Goal: Task Accomplishment & Management: Complete application form

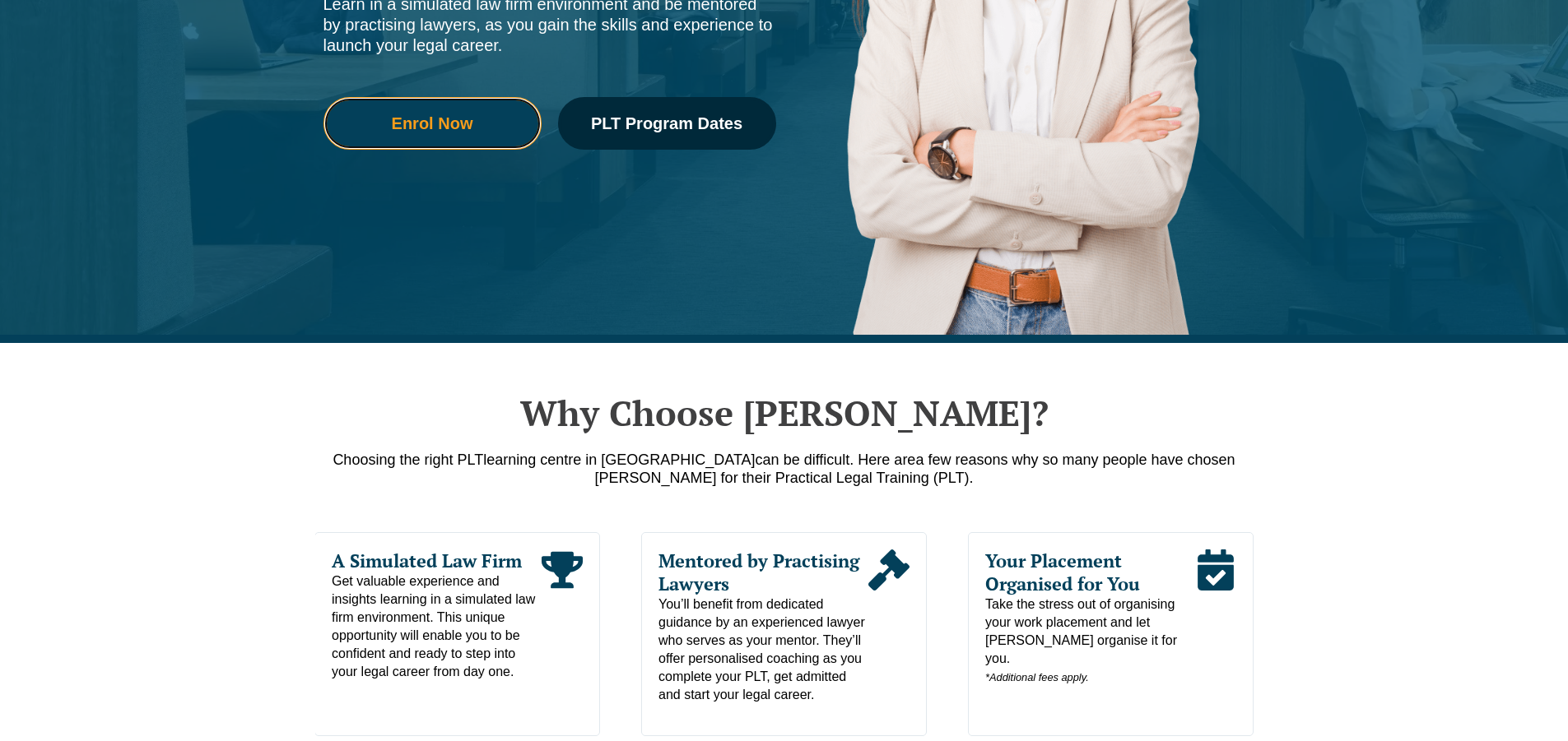
click at [429, 122] on span "Enrol Now" at bounding box center [432, 123] width 82 height 17
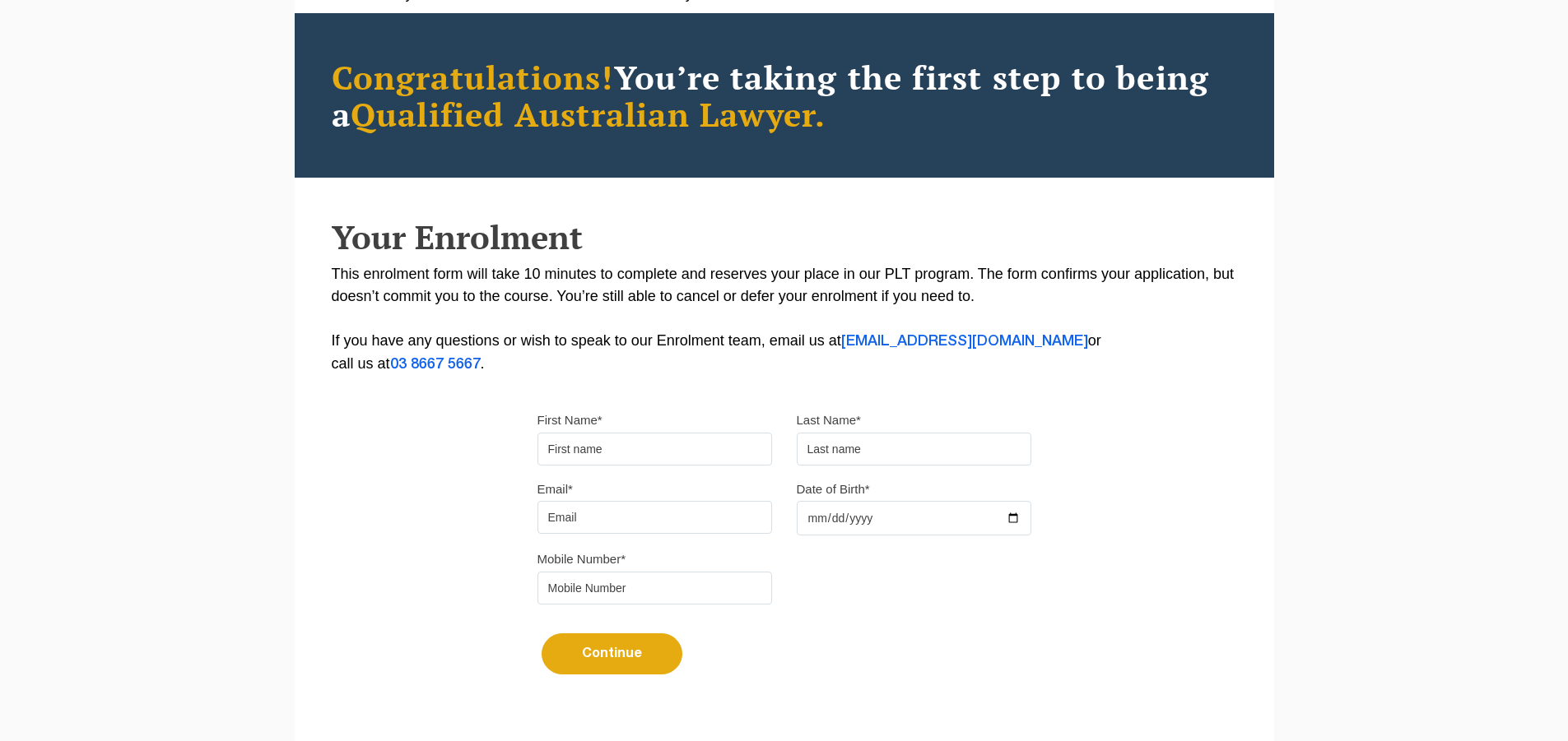
scroll to position [247, 0]
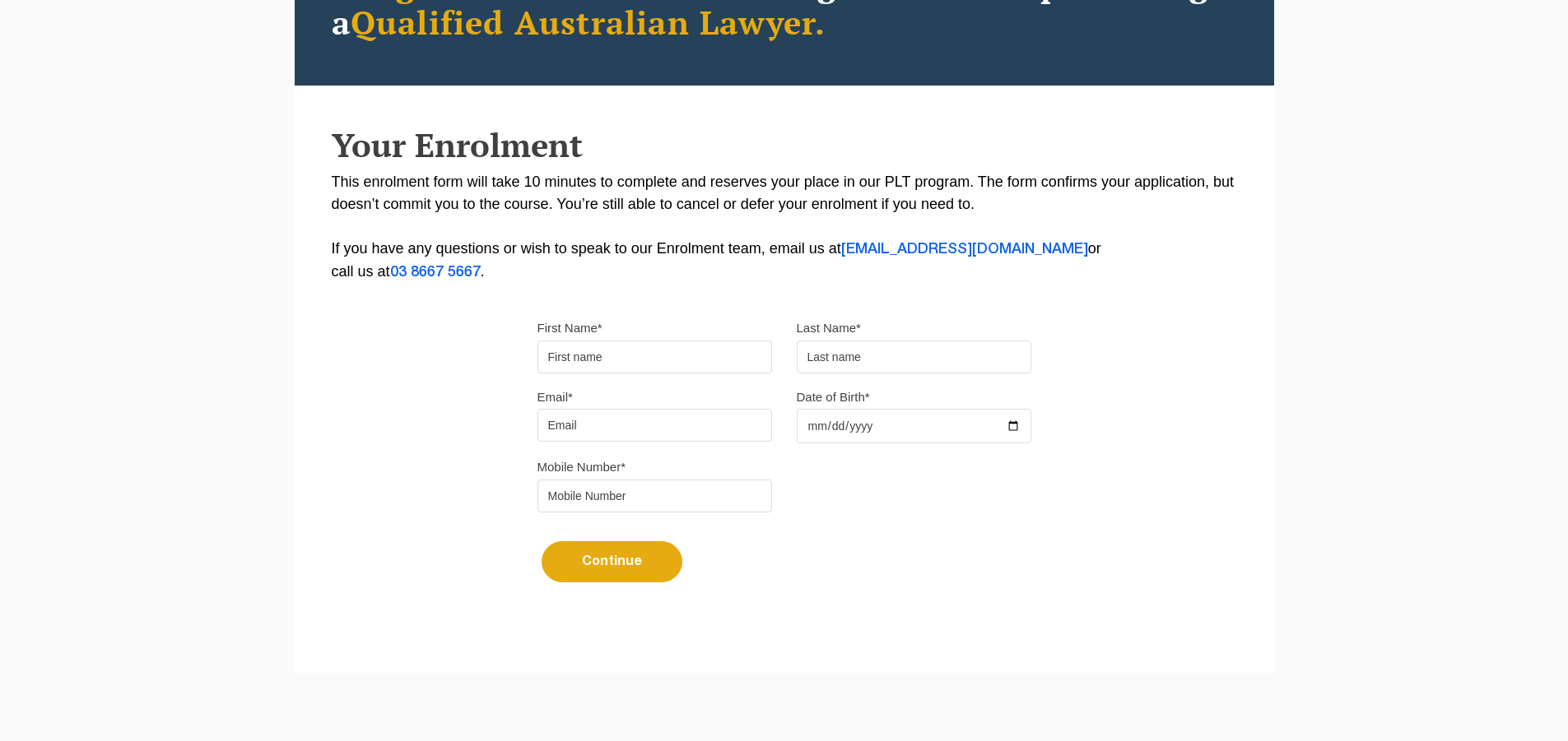
click at [724, 351] on input "First Name*" at bounding box center [655, 357] width 235 height 32
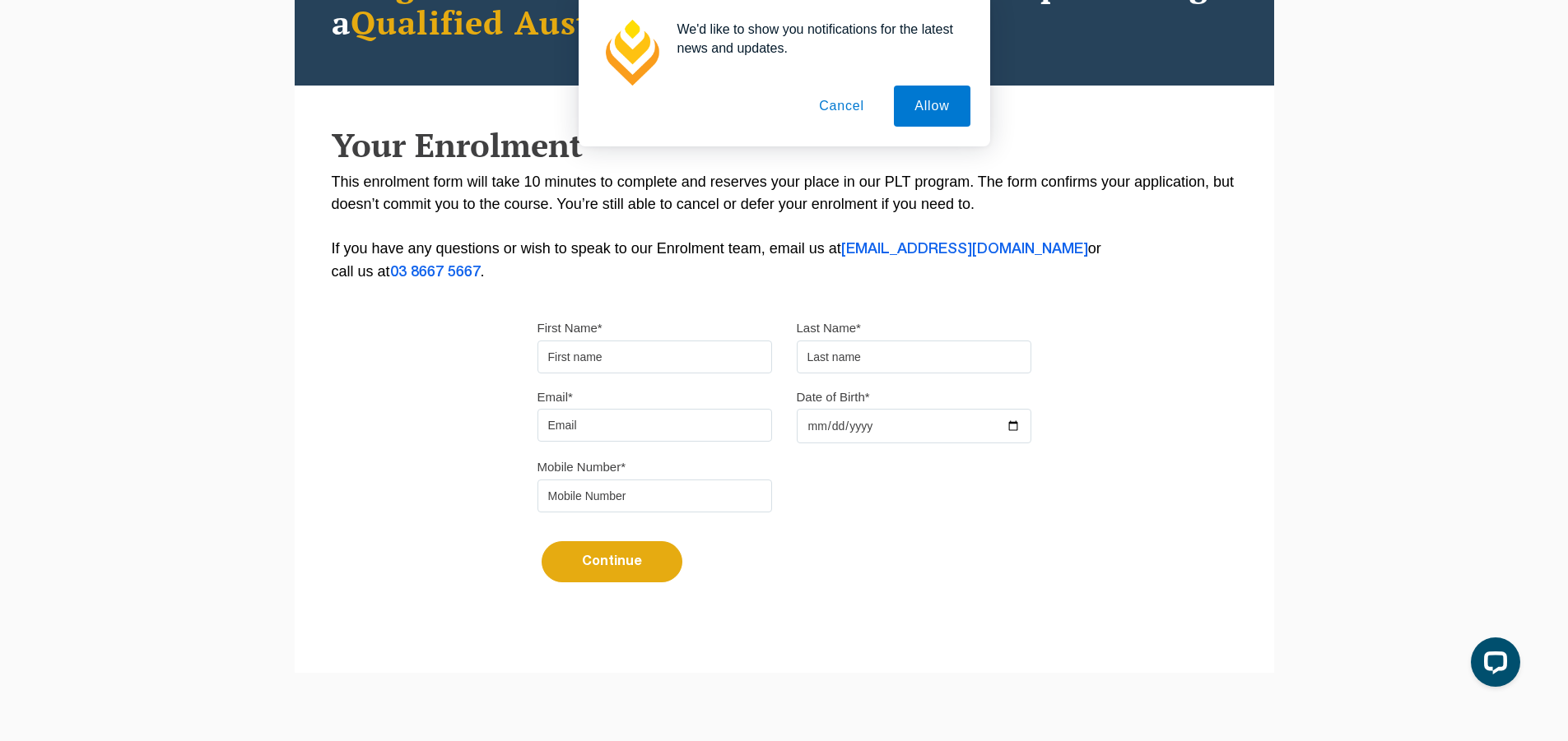
scroll to position [0, 0]
type input "Mmfezi"
drag, startPoint x: 842, startPoint y: 356, endPoint x: 728, endPoint y: 368, distance: 114.6
click at [850, 355] on input "text" at bounding box center [913, 357] width 235 height 32
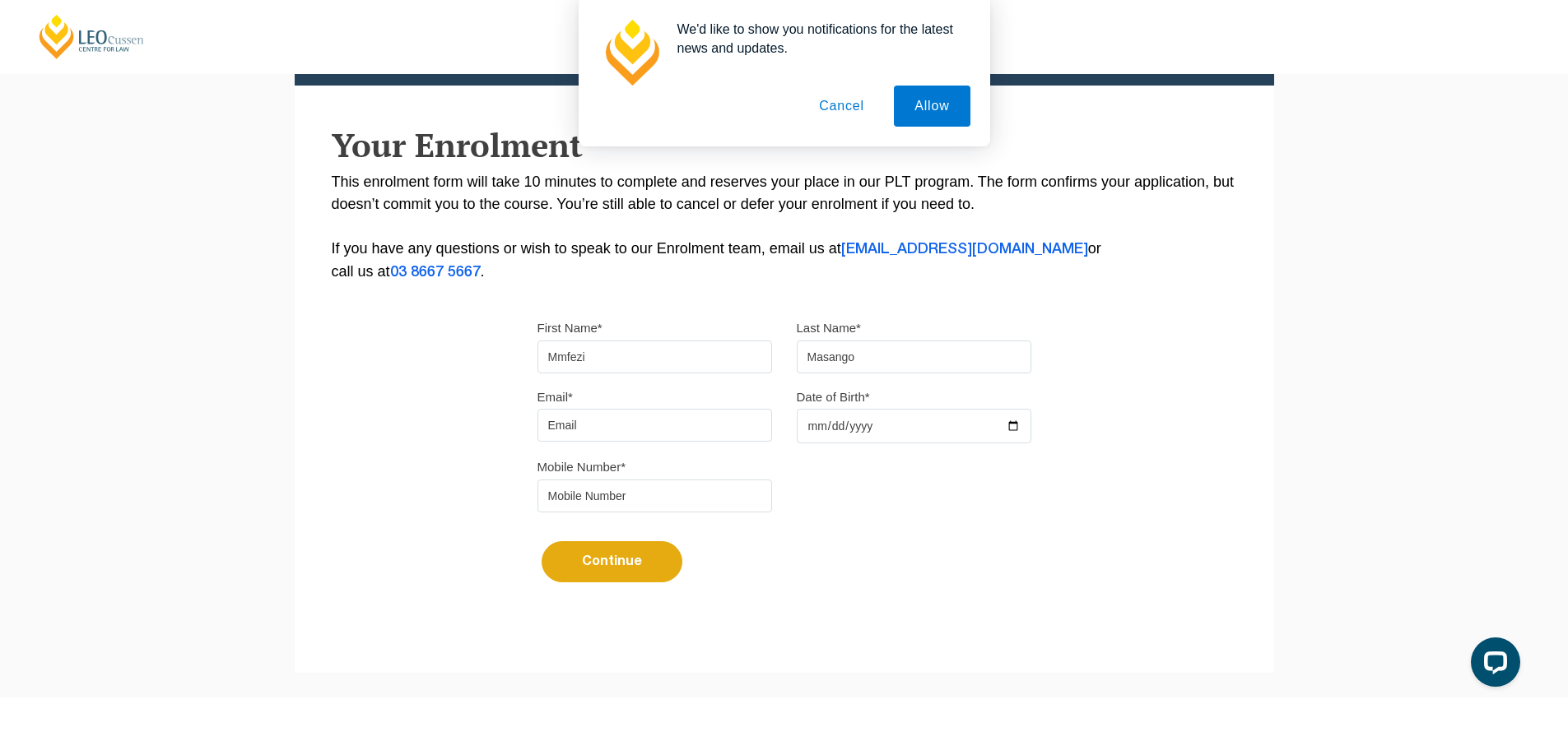
type input "Masango"
click at [545, 415] on input "Email*" at bounding box center [655, 425] width 235 height 32
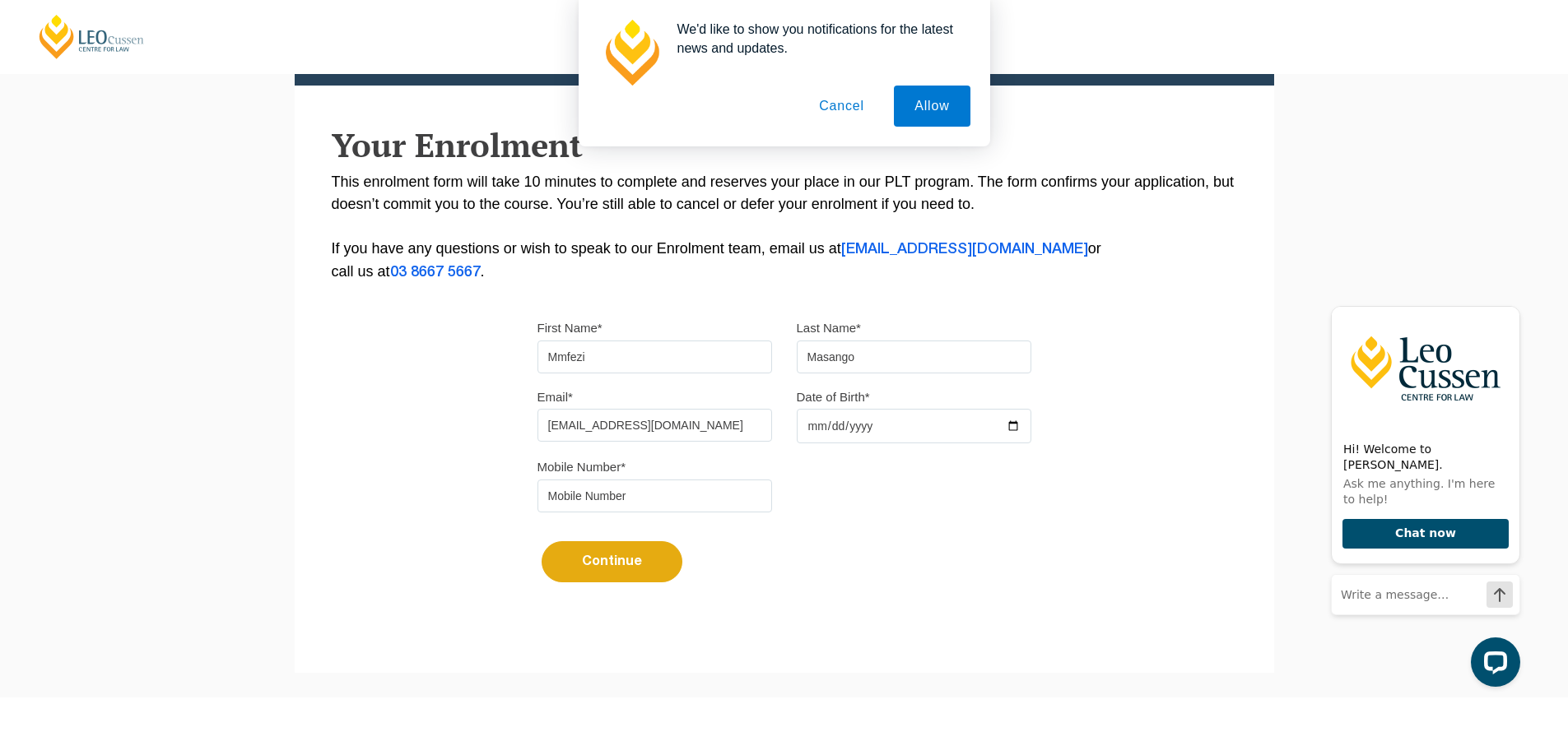
type input "mmfezi.masango@gmail.com"
click at [810, 427] on input "Date of Birth*" at bounding box center [913, 426] width 235 height 34
type input "2000-01-12"
click at [688, 484] on input "tel" at bounding box center [655, 495] width 235 height 32
type input "0422132719"
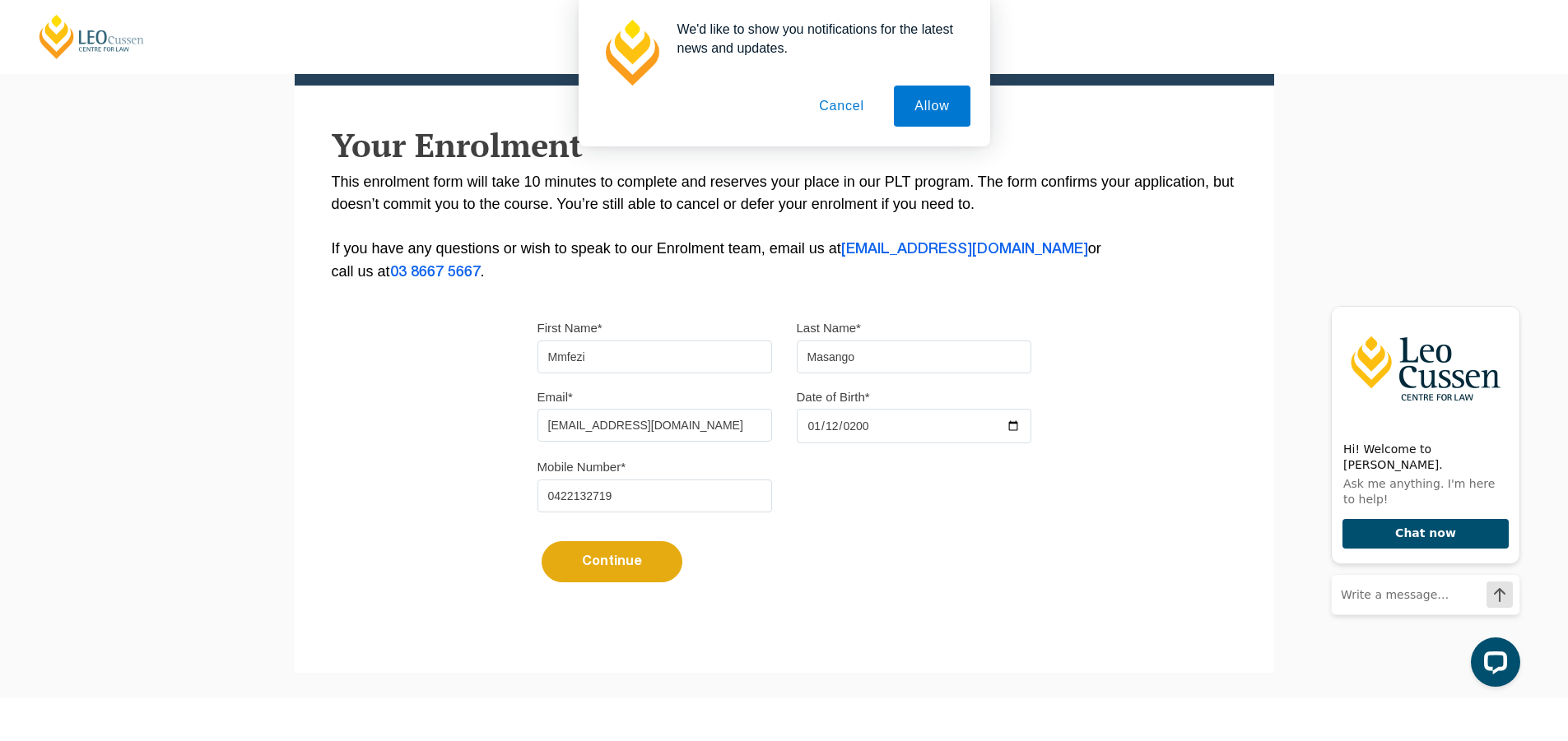
click at [615, 561] on button "Continue" at bounding box center [611, 562] width 141 height 41
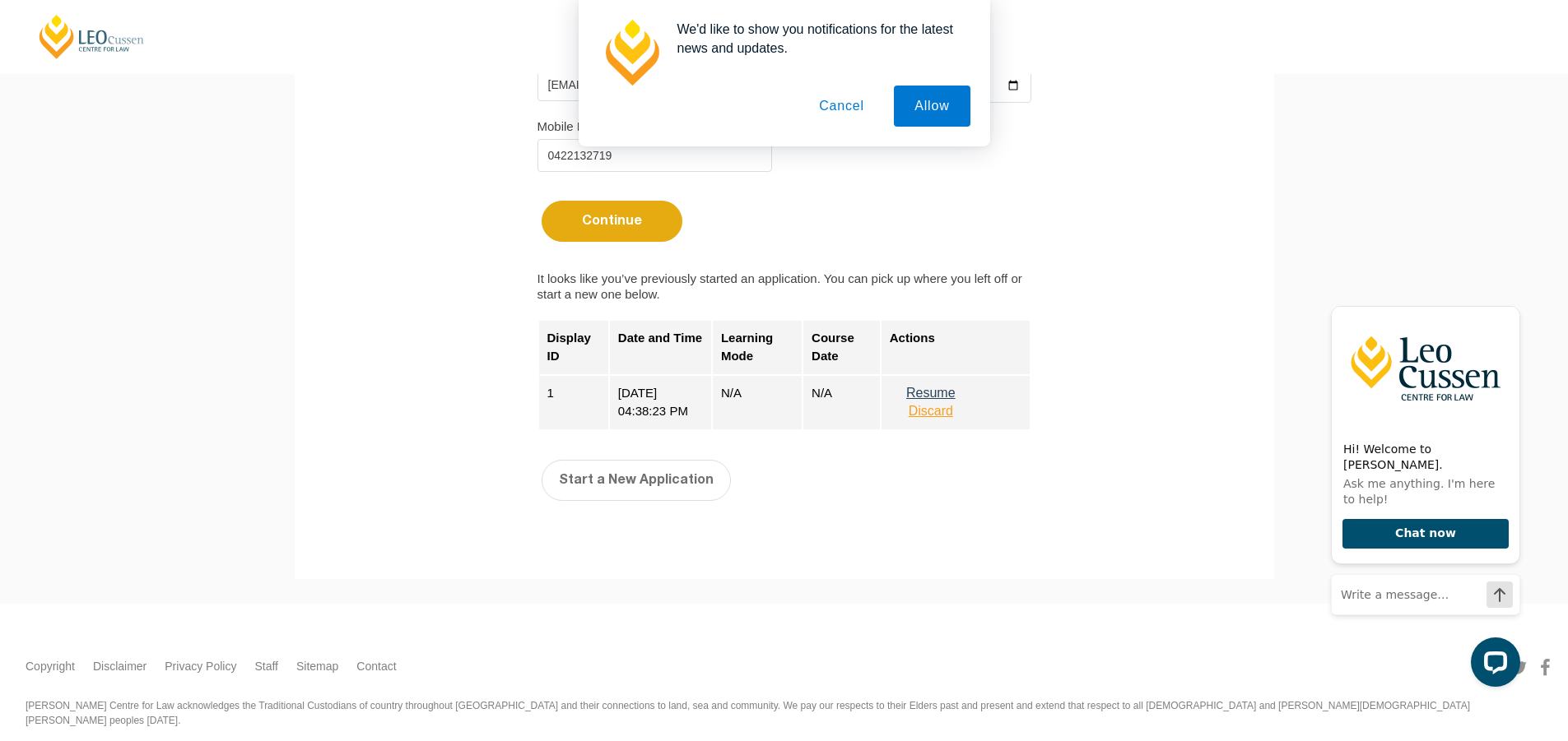
scroll to position [613, 0]
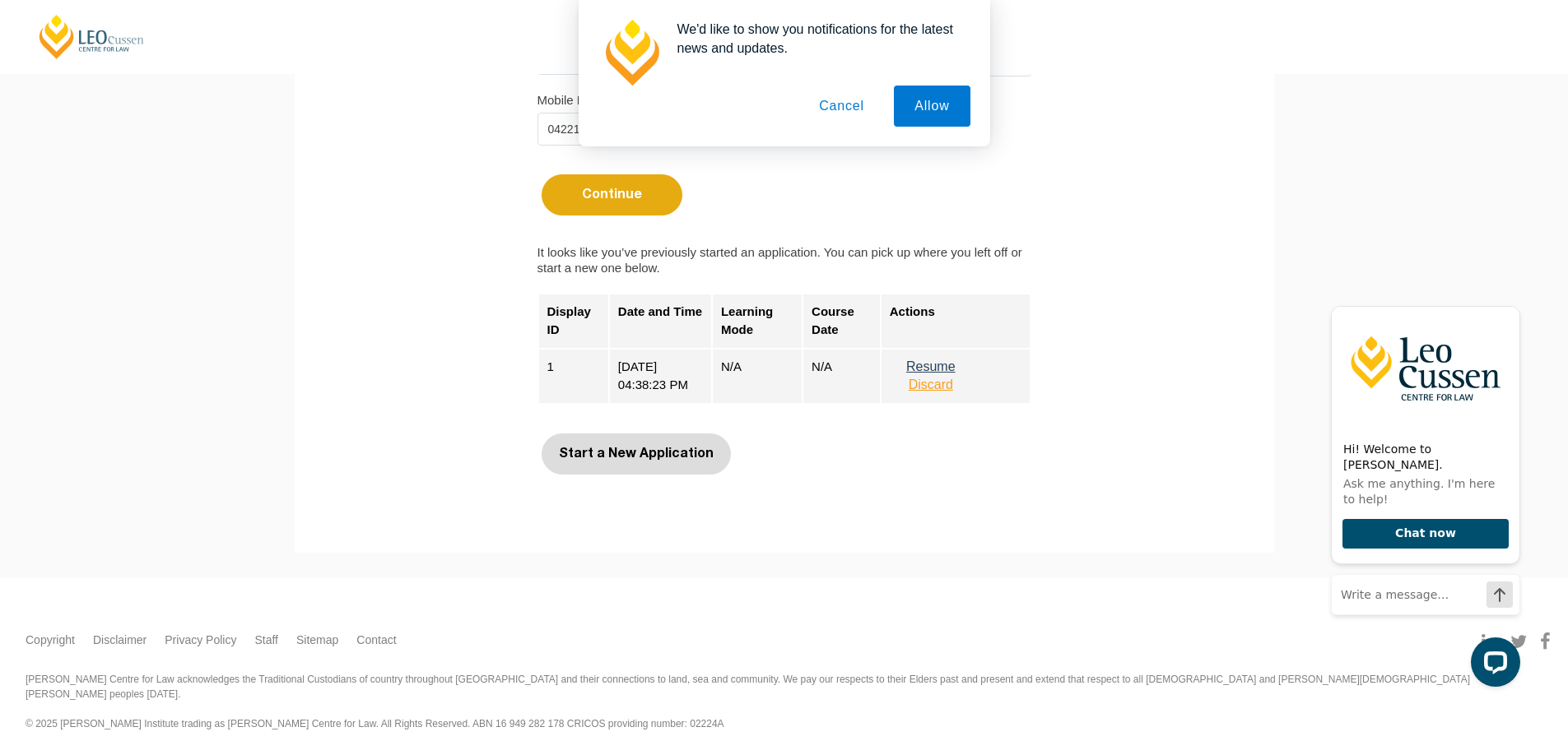
click at [634, 449] on button "Start a New Application" at bounding box center [636, 454] width 190 height 41
select select
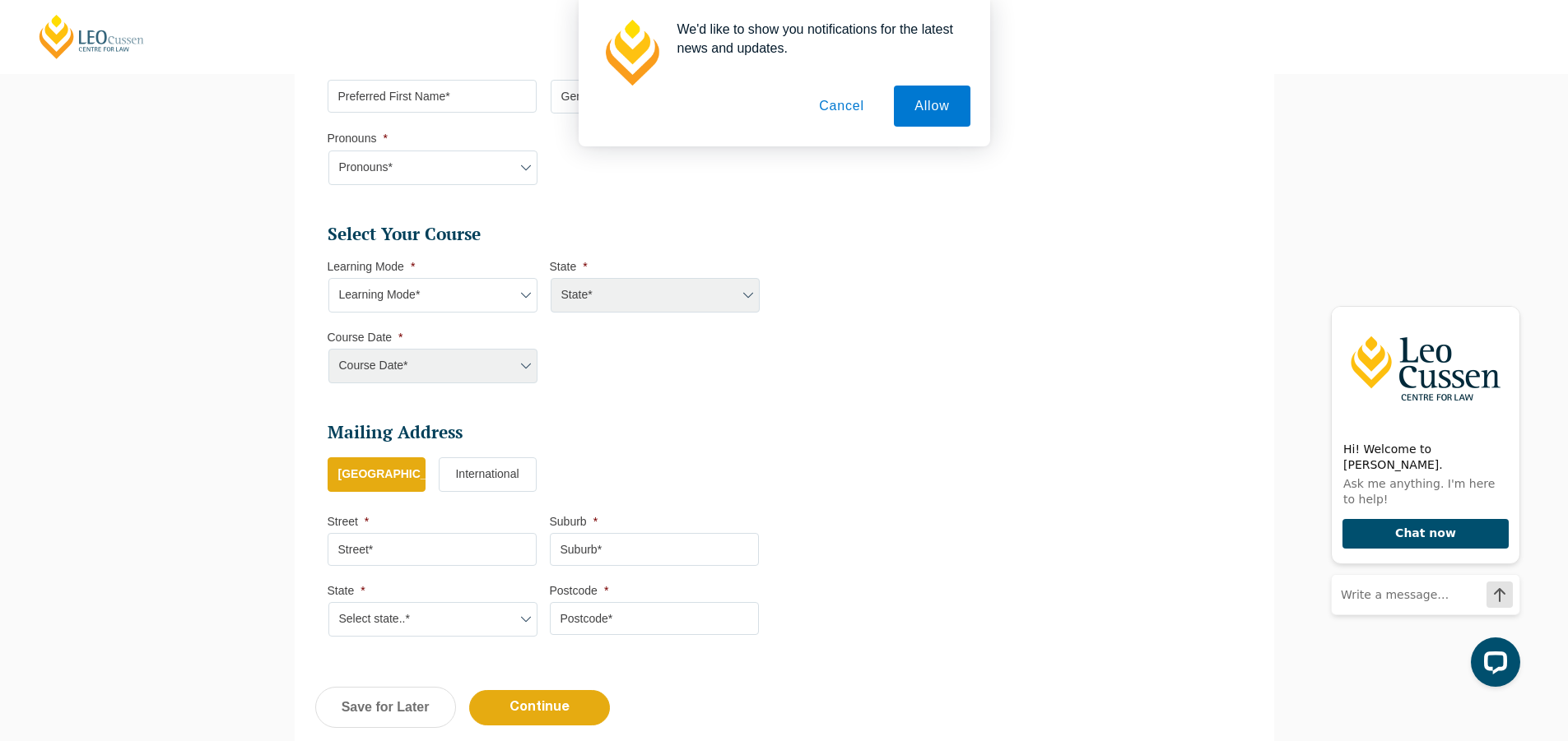
scroll to position [636, 0]
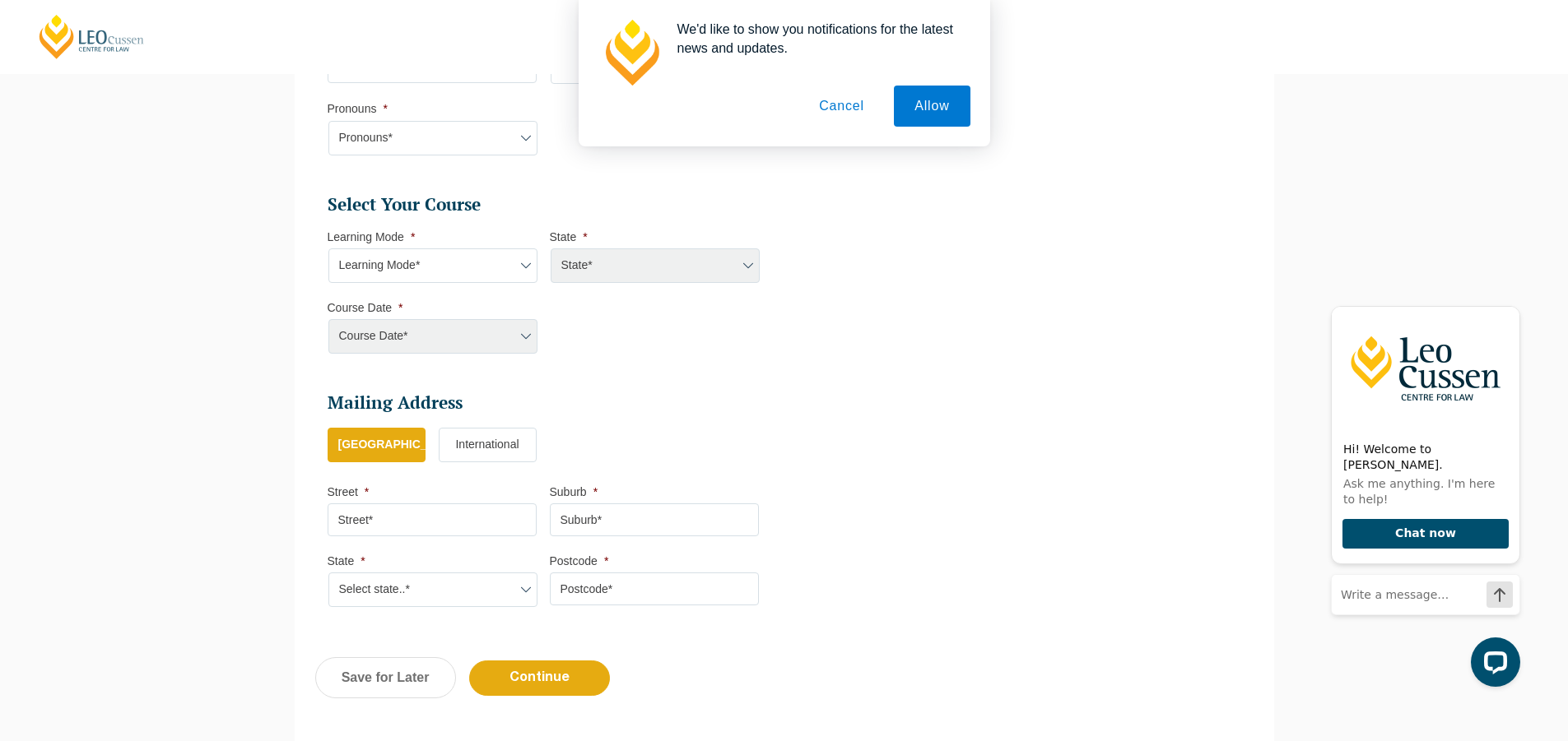
click at [500, 519] on input "Street *" at bounding box center [432, 519] width 209 height 32
type input "50 Tora Crescent"
click at [590, 511] on input "Suburb *" at bounding box center [654, 519] width 209 height 32
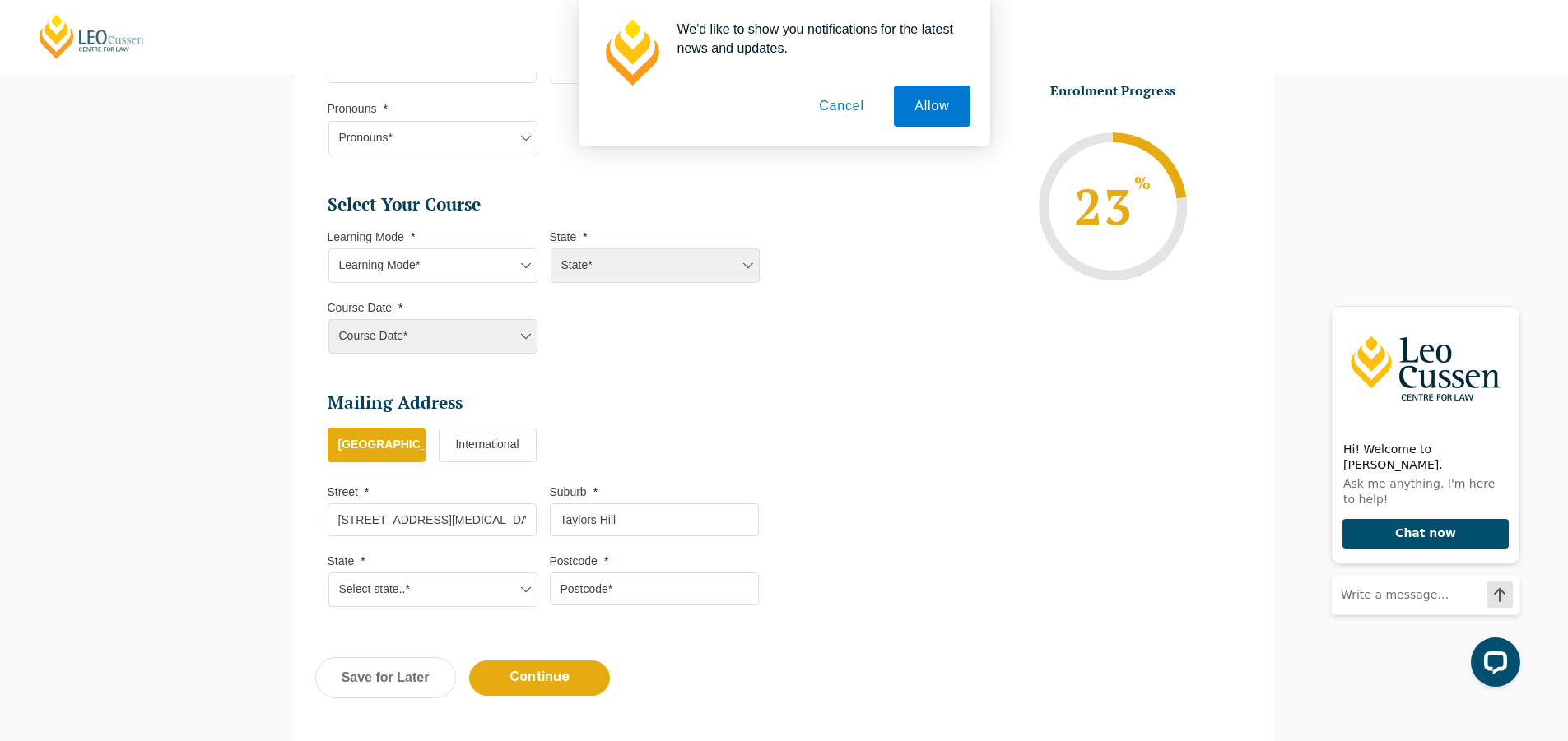
type input "Taylors Hill"
click at [618, 581] on input "Postcode *" at bounding box center [654, 589] width 209 height 32
type input "3336"
click at [512, 593] on select "Select state..* VIC WA QLD SA NSW NT ACT TAS" at bounding box center [433, 590] width 209 height 34
select select "VIC"
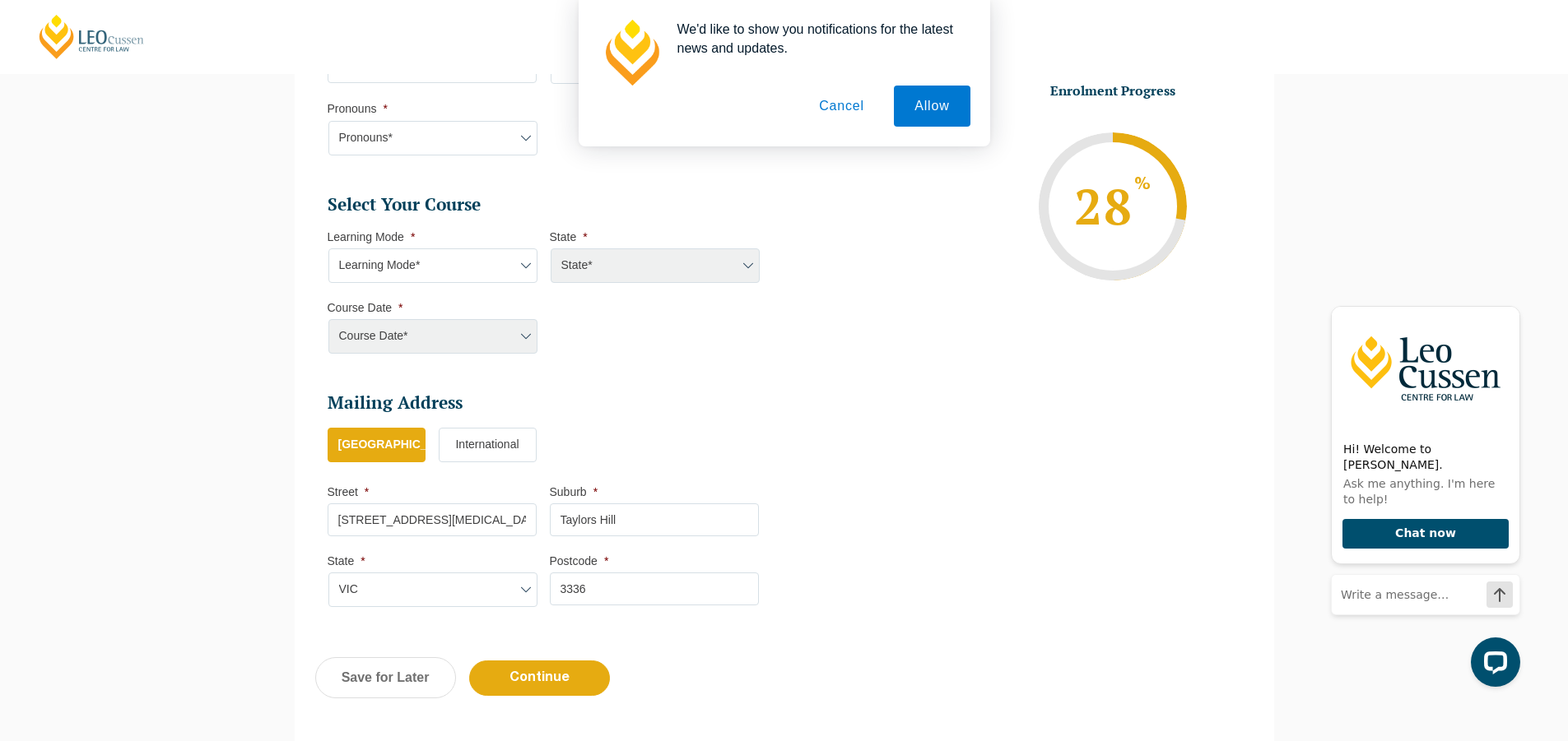
click at [328, 573] on select "Select state..* VIC WA QLD SA NSW NT ACT TAS" at bounding box center [433, 590] width 209 height 34
click at [517, 336] on div "Course Date* Maddocks 2024 December 2023 (04-12-2023 to 17-05-2024) May 2023 (2…" at bounding box center [432, 336] width 209 height 34
click at [526, 338] on div "Course Date* Maddocks 2024 December 2023 (04-12-2023 to 17-05-2024) May 2023 (2…" at bounding box center [432, 336] width 209 height 34
click at [749, 259] on div "State* ACT/NSW National (ACT/NSW, VIC, QLD, SA, WA) QLD SA VIC WA MAD GAD ABL" at bounding box center [654, 265] width 209 height 34
click at [529, 265] on select "Learning Mode* Online Full Time Learning Online Part Time Learning Blended Full…" at bounding box center [433, 265] width 209 height 34
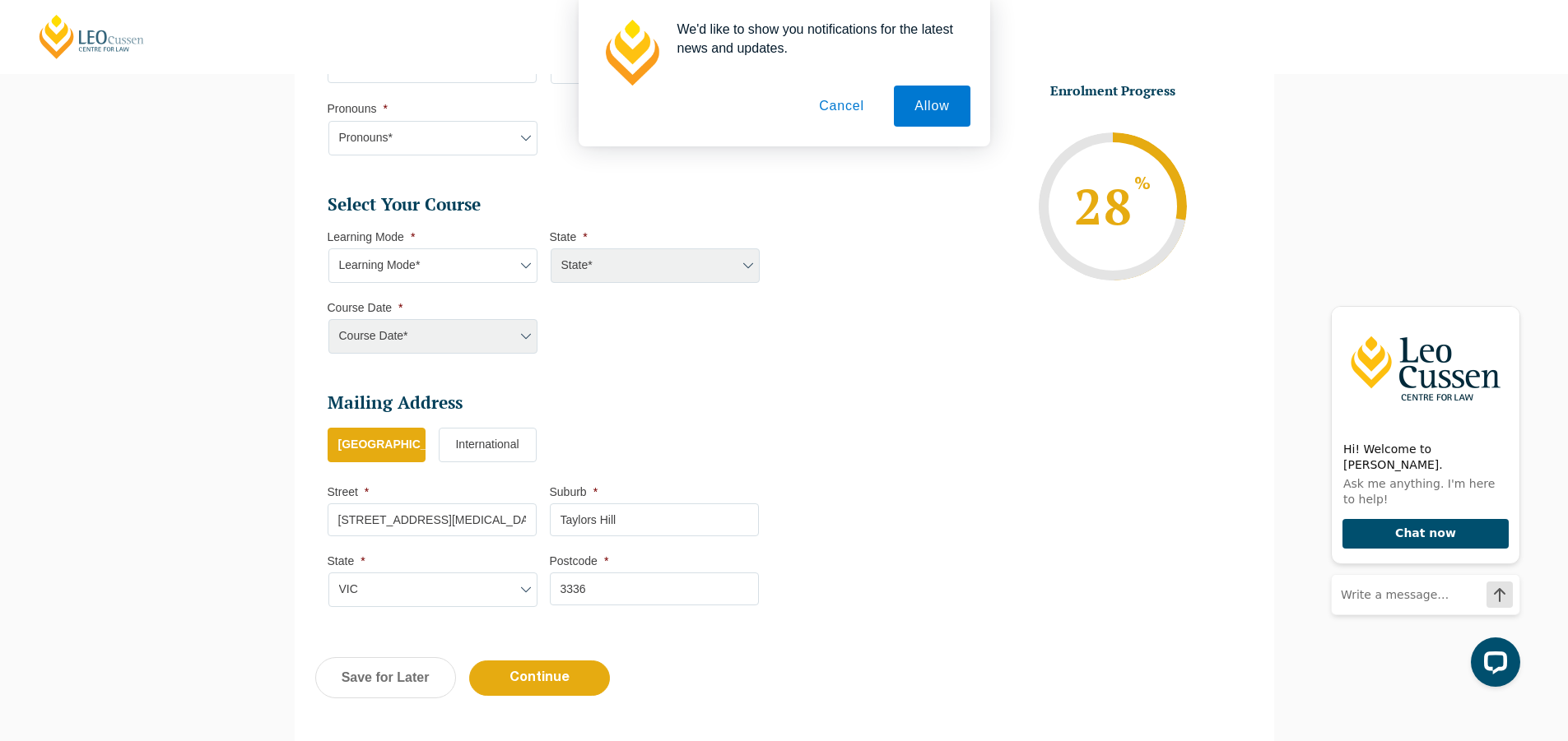
select select "Blended Full Time Learning"
click at [328, 249] on select "Learning Mode* Online Full Time Learning Online Part Time Learning Blended Full…" at bounding box center [433, 265] width 209 height 34
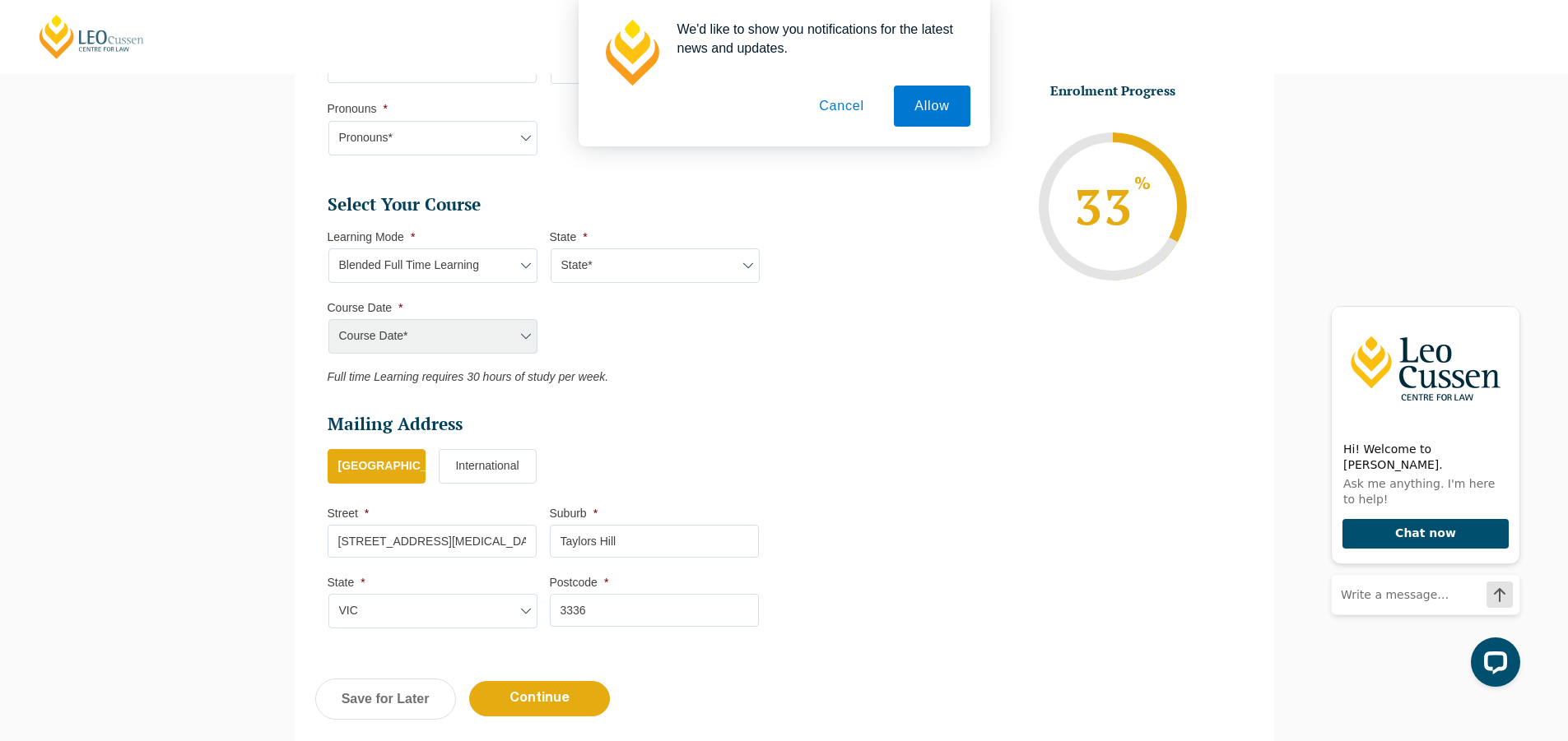
click at [518, 337] on div "Course Date* Maddocks 2024 December 2023 (04-12-2023 to 17-05-2024) May 2023 (2…" at bounding box center [432, 336] width 209 height 34
click at [730, 269] on select "State* ACT/NSW QLD SA VIC WA" at bounding box center [655, 265] width 209 height 34
select select "VIC"
click at [551, 249] on select "State* ACT/NSW QLD SA VIC WA" at bounding box center [655, 265] width 209 height 34
click at [506, 332] on select "Course Date* December 2025 (08-Dec-2025 to 16-May-2026) January 2026 (27-Jan-20…" at bounding box center [433, 336] width 209 height 34
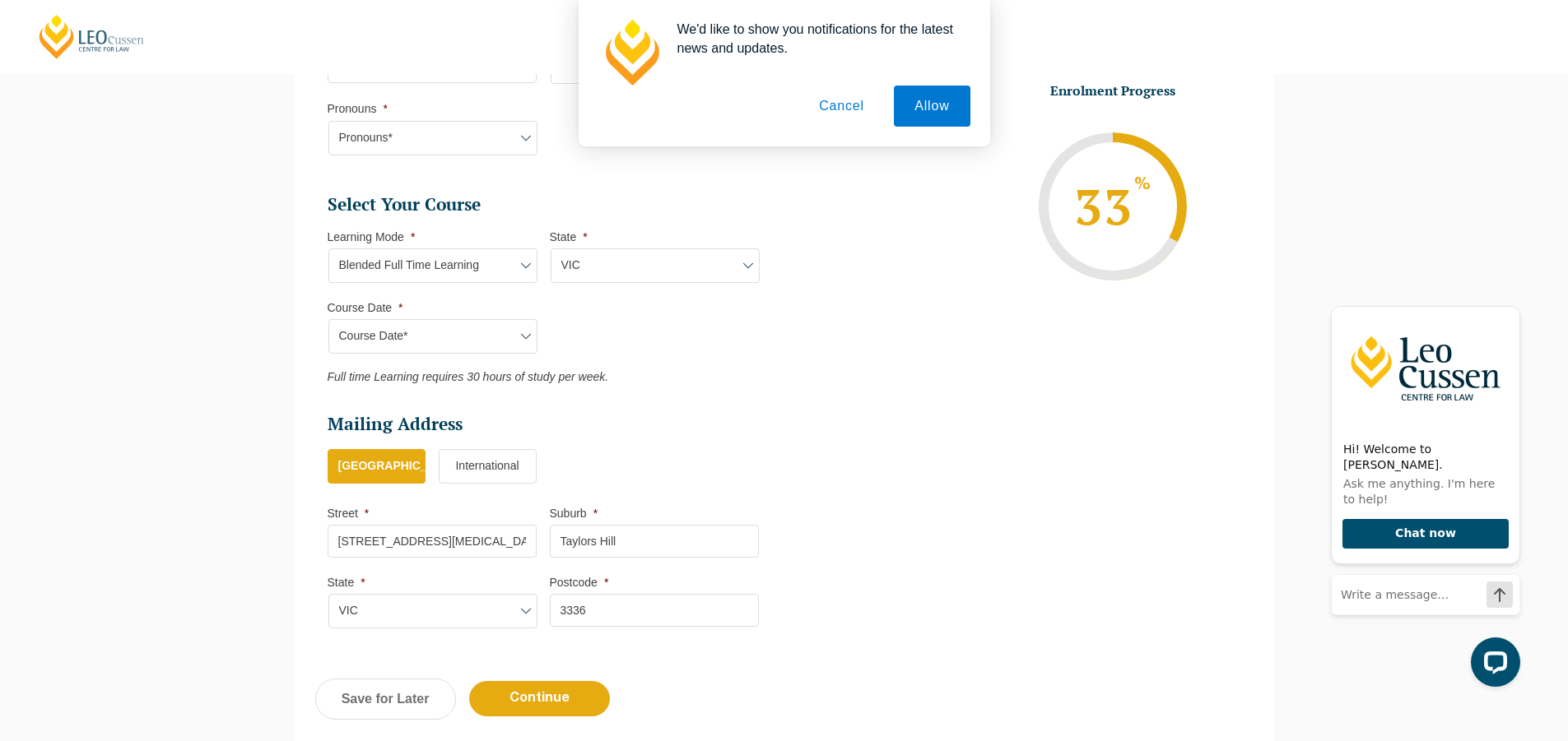
select select "December 2025 (08-Dec-2025 to 16-May-2026)"
click at [328, 319] on select "Course Date* December 2025 (08-Dec-2025 to 16-May-2026) January 2026 (27-Jan-20…" at bounding box center [433, 336] width 209 height 34
type input "Intake 11 December 2025 FT"
type input "Practical Legal Training (VIC)"
select select "VIC PLT (DEC) 2025 Full Time Blended"
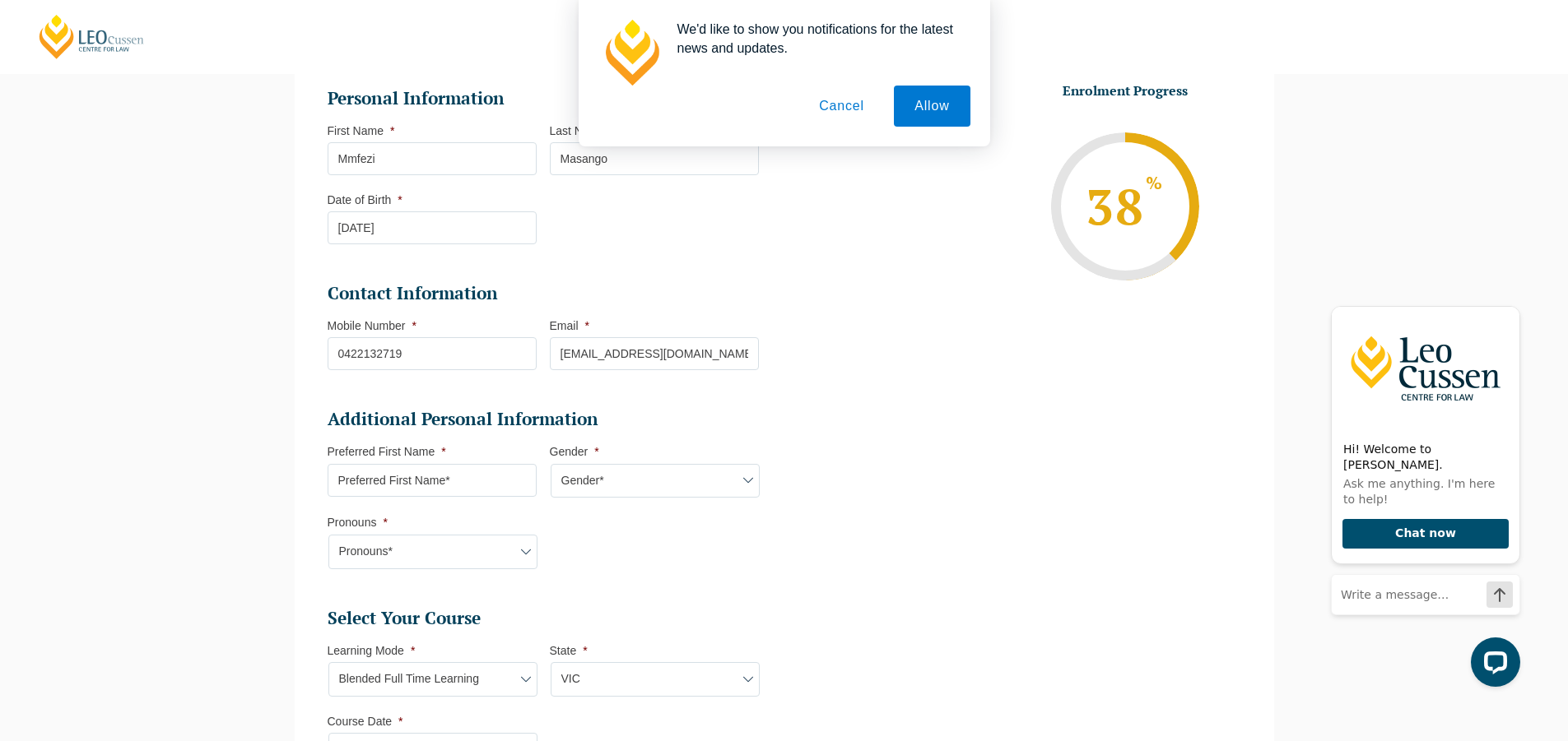
scroll to position [120, 0]
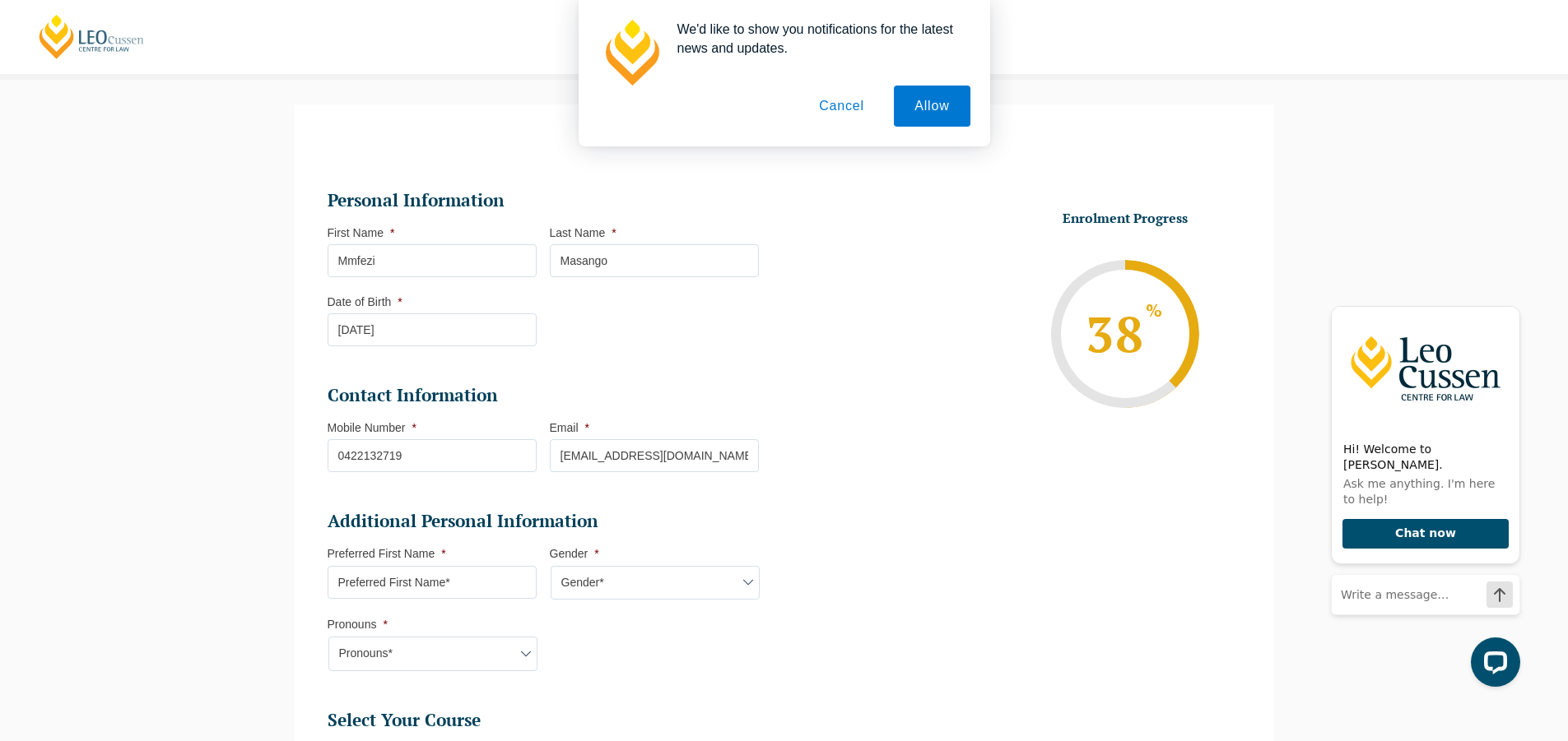
click at [493, 578] on input "Preferred First Name *" at bounding box center [432, 582] width 209 height 32
type input "Mmfezi"
click at [718, 586] on select "Gender* Male Female Nonbinary Intersex Prefer not to disclose Other" at bounding box center [655, 583] width 209 height 34
select select "Male"
click at [551, 566] on select "Gender* Male Female Nonbinary Intersex Prefer not to disclose Other" at bounding box center [655, 583] width 209 height 34
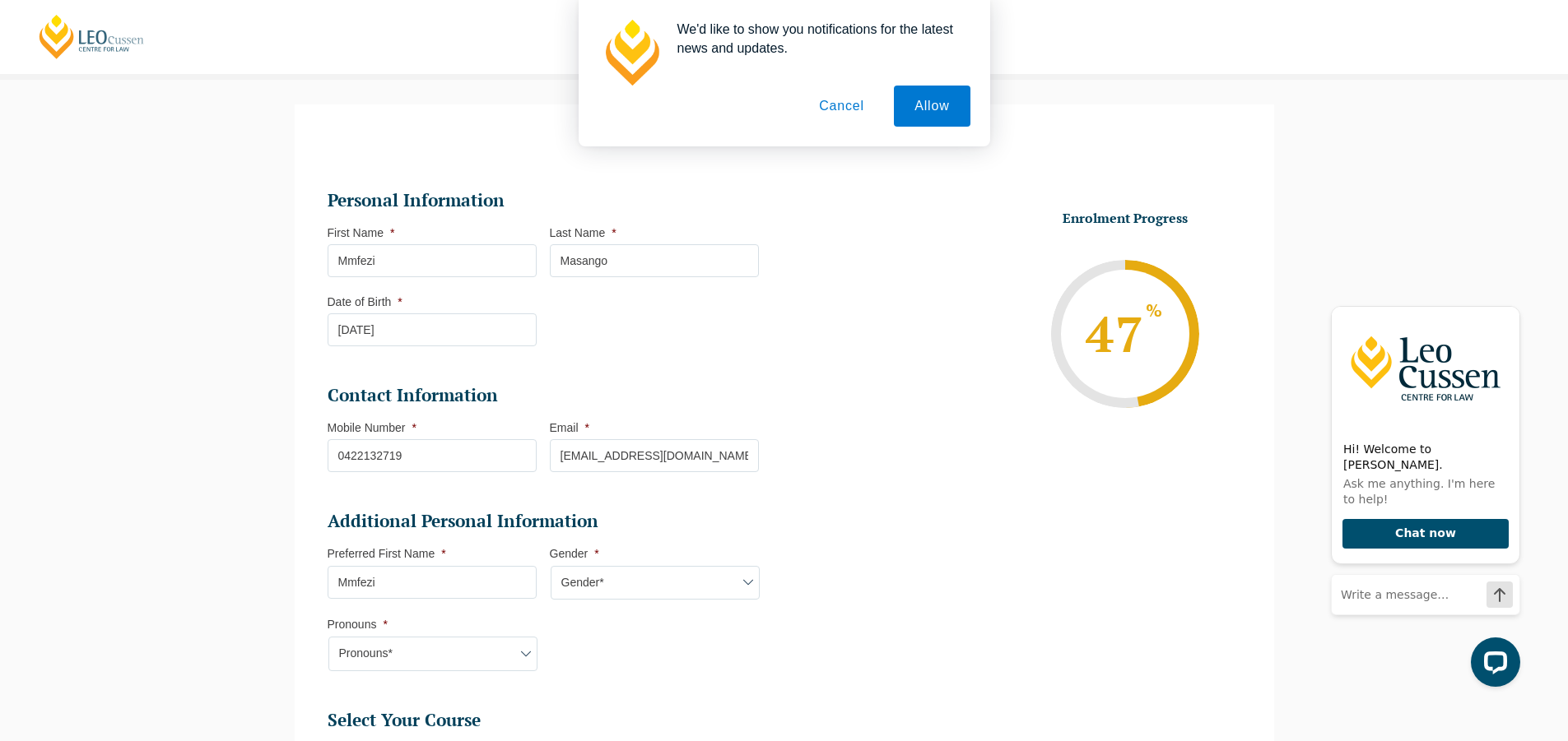
click at [517, 656] on select "Pronouns* She/Her/Hers He/Him/His They/Them/Theirs Other Prefer not to disclose" at bounding box center [433, 654] width 209 height 34
select select "He/Him/His"
click at [328, 637] on select "Pronouns* She/Her/Hers He/Him/His They/Them/Theirs Other Prefer not to disclose" at bounding box center [433, 654] width 209 height 34
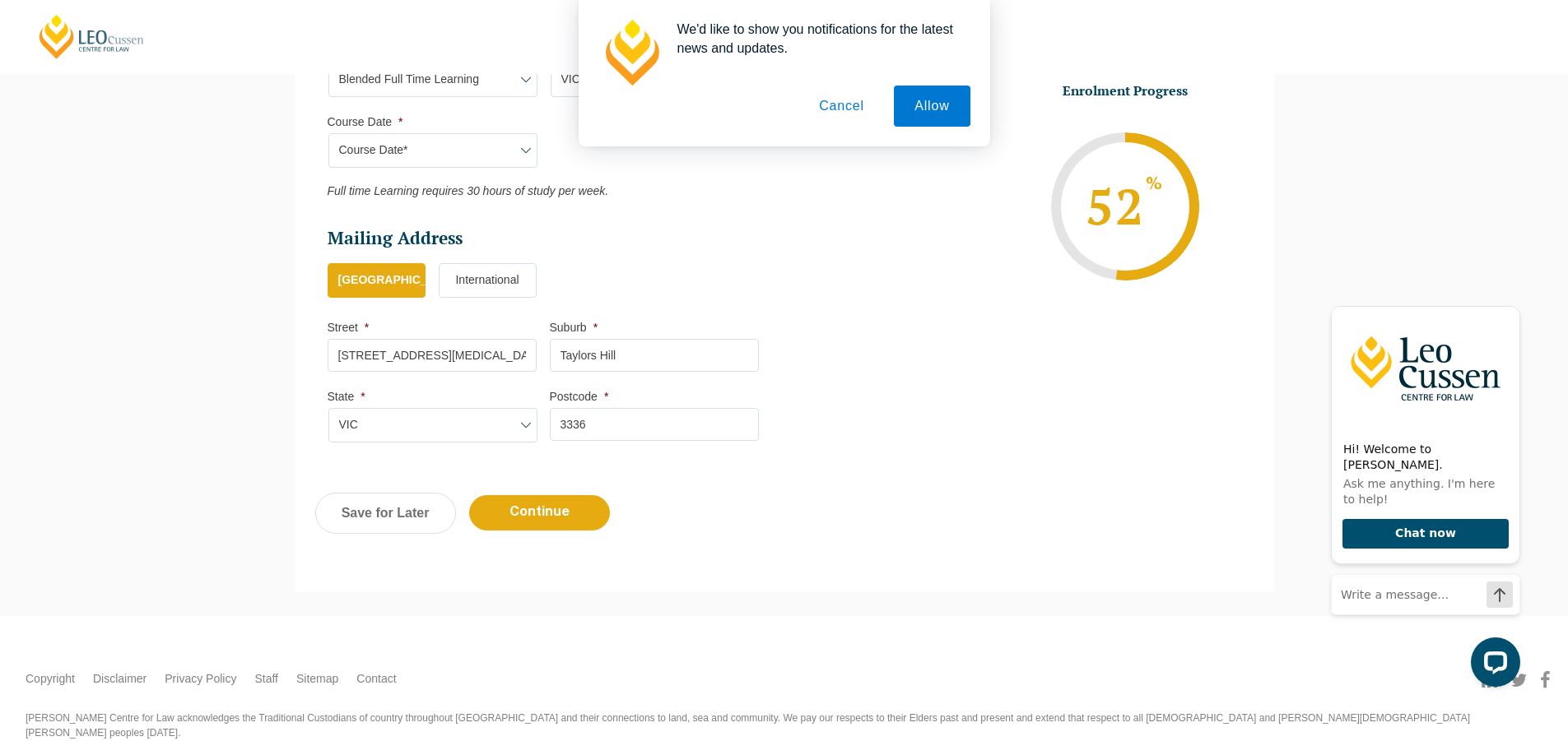
scroll to position [861, 0]
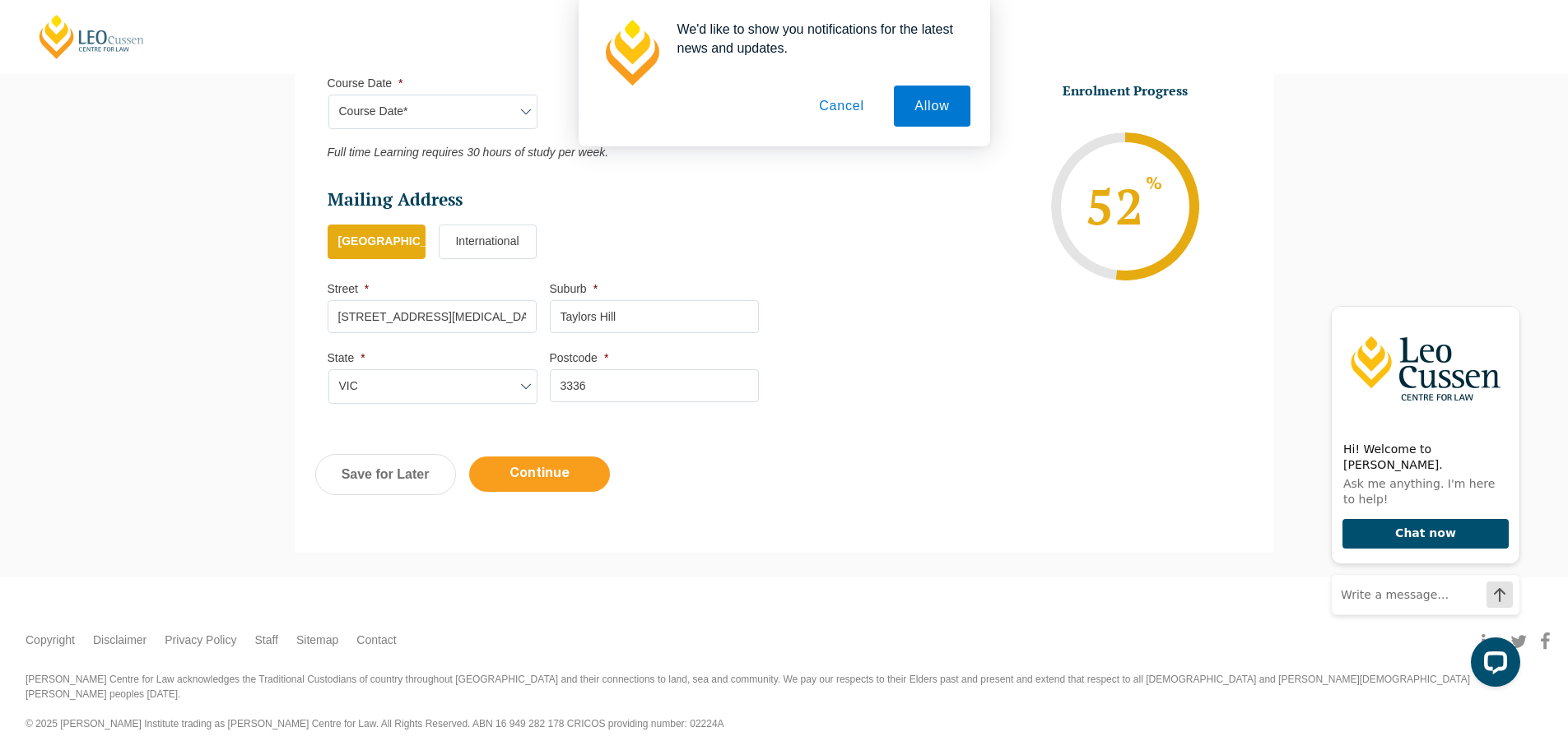
click at [567, 481] on input "Continue" at bounding box center [539, 475] width 141 height 35
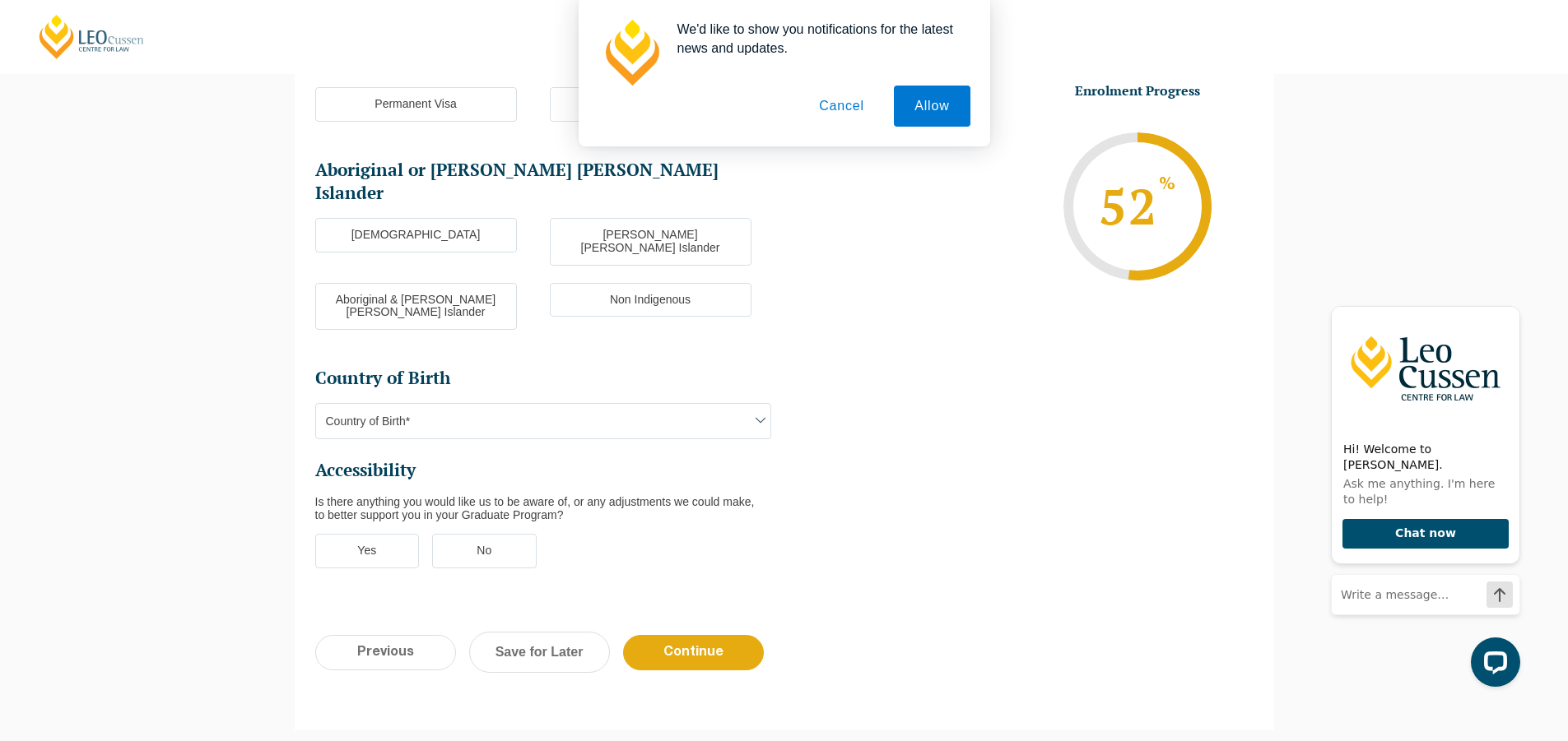
scroll to position [389, 0]
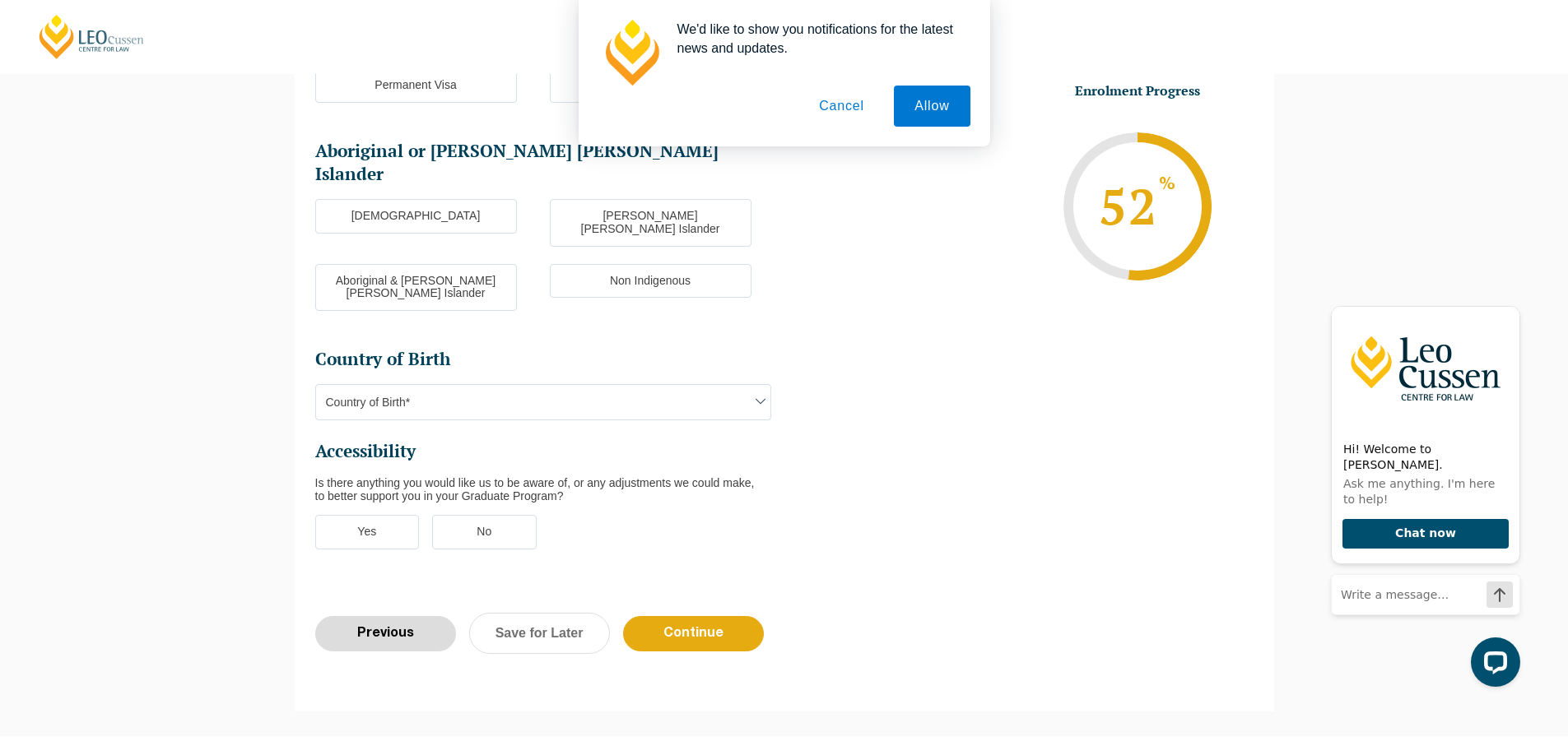
click at [412, 616] on input "Previous" at bounding box center [385, 634] width 141 height 35
select select "Blended Full Time Learning"
select select "VIC"
select select
select select "December 2025 (08-Dec-2025 to 16-May-2026)"
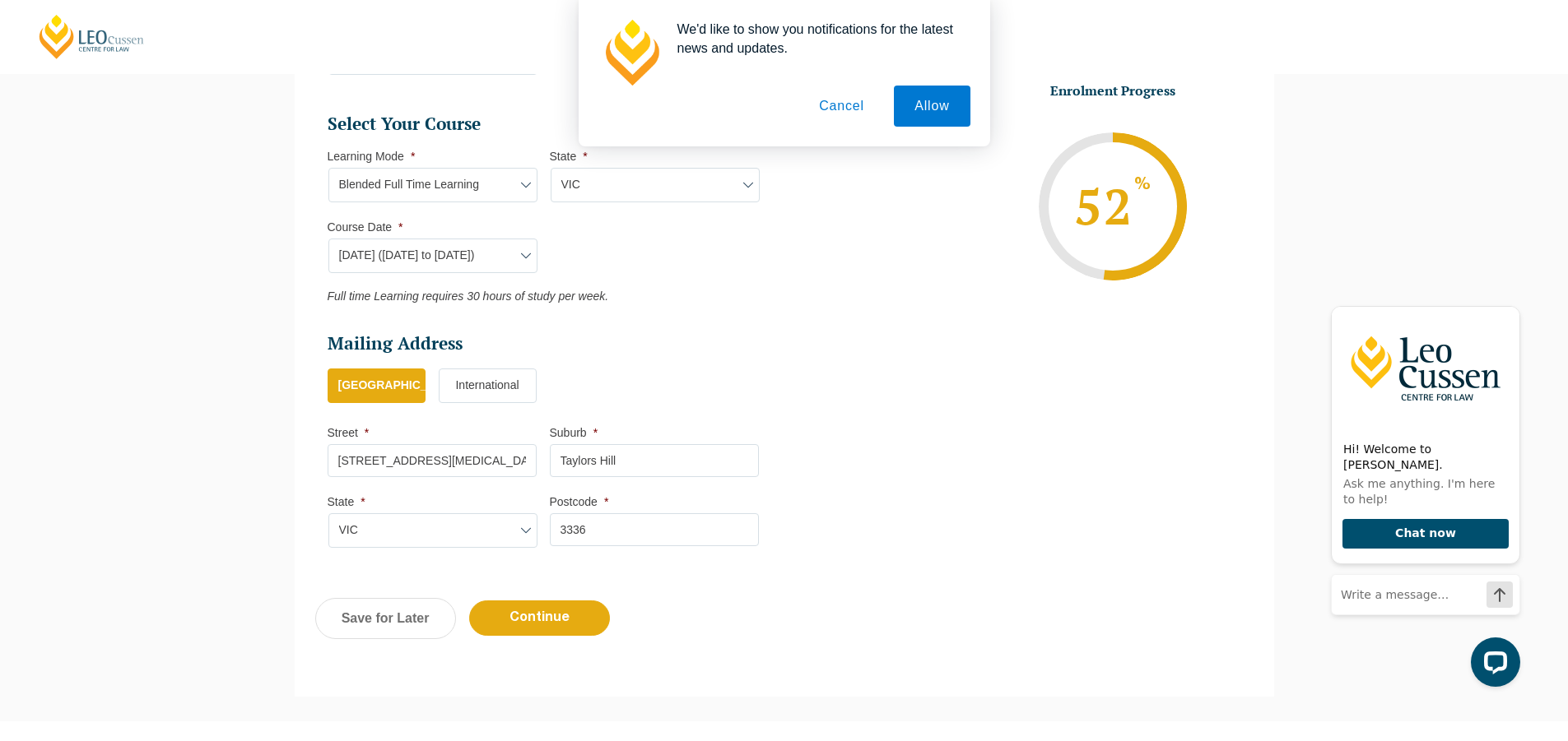
scroll to position [718, 0]
drag, startPoint x: 653, startPoint y: 453, endPoint x: 537, endPoint y: 477, distance: 118.5
click at [523, 419] on ul "Mailing Address Mailing Country * Australia International Street * 50 Tora Cres…" at bounding box center [550, 374] width 444 height 88
type input "f"
type input "Fraser Rise"
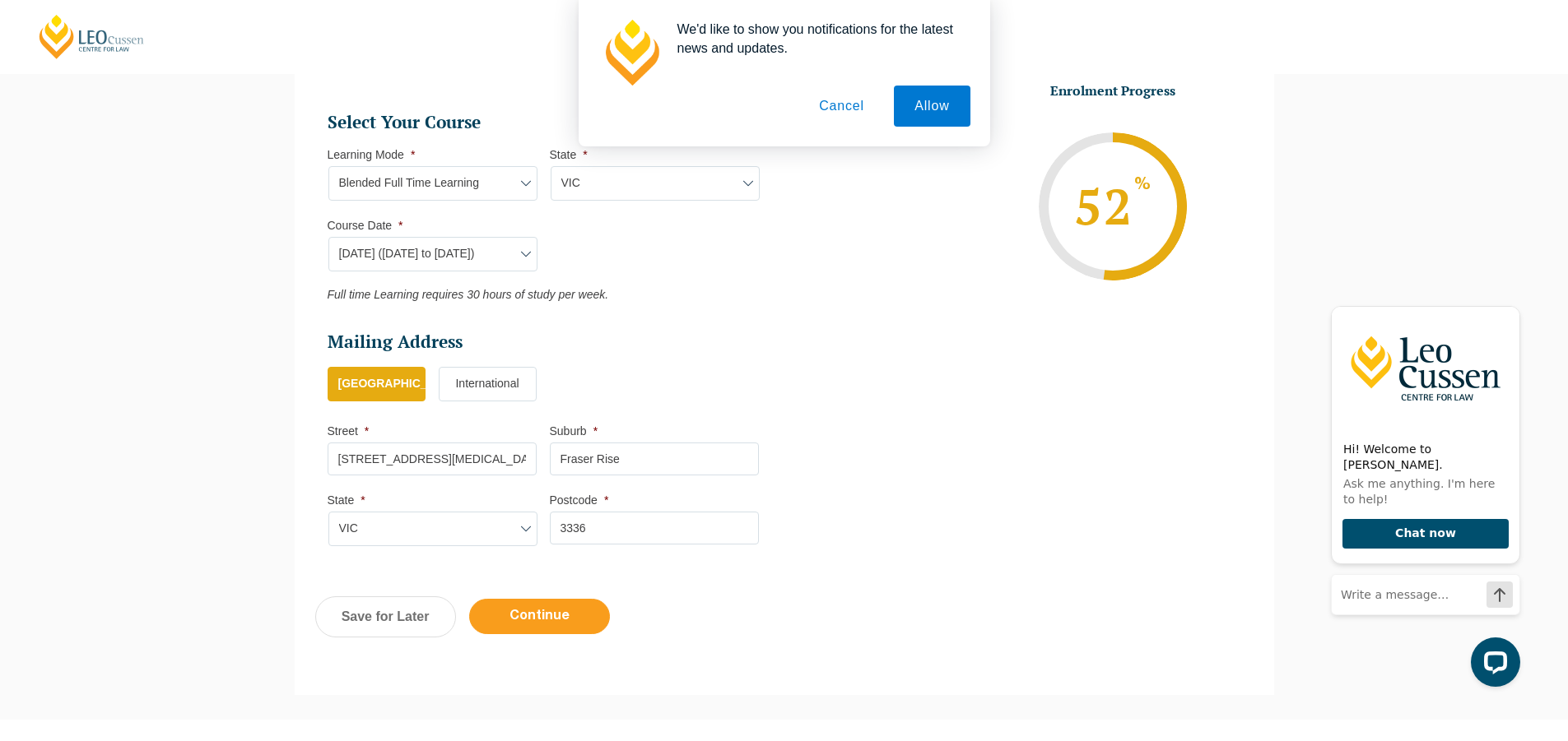
click at [546, 623] on input "Continue" at bounding box center [539, 616] width 141 height 35
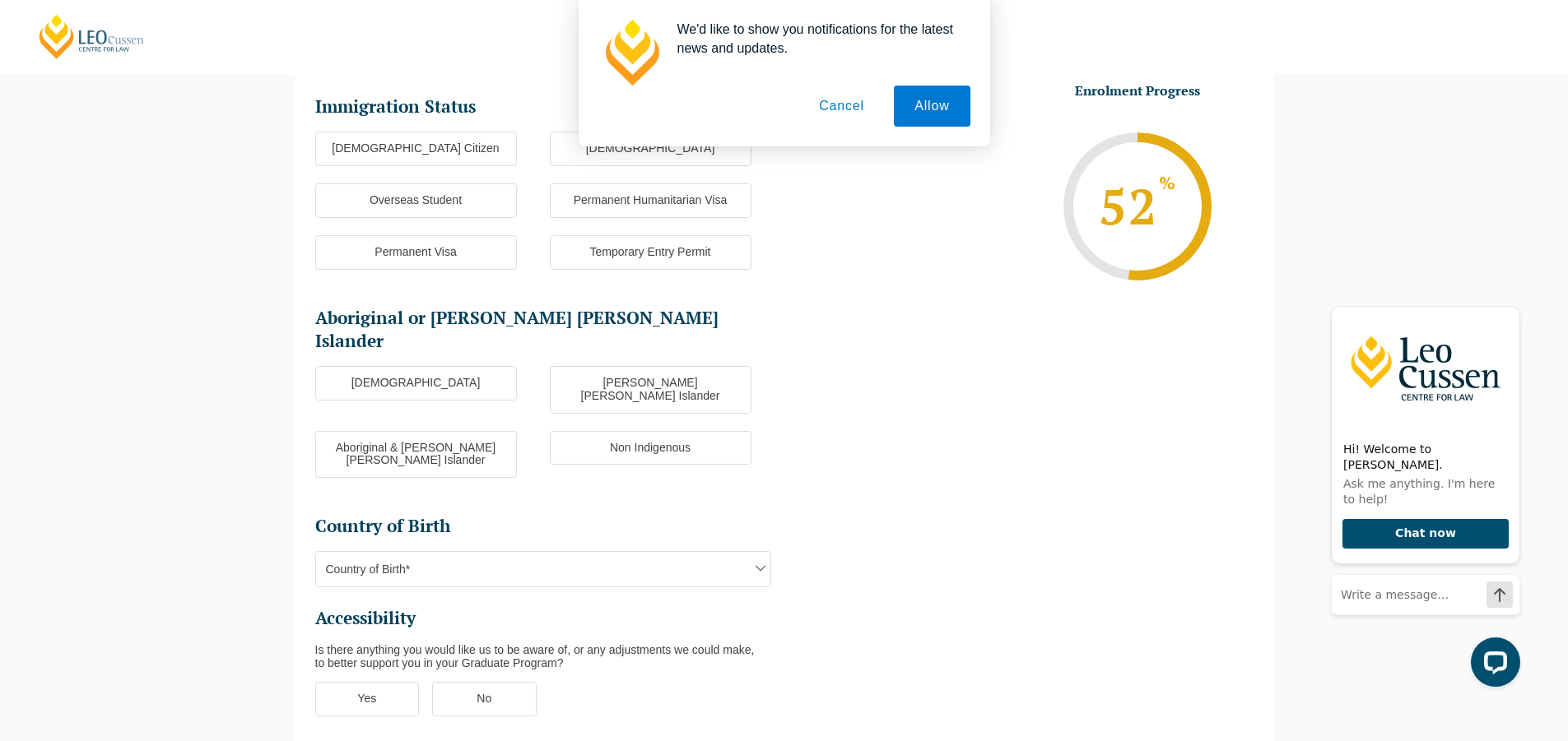
scroll to position [142, 0]
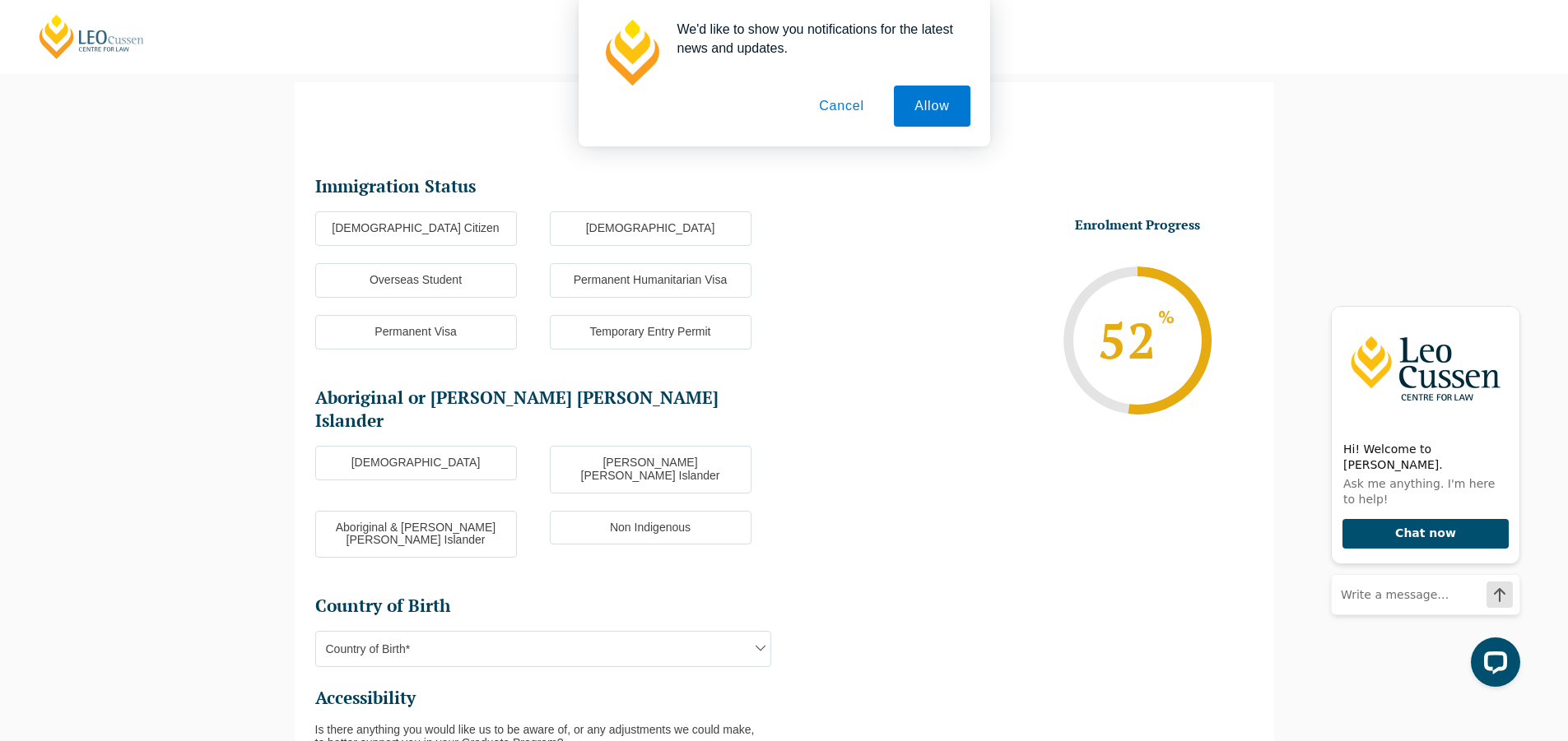
click at [460, 226] on label "Australian Citizen" at bounding box center [416, 228] width 202 height 34
click at [0, 0] on input "Australian Citizen" at bounding box center [0, 0] width 0 height 0
click at [639, 511] on label "Non Indigenous" at bounding box center [650, 528] width 202 height 34
click at [0, 0] on input "Non Indigenous" at bounding box center [0, 0] width 0 height 0
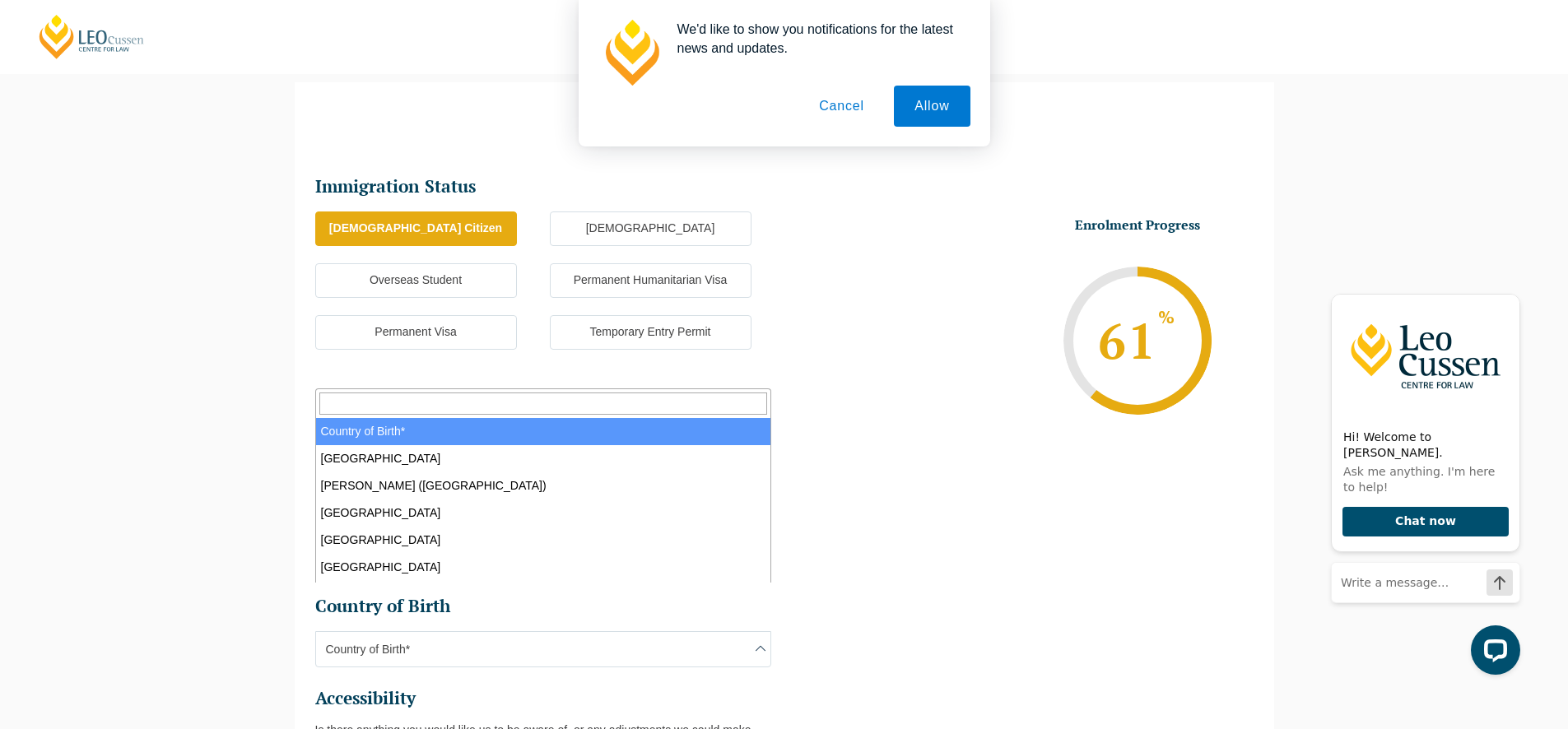
click at [749, 631] on span "Country of Birth*" at bounding box center [544, 648] width 456 height 36
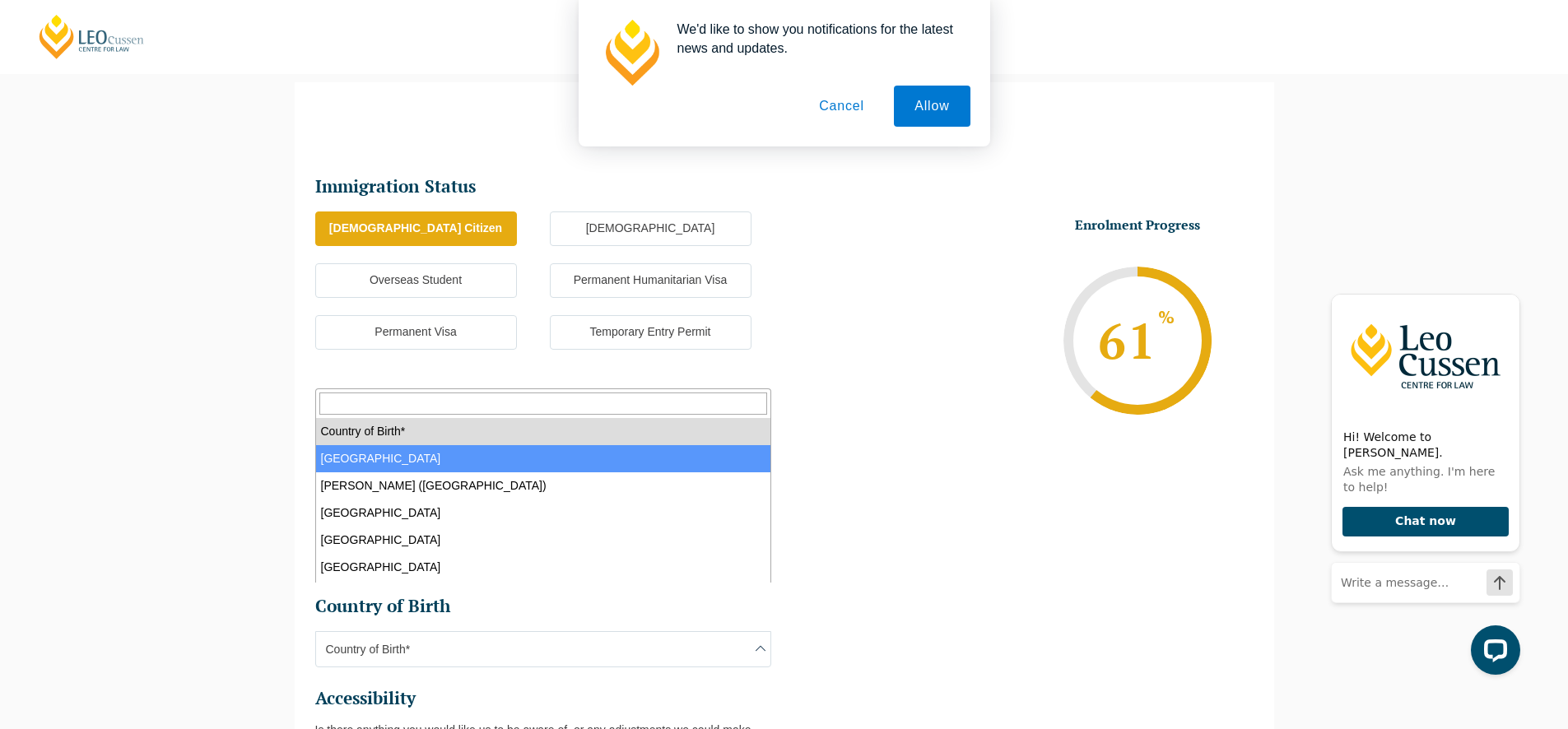
select select "Australia 1101"
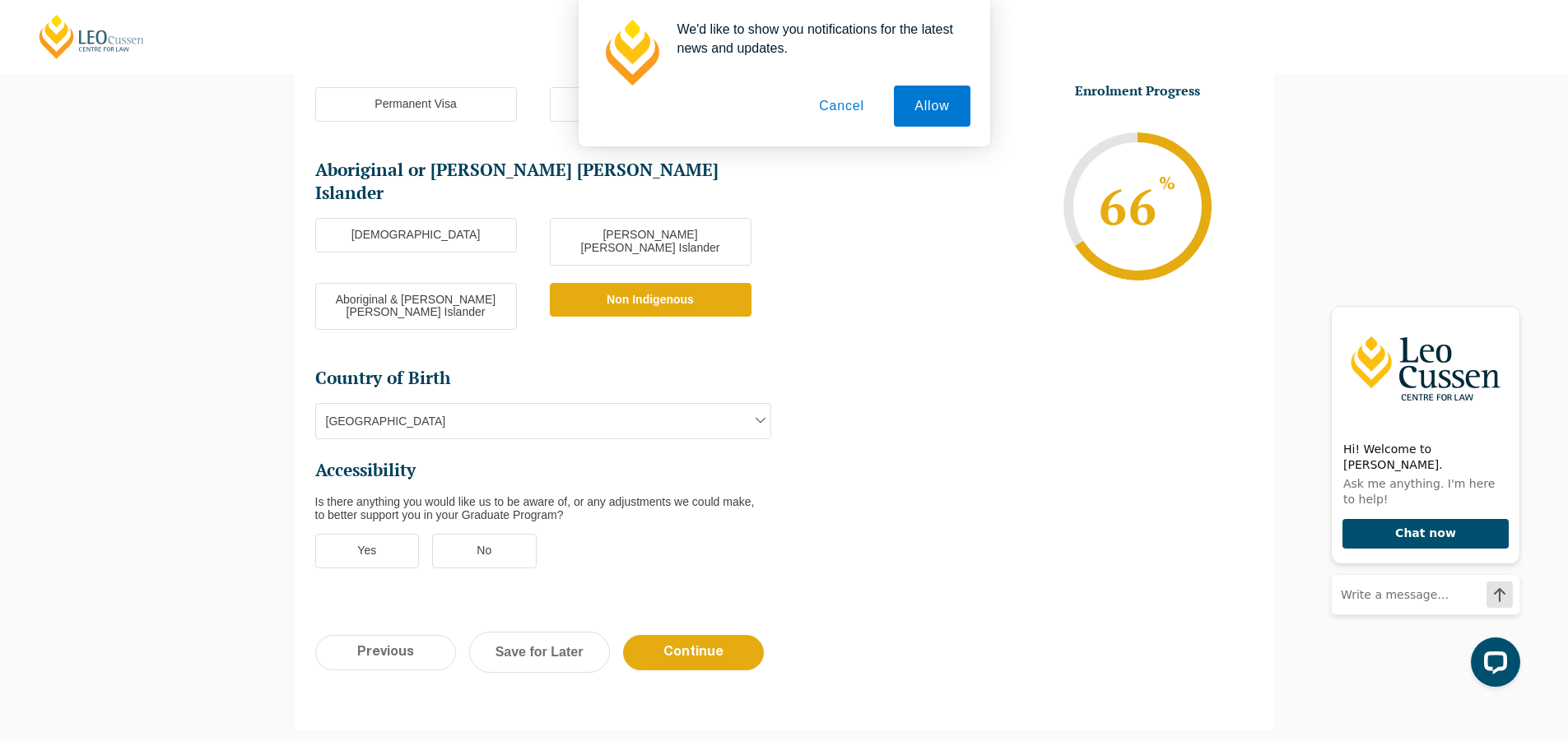
scroll to position [472, 0]
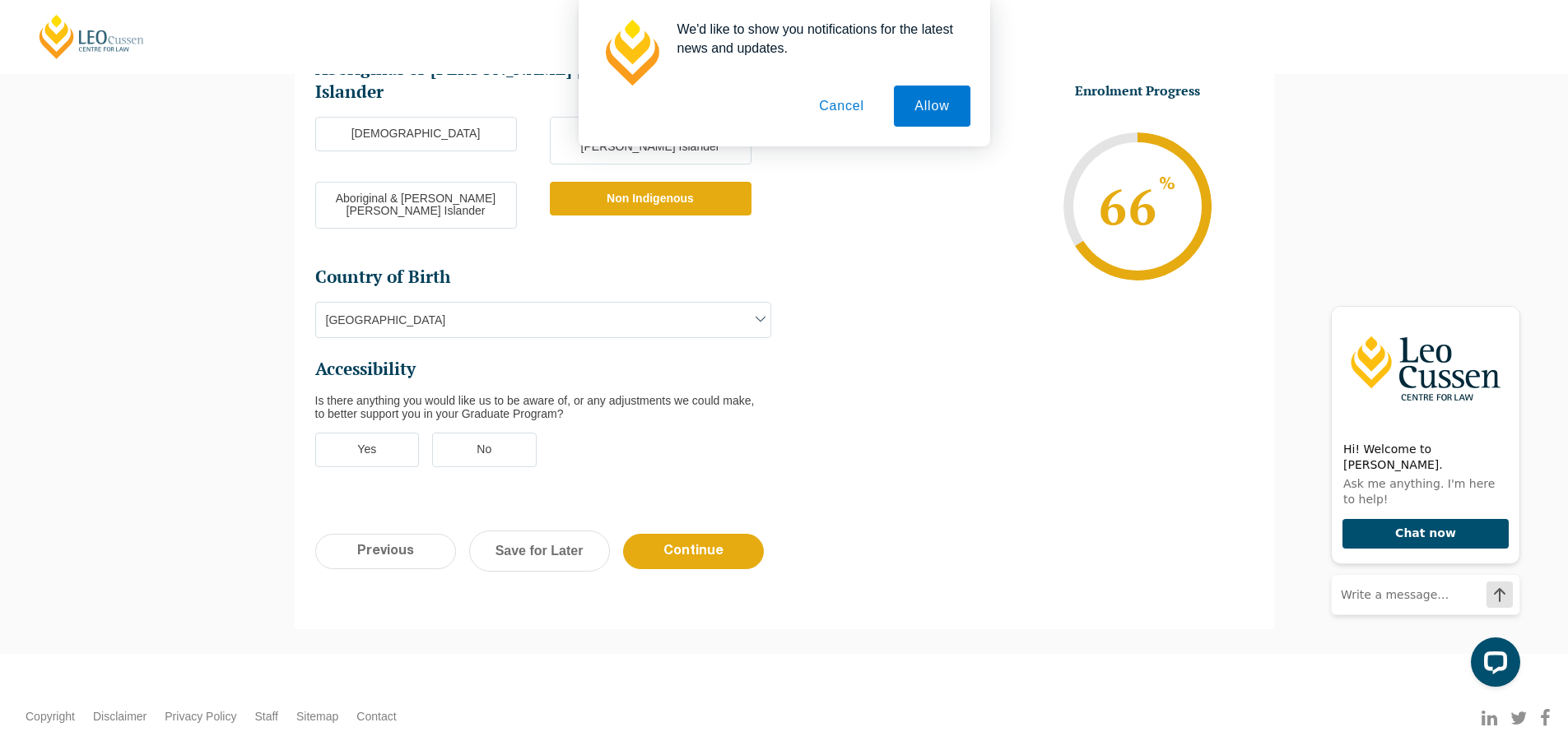
click at [379, 432] on label "Yes" at bounding box center [368, 449] width 104 height 34
click at [0, 0] on input "Yes" at bounding box center [0, 0] width 0 height 0
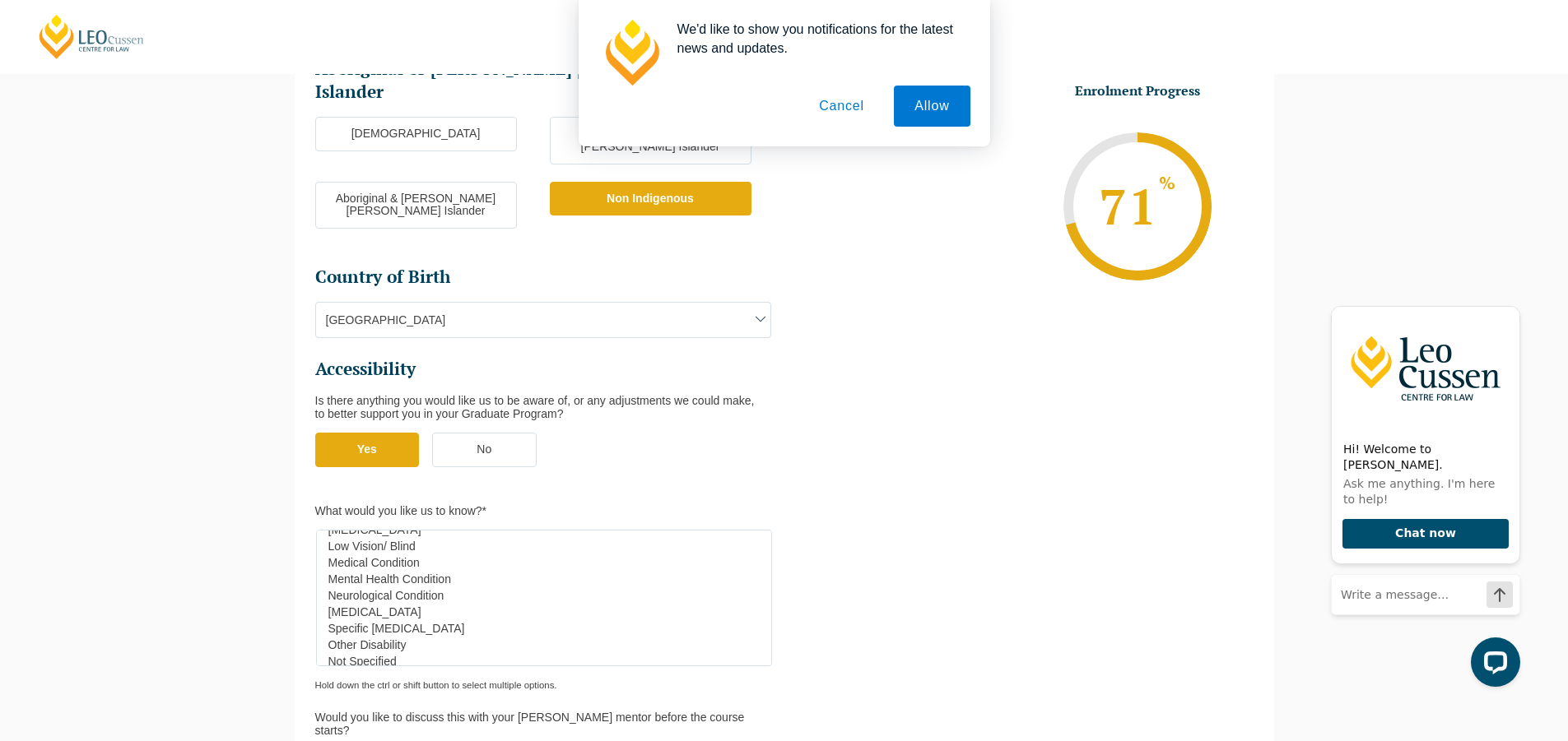
scroll to position [66, 0]
click at [473, 432] on label "No" at bounding box center [484, 449] width 104 height 34
click at [0, 0] on input "No" at bounding box center [0, 0] width 0 height 0
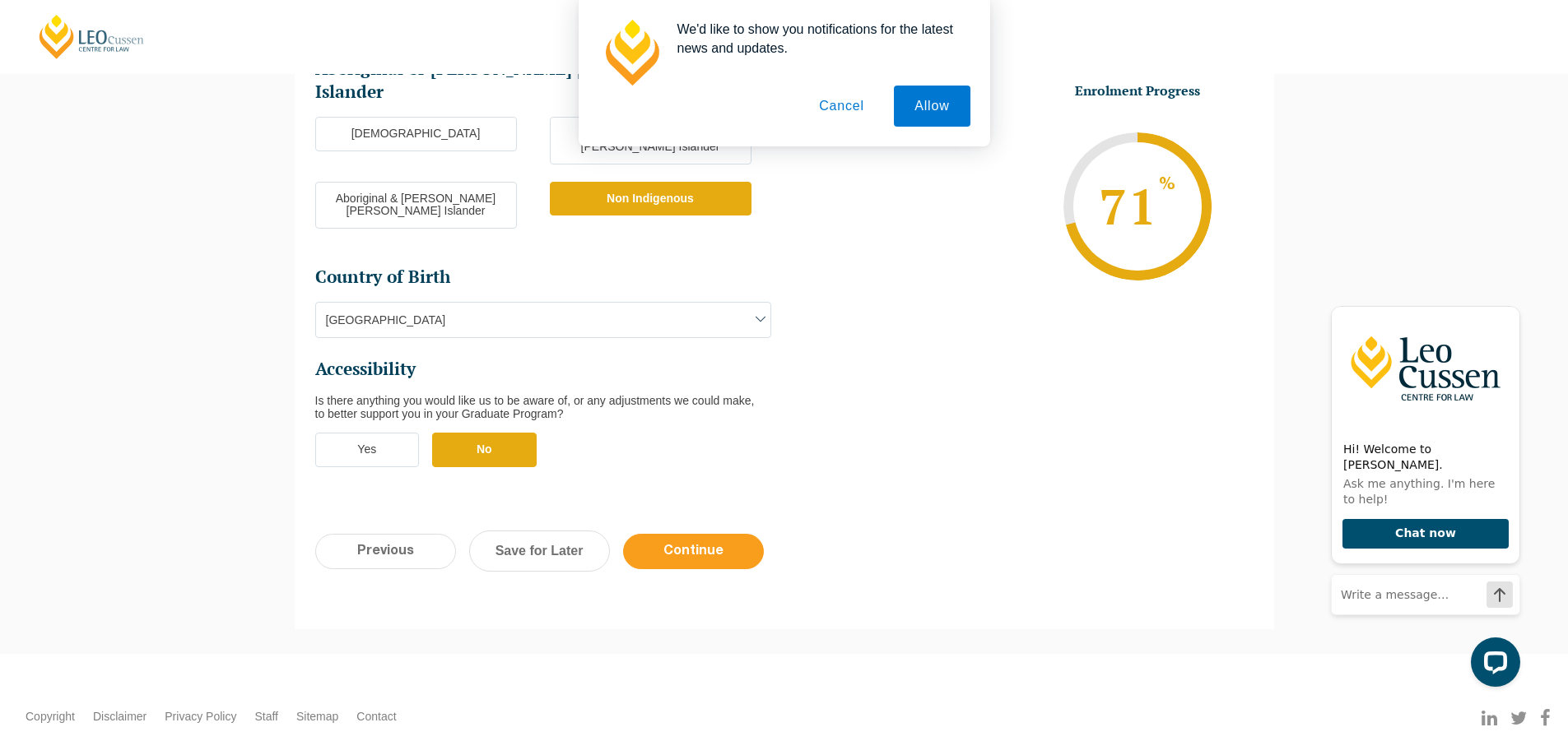
click at [679, 534] on input "Continue" at bounding box center [693, 551] width 141 height 35
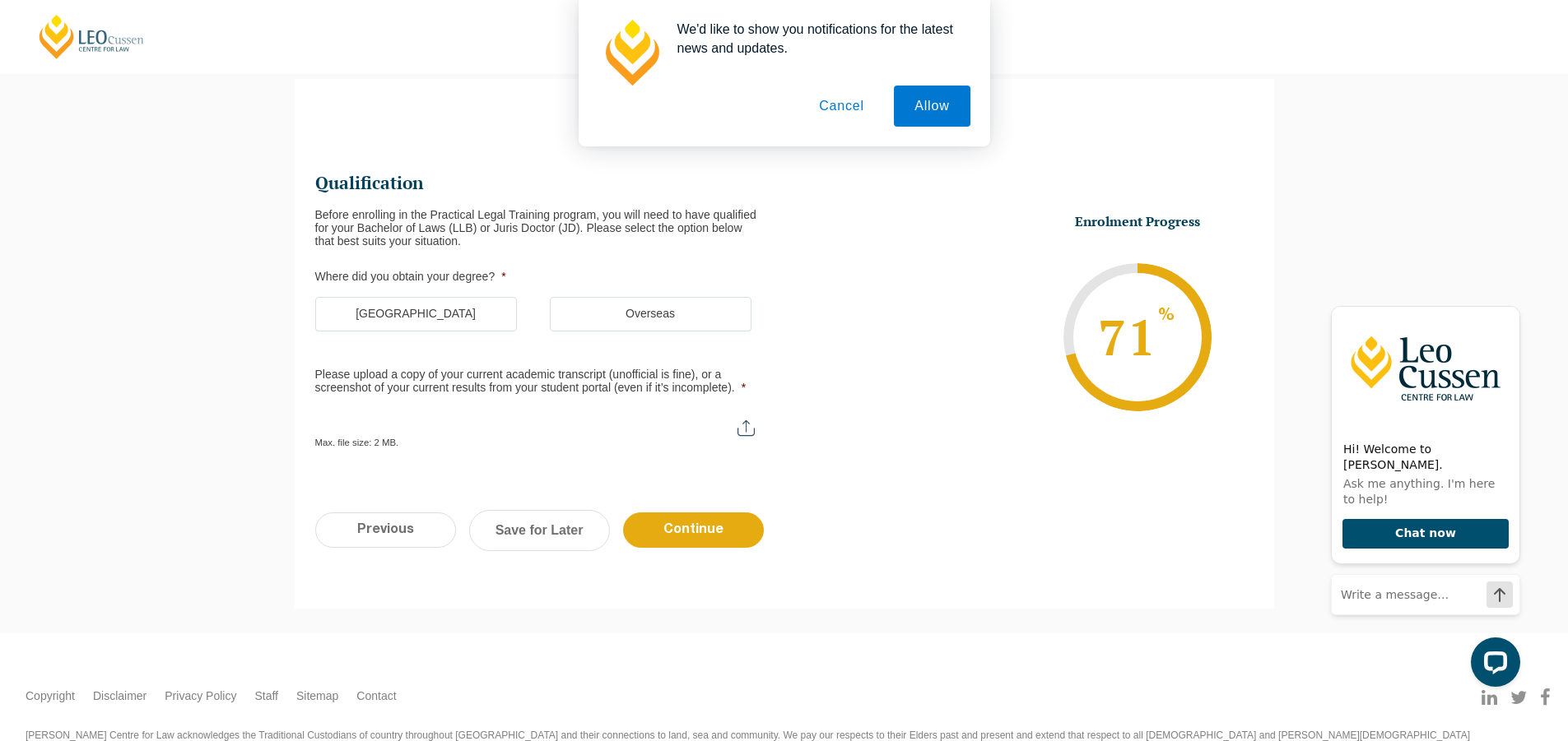
scroll to position [142, 0]
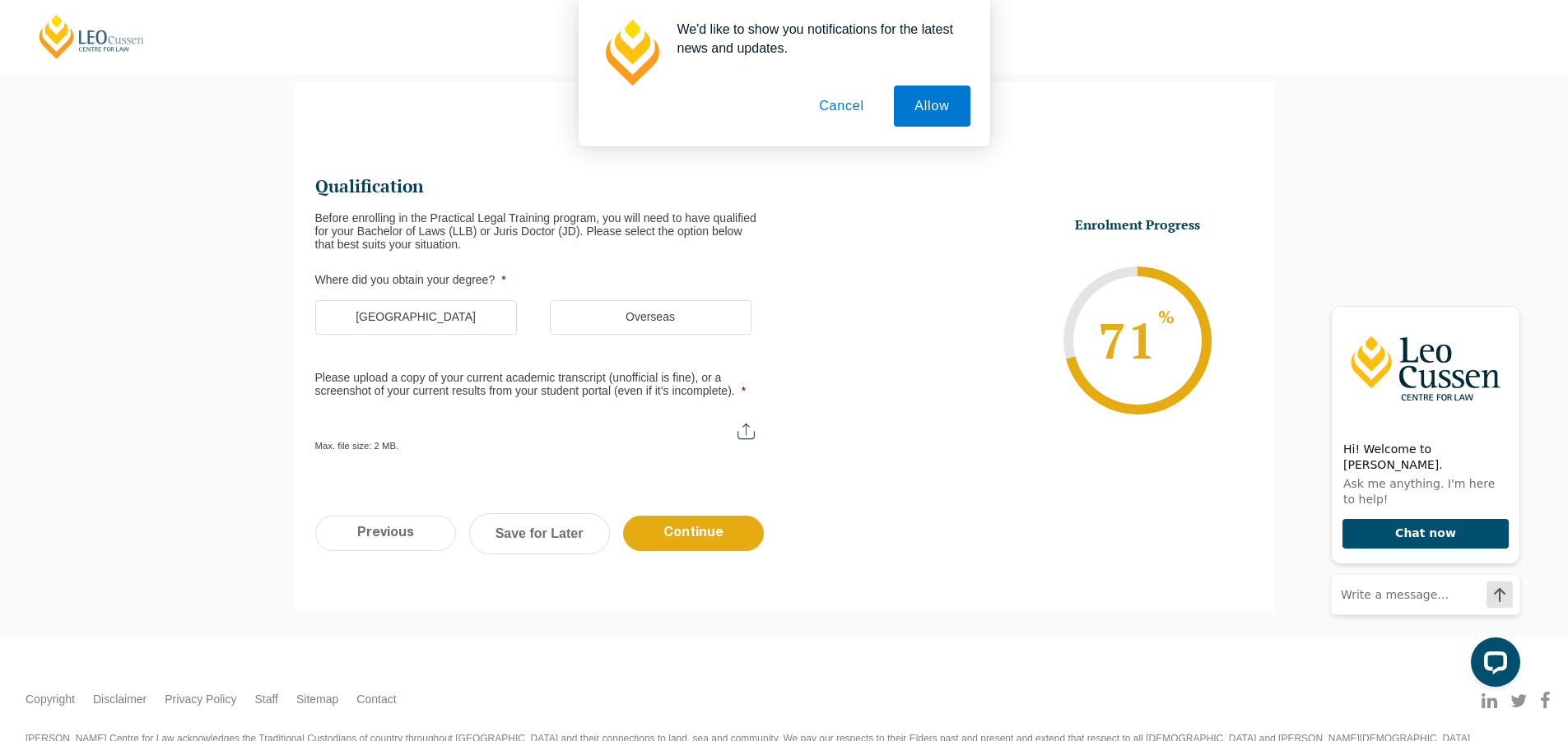
click at [463, 323] on label "Australia" at bounding box center [416, 317] width 202 height 34
click at [0, 0] on input "Australia" at bounding box center [0, 0] width 0 height 0
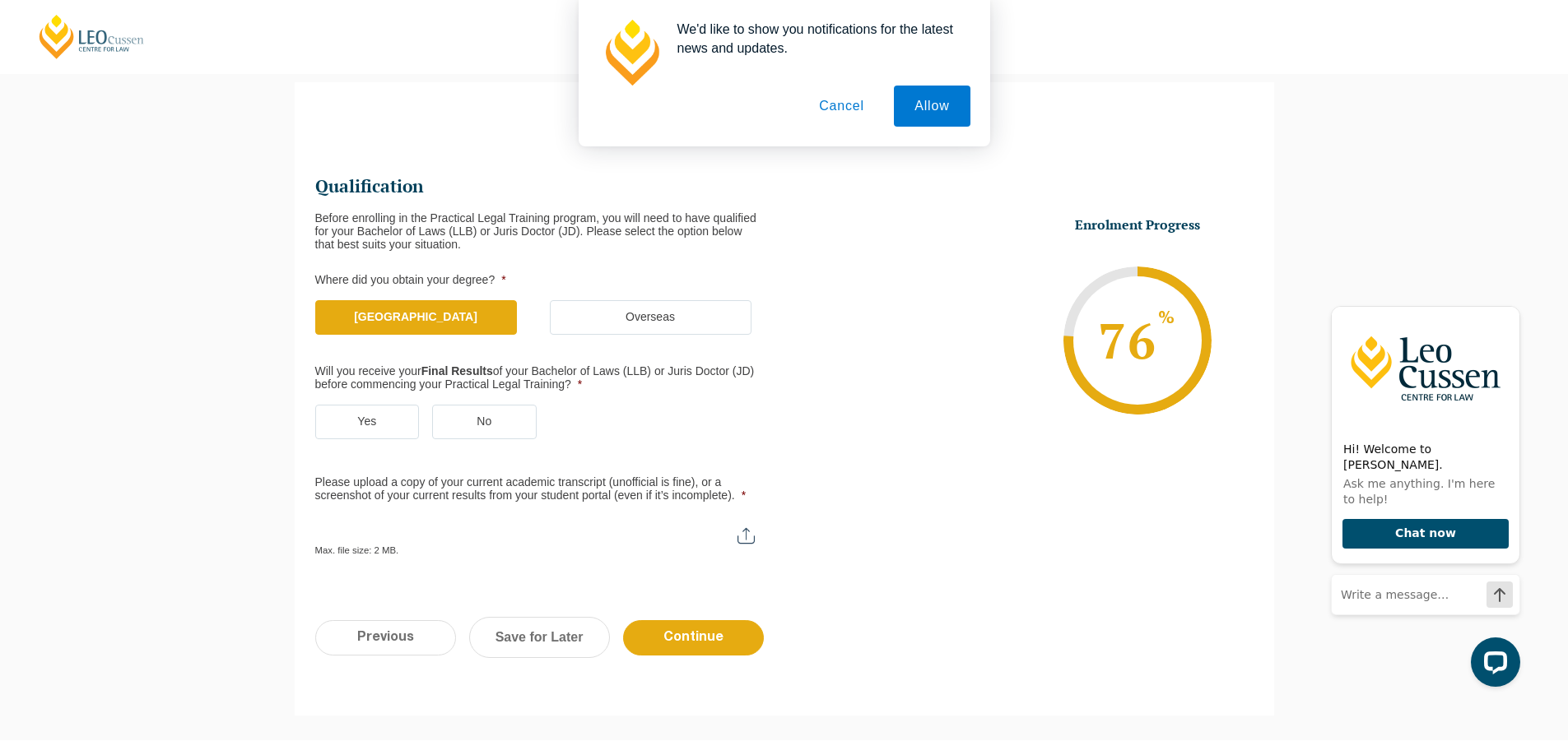
click at [385, 417] on label "Yes" at bounding box center [368, 422] width 104 height 34
click at [0, 0] on input "Yes" at bounding box center [0, 0] width 0 height 0
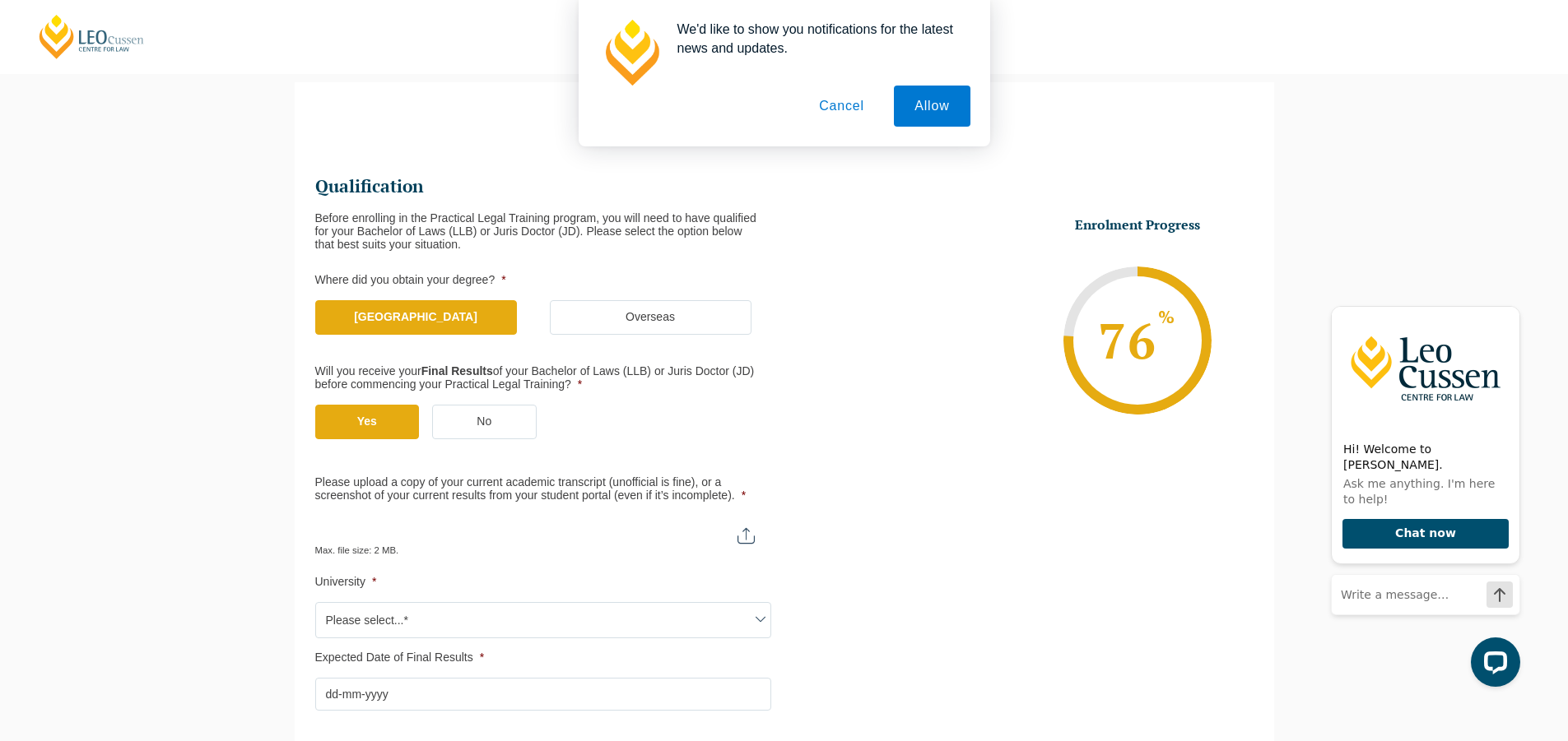
click at [846, 115] on button "Cancel" at bounding box center [842, 106] width 87 height 41
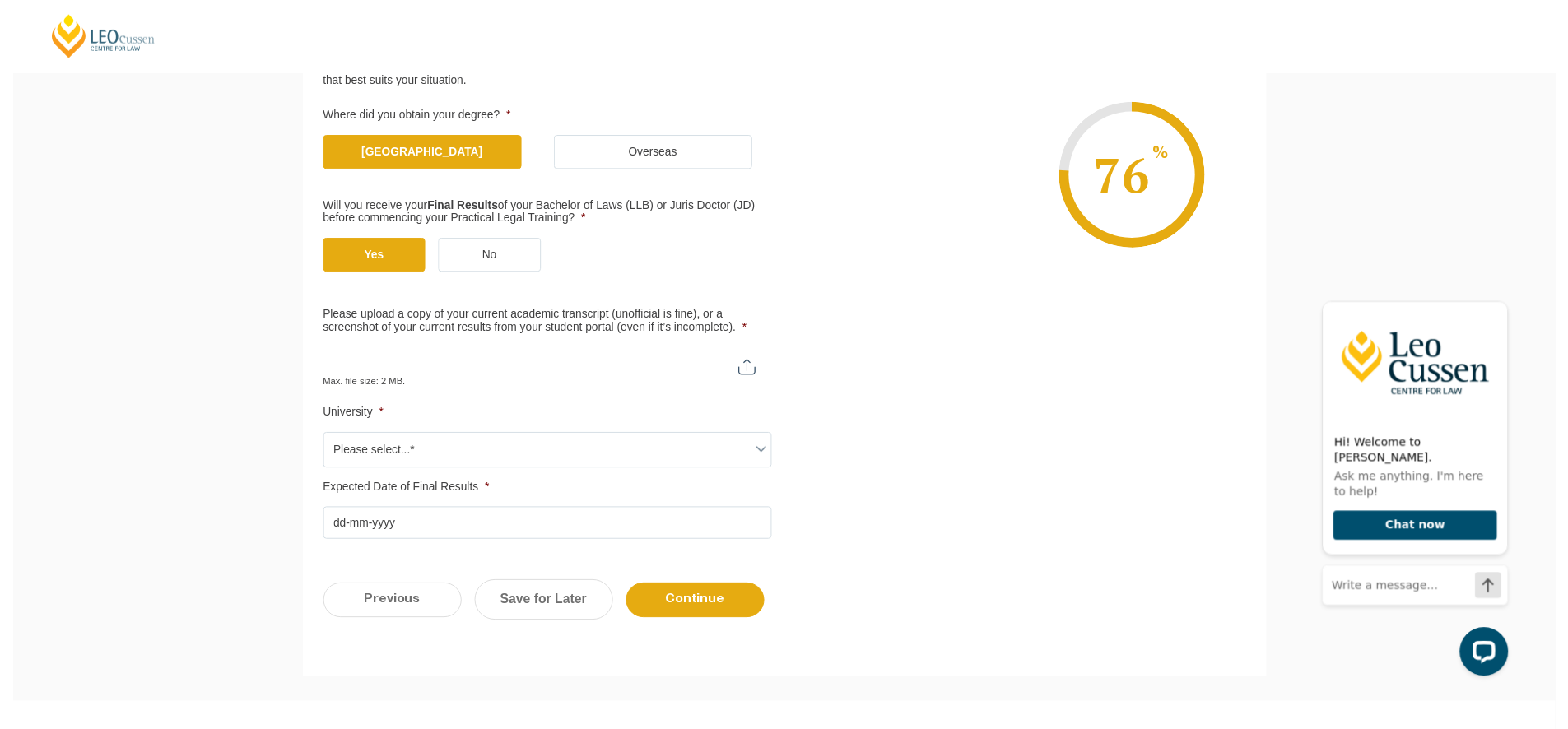
scroll to position [307, 0]
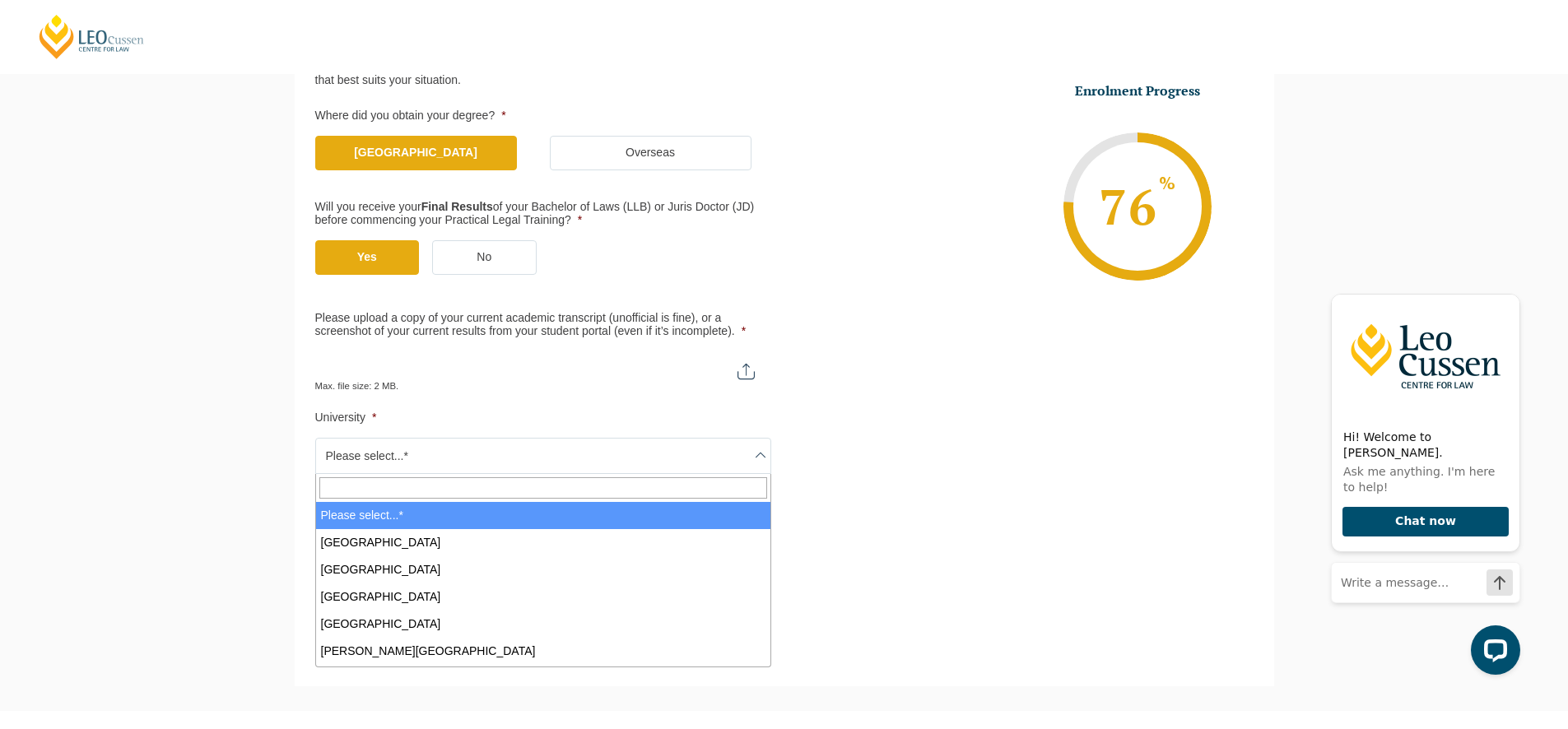
click at [769, 462] on span "Please select...*" at bounding box center [544, 455] width 456 height 36
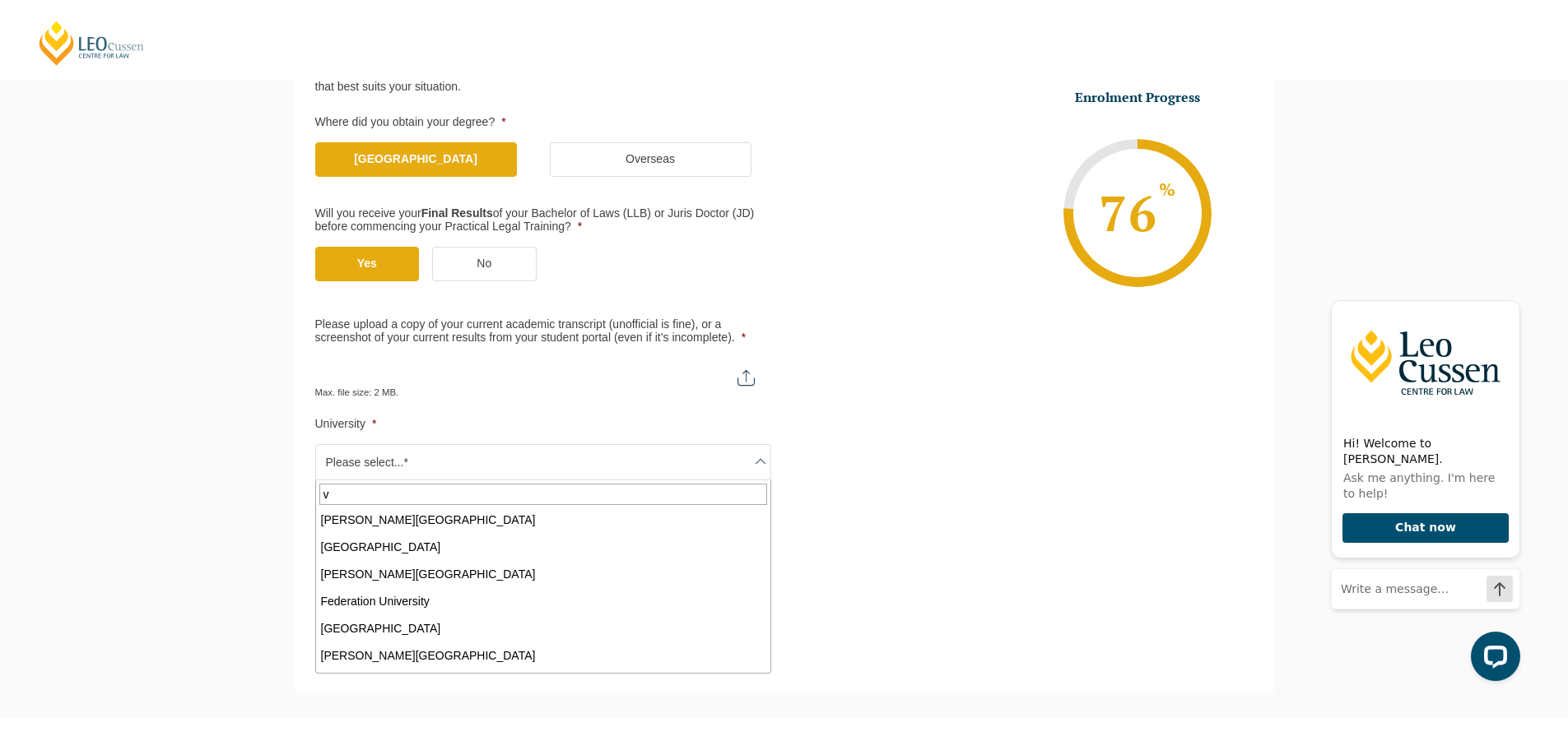
scroll to position [0, 0]
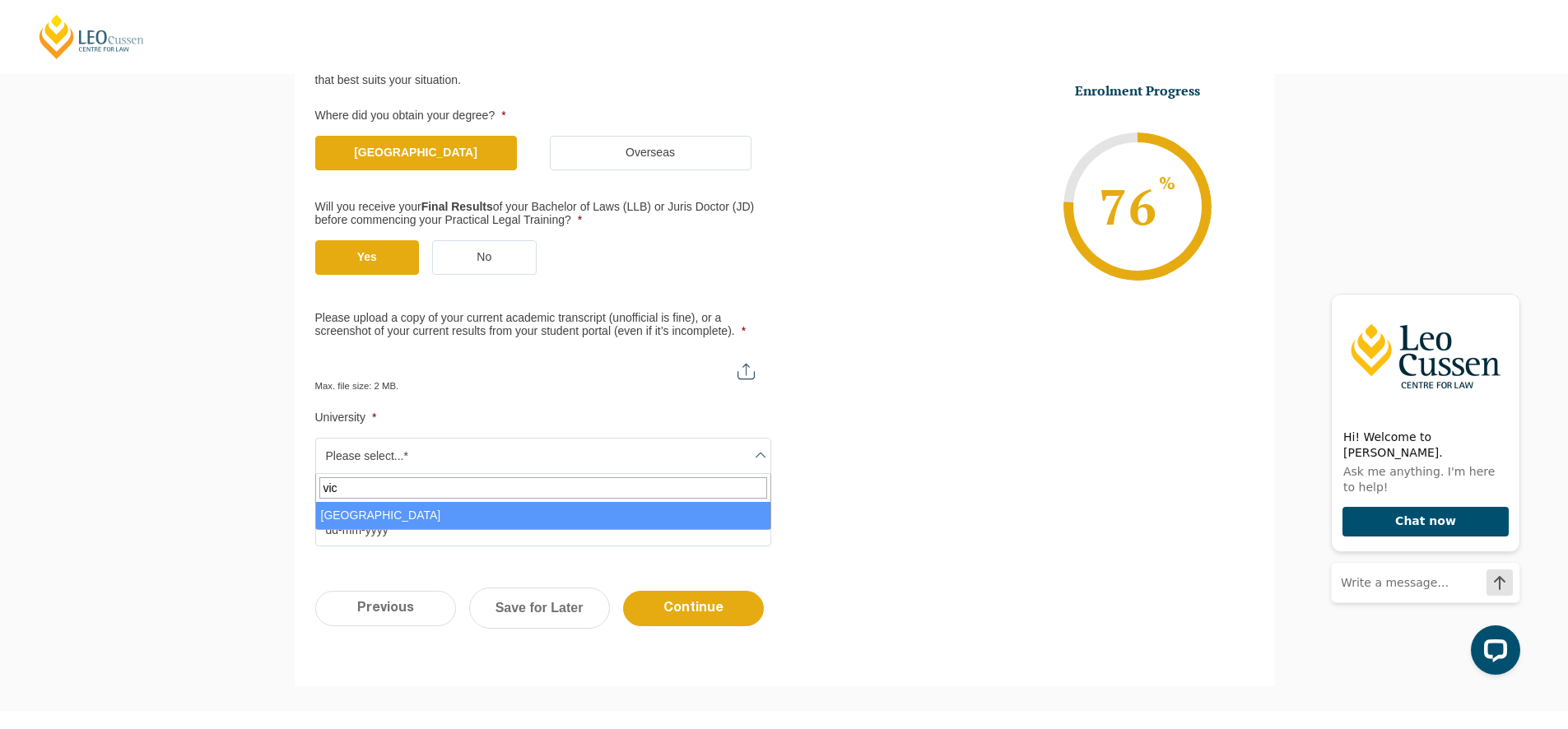
type input "vic"
select select "Victoria University"
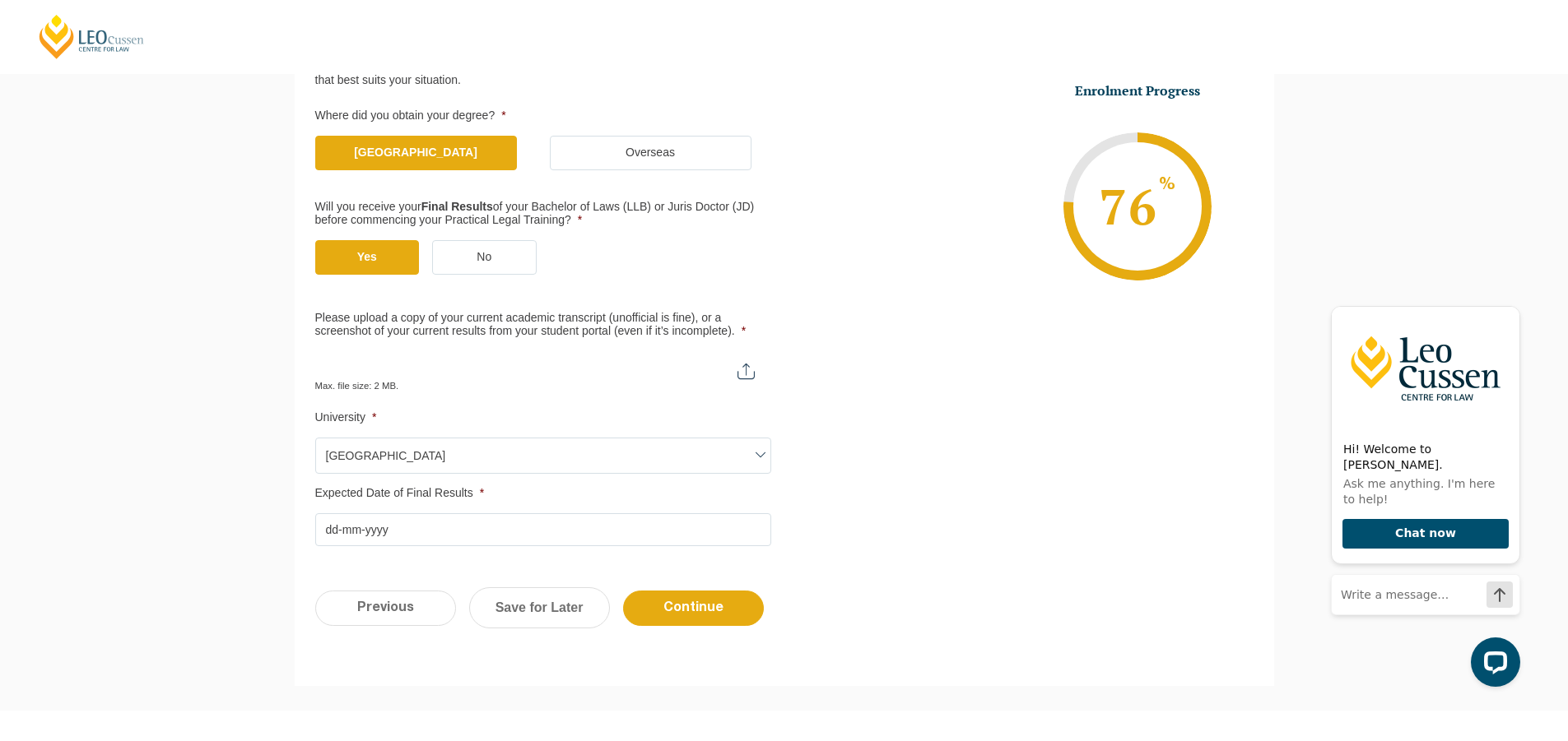
click at [356, 529] on input "Expected Date of Final Results *" at bounding box center [544, 529] width 456 height 32
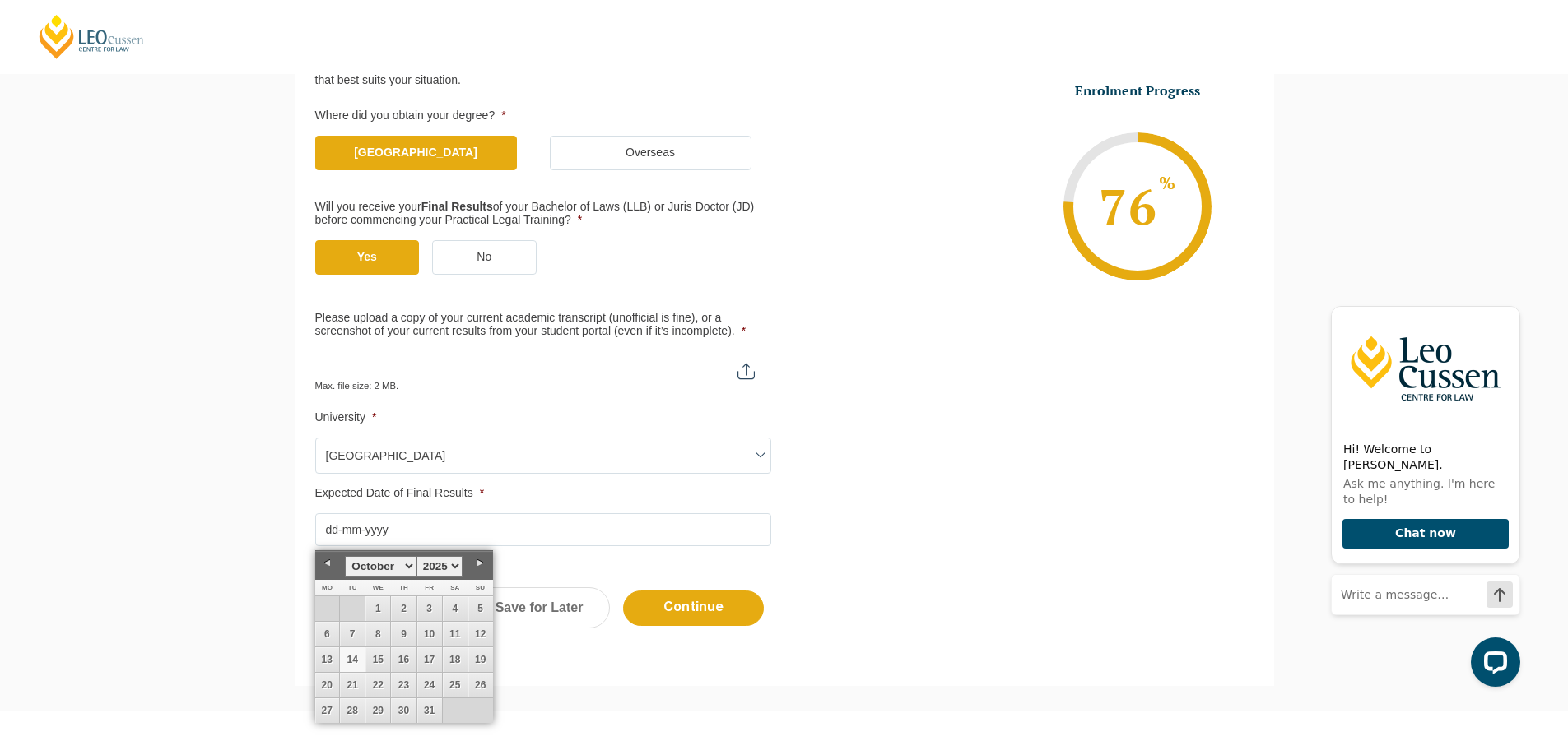
click at [329, 563] on link "Previous" at bounding box center [327, 563] width 25 height 25
click at [323, 563] on link "Previous" at bounding box center [327, 563] width 25 height 25
click at [333, 705] on link "25" at bounding box center [327, 711] width 25 height 25
type input "25-08-2025"
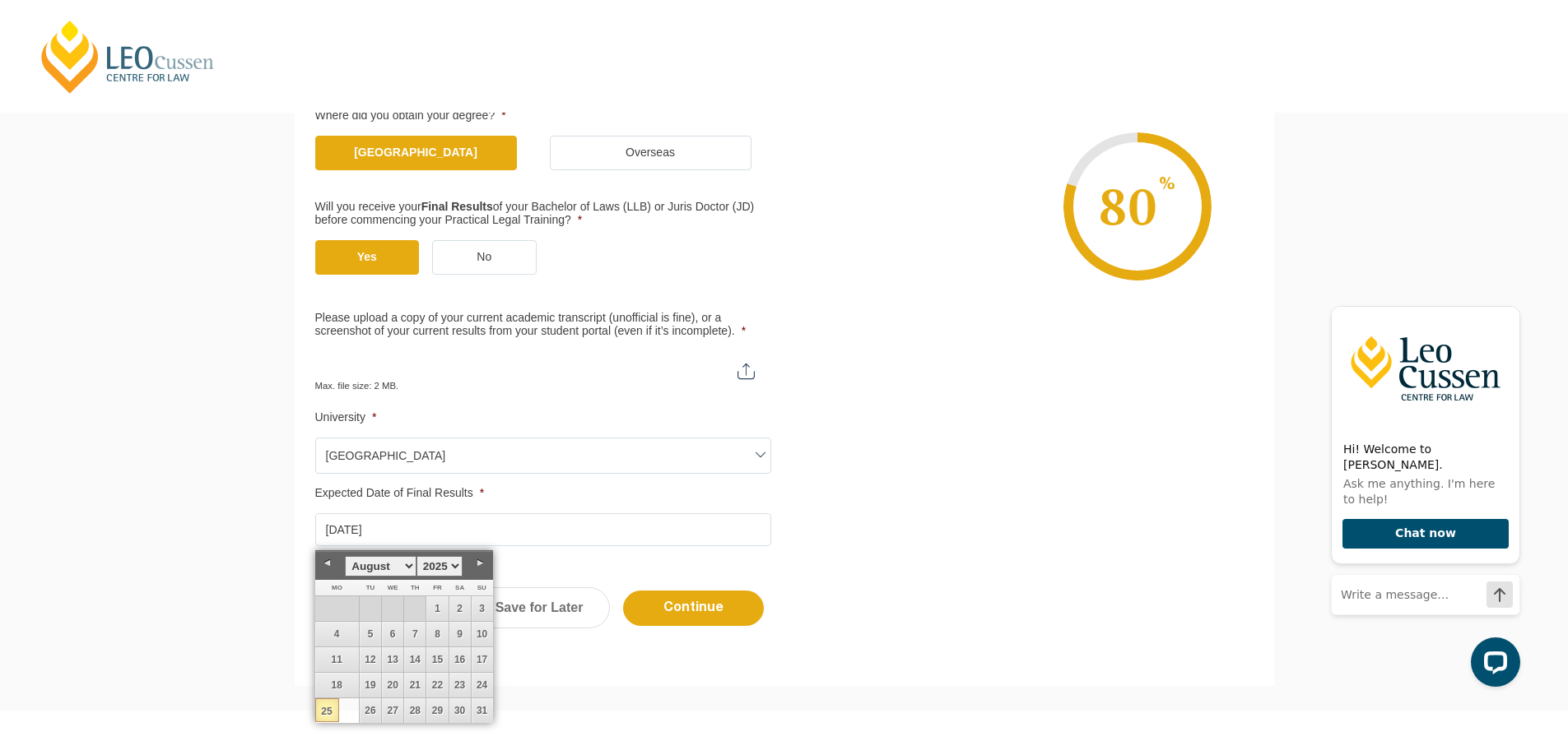
click at [750, 371] on input "Please upload a copy of your current academic transcript (unofficial is fine), …" at bounding box center [544, 365] width 456 height 28
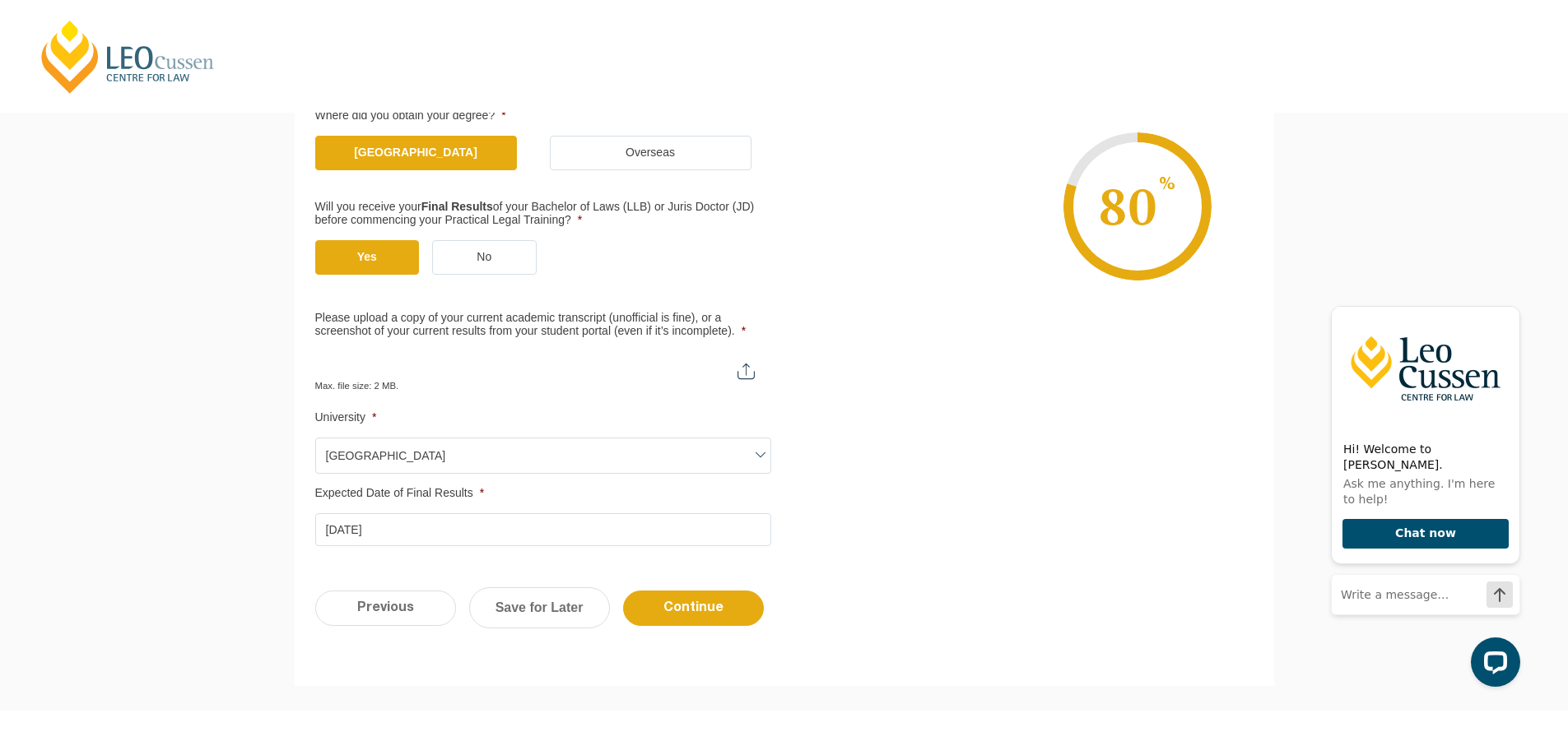
click at [738, 369] on input "Please upload a copy of your current academic transcript (unofficial is fine), …" at bounding box center [544, 365] width 456 height 28
type input "C:\fakepath\VU Transcript.pdf"
click at [654, 606] on input "Continue" at bounding box center [693, 608] width 141 height 35
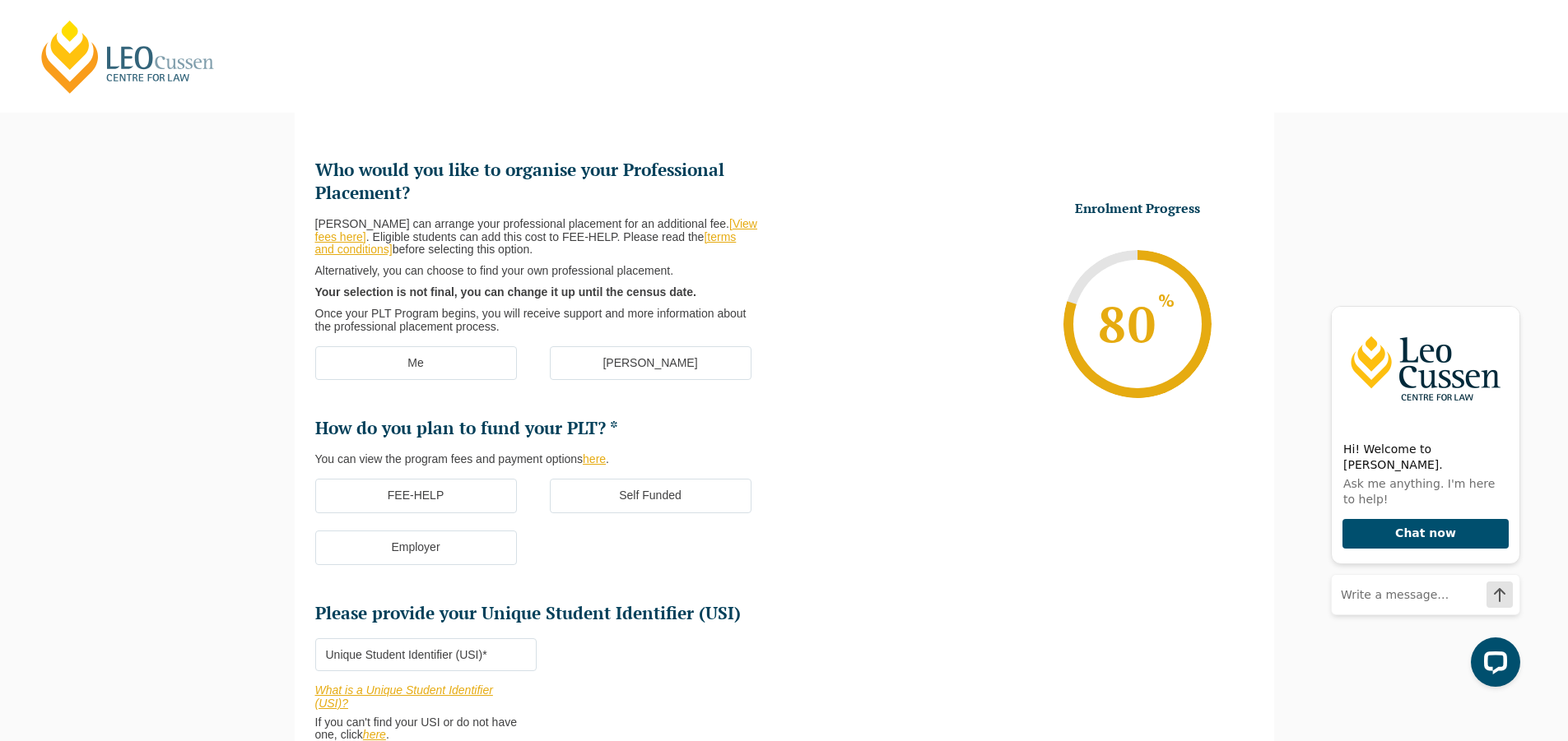
scroll to position [142, 0]
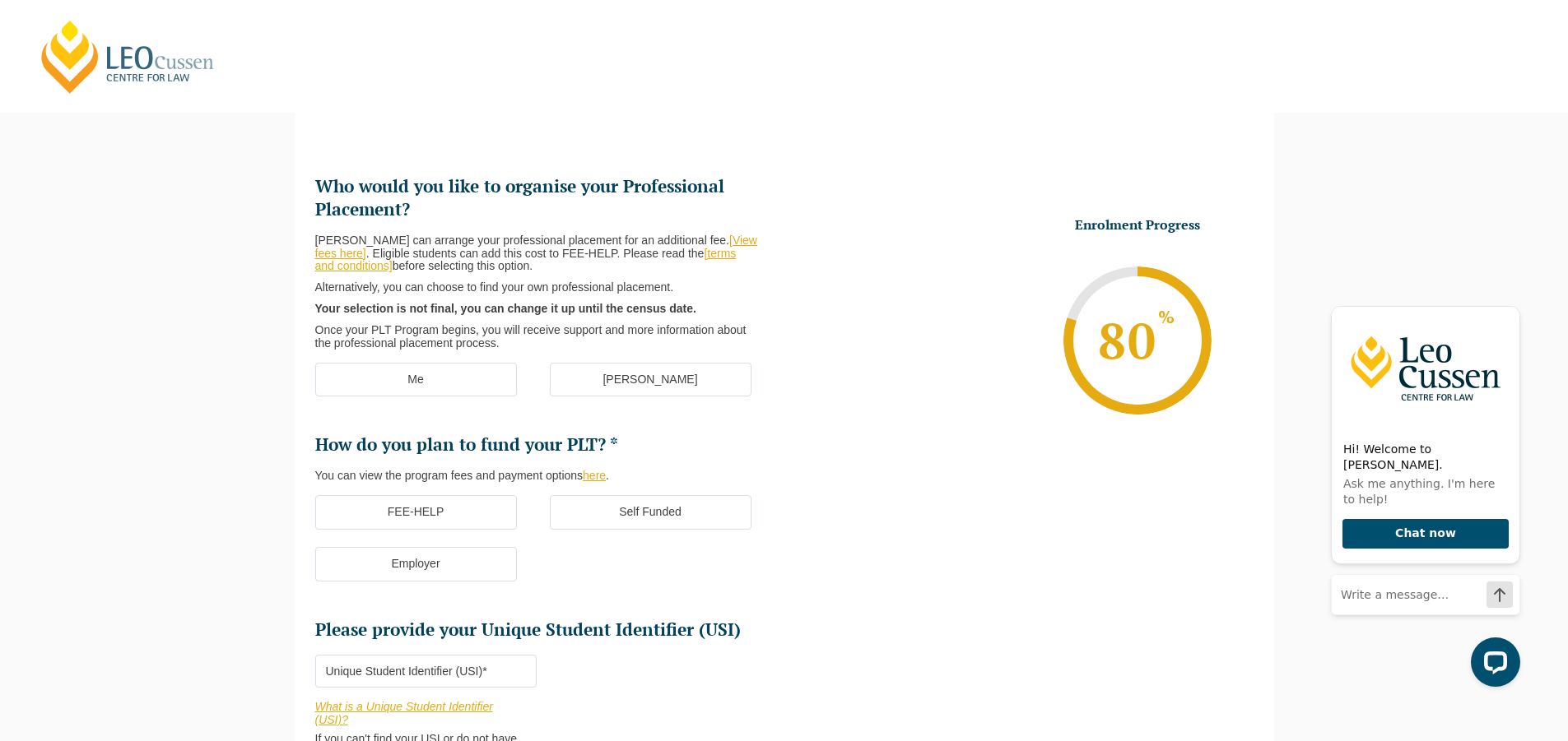
click at [500, 381] on label "Me" at bounding box center [416, 379] width 202 height 34
click at [0, 0] on input "Me" at bounding box center [0, 0] width 0 height 0
click at [485, 507] on label "FEE-HELP" at bounding box center [416, 512] width 202 height 34
click at [0, 0] on input "FEE-HELP" at bounding box center [0, 0] width 0 height 0
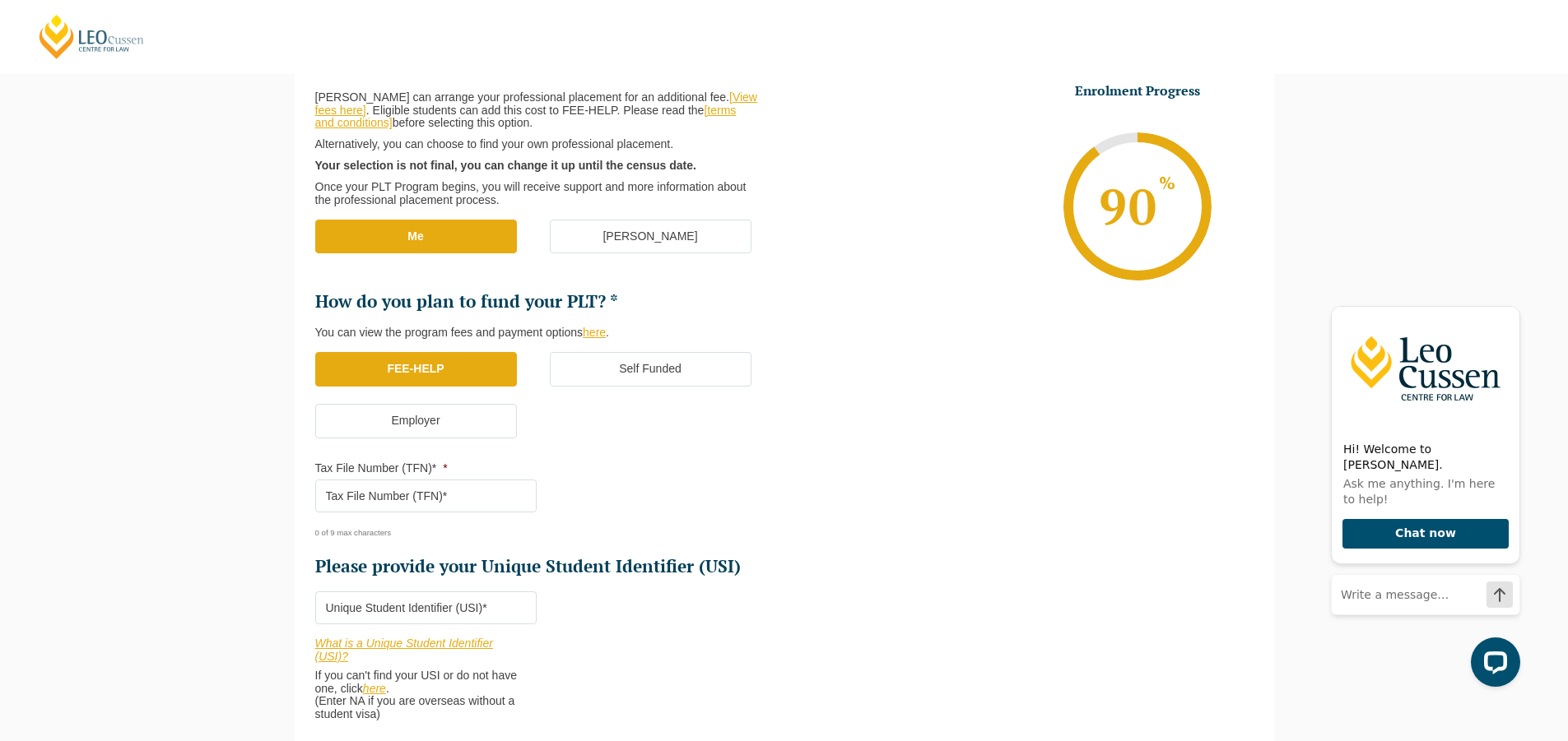
scroll to position [307, 0]
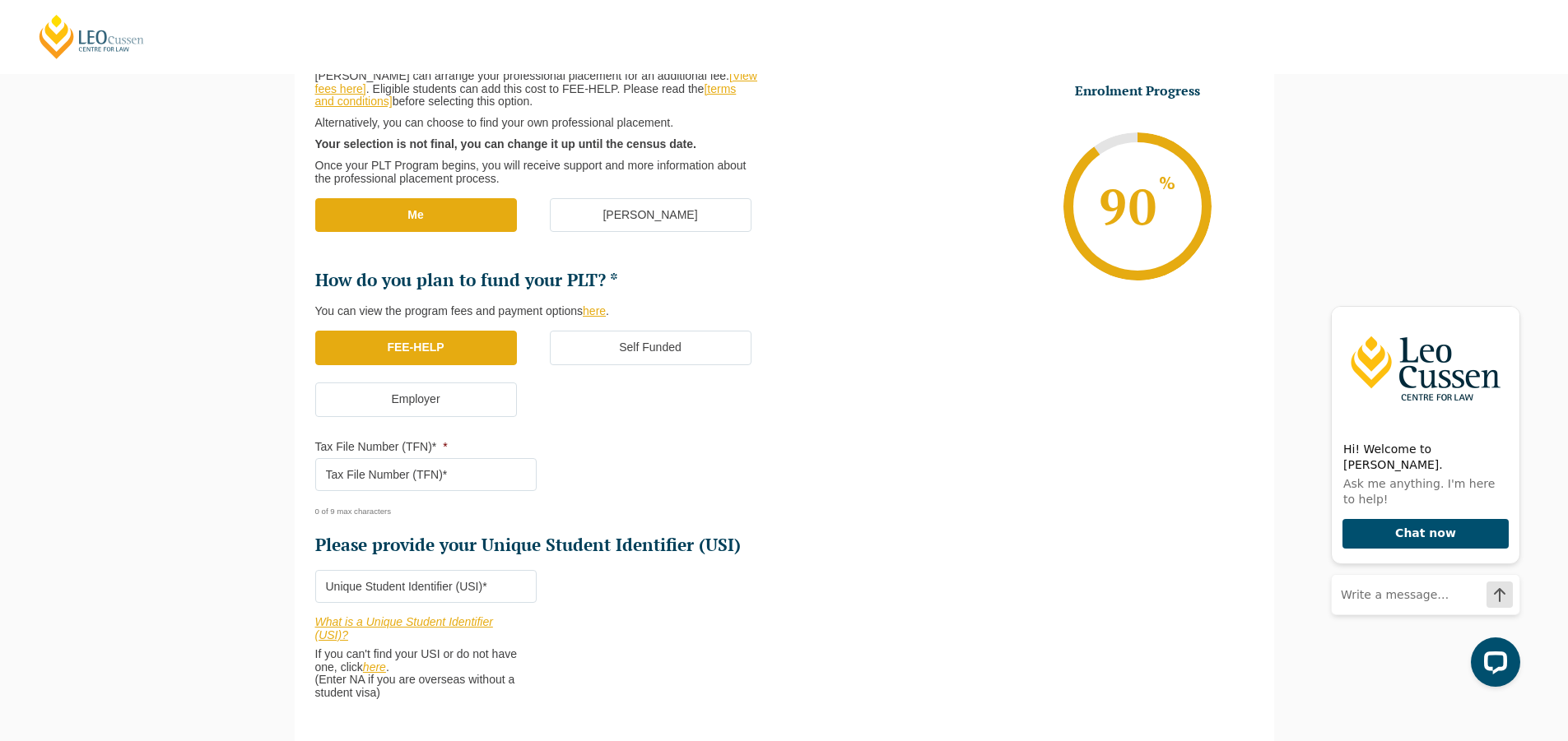
drag, startPoint x: 486, startPoint y: 588, endPoint x: 520, endPoint y: 566, distance: 40.5
click at [490, 588] on input "Please provide your Unique Student Identifier (USI) *" at bounding box center [426, 586] width 221 height 32
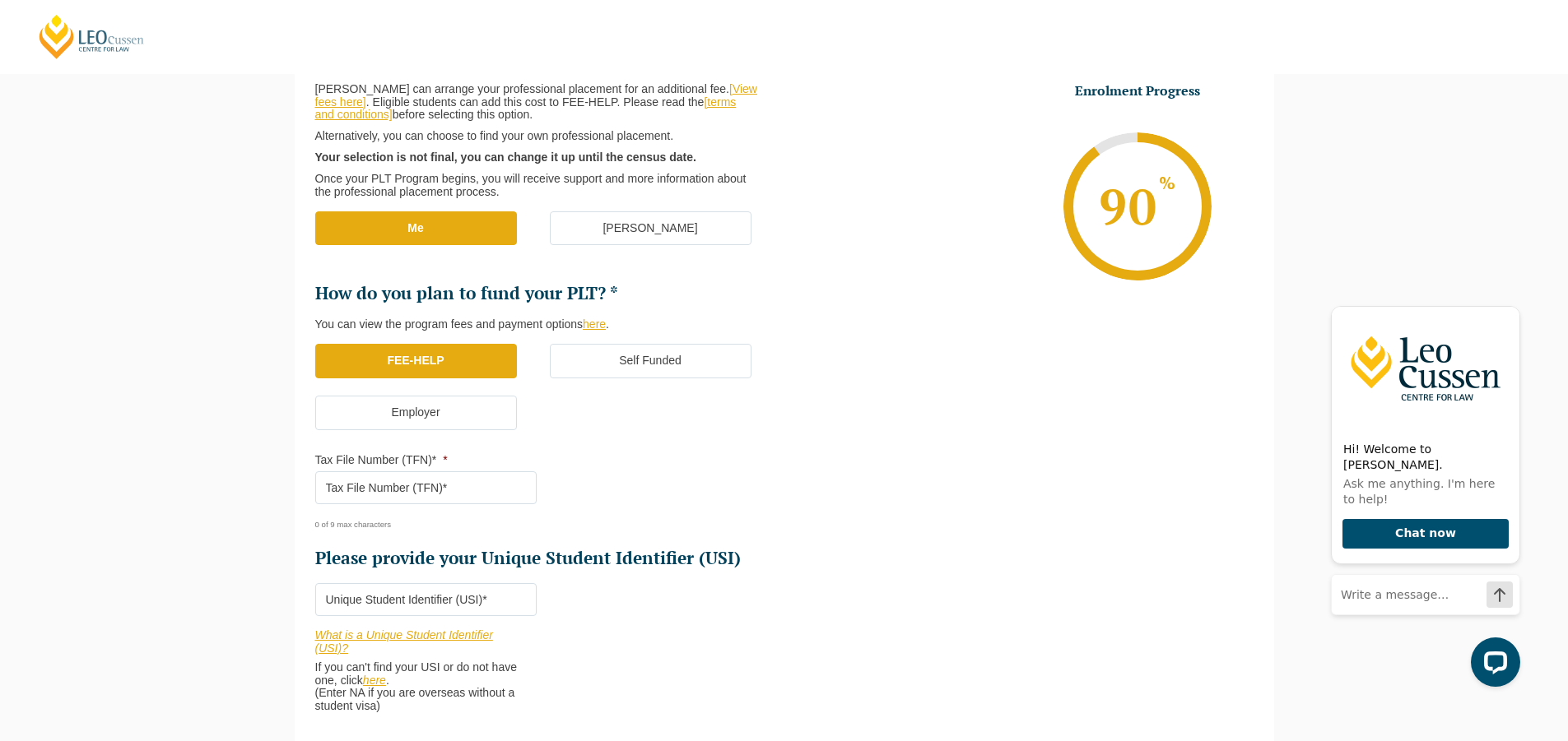
scroll to position [282, 0]
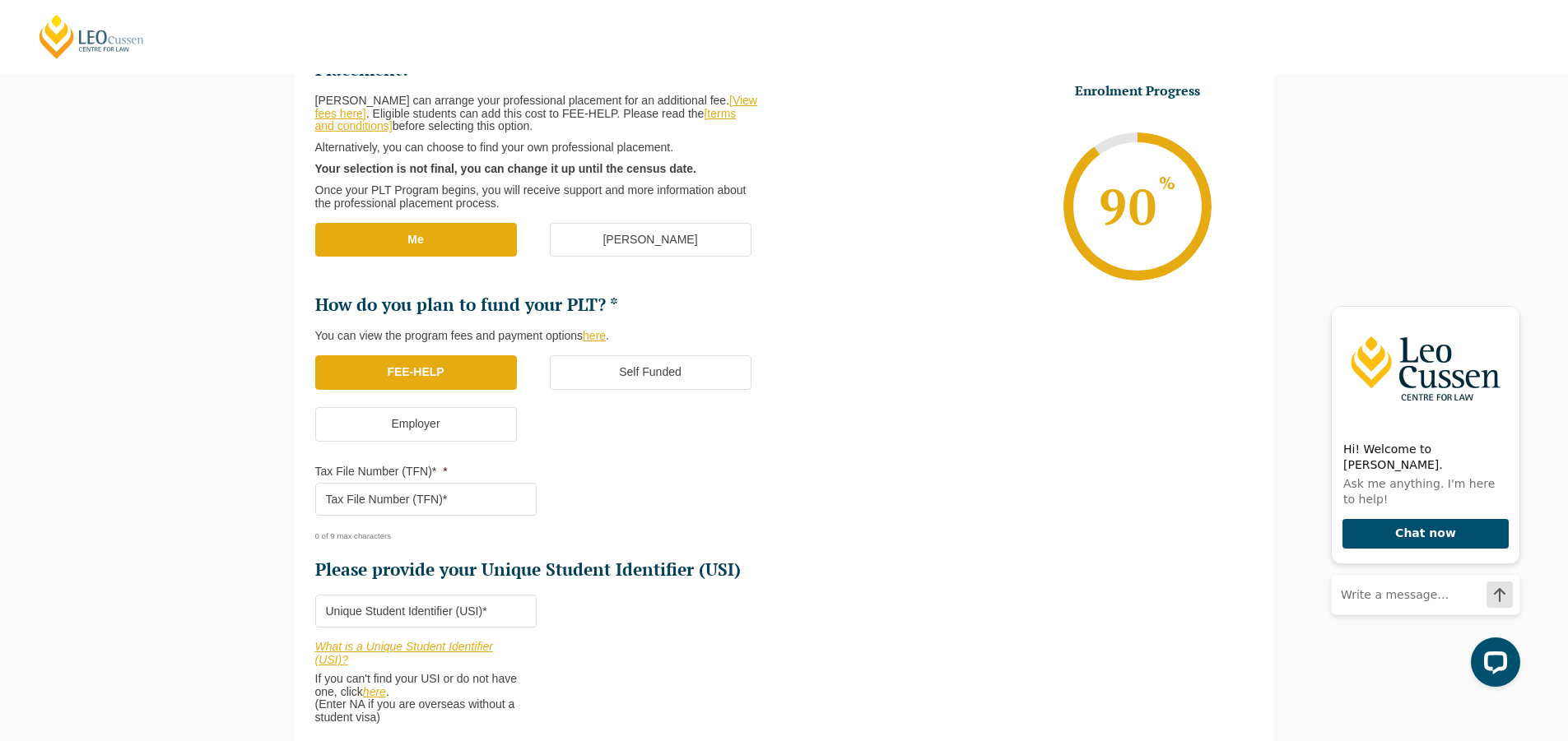
click at [446, 497] on input "Tax File Number (TFN)* *" at bounding box center [426, 498] width 221 height 32
type input "975166395"
click at [368, 618] on input "Please provide your Unique Student Identifier (USI) *" at bounding box center [426, 610] width 221 height 32
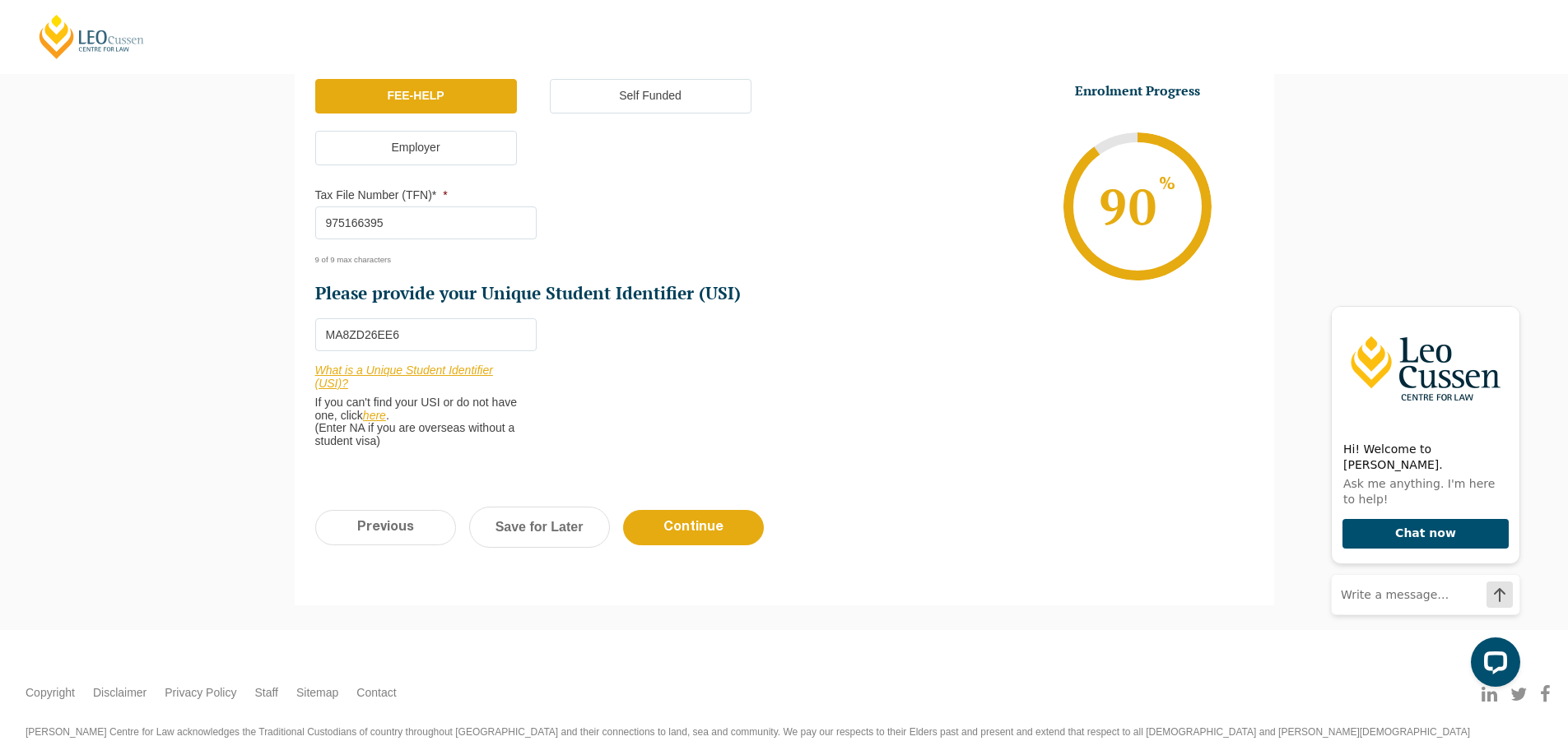
scroll to position [611, 0]
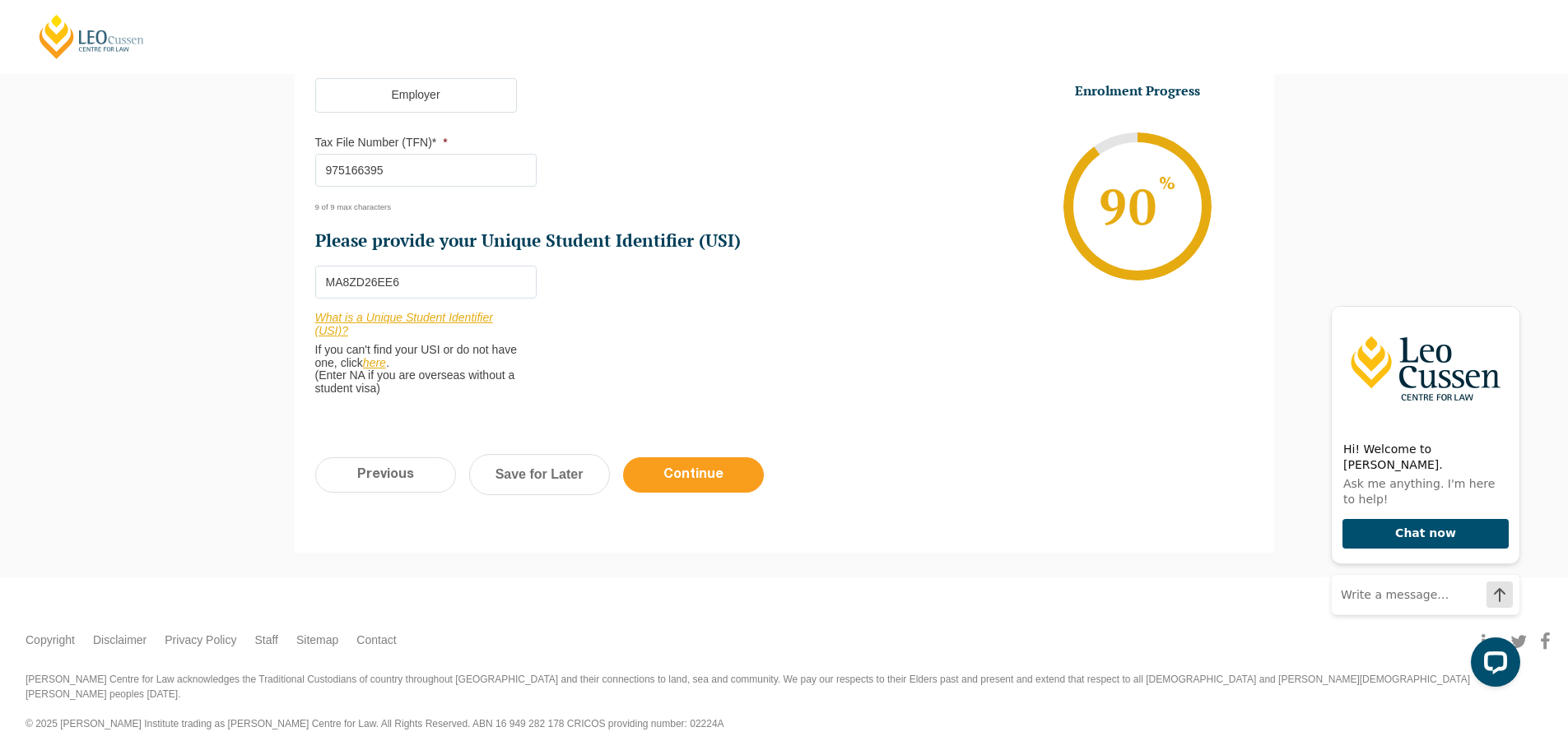
type input "MA8ZD26EE6"
click at [718, 481] on input "Continue" at bounding box center [693, 475] width 141 height 35
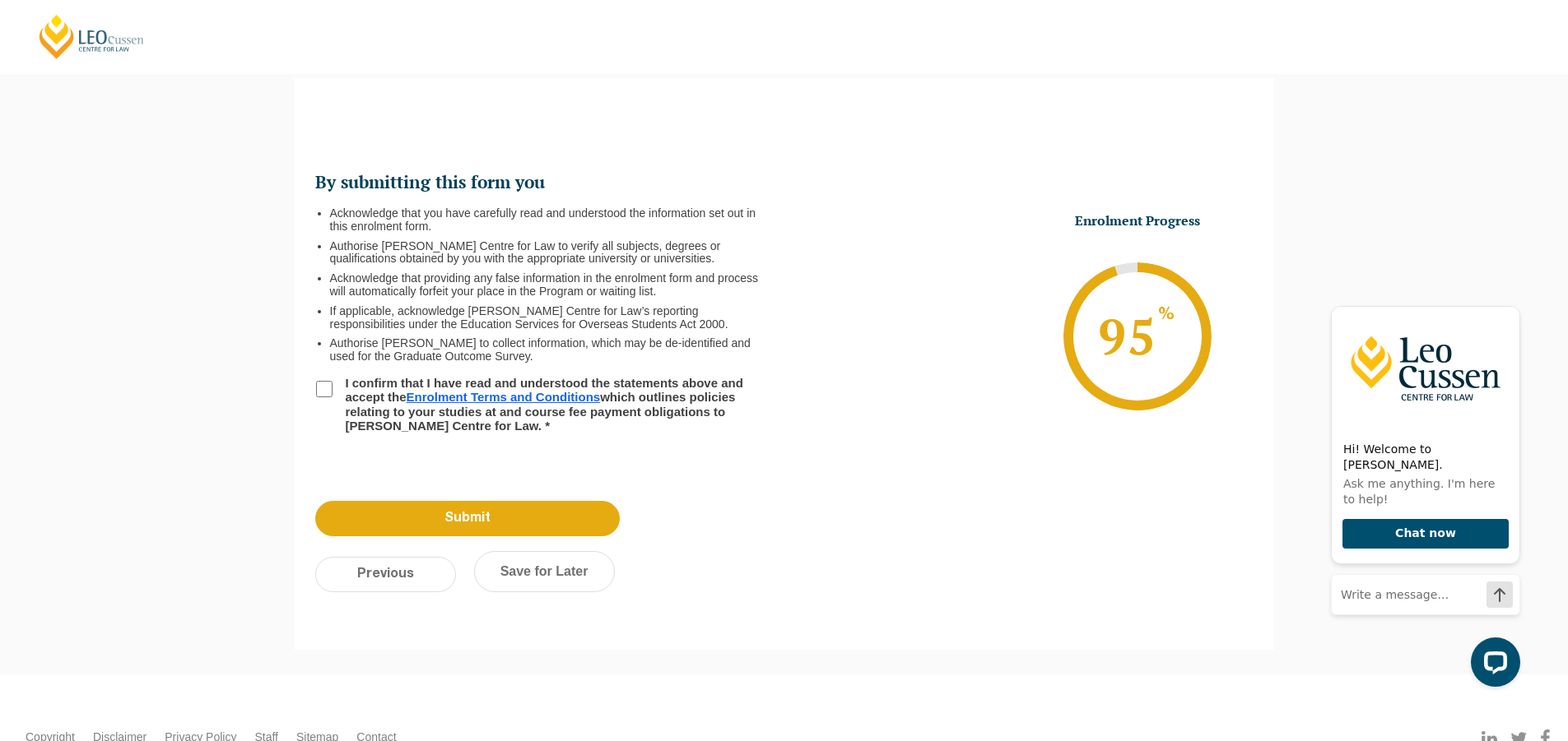
scroll to position [0, 0]
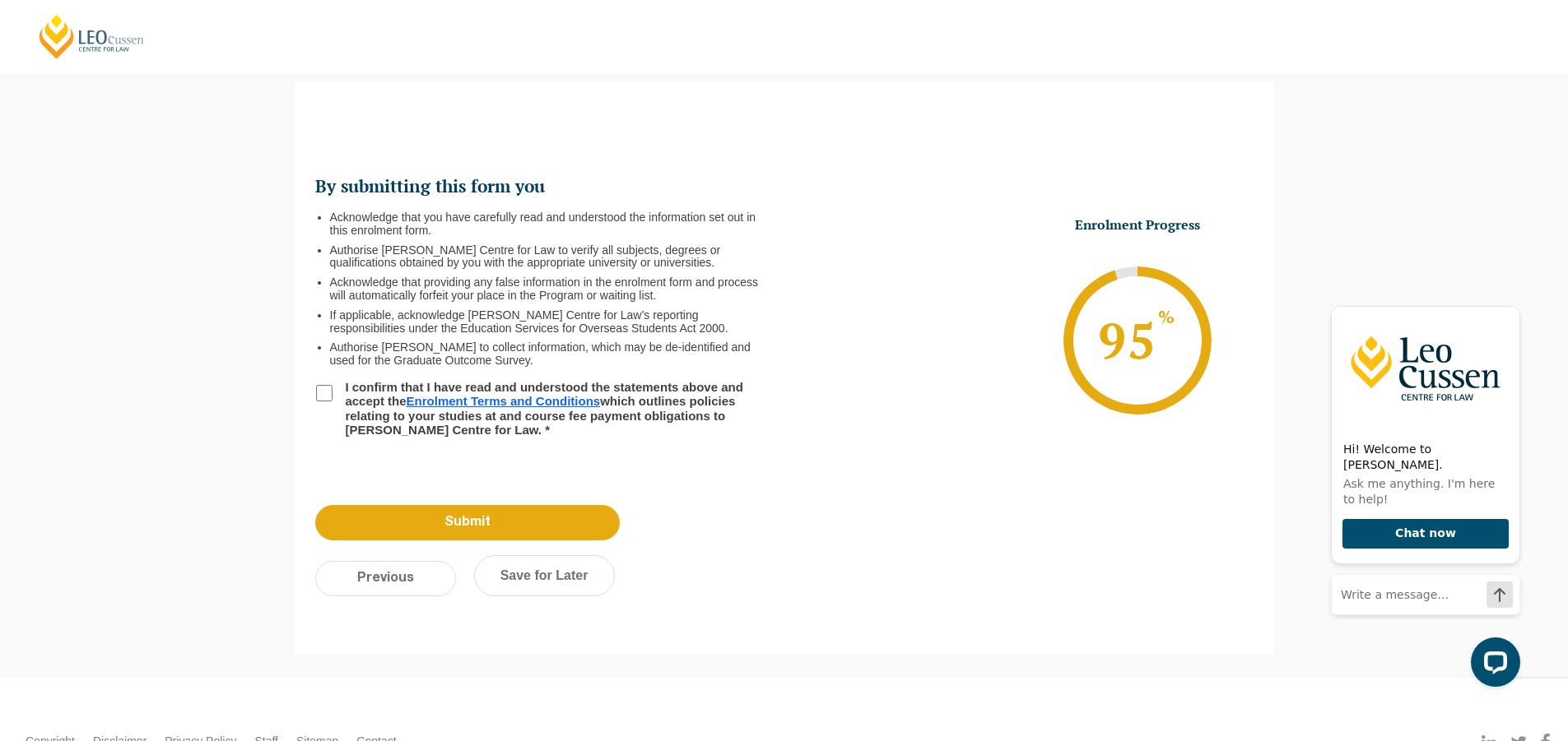
click at [461, 399] on link "Enrolment Terms and Conditions" at bounding box center [503, 401] width 195 height 14
click at [319, 395] on input "I confirm that I have read and understood the statements above and accept the E…" at bounding box center [323, 393] width 17 height 17
checkbox input "true"
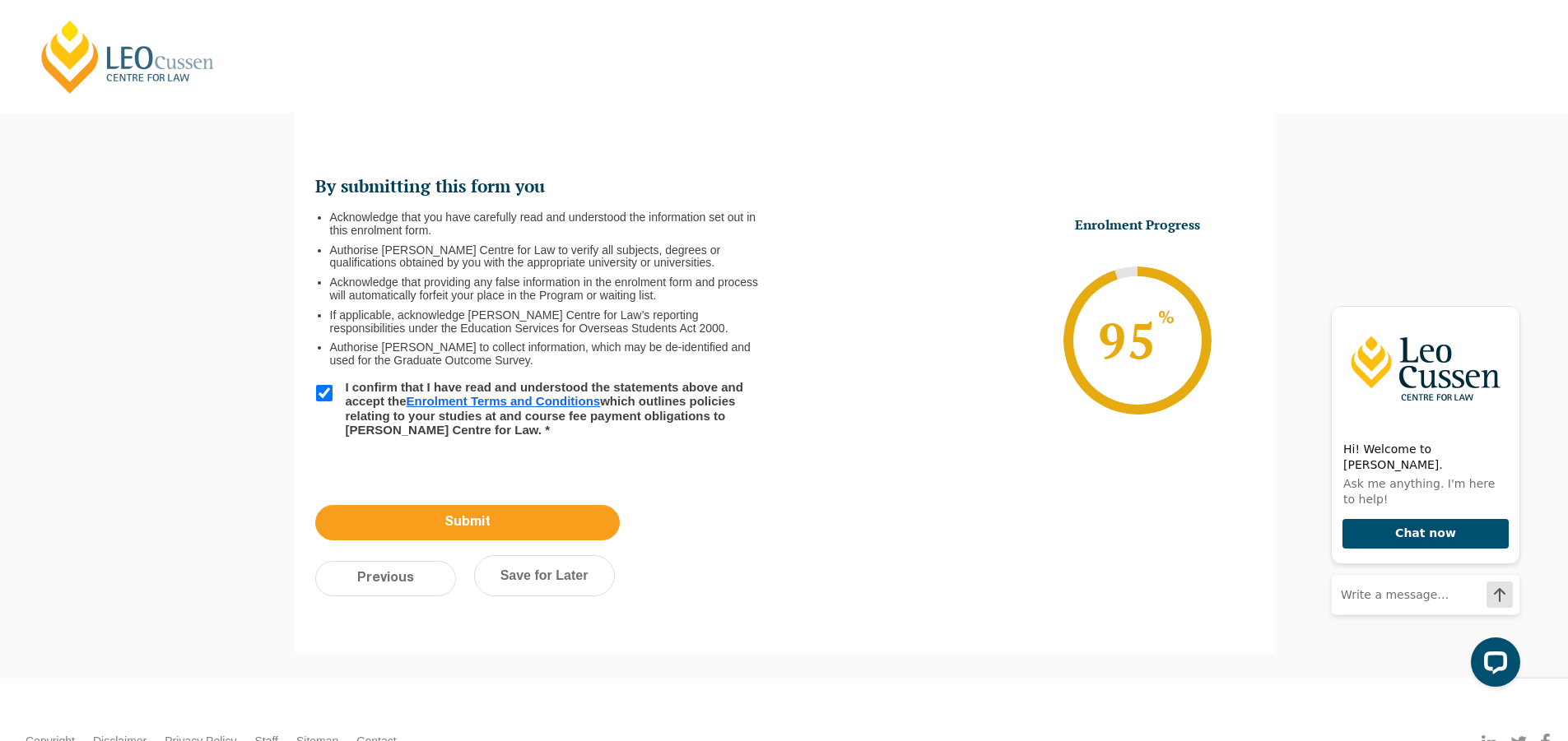
click at [426, 531] on input "Submit" at bounding box center [468, 523] width 305 height 35
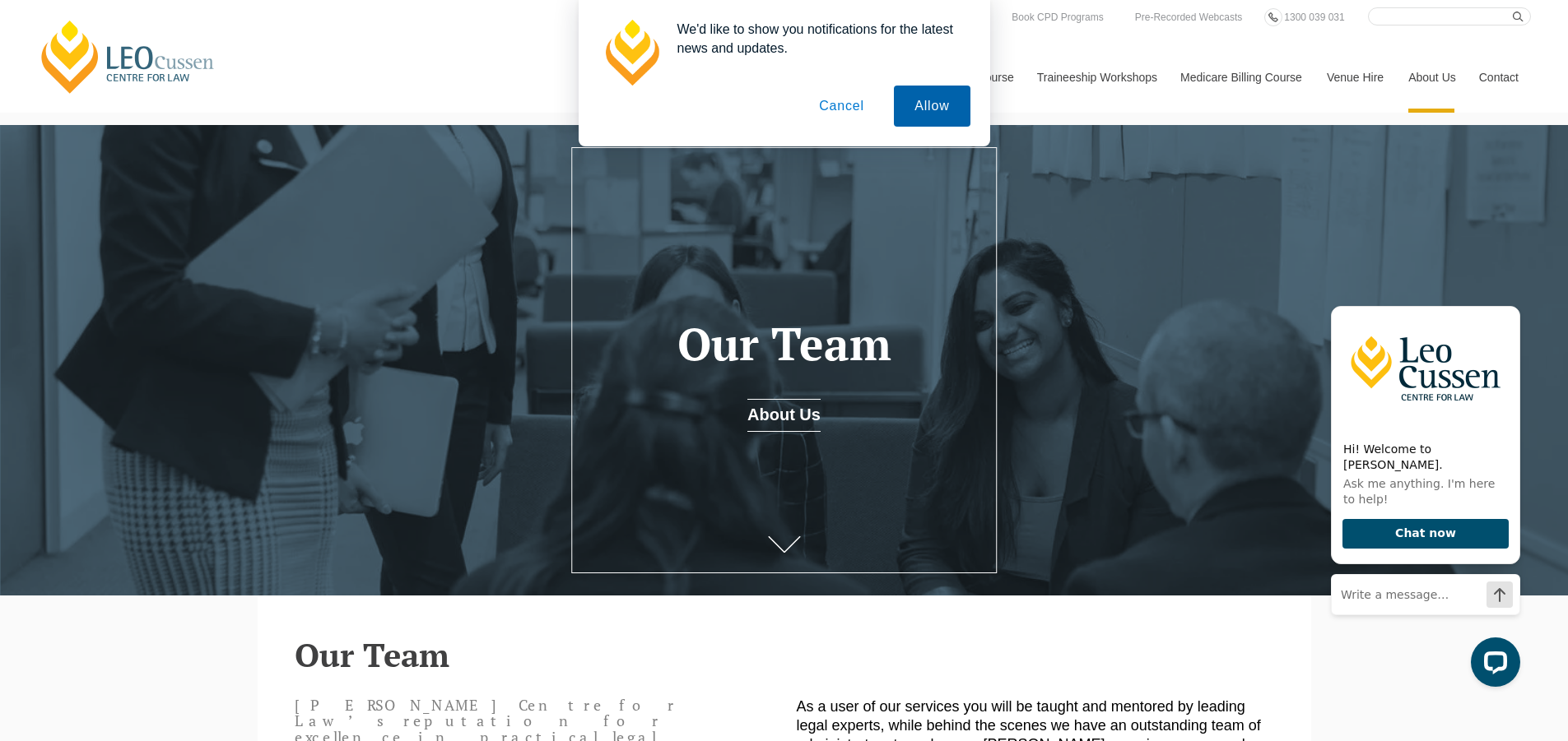
drag, startPoint x: 919, startPoint y: 108, endPoint x: 954, endPoint y: 84, distance: 42.4
click at [922, 103] on button "Allow" at bounding box center [931, 106] width 76 height 41
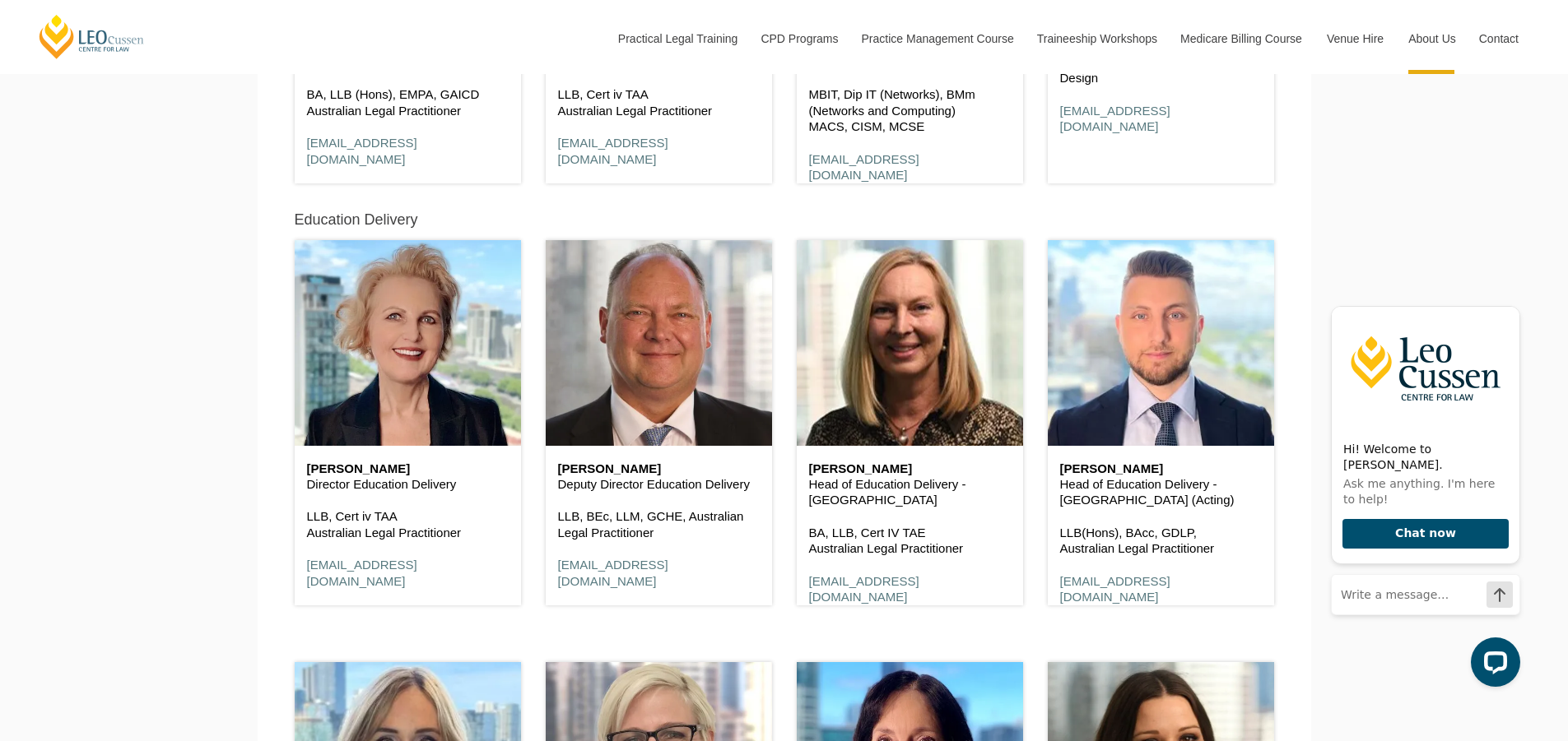
scroll to position [1152, 0]
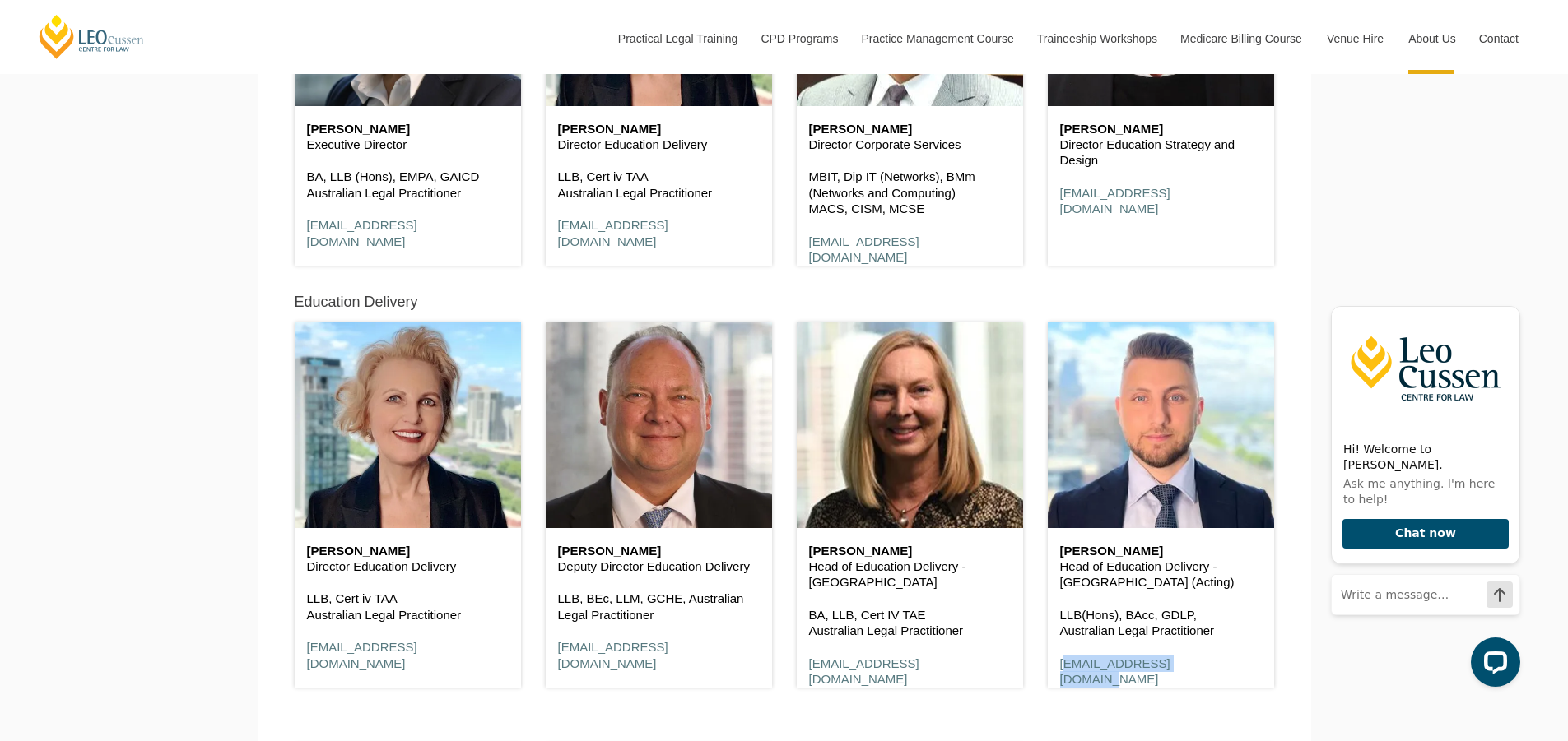
drag, startPoint x: 1212, startPoint y: 668, endPoint x: 1055, endPoint y: 663, distance: 157.1
click at [1055, 663] on div "Elias Rizk Head of Education Delivery - VIC (Acting) LLB(Hons), BAcc, GDLP, Aus…" at bounding box center [1161, 615] width 226 height 176
copy link "erizk@leocussen.edu.au"
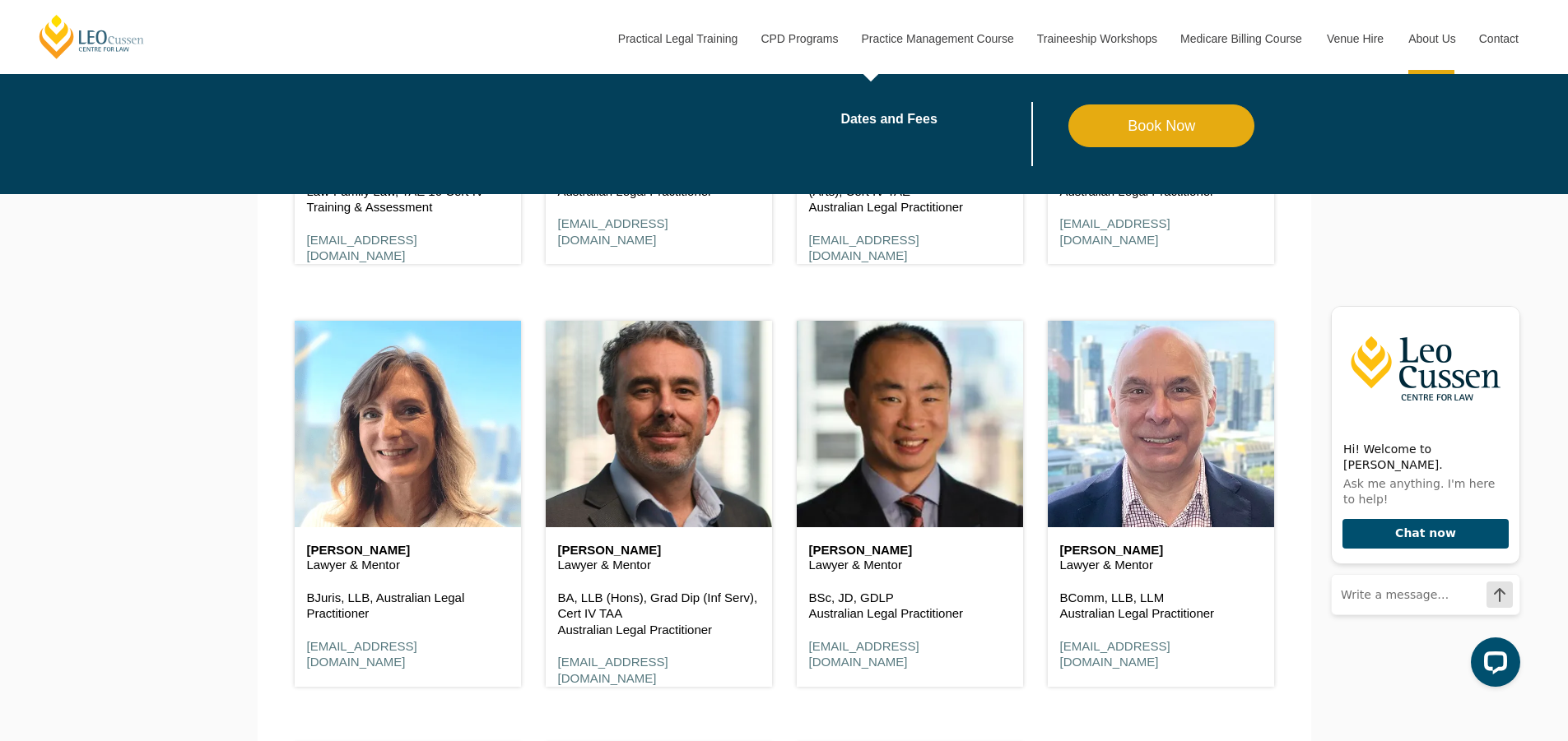
scroll to position [3373, 0]
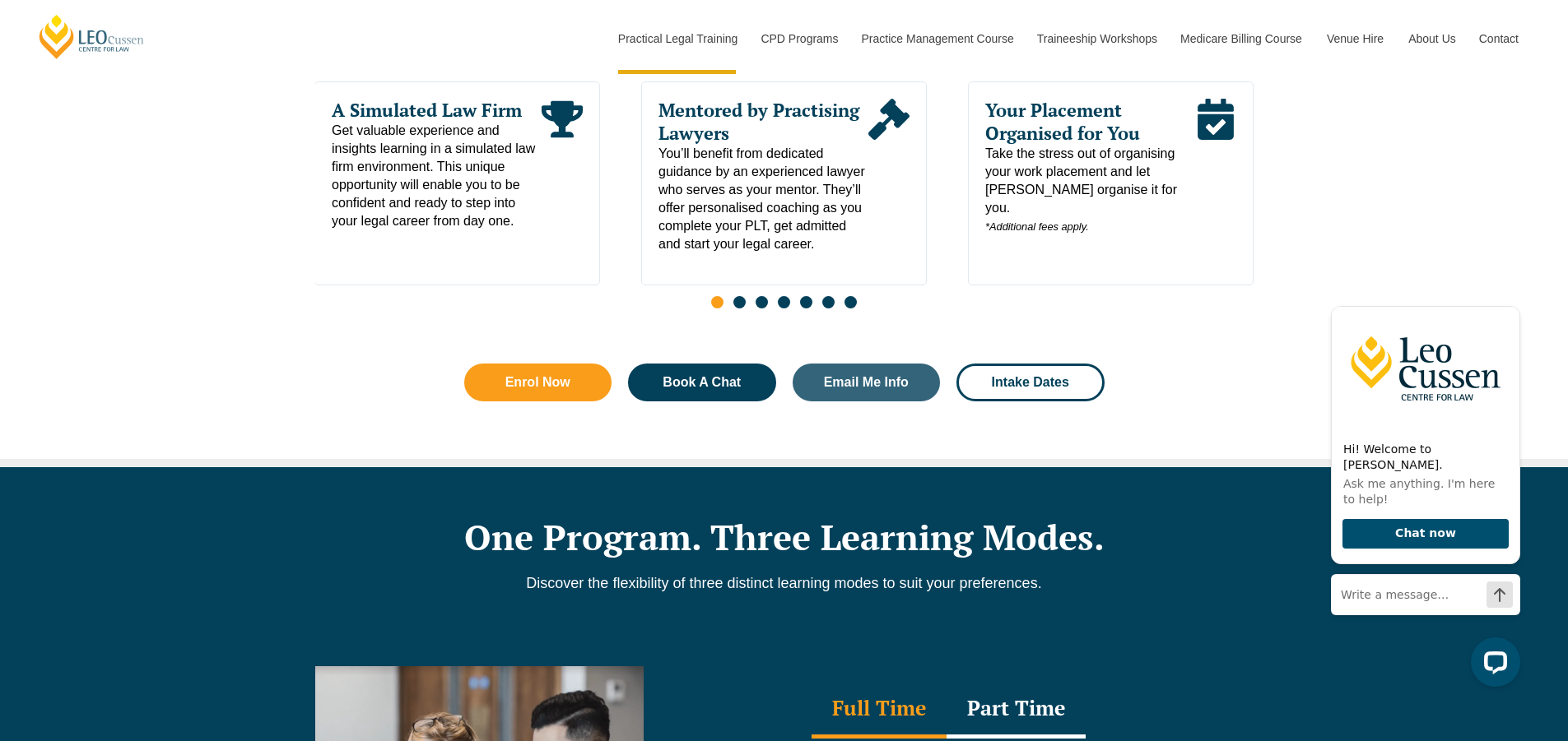
scroll to position [987, 0]
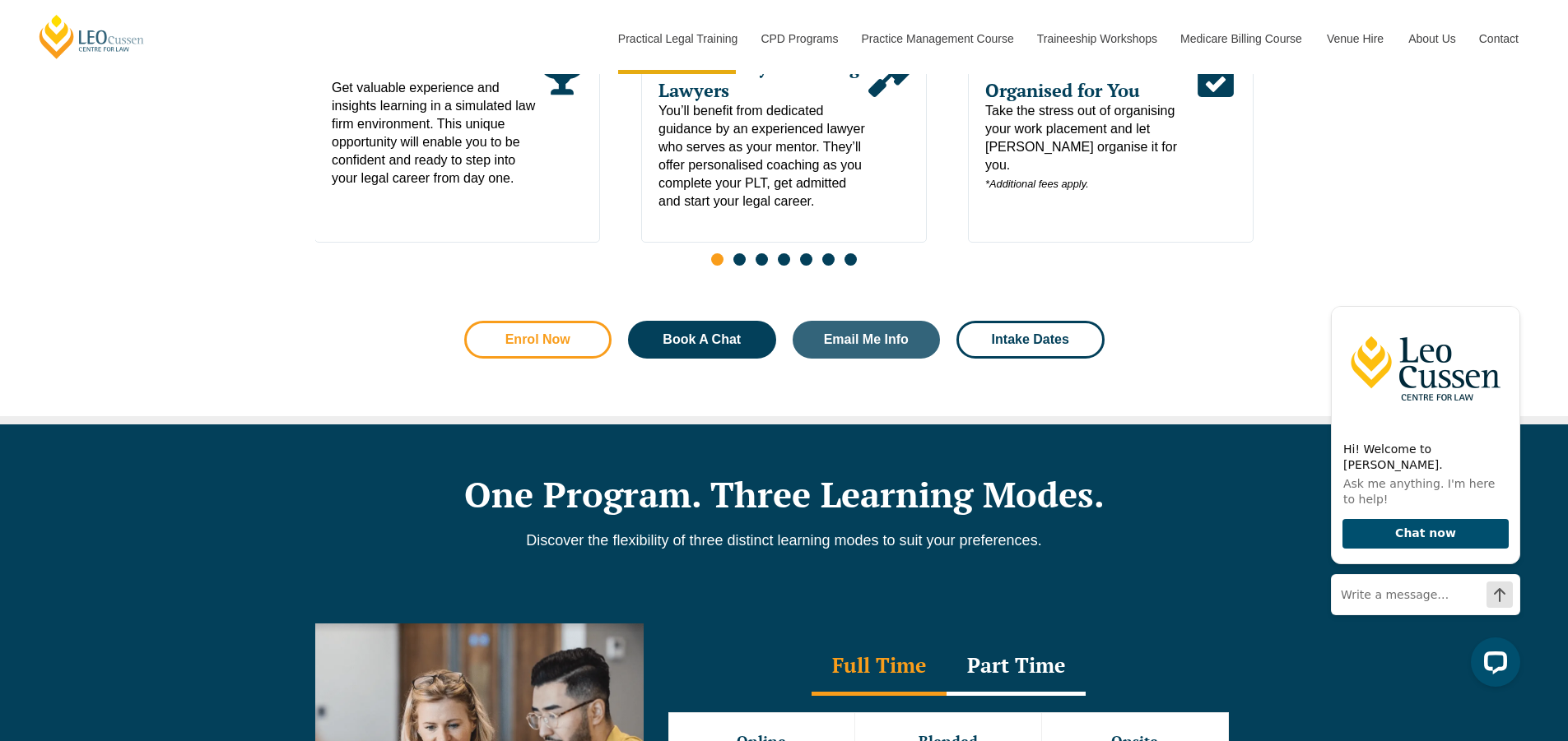
click at [562, 337] on span "Enrol Now" at bounding box center [538, 339] width 65 height 13
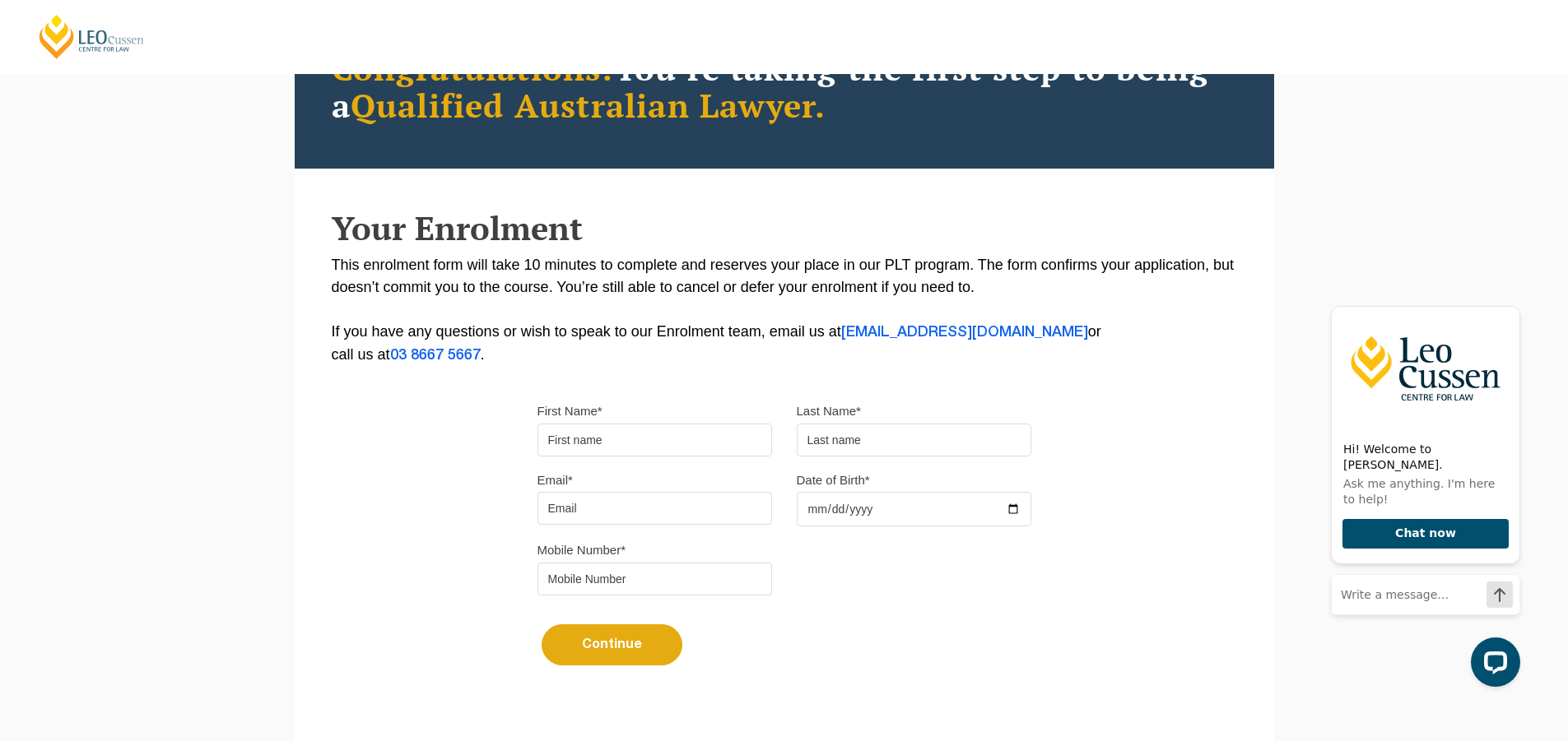
scroll to position [164, 0]
click at [651, 434] on input "First Name*" at bounding box center [655, 438] width 235 height 32
type input "Mmfezi"
click at [836, 442] on input "text" at bounding box center [913, 438] width 235 height 32
type input "Masango"
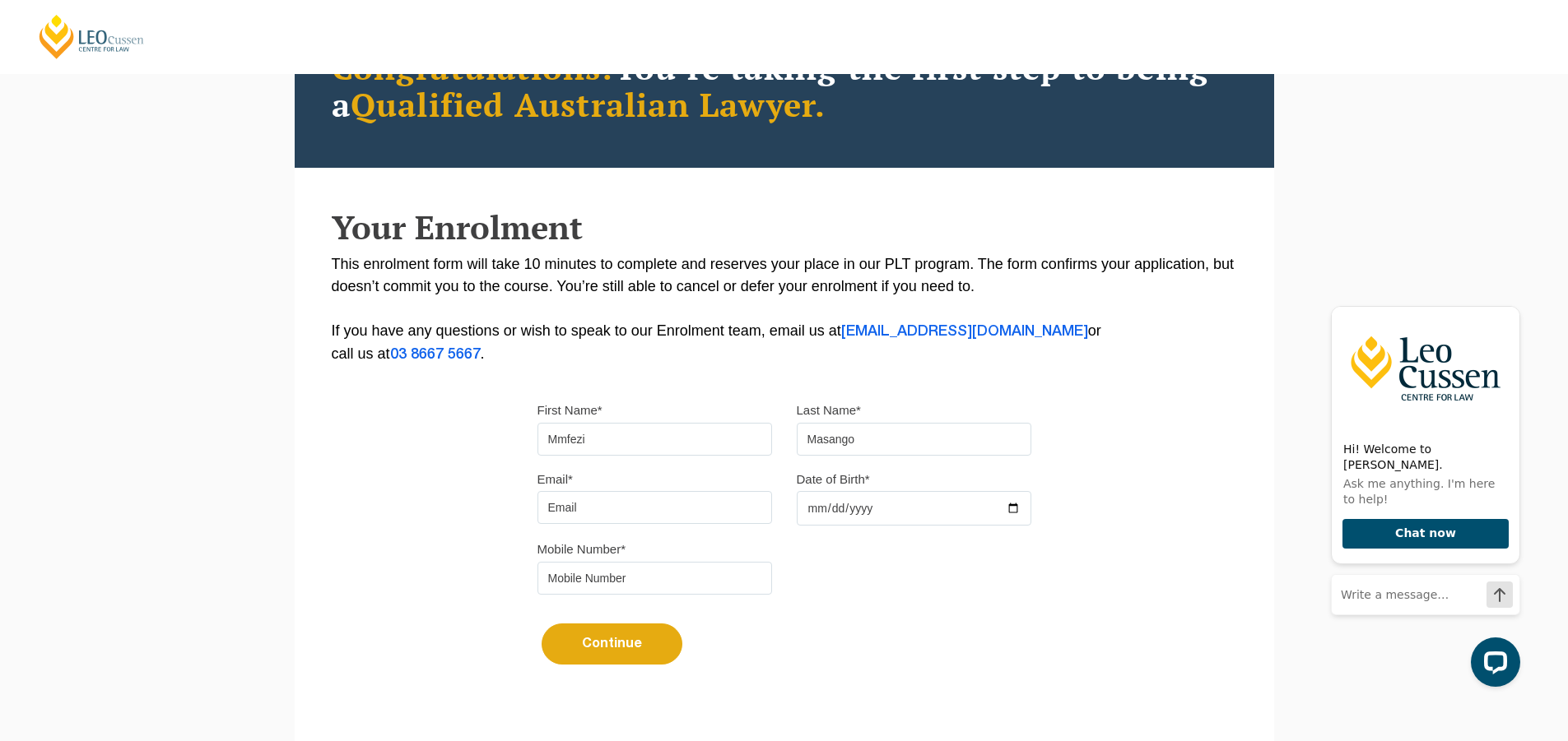
click at [659, 508] on input "Email*" at bounding box center [655, 507] width 235 height 32
type input "mmfezi.masango@gmail.com"
click at [818, 510] on input "Date of Birth*" at bounding box center [913, 508] width 235 height 34
type input "2000-01-12"
drag, startPoint x: 576, startPoint y: 574, endPoint x: 577, endPoint y: 547, distance: 27.0
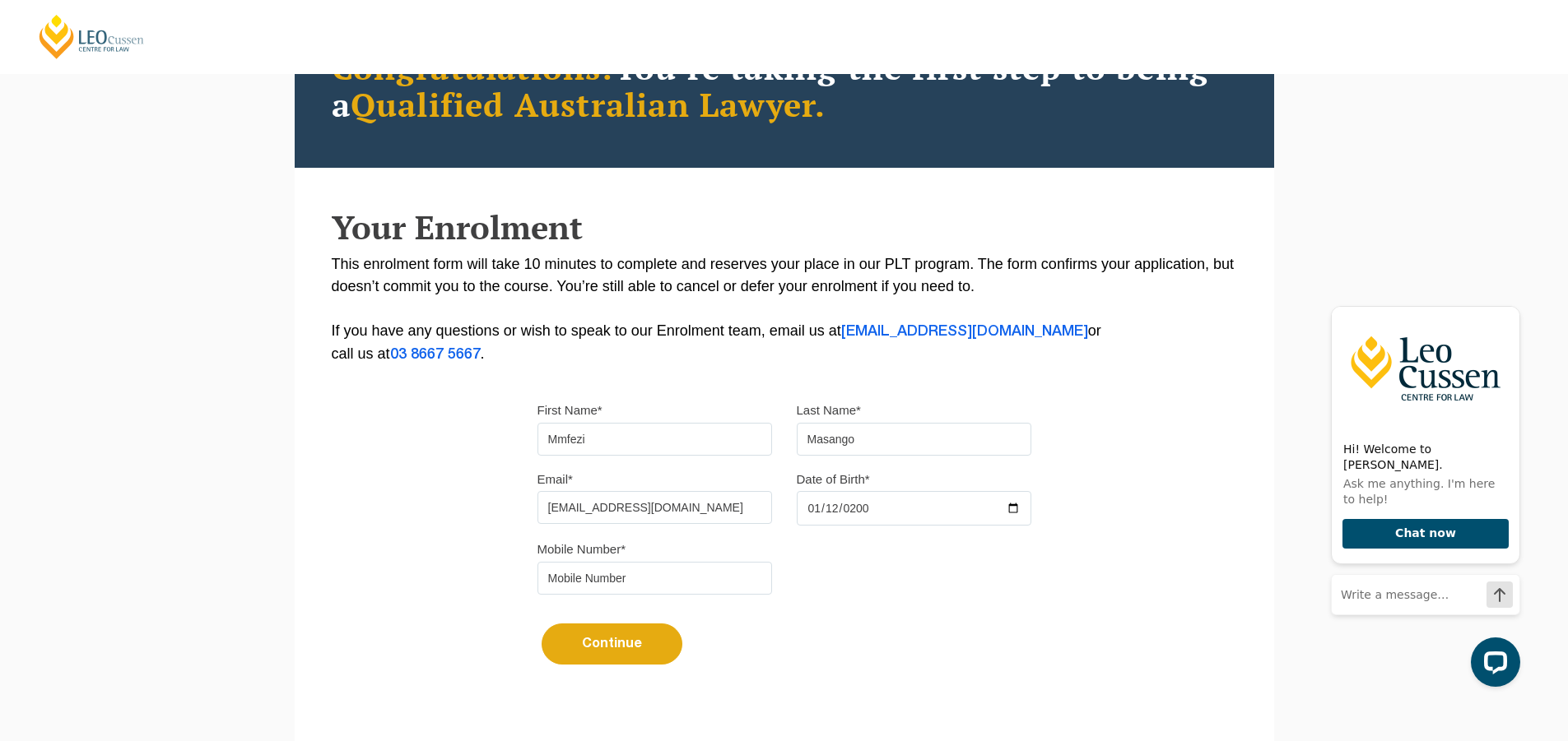
click at [575, 573] on input "tel" at bounding box center [655, 578] width 235 height 32
type input "0422132719"
click at [605, 654] on button "Continue" at bounding box center [611, 644] width 141 height 41
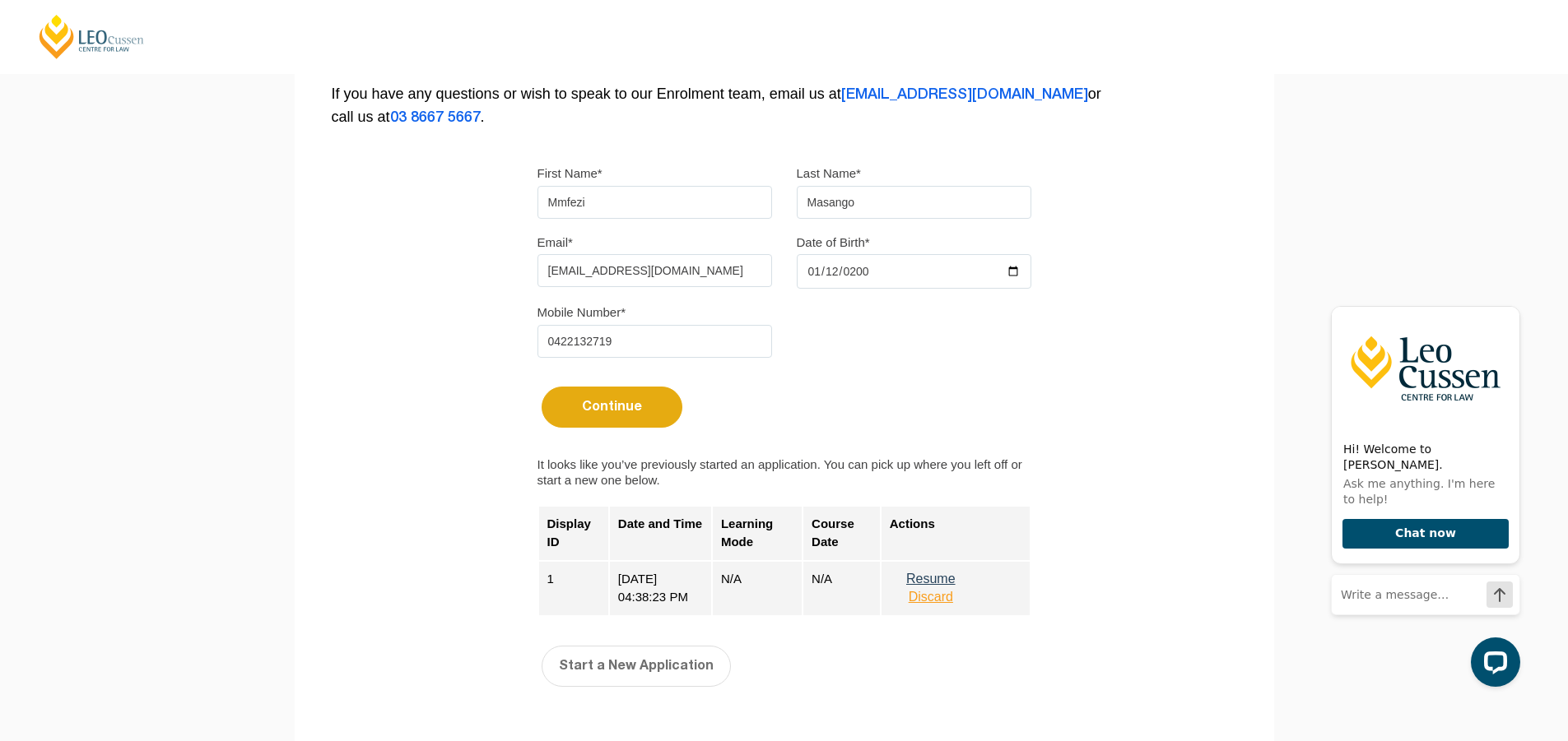
scroll to position [412, 0]
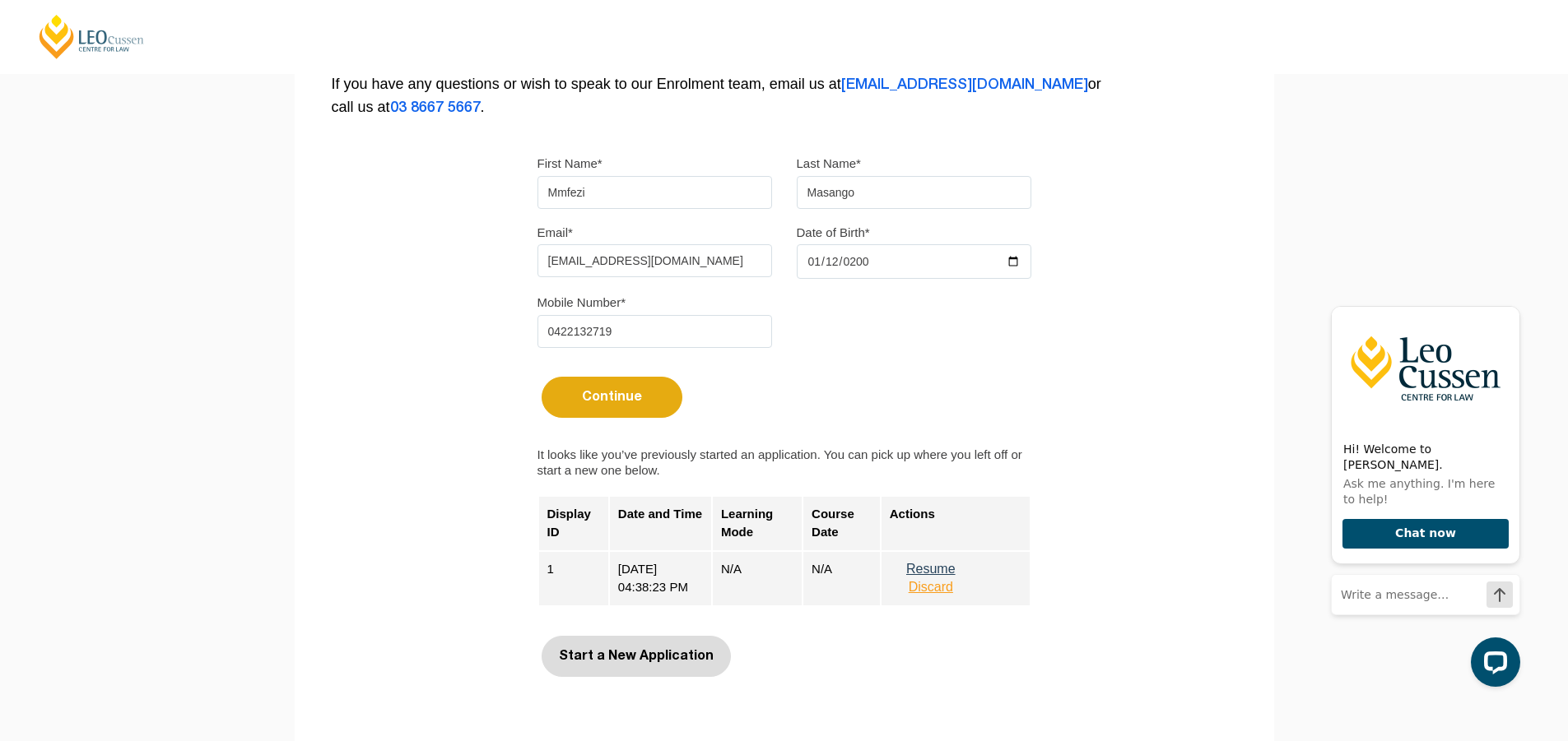
click at [633, 650] on button "Start a New Application" at bounding box center [636, 656] width 190 height 41
select select
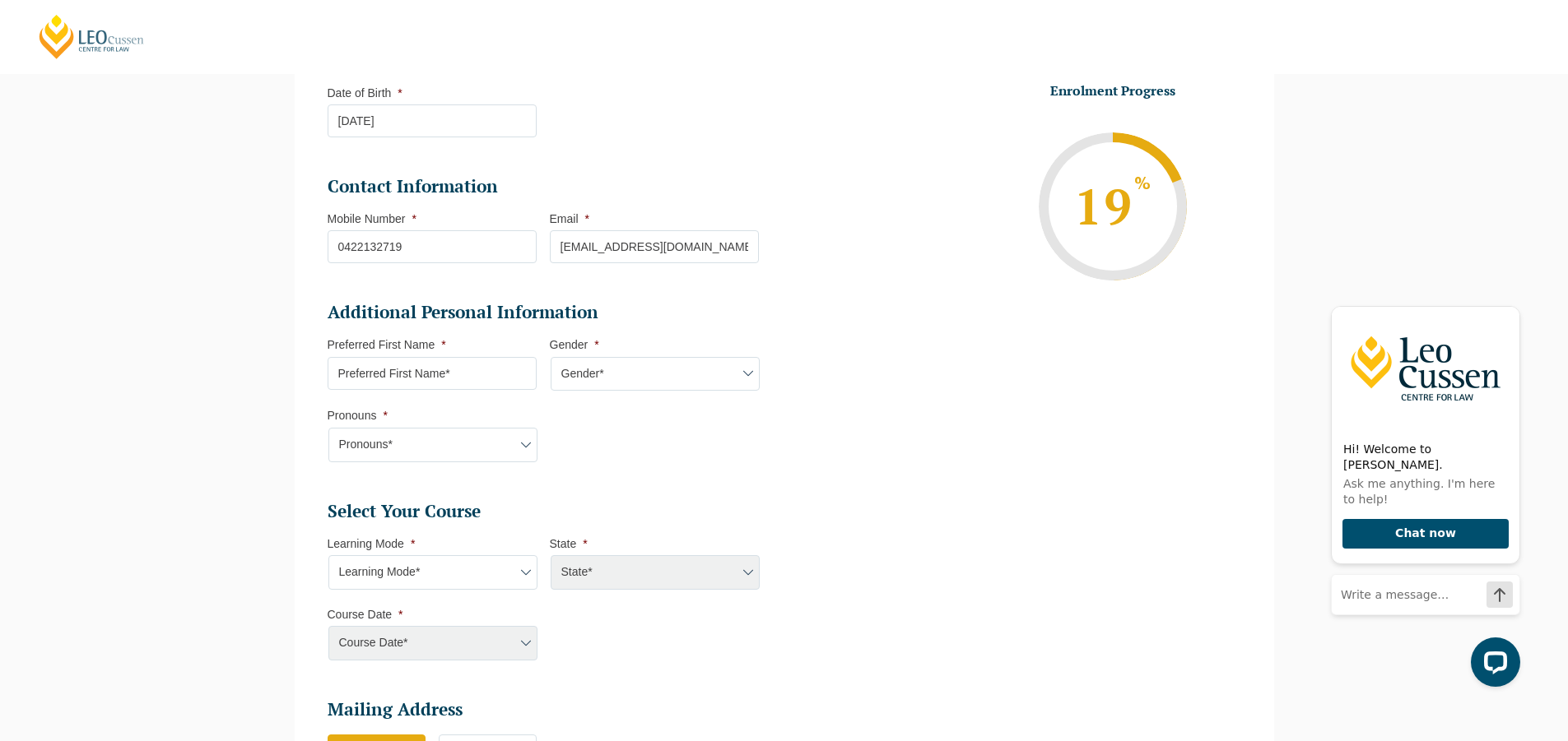
scroll to position [472, 0]
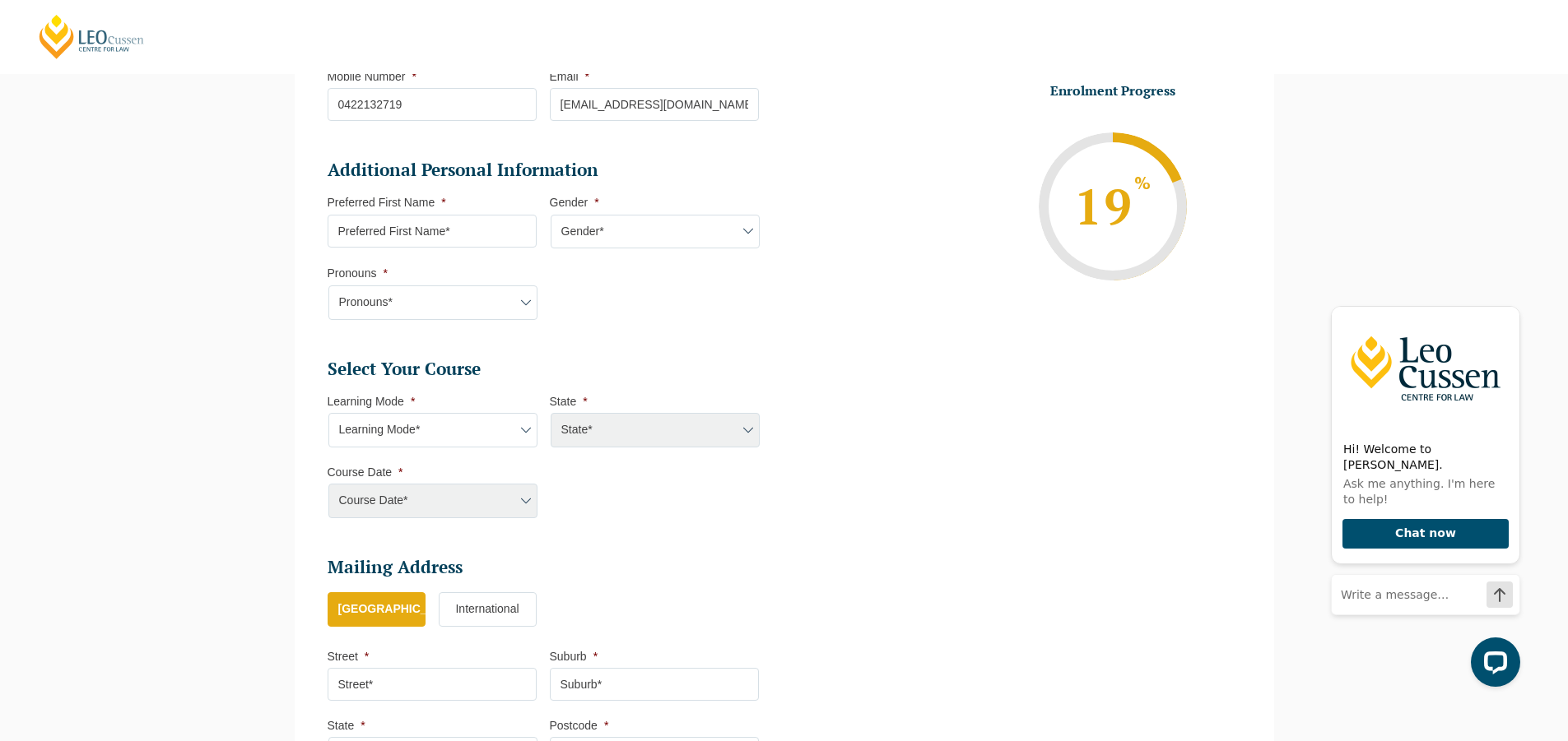
click at [490, 231] on input "Preferred First Name *" at bounding box center [432, 230] width 209 height 32
type input "Mmfezi"
click at [679, 226] on select "Gender* Male Female Nonbinary Intersex Prefer not to disclose Other" at bounding box center [655, 231] width 209 height 34
select select "Male"
click at [551, 214] on select "Gender* Male Female Nonbinary Intersex Prefer not to disclose Other" at bounding box center [655, 231] width 209 height 34
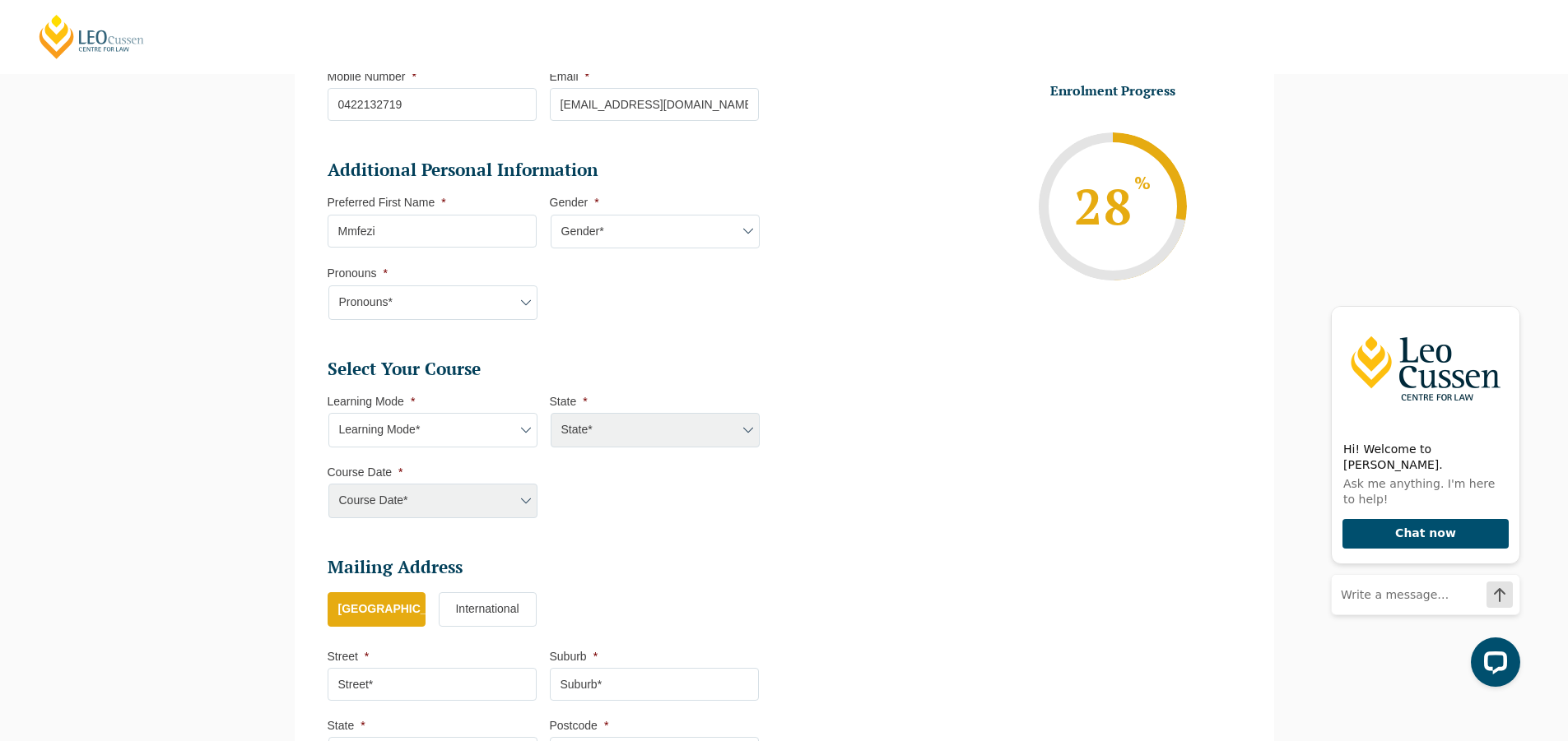
click at [519, 291] on select "Pronouns* She/Her/Hers He/Him/His They/Them/Theirs Other Prefer not to disclose" at bounding box center [433, 302] width 209 height 34
select select "He/Him/His"
click at [328, 285] on select "Pronouns* She/Her/Hers He/Him/His They/Them/Theirs Other Prefer not to disclose" at bounding box center [433, 302] width 209 height 34
click at [480, 428] on select "Learning Mode* Online Full Time Learning Online Part Time Learning Blended Full…" at bounding box center [433, 429] width 209 height 34
select select "Onsite Full Time Learning"
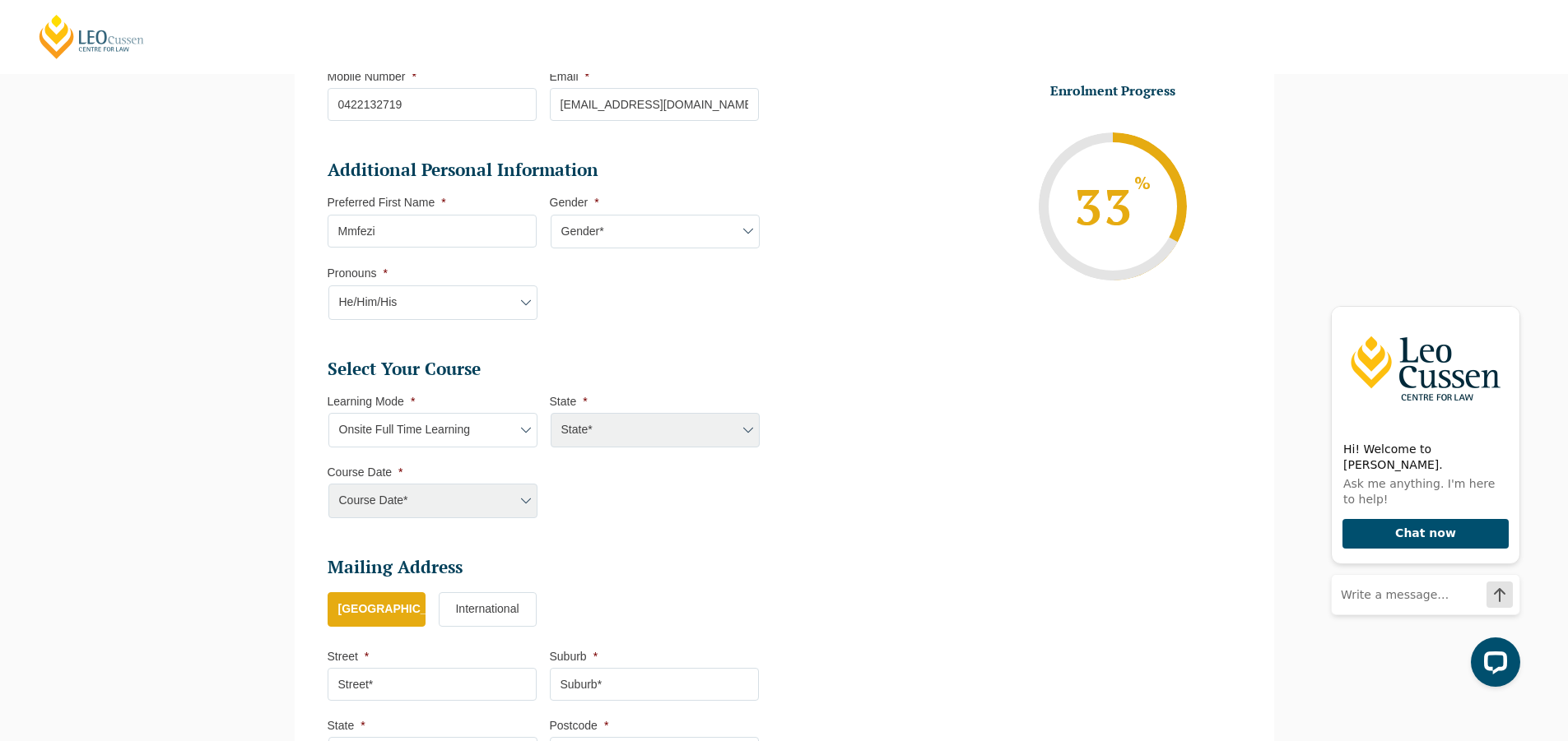
click at [328, 413] on select "Learning Mode* Online Full Time Learning Online Part Time Learning Blended Full…" at bounding box center [433, 429] width 209 height 34
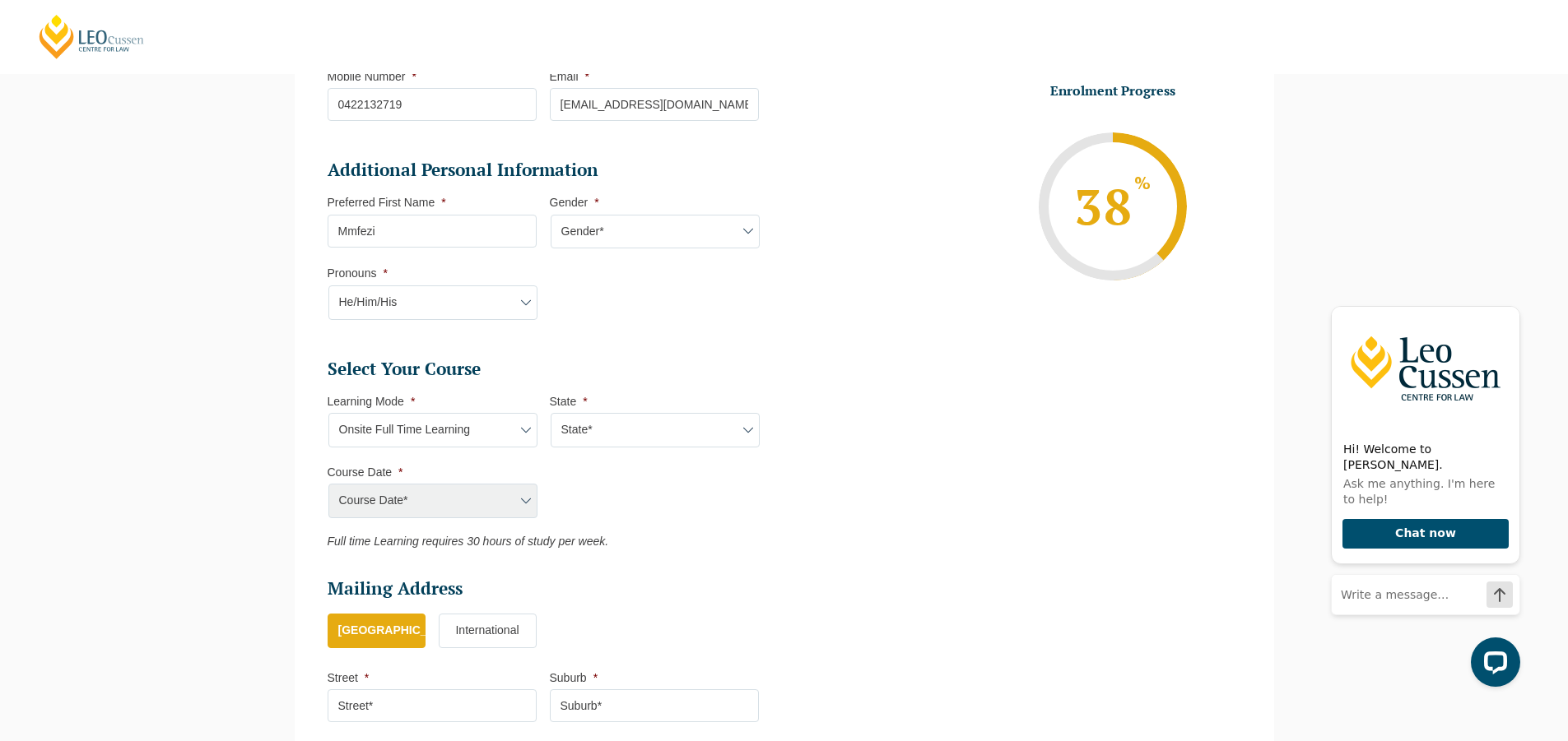
click at [743, 435] on select "State* VIC" at bounding box center [655, 429] width 209 height 34
select select "VIC"
click at [551, 413] on select "State* VIC" at bounding box center [655, 429] width 209 height 34
click at [519, 499] on select "Course Date* January 2026 (27-Jan-2026 to 12-Jun-2026) August 2026 (03-Aug-2026…" at bounding box center [433, 500] width 209 height 34
select select "January 2026 (27-Jan-2026 to 12-Jun-2026)"
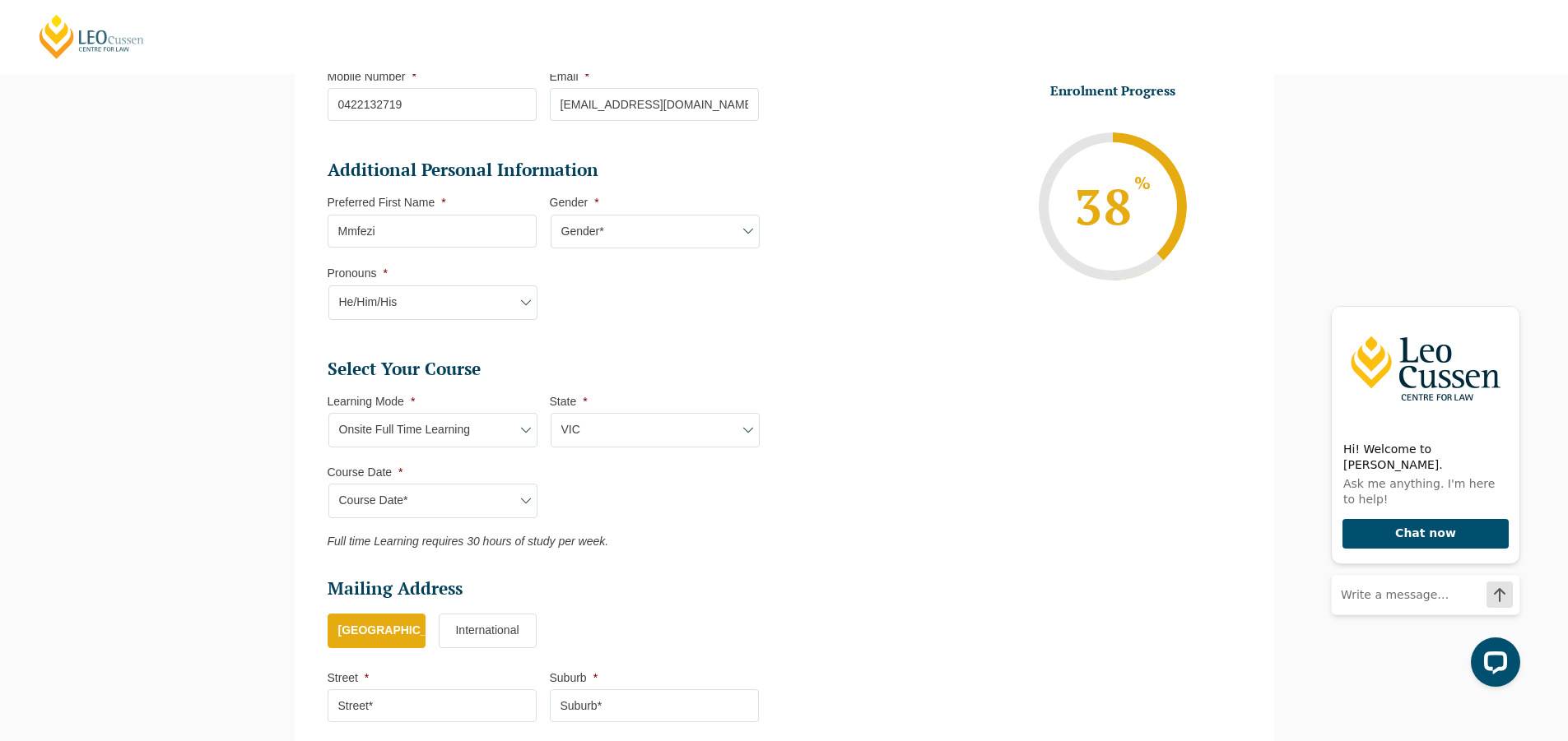
click at [328, 484] on select "Course Date* January 2026 (27-Jan-2026 to 12-Jun-2026) August 2026 (03-Aug-2026…" at bounding box center [433, 500] width 209 height 34
type input "Intake 01 January 2026 FT"
type input "Practical Legal Training (VIC)"
select select "VIC PLT (JAN) 2026 Full Time Onsite"
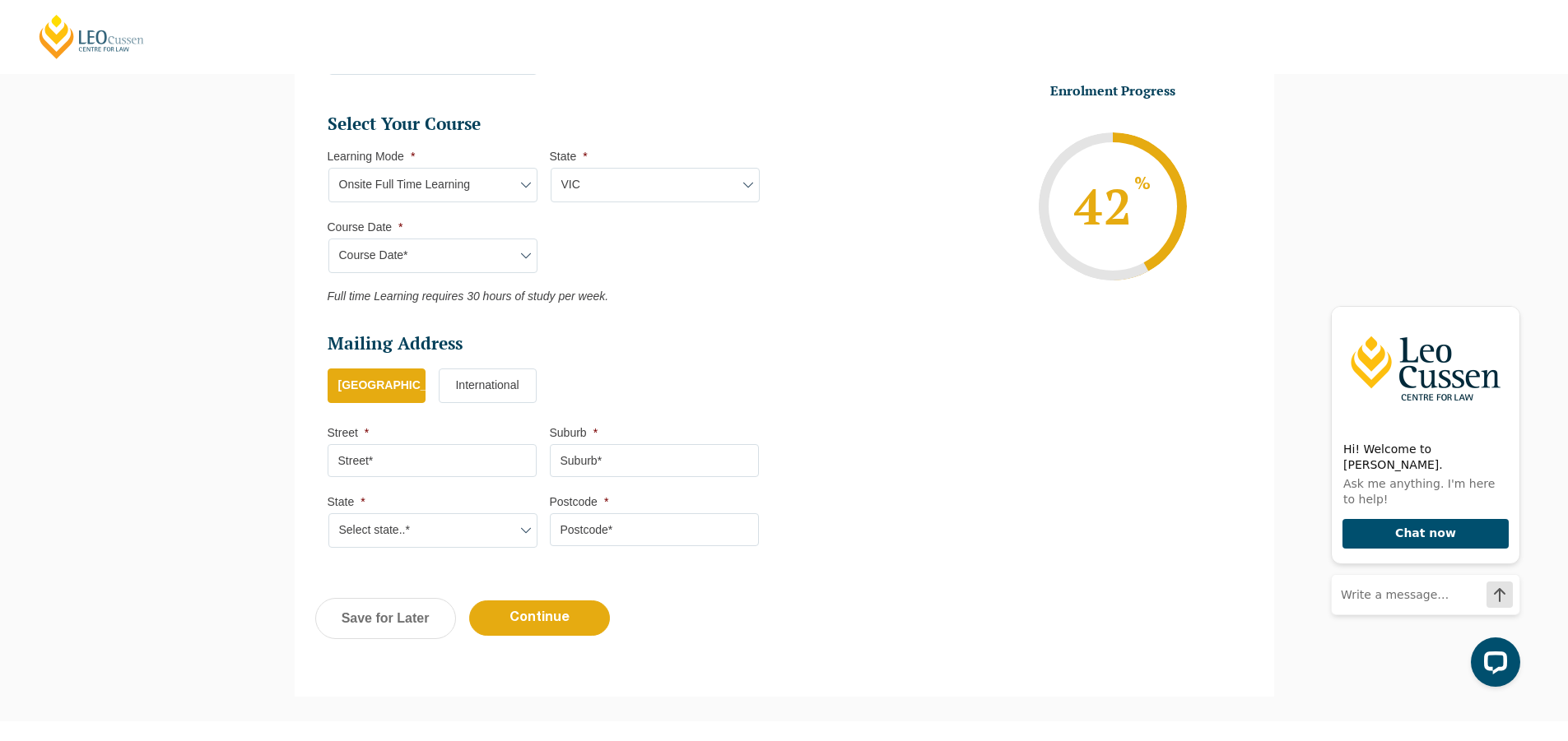
scroll to position [800, 0]
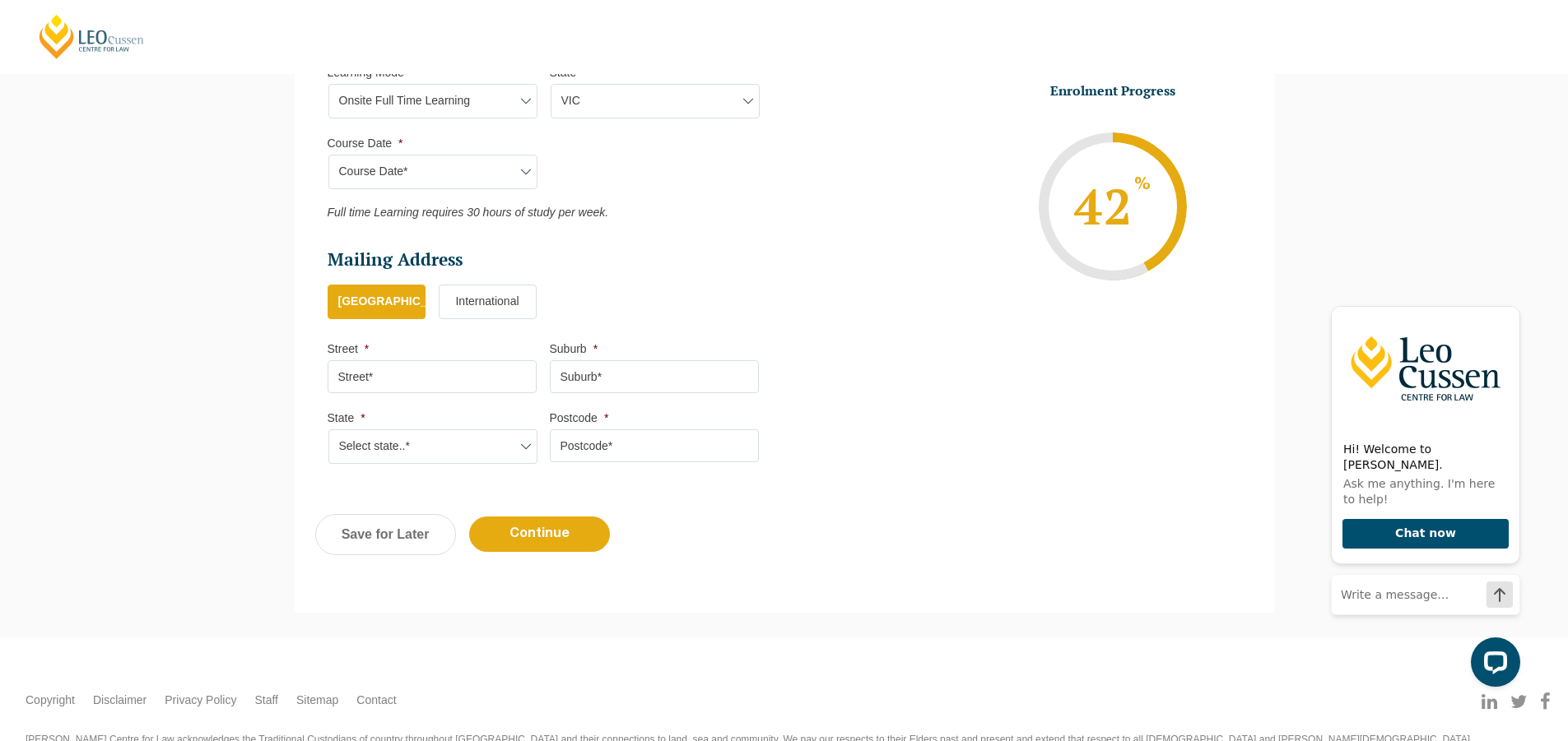
click at [519, 381] on input "Street *" at bounding box center [432, 376] width 209 height 32
type input "50 Tora Crescent"
click at [675, 367] on input "Suburb *" at bounding box center [654, 376] width 209 height 32
type input "Fraser Rise"
click at [521, 438] on select "Select state..* VIC WA QLD SA NSW NT ACT TAS" at bounding box center [433, 446] width 209 height 34
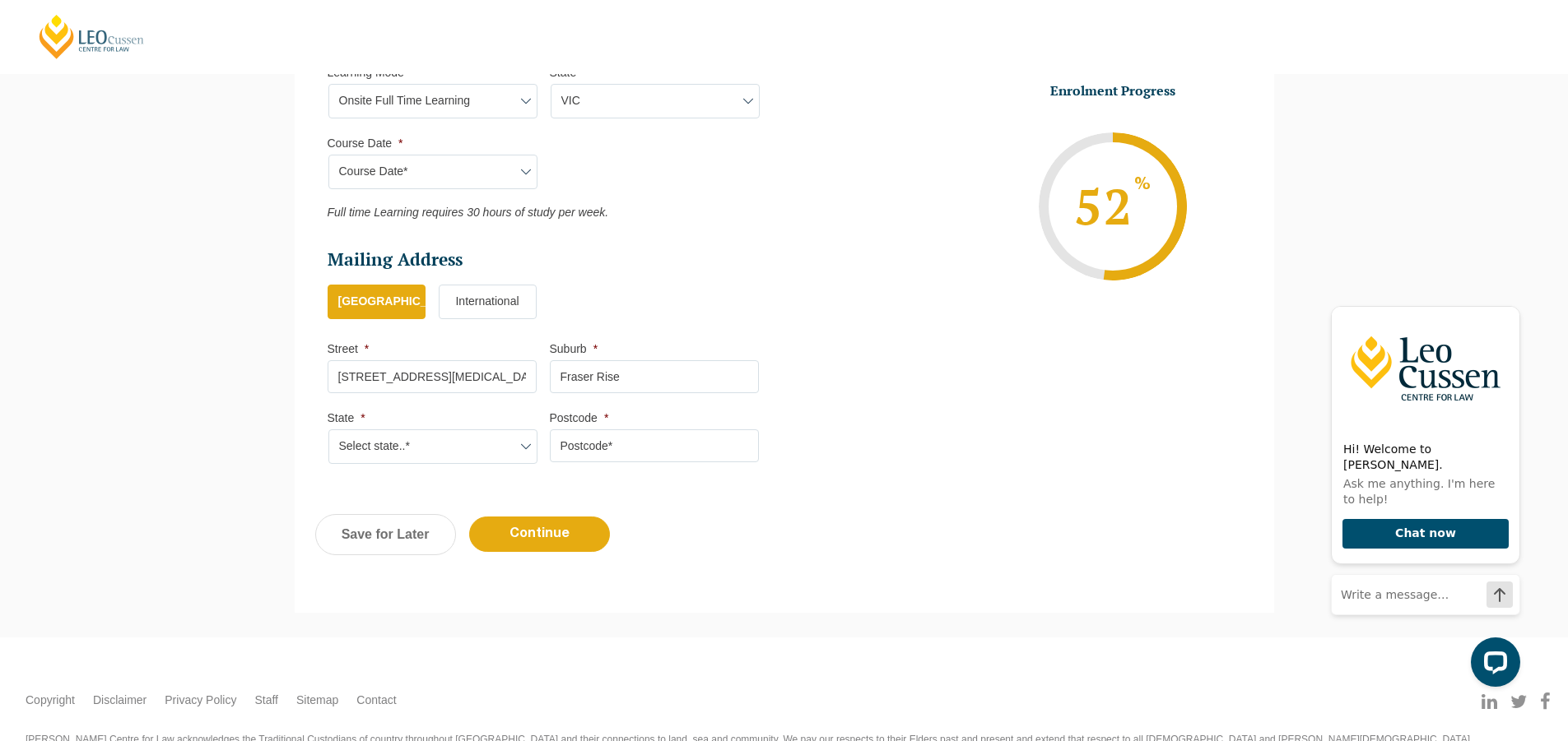
select select "VIC"
click at [328, 429] on select "Select state..* VIC WA QLD SA NSW NT ACT TAS" at bounding box center [433, 446] width 209 height 34
click at [596, 438] on input "Postcode *" at bounding box center [654, 445] width 209 height 32
type input "3336"
click at [517, 529] on input "Continue" at bounding box center [539, 535] width 141 height 35
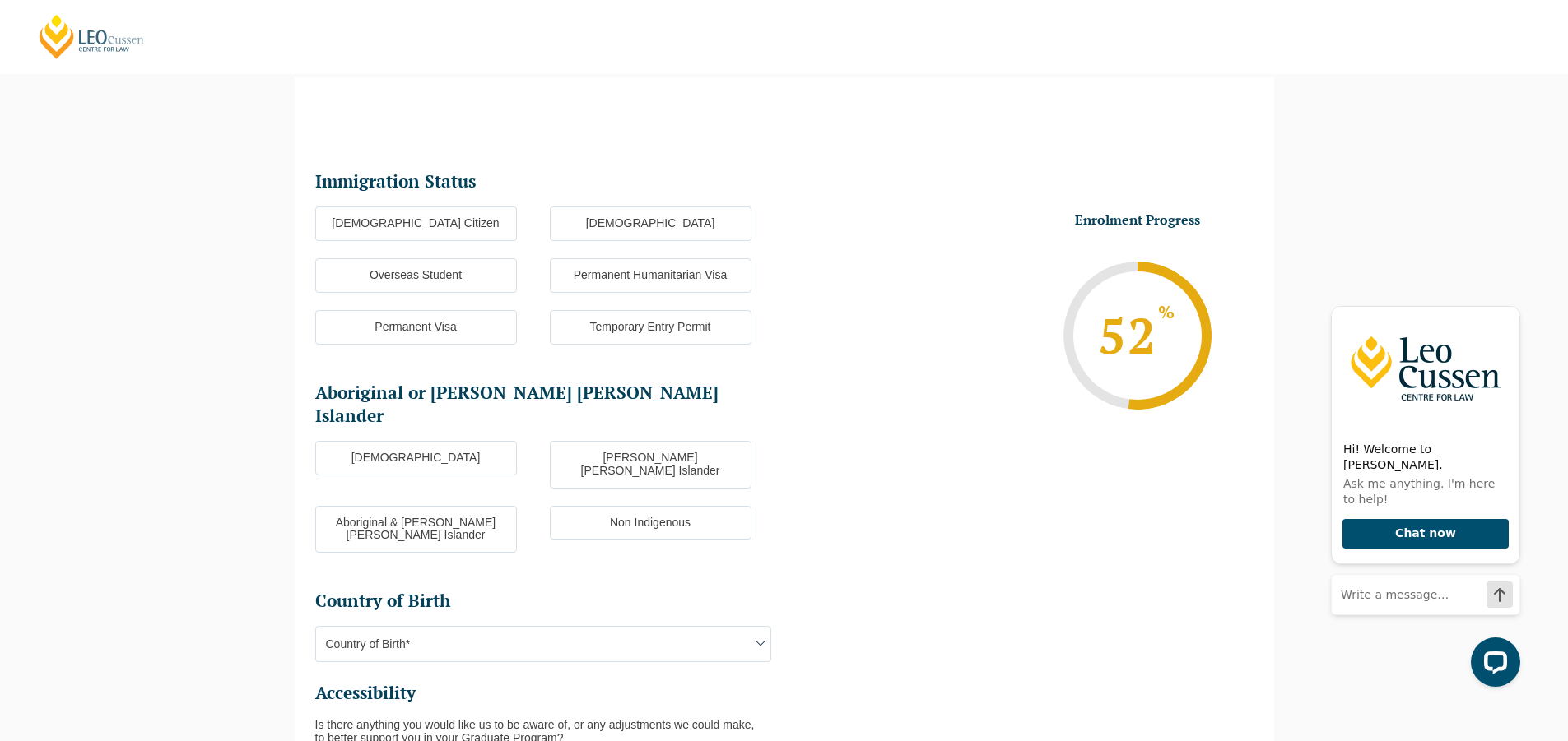
scroll to position [142, 0]
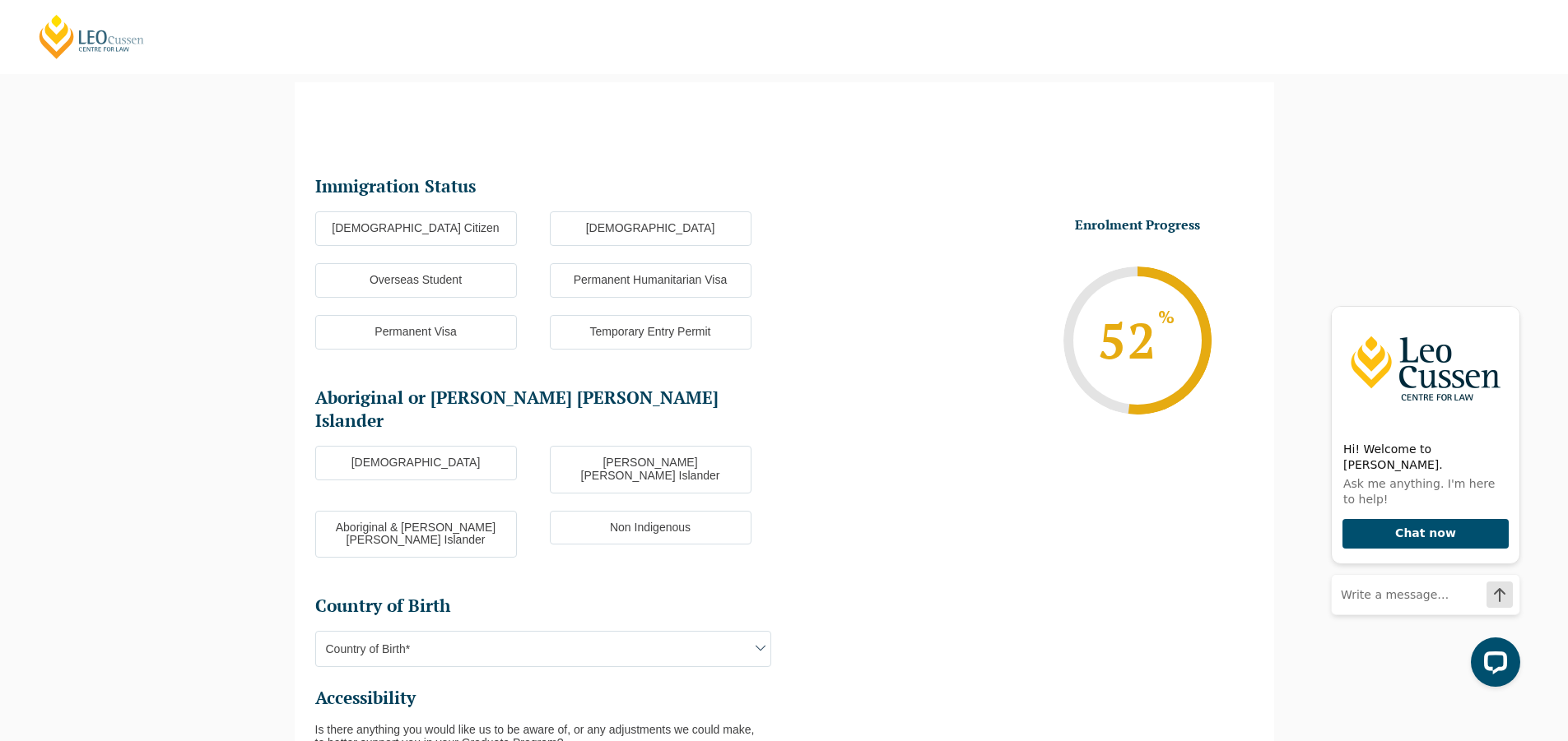
click at [472, 227] on label "Australian Citizen" at bounding box center [416, 228] width 202 height 34
click at [0, 0] on input "Australian Citizen" at bounding box center [0, 0] width 0 height 0
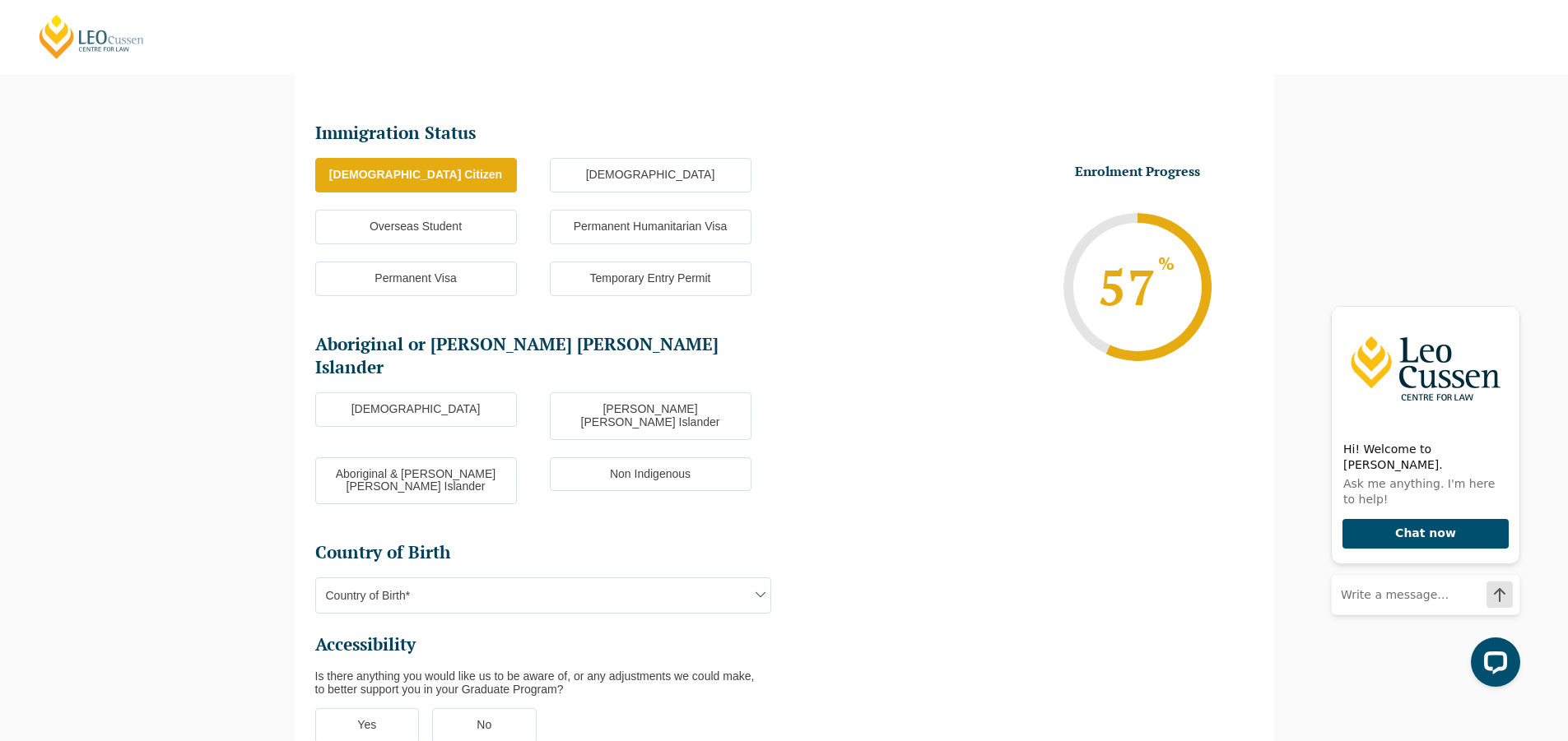
scroll to position [225, 0]
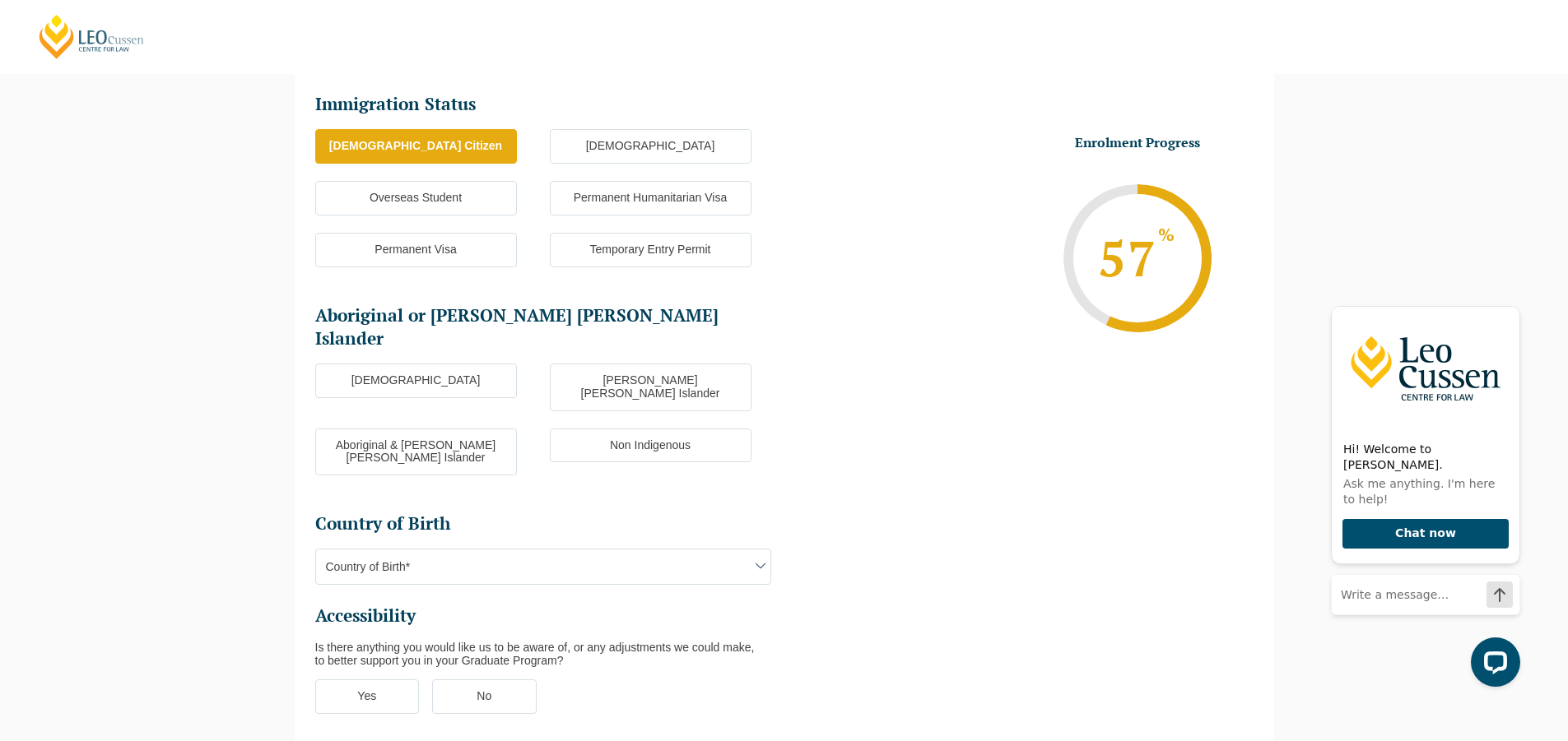
click at [600, 428] on label "Non Indigenous" at bounding box center [650, 445] width 202 height 34
click at [0, 0] on input "Non Indigenous" at bounding box center [0, 0] width 0 height 0
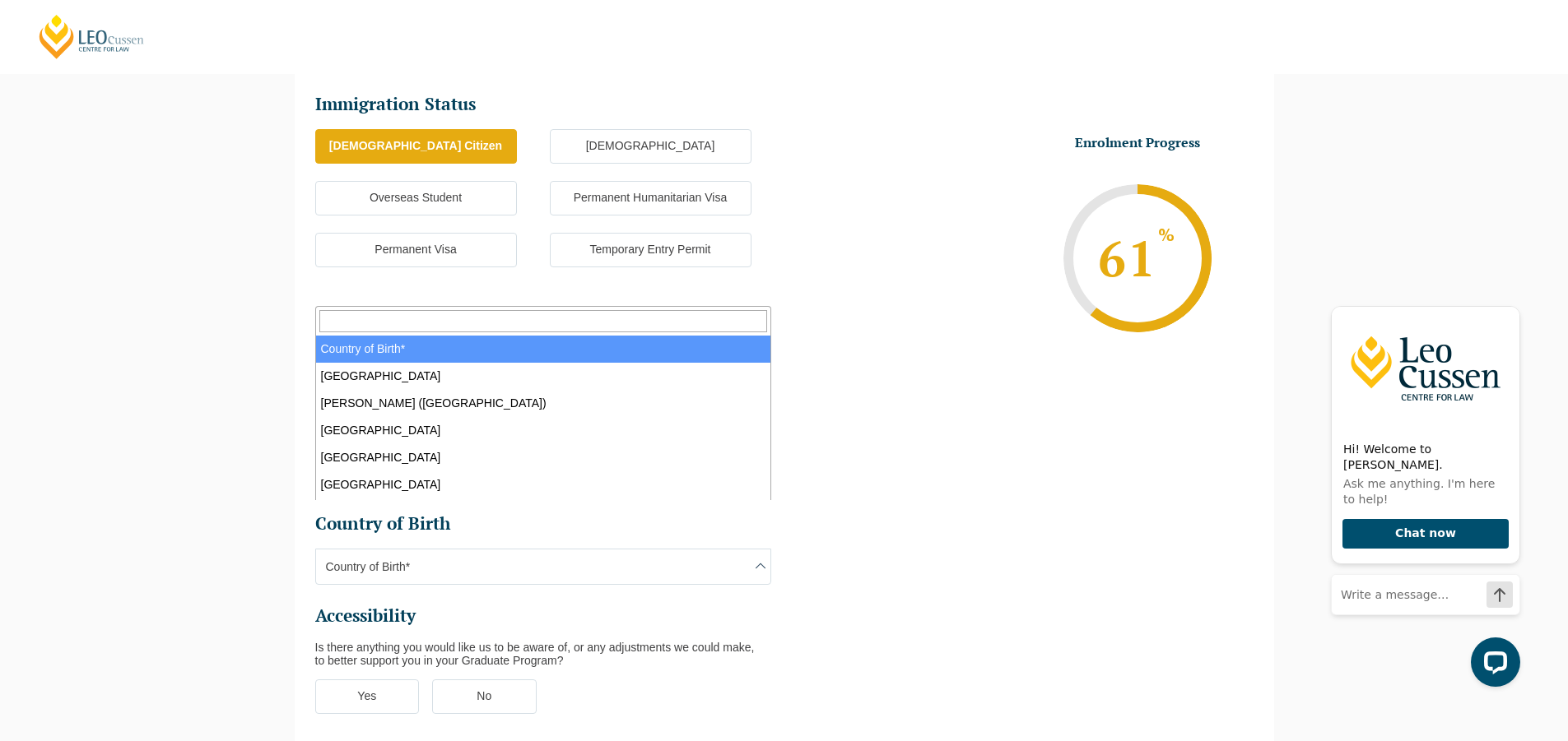
click at [752, 549] on span "Country of Birth*" at bounding box center [543, 566] width 454 height 34
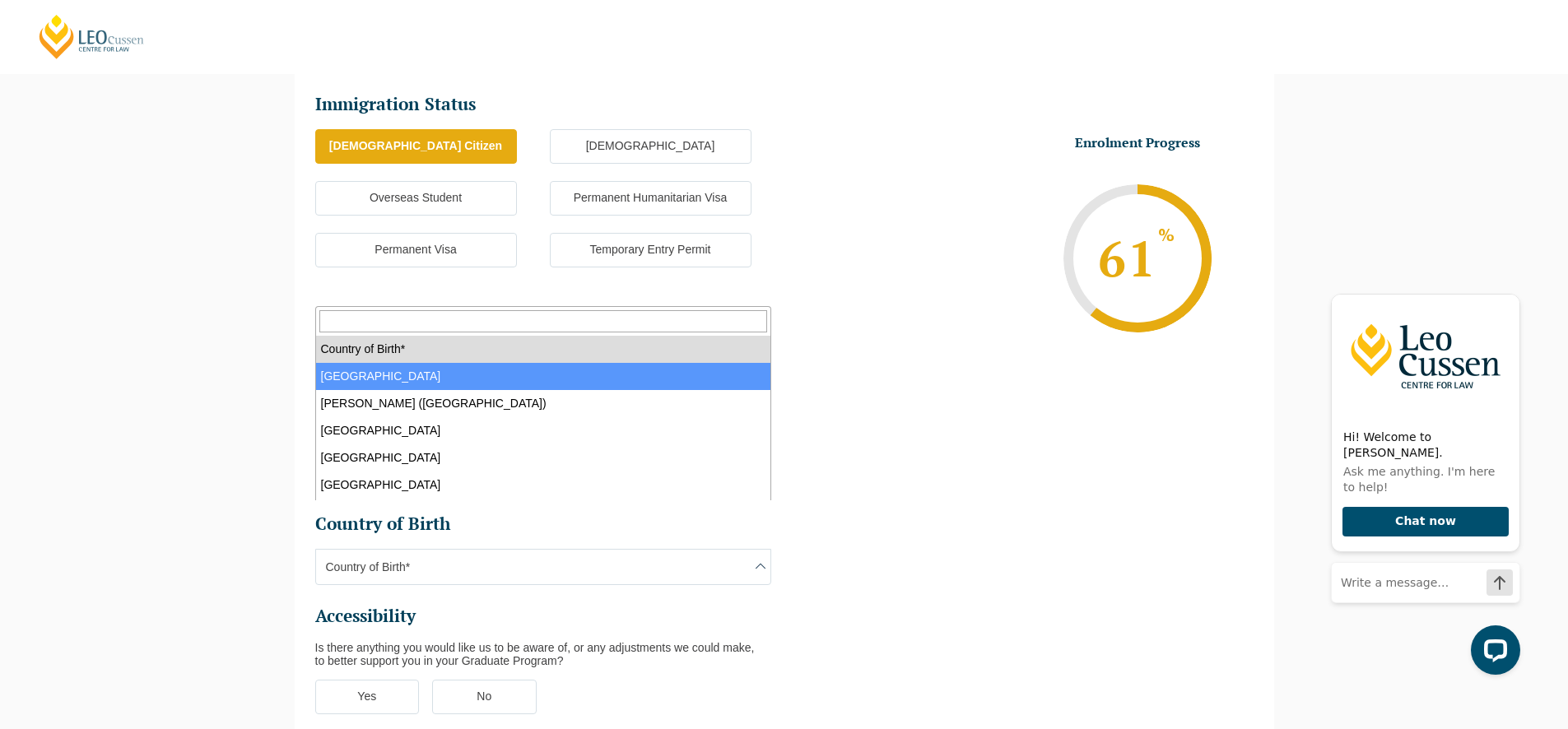
select select "Australia 1101"
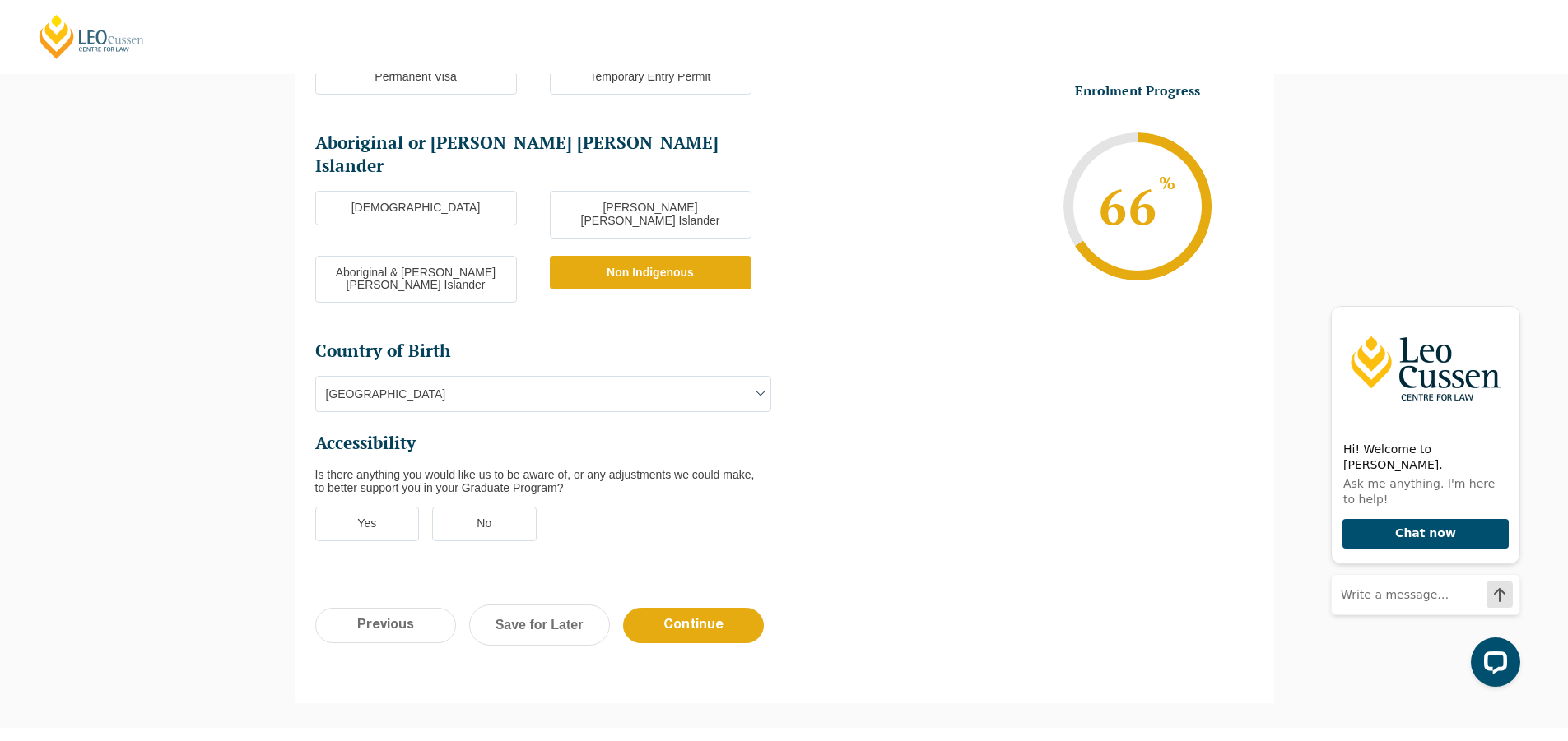
scroll to position [472, 0]
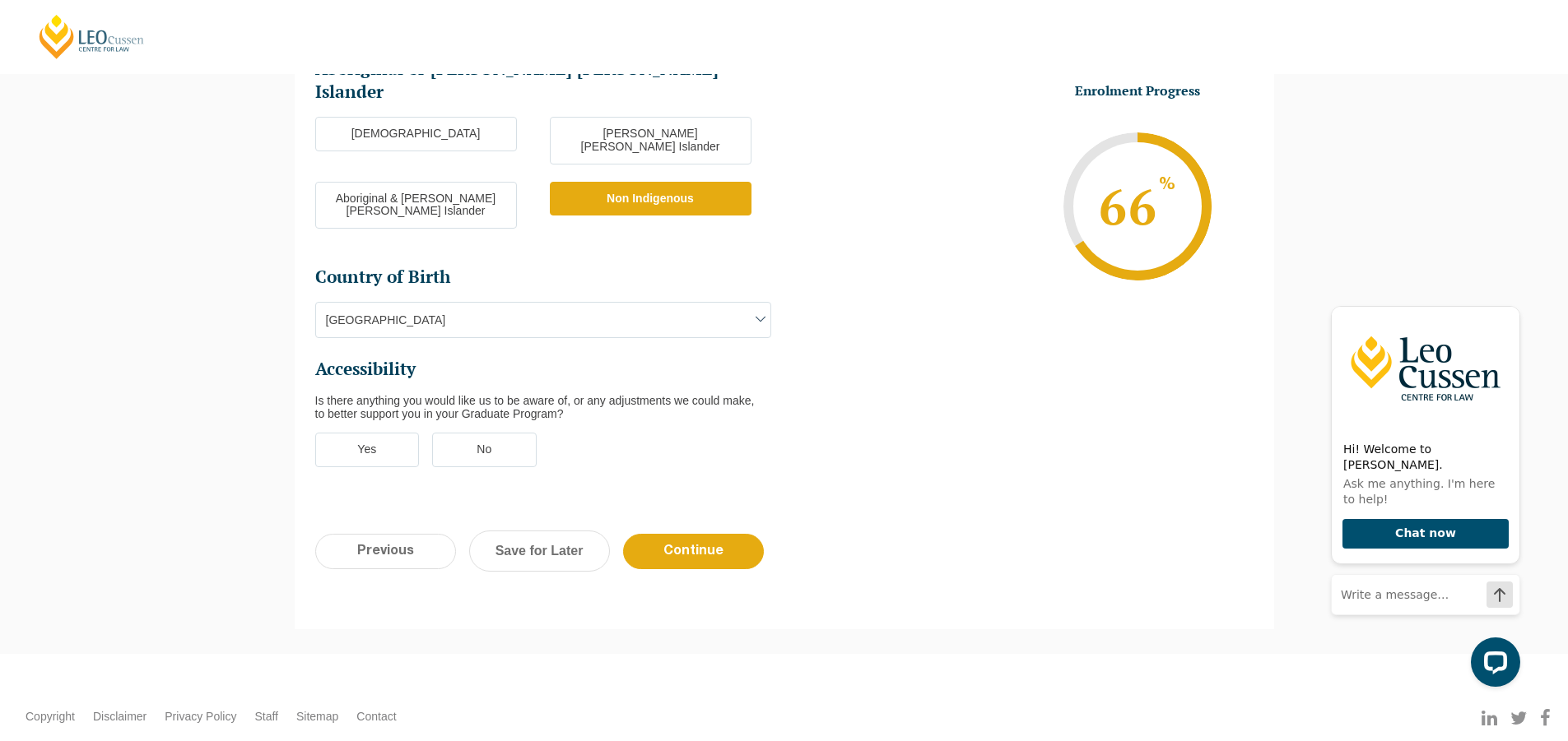
click at [479, 432] on label "No" at bounding box center [484, 449] width 104 height 34
click at [0, 0] on input "No" at bounding box center [0, 0] width 0 height 0
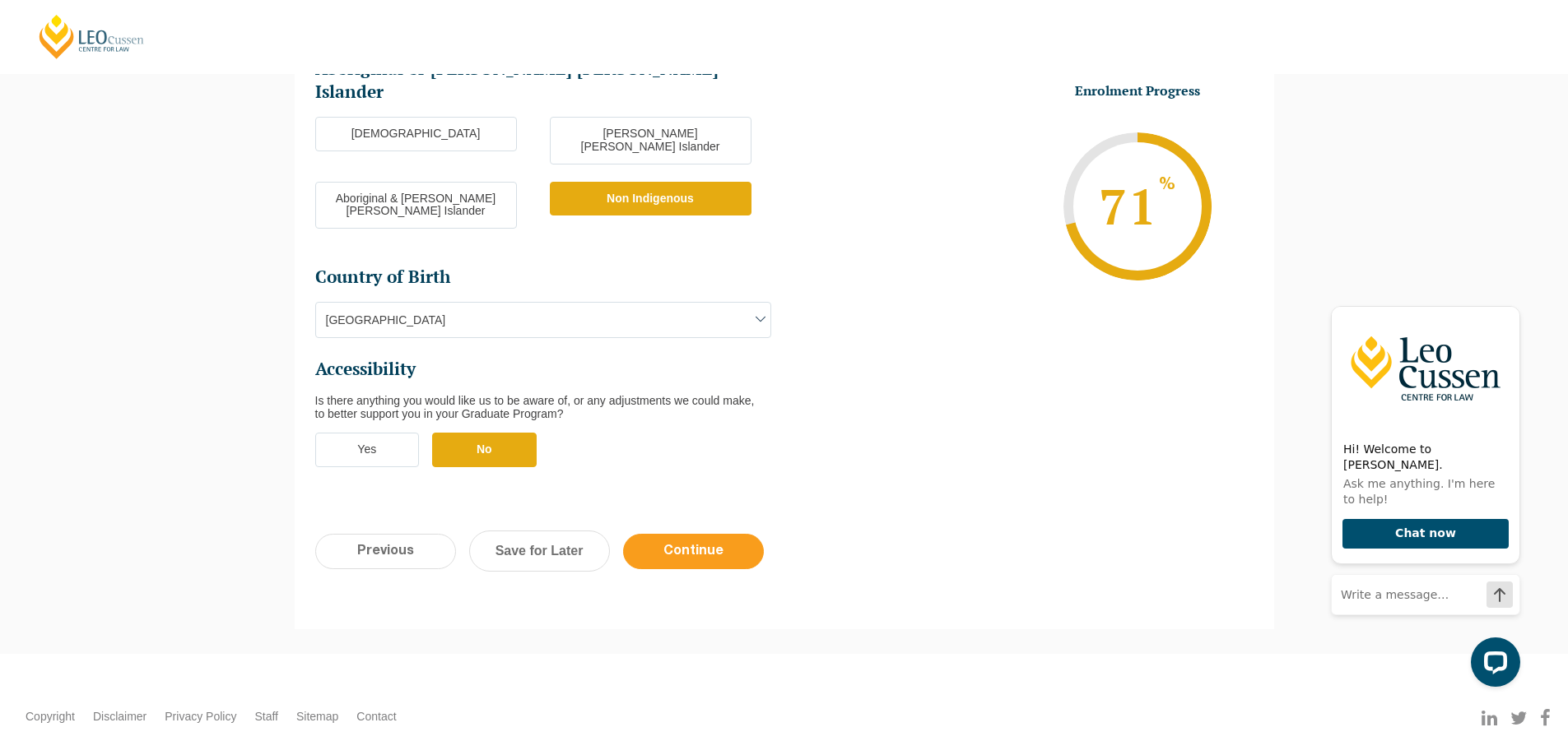
click at [682, 534] on input "Continue" at bounding box center [693, 551] width 141 height 35
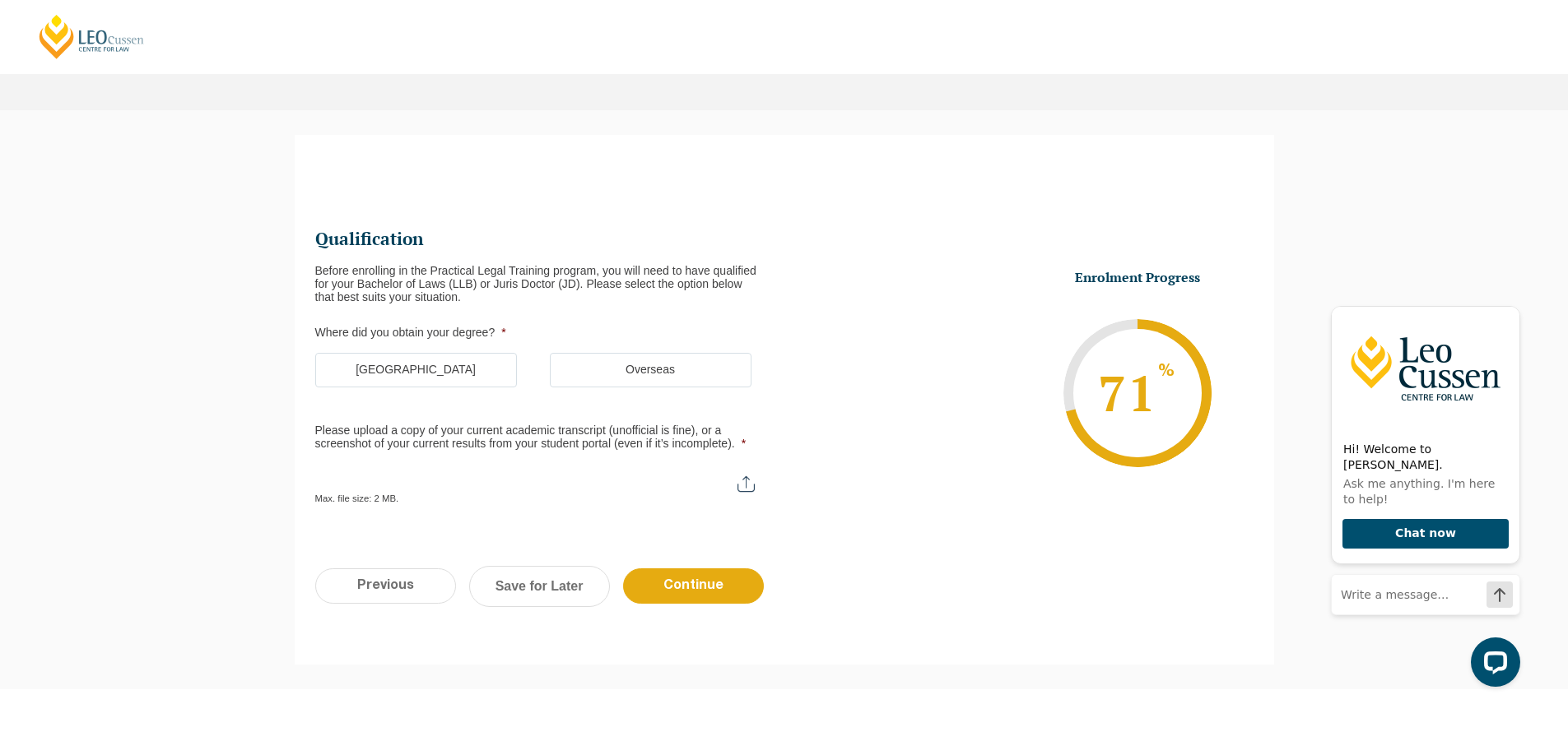
scroll to position [60, 0]
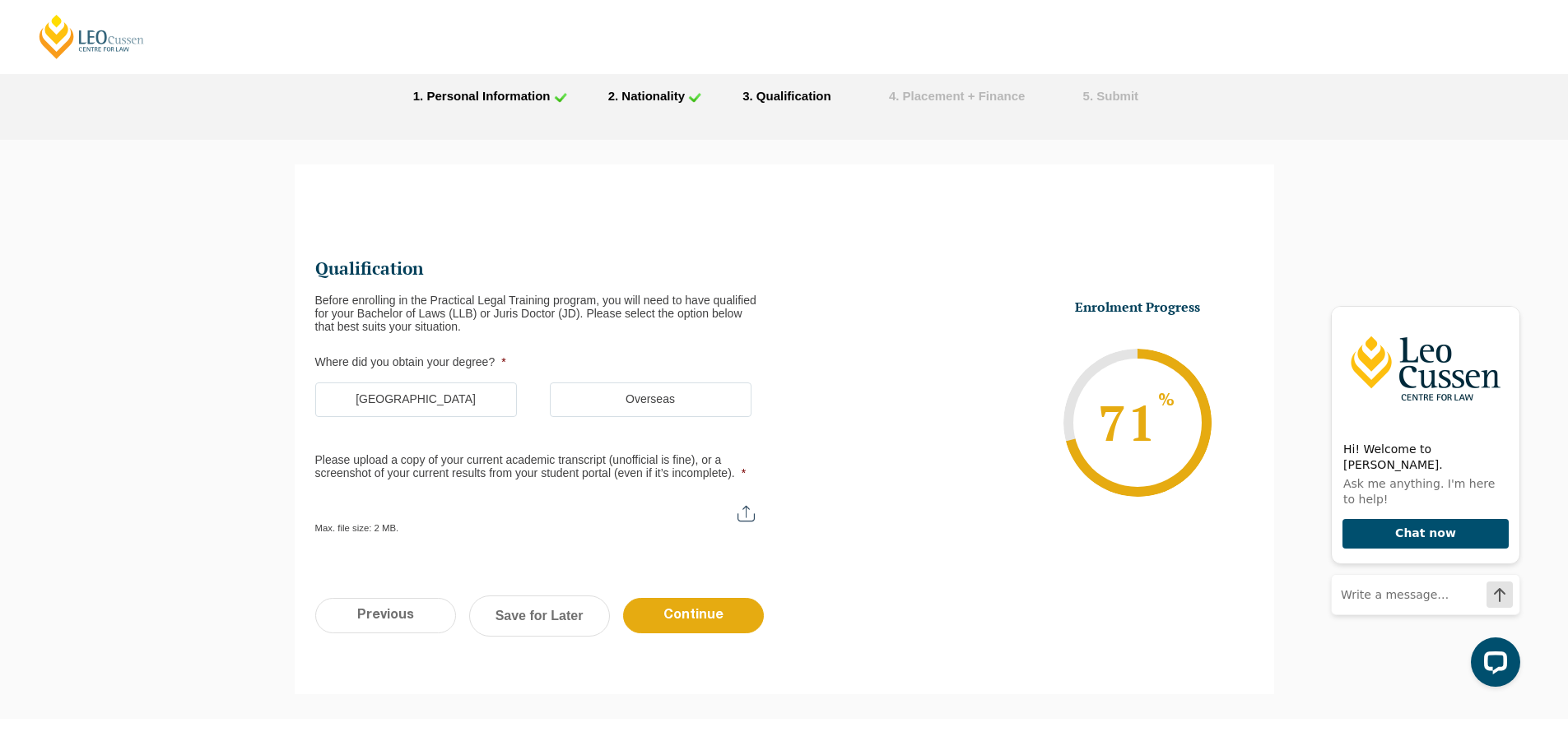
click at [492, 400] on label "Australia" at bounding box center [416, 399] width 202 height 34
click at [0, 0] on input "Australia" at bounding box center [0, 0] width 0 height 0
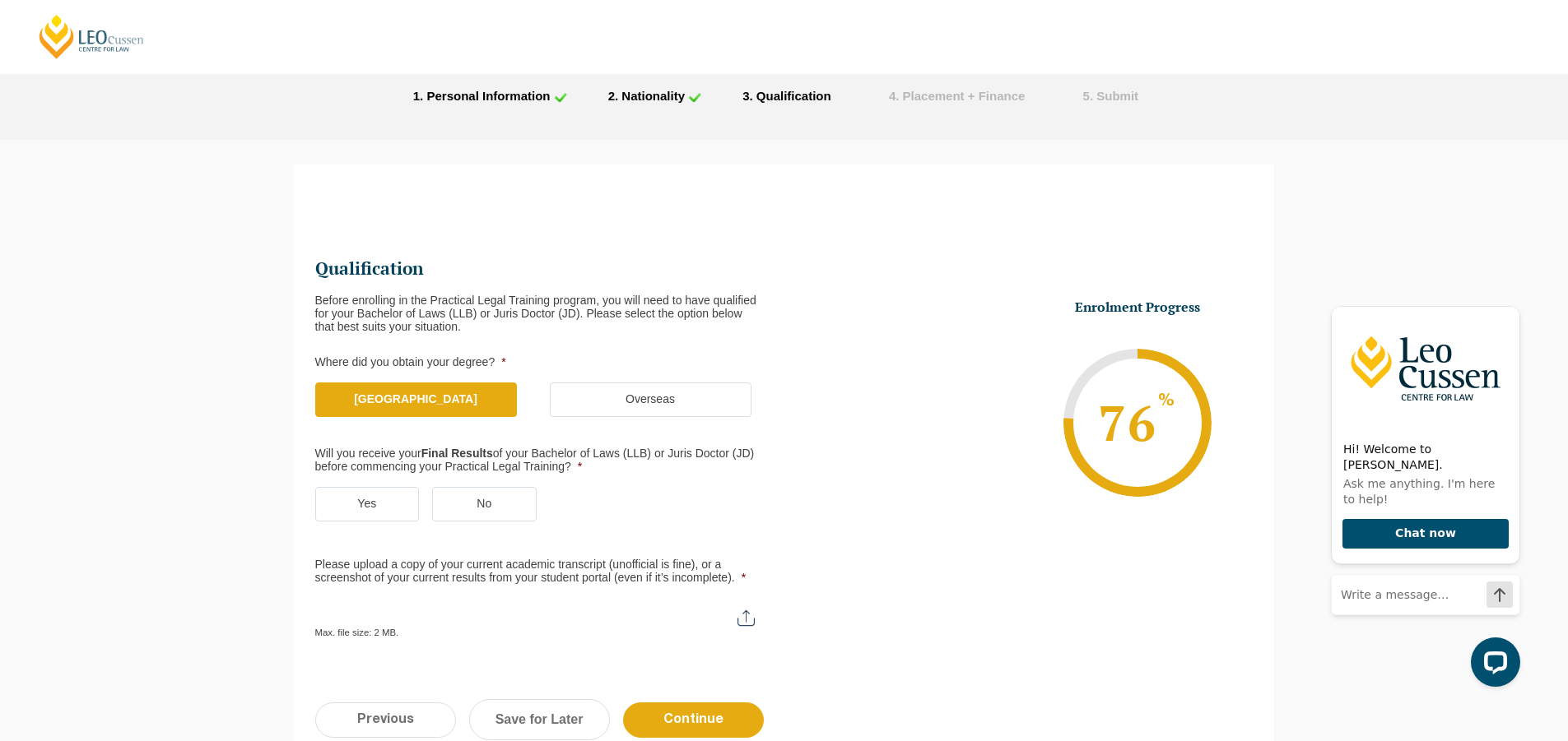
scroll to position [142, 0]
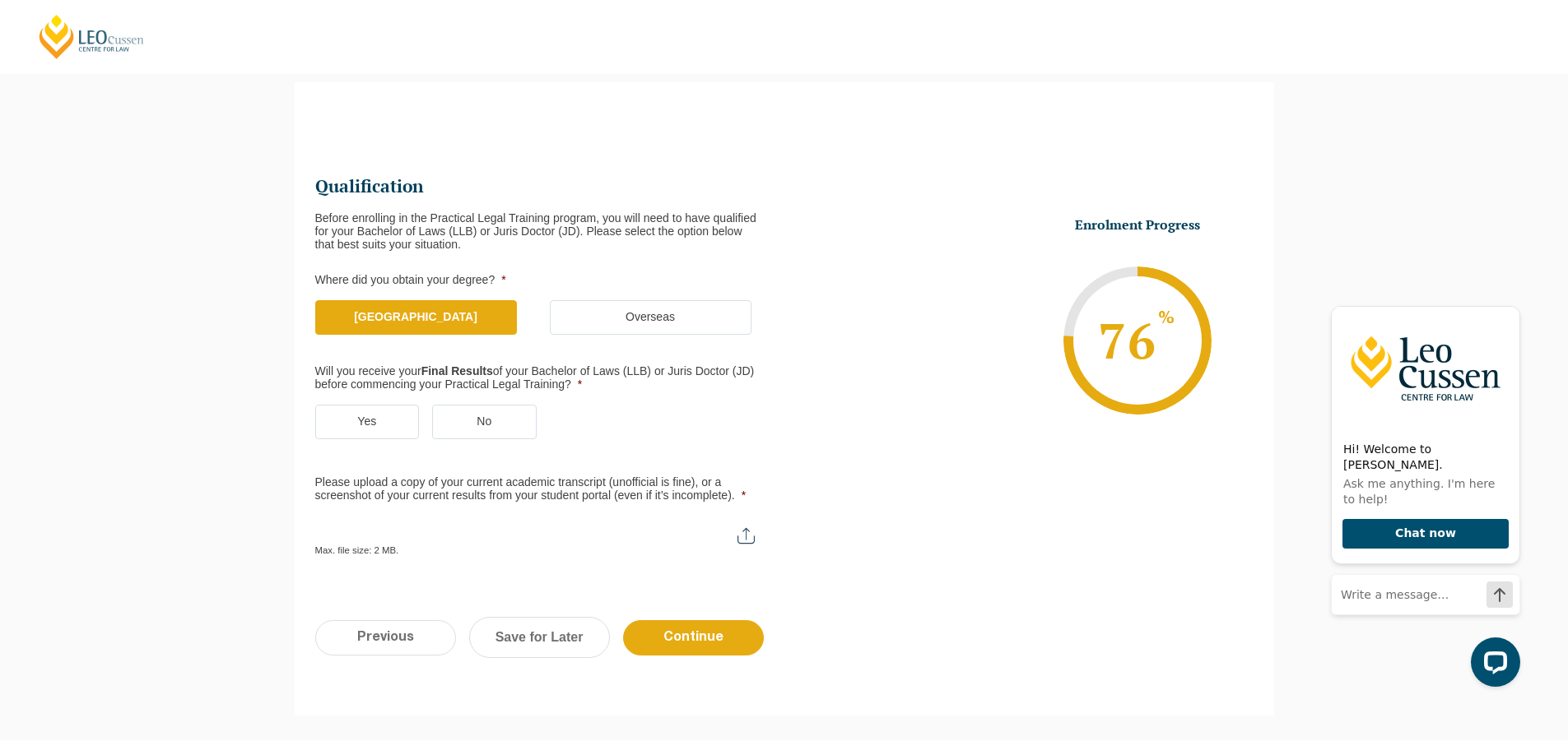
click at [400, 417] on label "Yes" at bounding box center [368, 422] width 104 height 34
click at [0, 0] on input "Yes" at bounding box center [0, 0] width 0 height 0
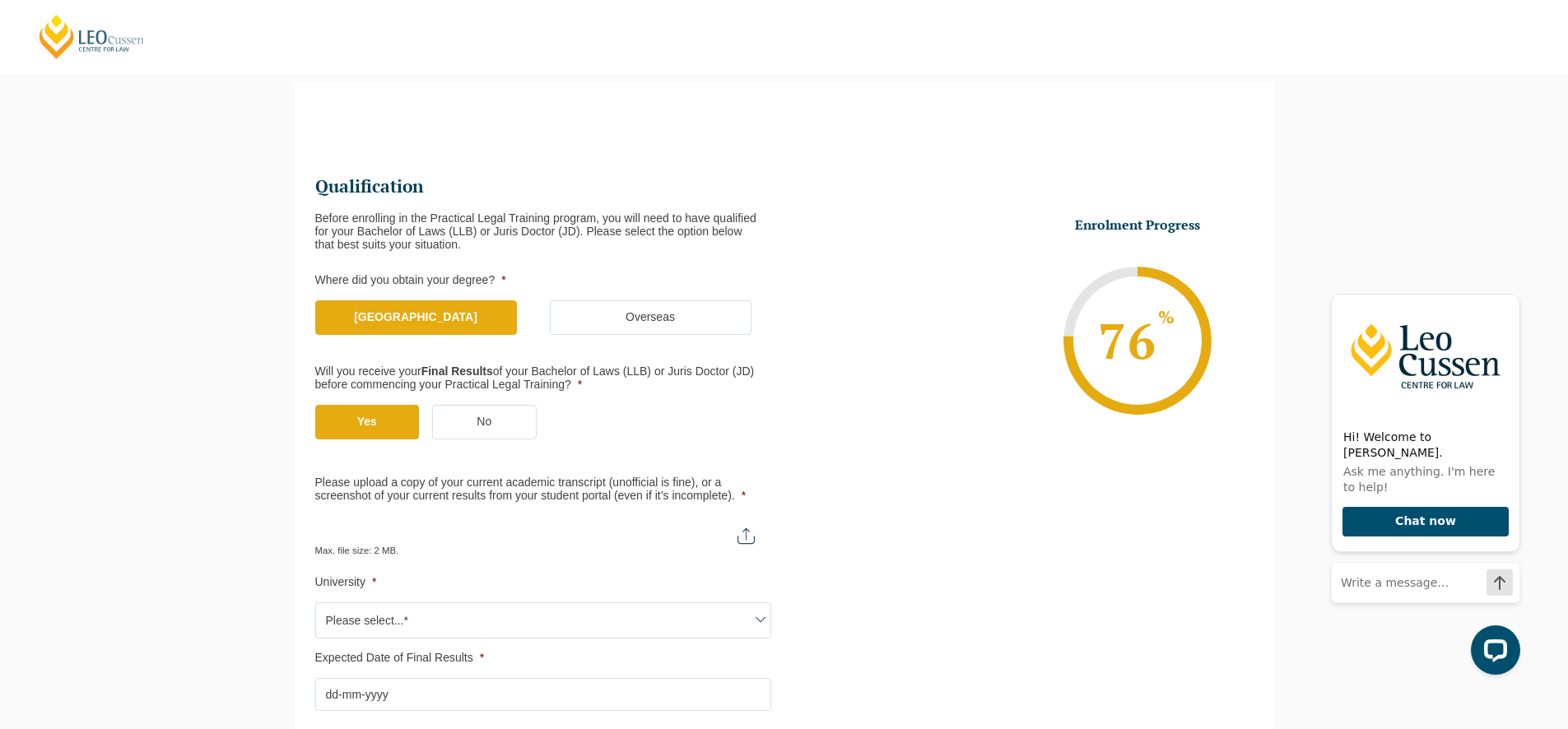
click at [762, 613] on span at bounding box center [760, 619] width 20 height 20
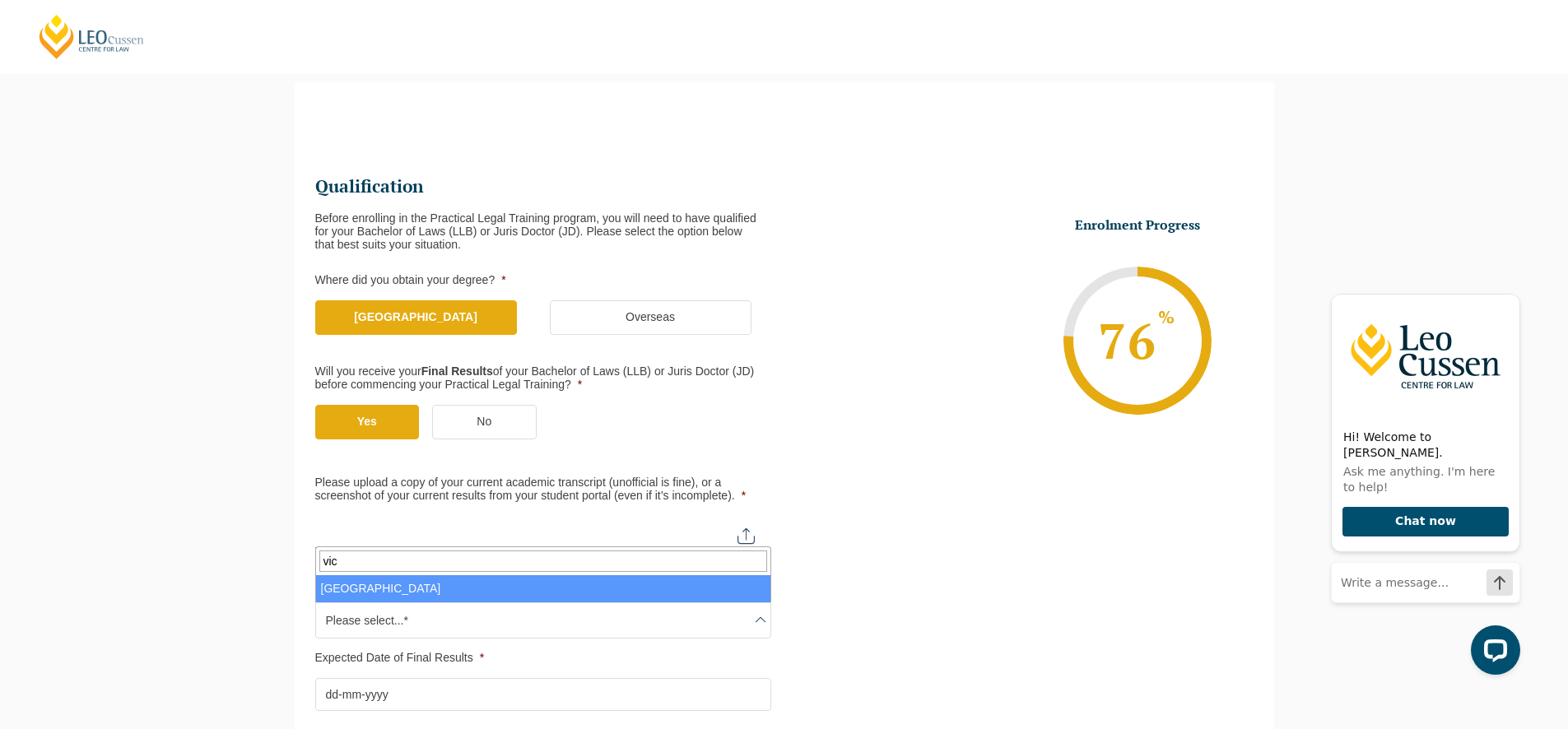
type input "vic"
select select "Victoria University"
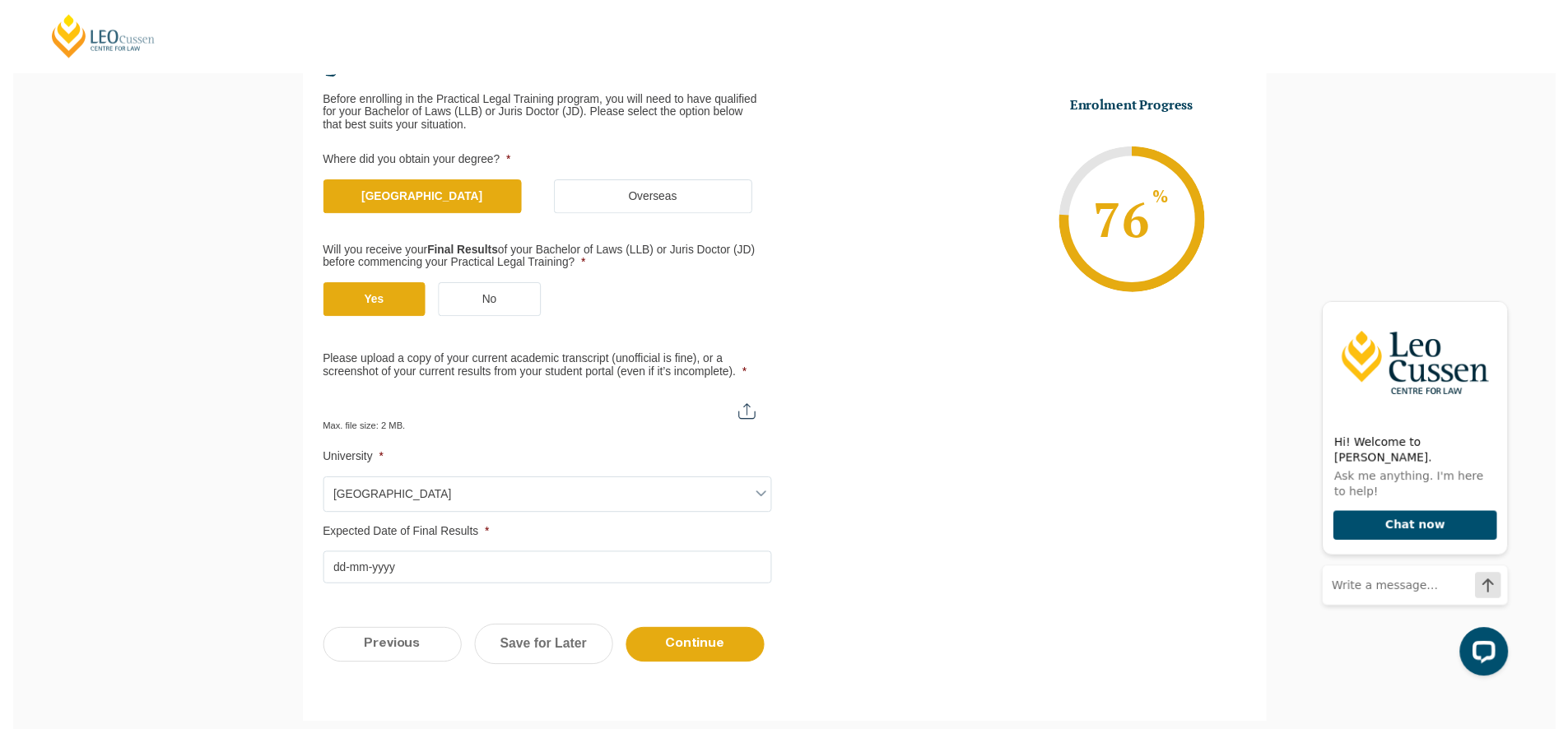
scroll to position [389, 0]
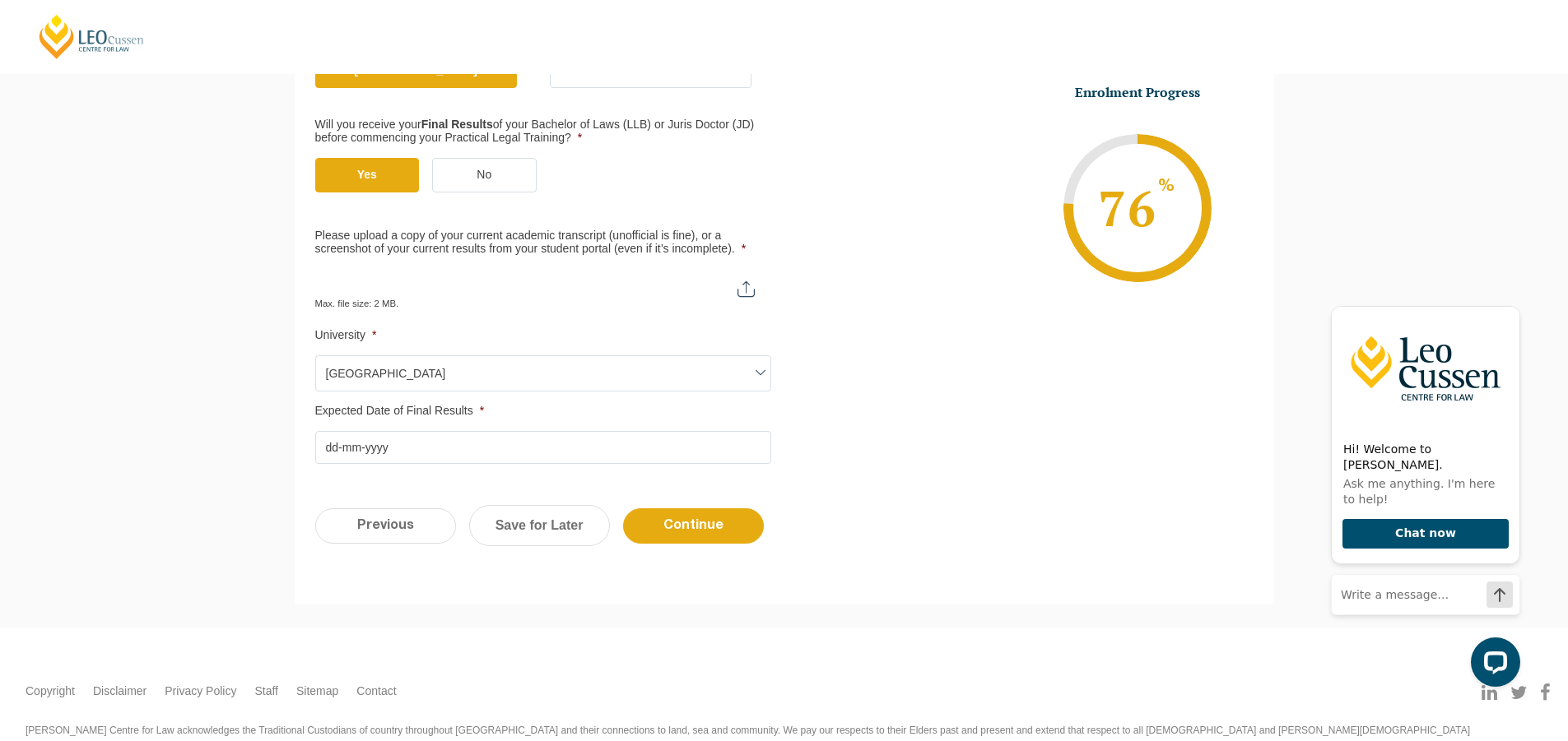
click at [325, 444] on input "Expected Date of Final Results *" at bounding box center [544, 447] width 456 height 32
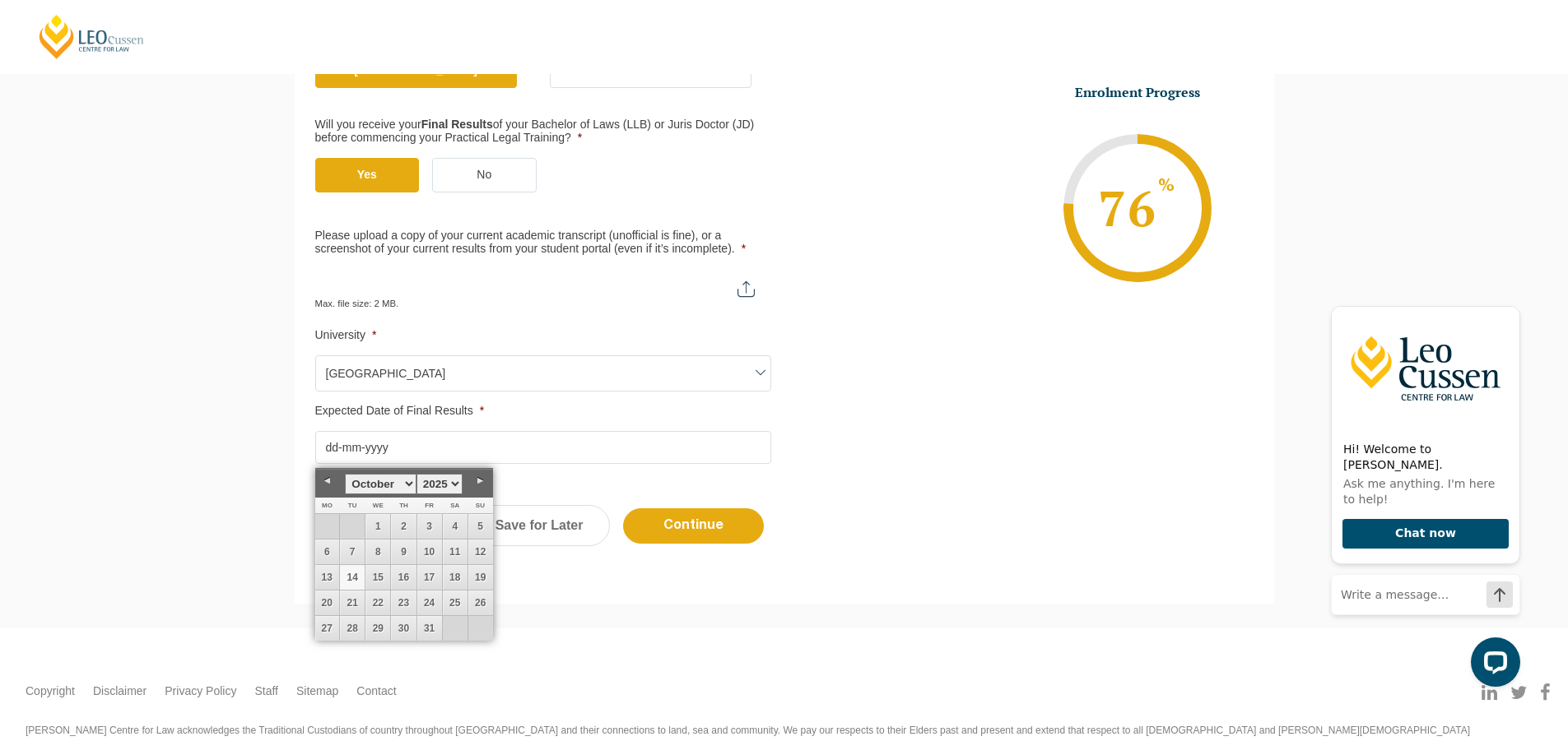
click at [324, 475] on link "Previous" at bounding box center [327, 481] width 25 height 25
click at [324, 478] on link "Previous" at bounding box center [327, 481] width 25 height 25
click at [321, 626] on link "25" at bounding box center [327, 628] width 25 height 25
type input "25-08-2025"
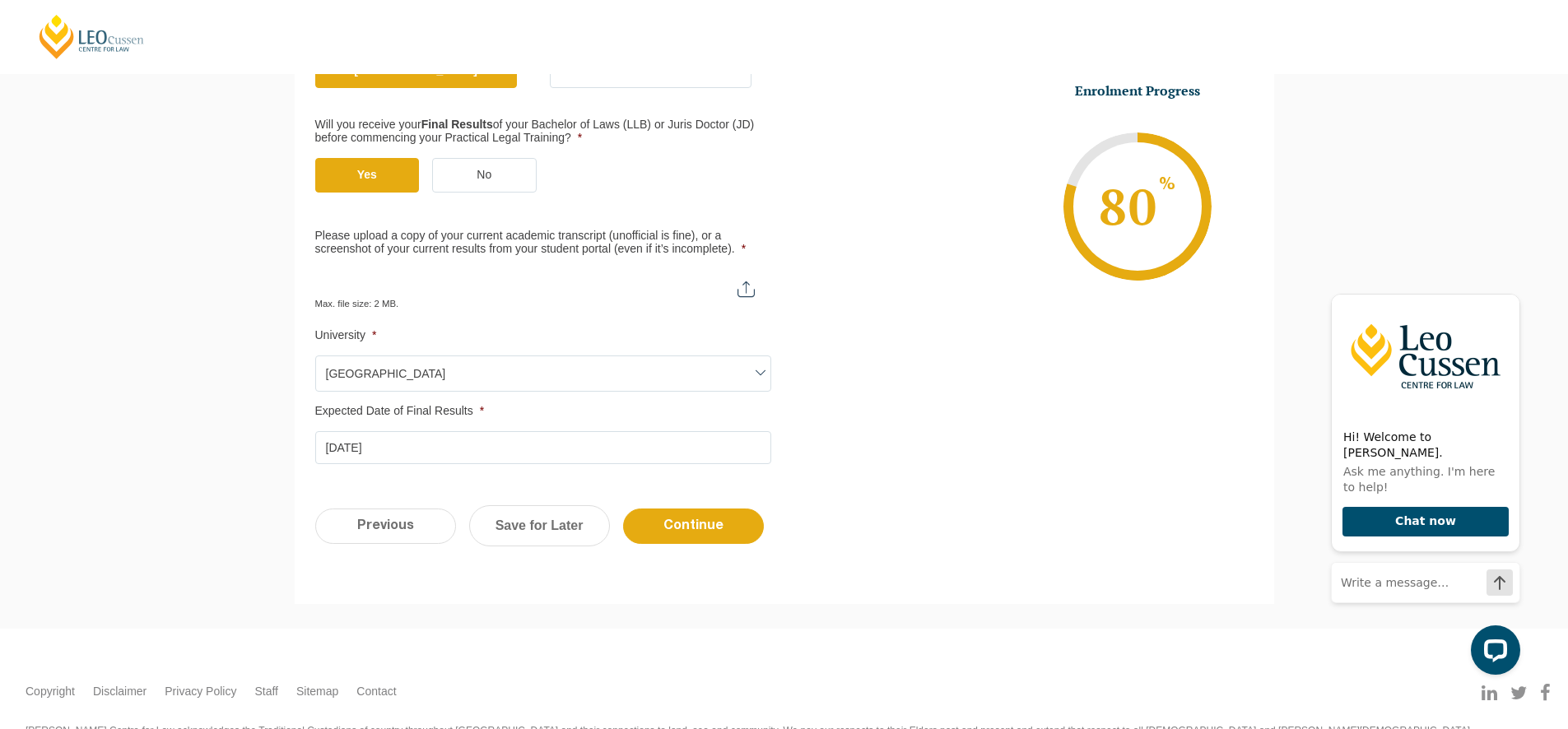
click at [764, 368] on span at bounding box center [760, 372] width 20 height 20
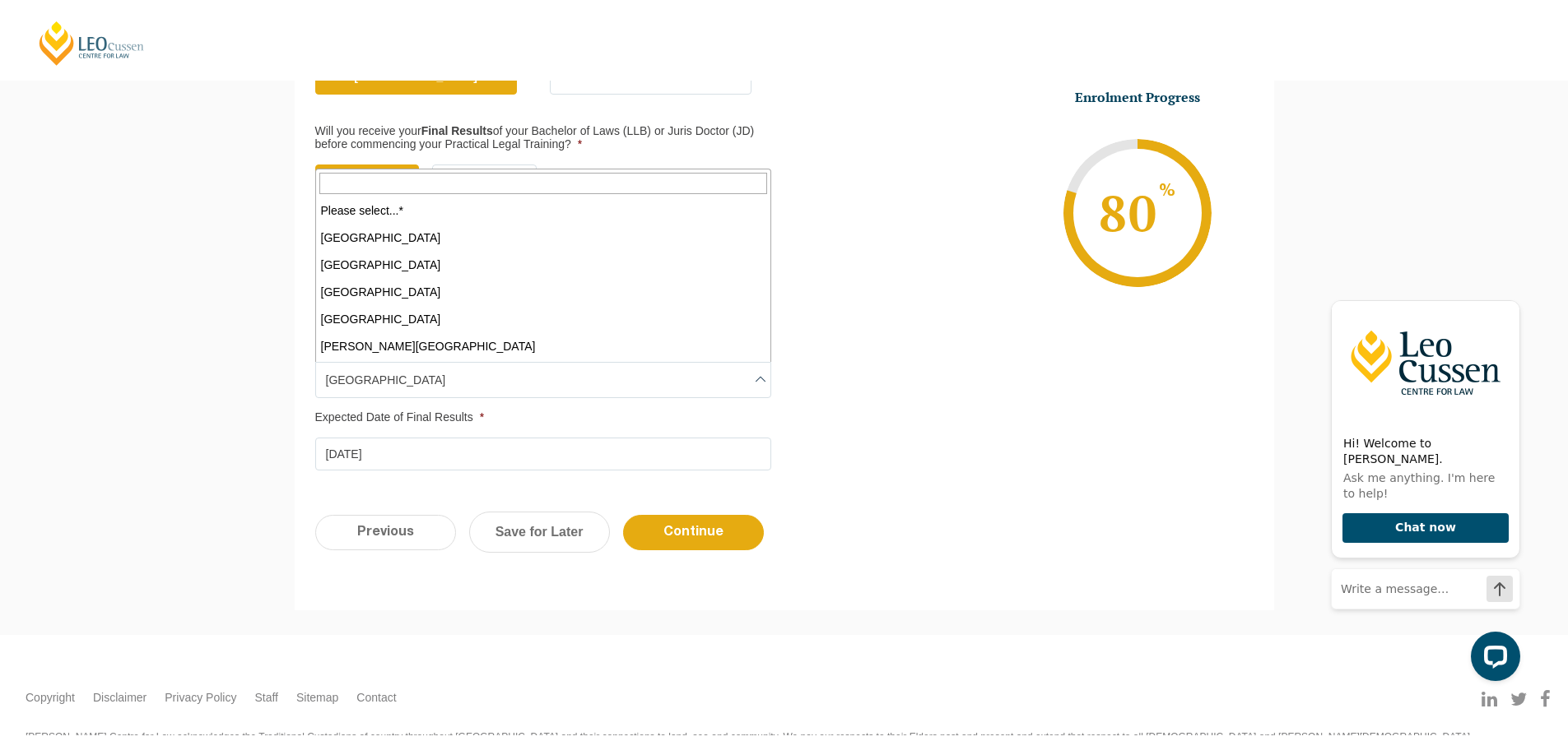
scroll to position [1002, 0]
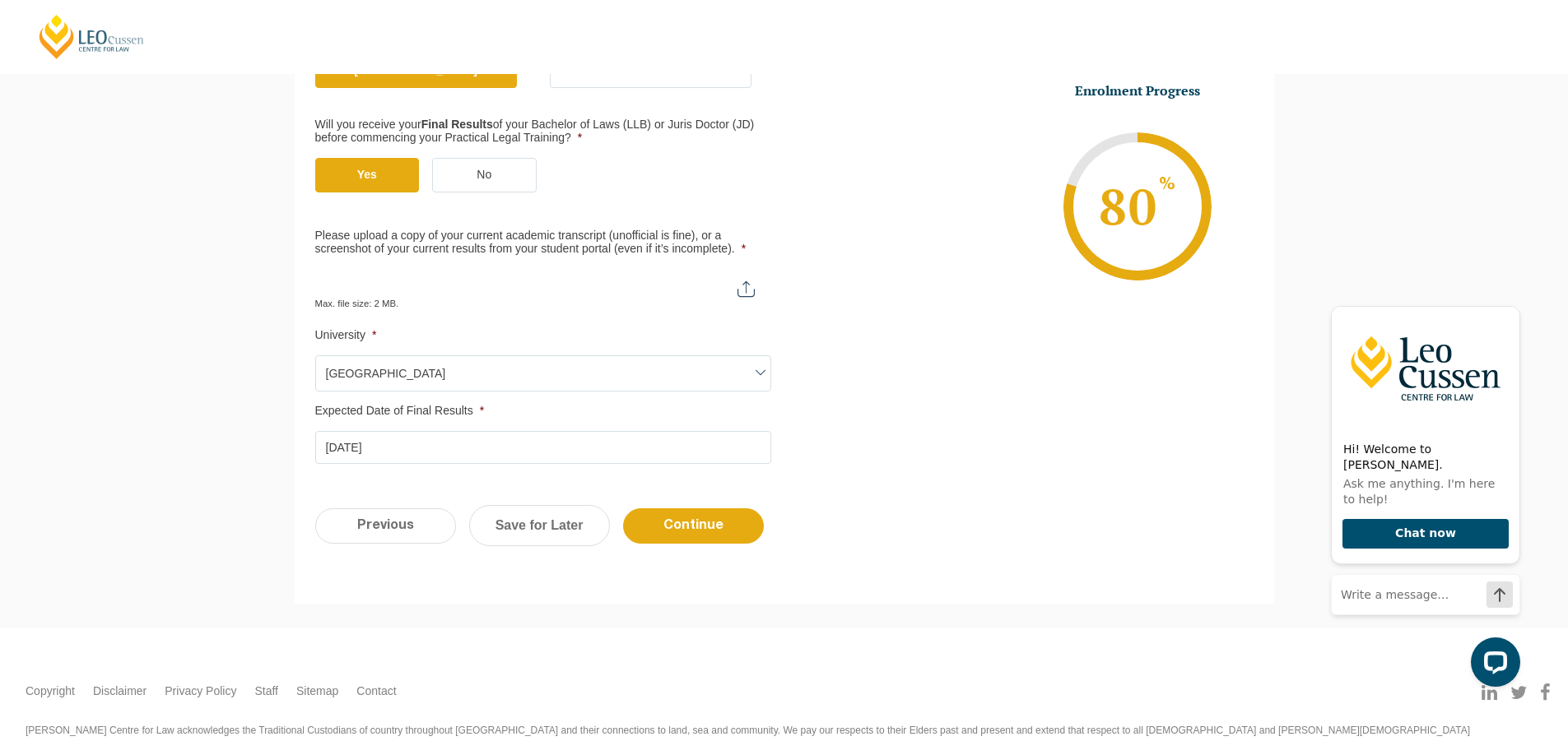
click at [883, 338] on ul "Qualification Before enrolling in the Practical Legal Training program, you wil…" at bounding box center [784, 195] width 938 height 538
click at [745, 291] on input "Please upload a copy of your current academic transcript (unofficial is fine), …" at bounding box center [544, 283] width 456 height 28
type input "C:\fakepath\VU Transcript.pdf"
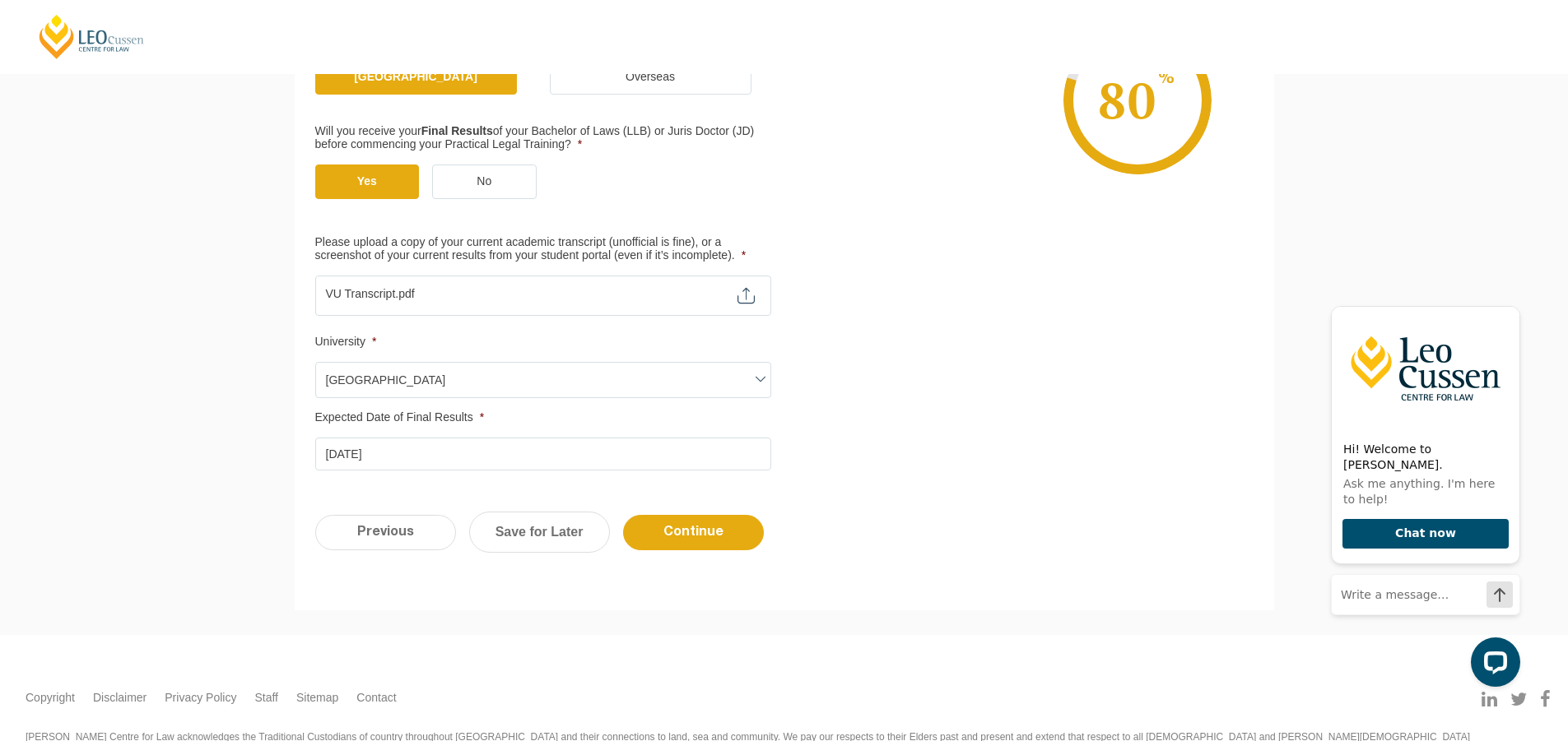
scroll to position [440, 0]
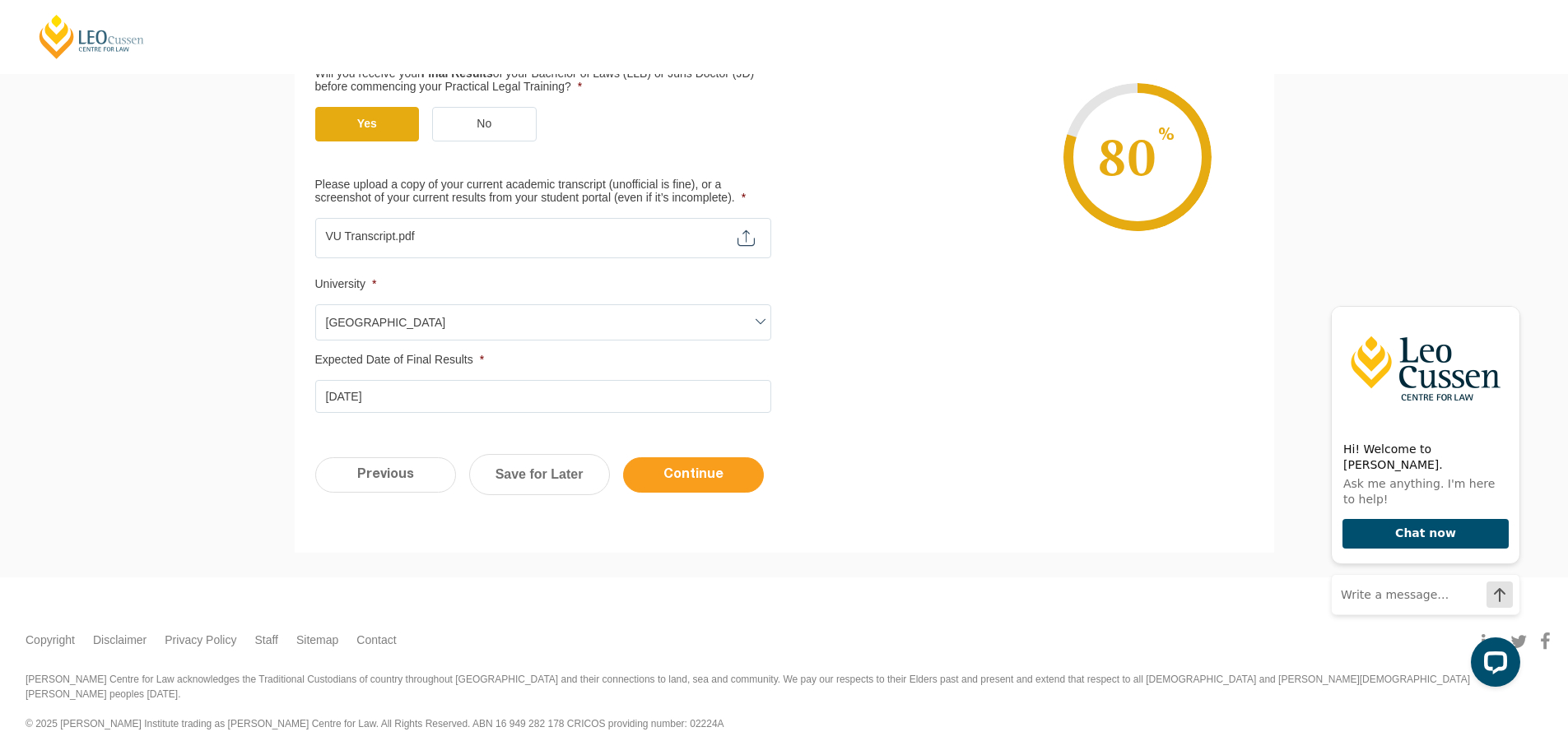
click at [709, 475] on input "Continue" at bounding box center [693, 475] width 141 height 35
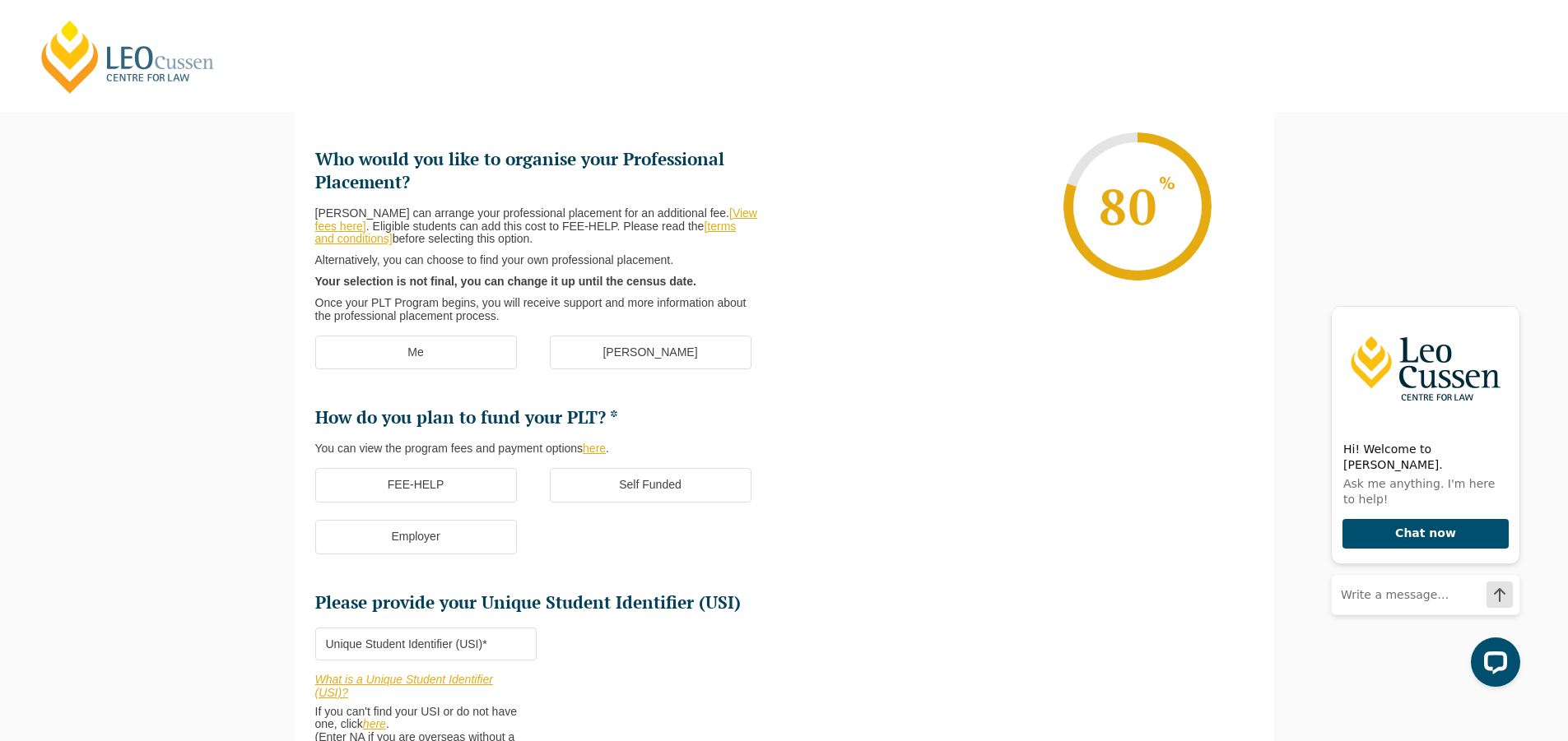
scroll to position [142, 0]
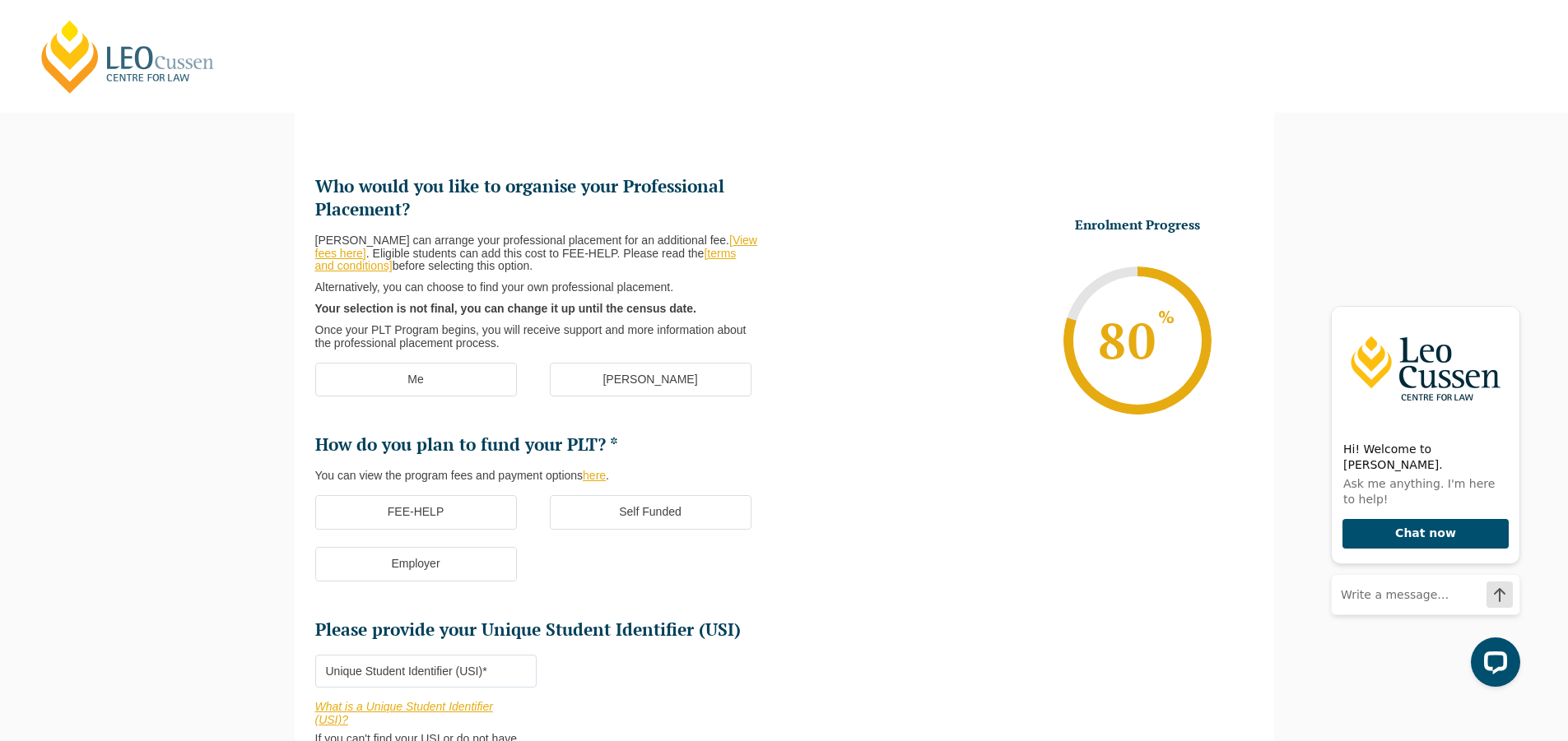
click at [630, 386] on label "[PERSON_NAME]" at bounding box center [650, 379] width 202 height 34
click at [0, 0] on input "[PERSON_NAME]" at bounding box center [0, 0] width 0 height 0
click at [493, 378] on label "Me" at bounding box center [416, 379] width 202 height 34
click at [0, 0] on input "Me" at bounding box center [0, 0] width 0 height 0
click at [491, 516] on label "FEE-HELP" at bounding box center [416, 512] width 202 height 34
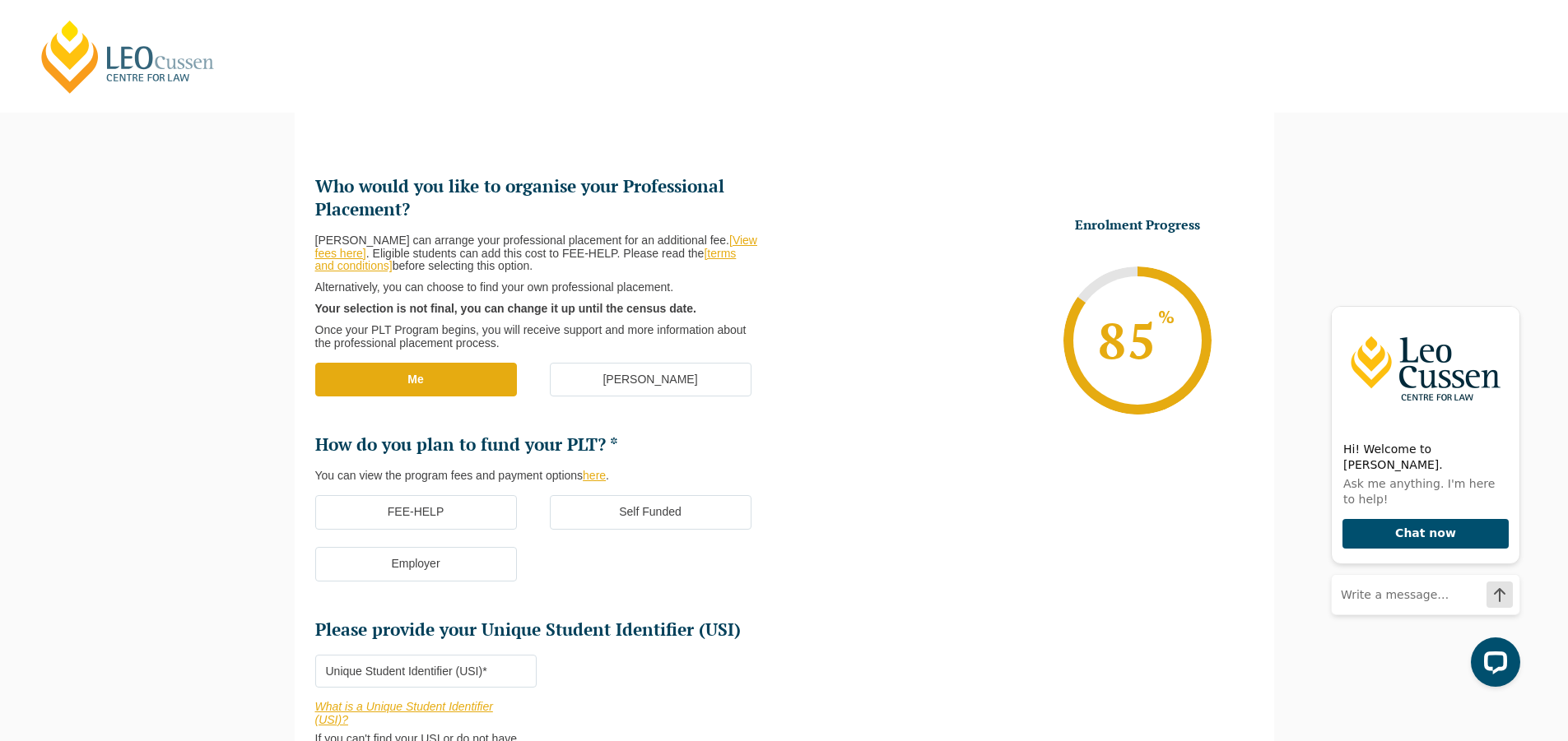
click at [0, 0] on input "FEE-HELP" at bounding box center [0, 0] width 0 height 0
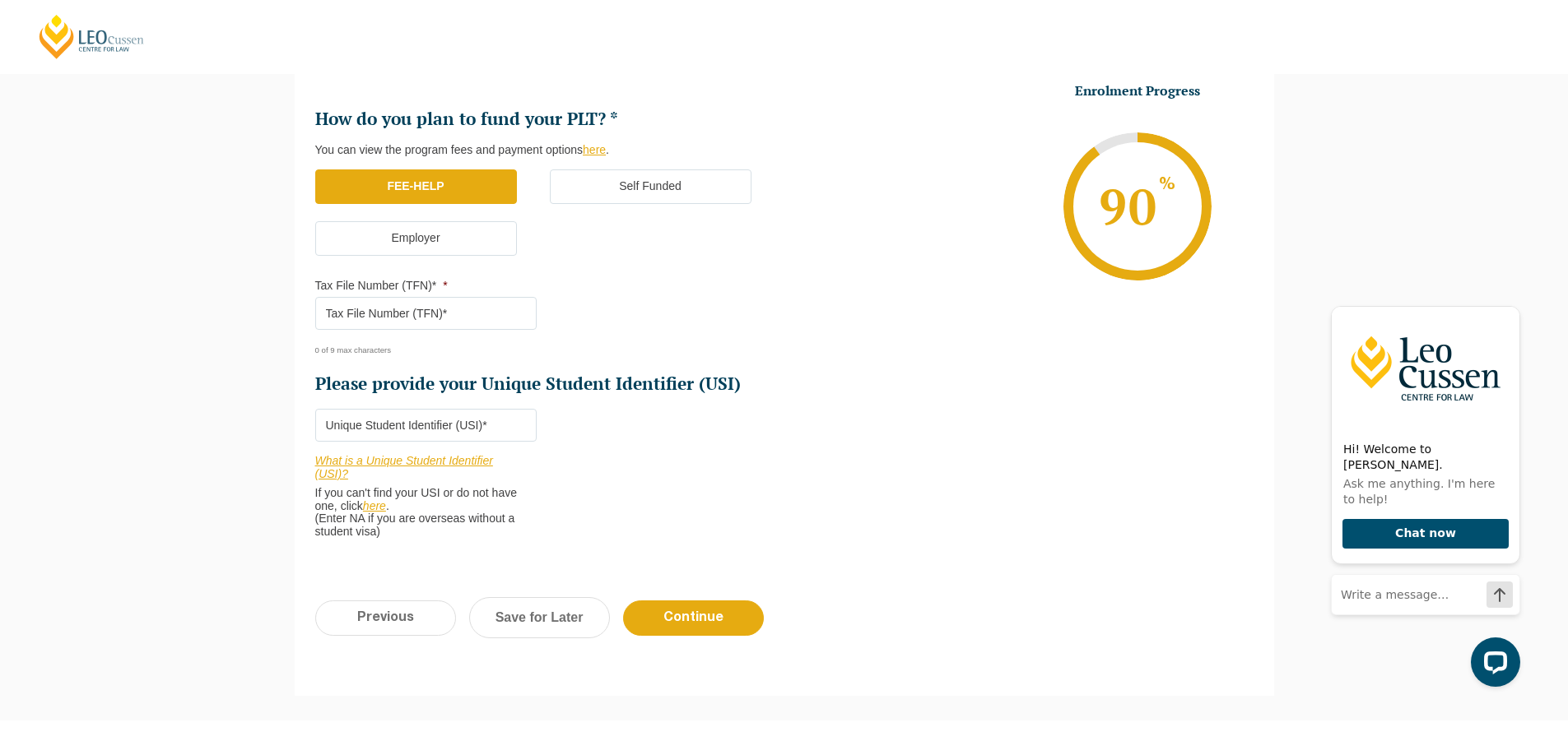
scroll to position [472, 0]
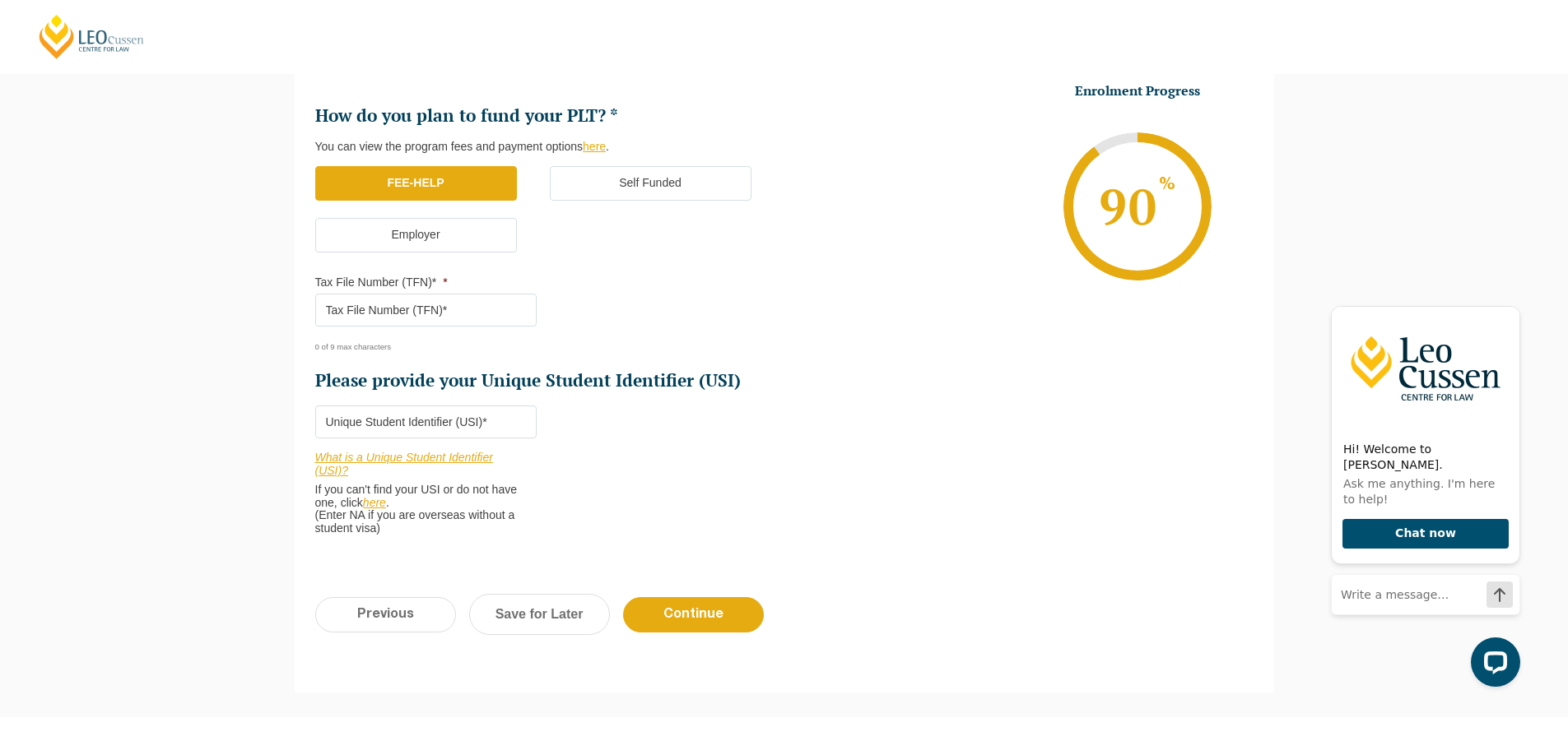
click at [454, 309] on input "Tax File Number (TFN)* *" at bounding box center [426, 310] width 221 height 32
click at [494, 417] on input "Please provide your Unique Student Identifier (USI) *" at bounding box center [426, 422] width 221 height 32
type input "MA8ZD26EE6"
click at [410, 309] on input "Tax File Number (TFN)* *" at bounding box center [426, 310] width 221 height 32
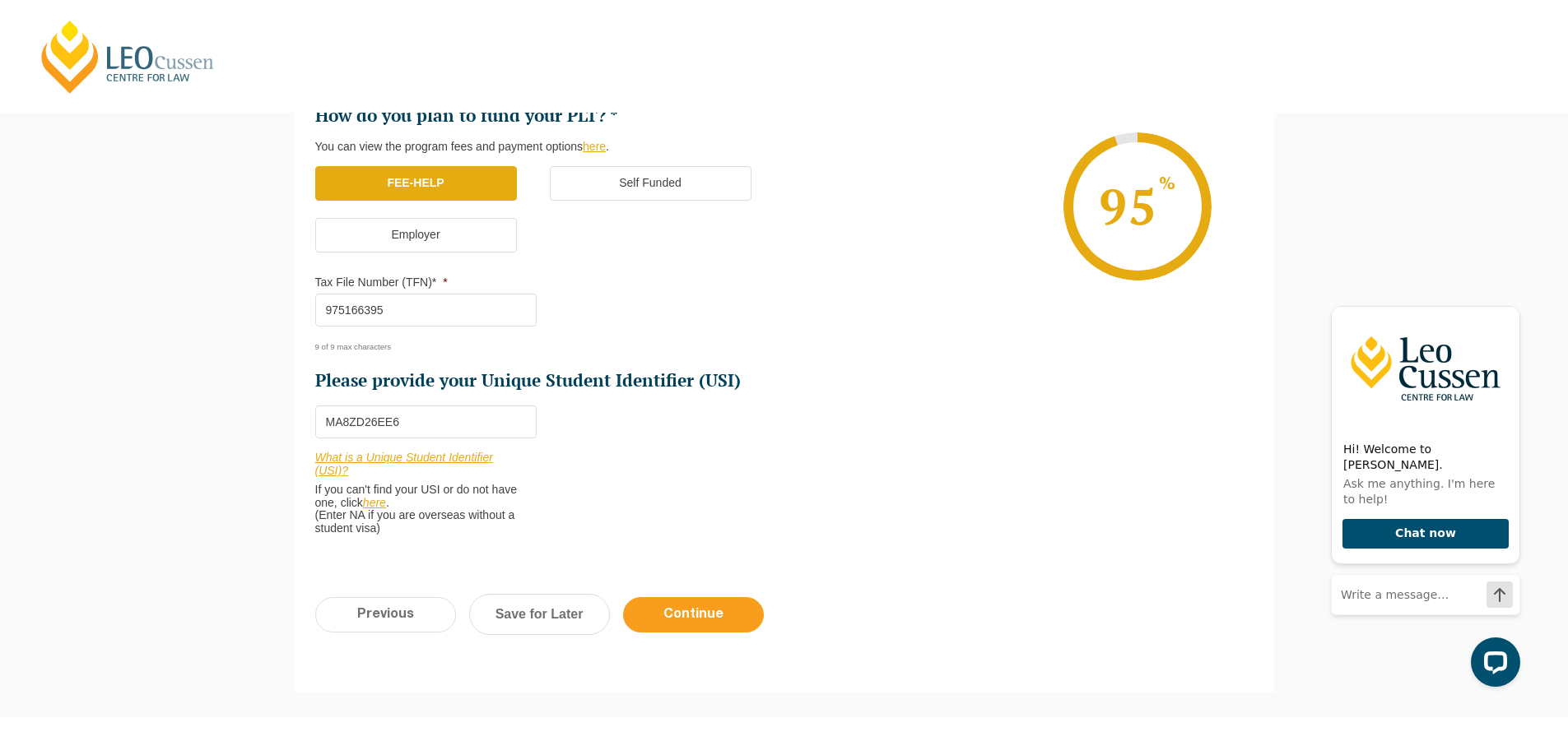
type input "975166395"
click at [699, 607] on input "Continue" at bounding box center [693, 615] width 141 height 35
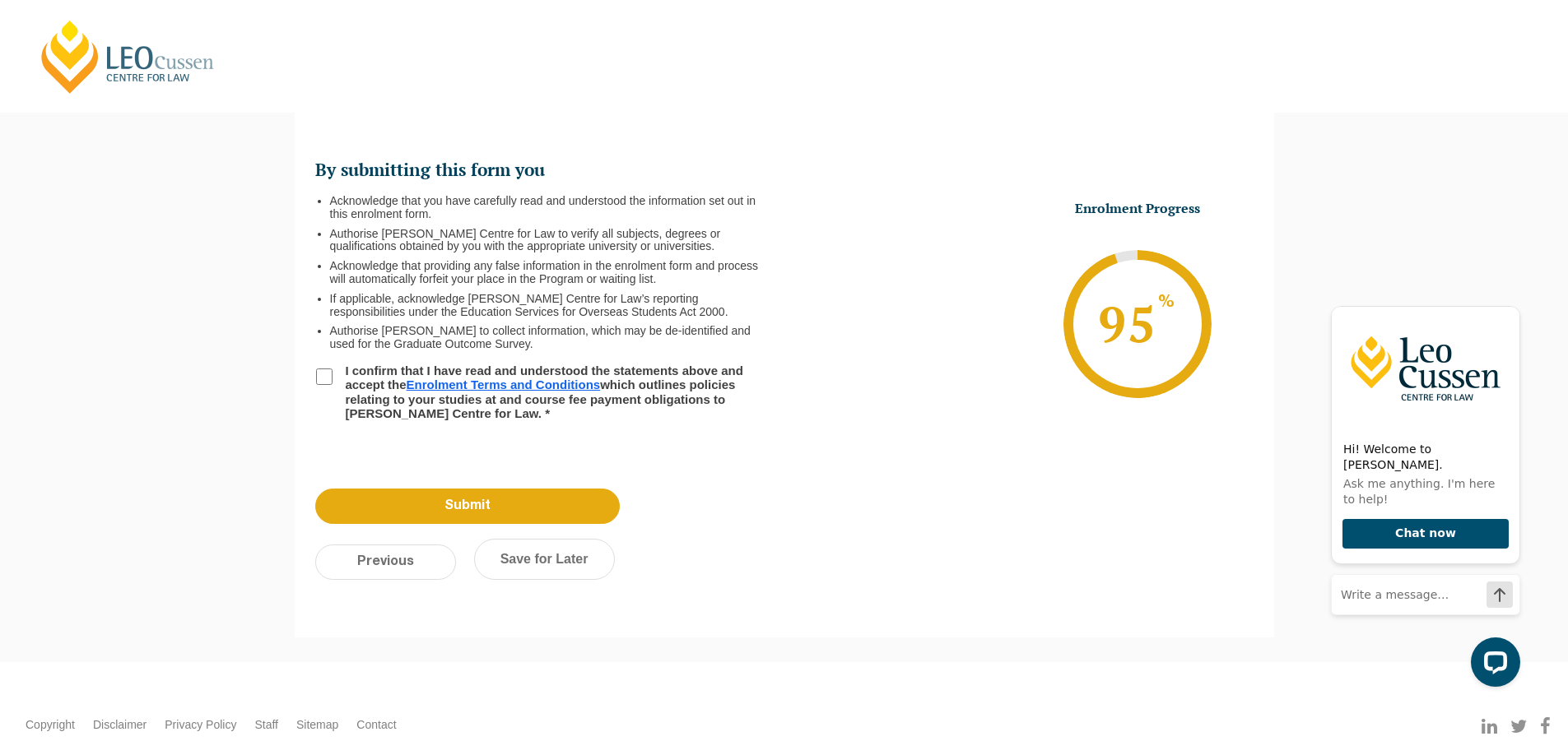
scroll to position [142, 0]
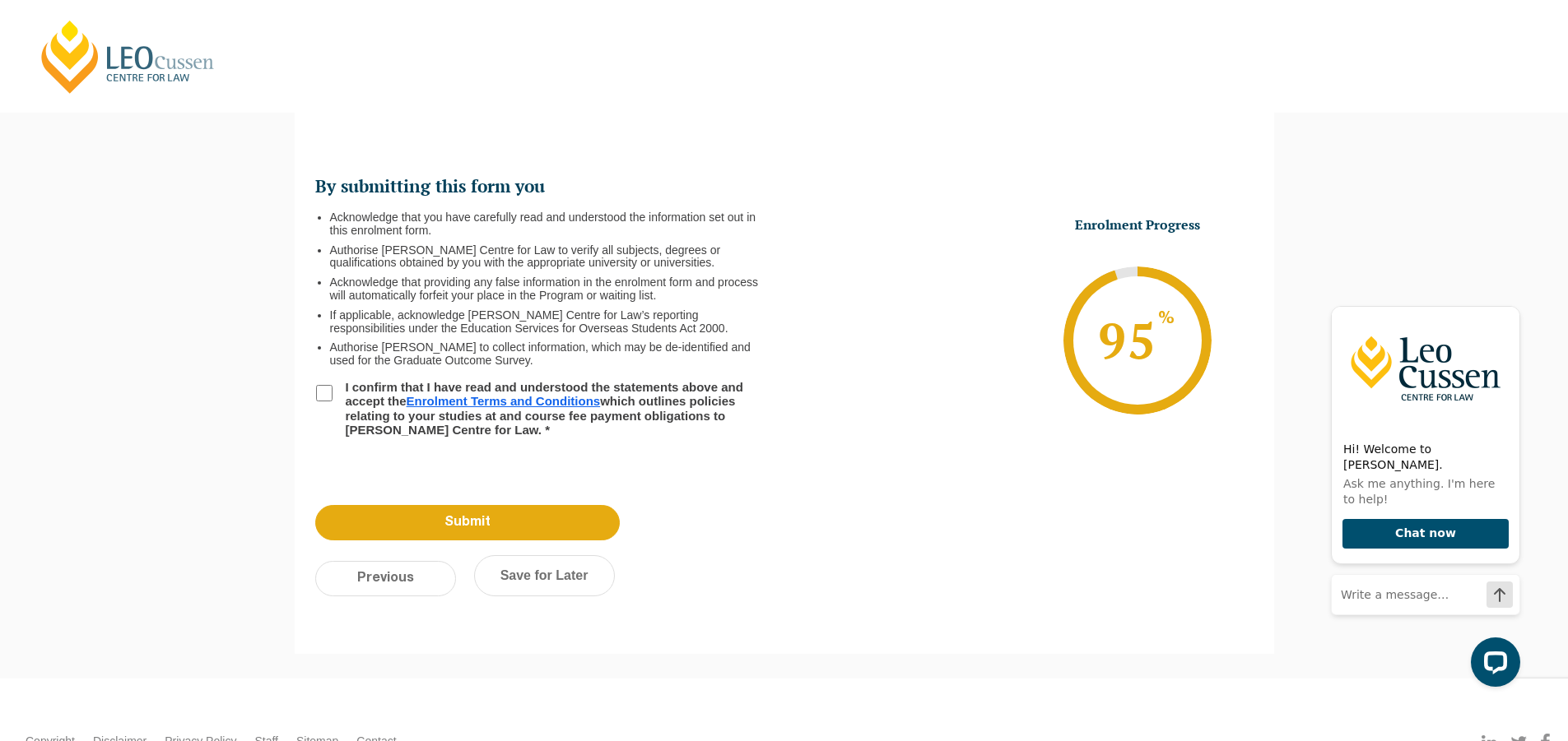
click at [472, 393] on label "I confirm that I have read and understood the statements above and accept the E…" at bounding box center [546, 409] width 422 height 57
click at [332, 393] on input "I confirm that I have read and understood the statements above and accept the E…" at bounding box center [323, 393] width 17 height 17
checkbox input "true"
click at [475, 398] on link "Enrolment Terms and Conditions" at bounding box center [503, 401] width 195 height 14
click at [507, 523] on input "Submit" at bounding box center [468, 523] width 305 height 35
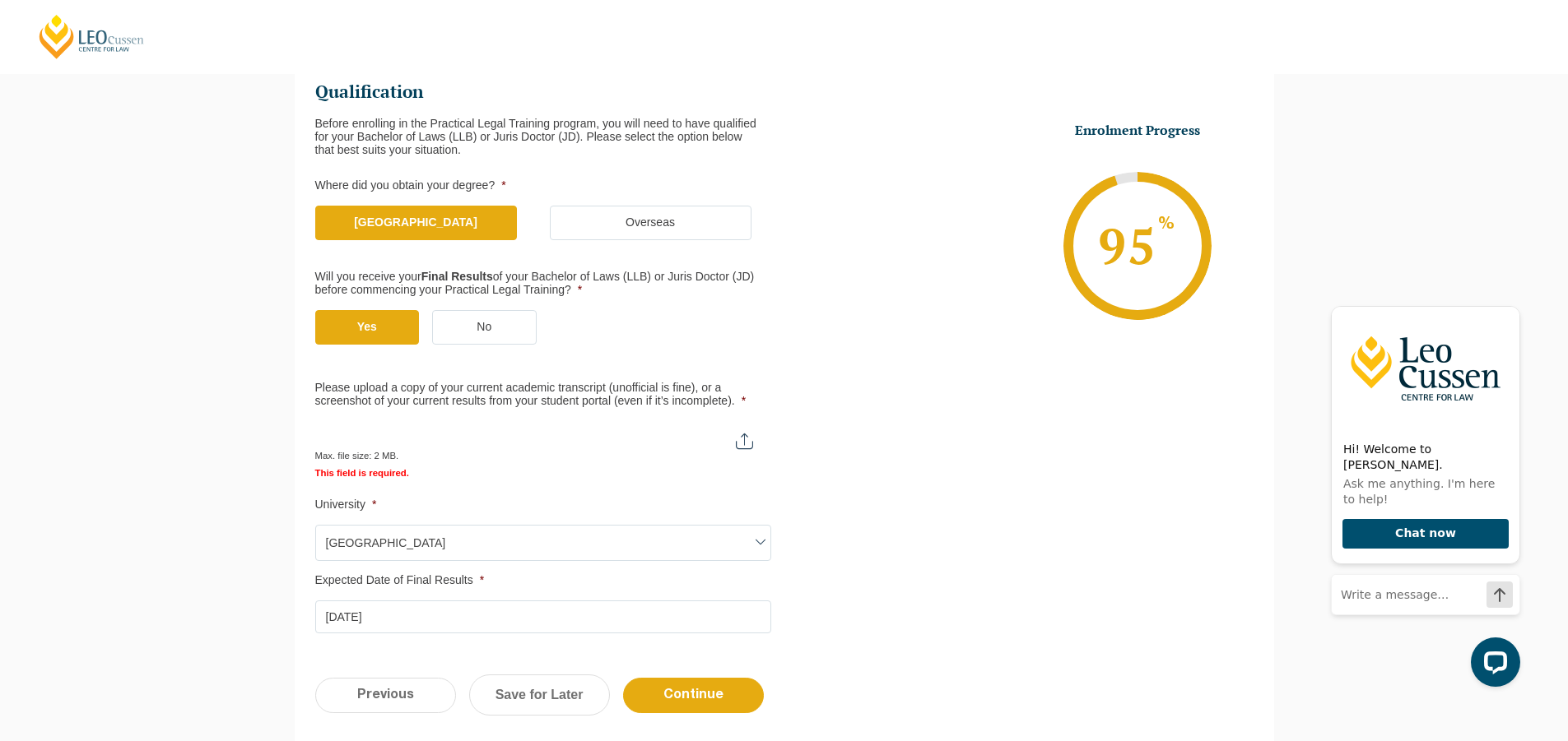
scroll to position [314, 0]
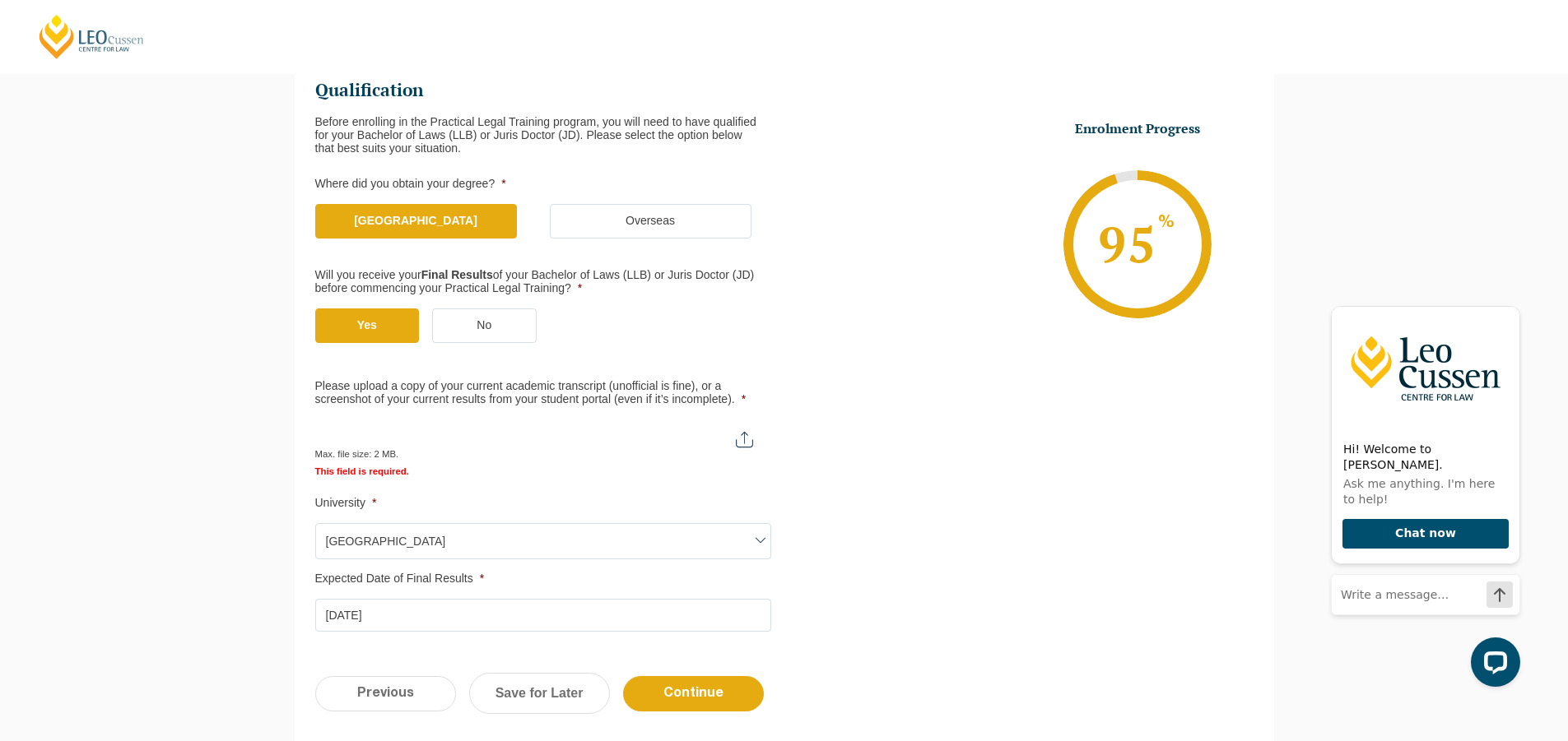
click at [750, 439] on input "Please upload a copy of your current academic transcript (unofficial is fine), …" at bounding box center [543, 433] width 454 height 28
type input "C:\fakepath\VU Transcript.pdf"
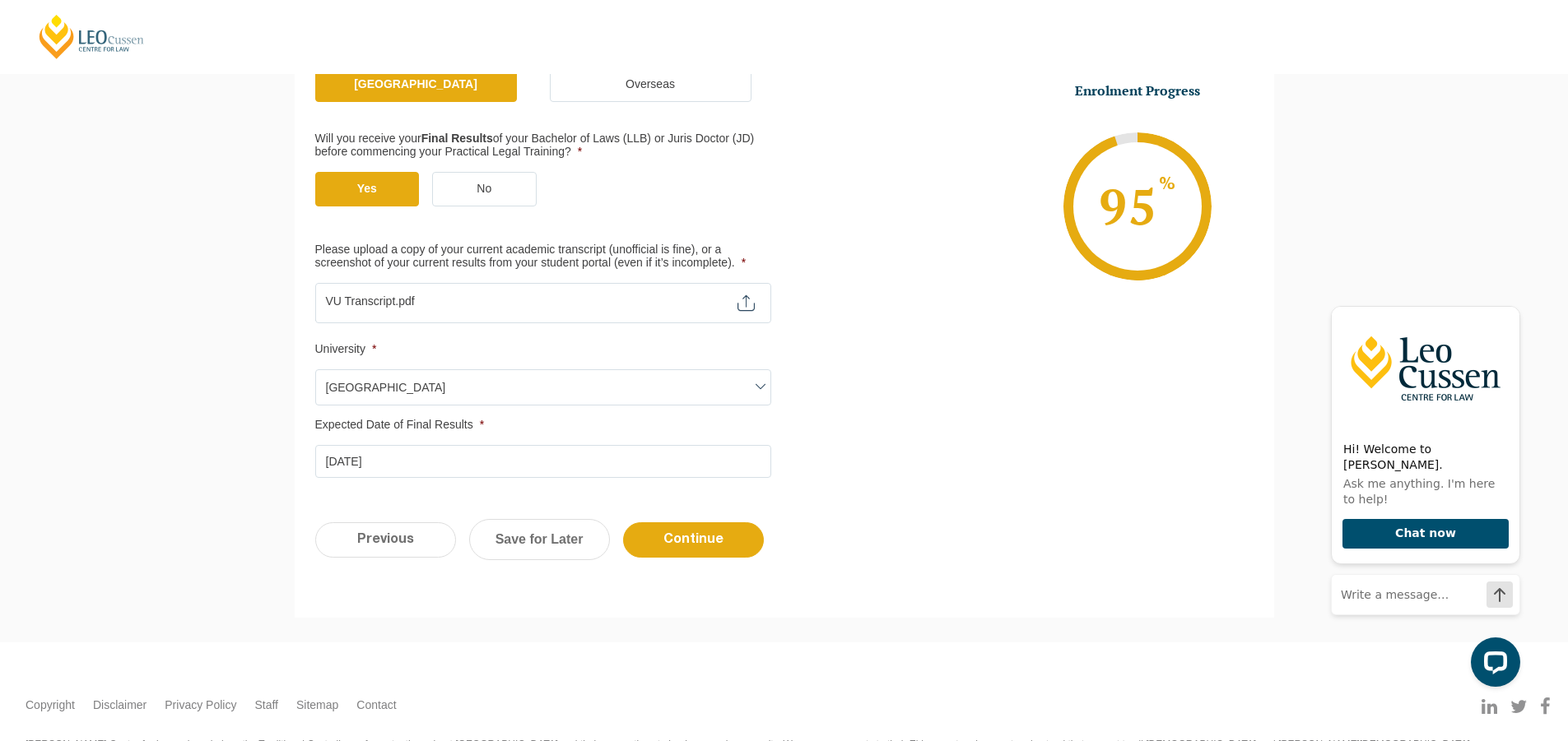
scroll to position [516, 0]
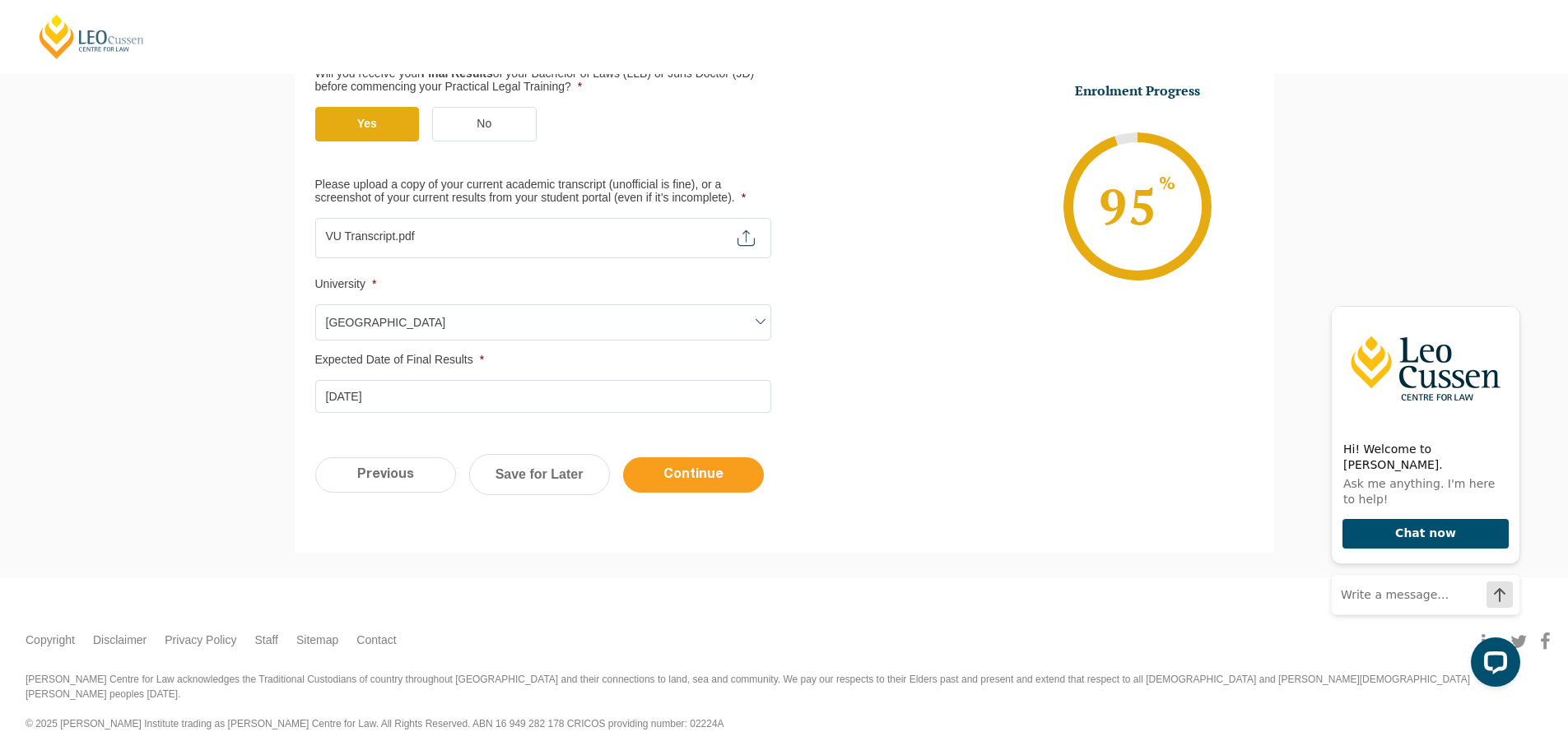
click at [720, 471] on input "Continue" at bounding box center [693, 475] width 141 height 35
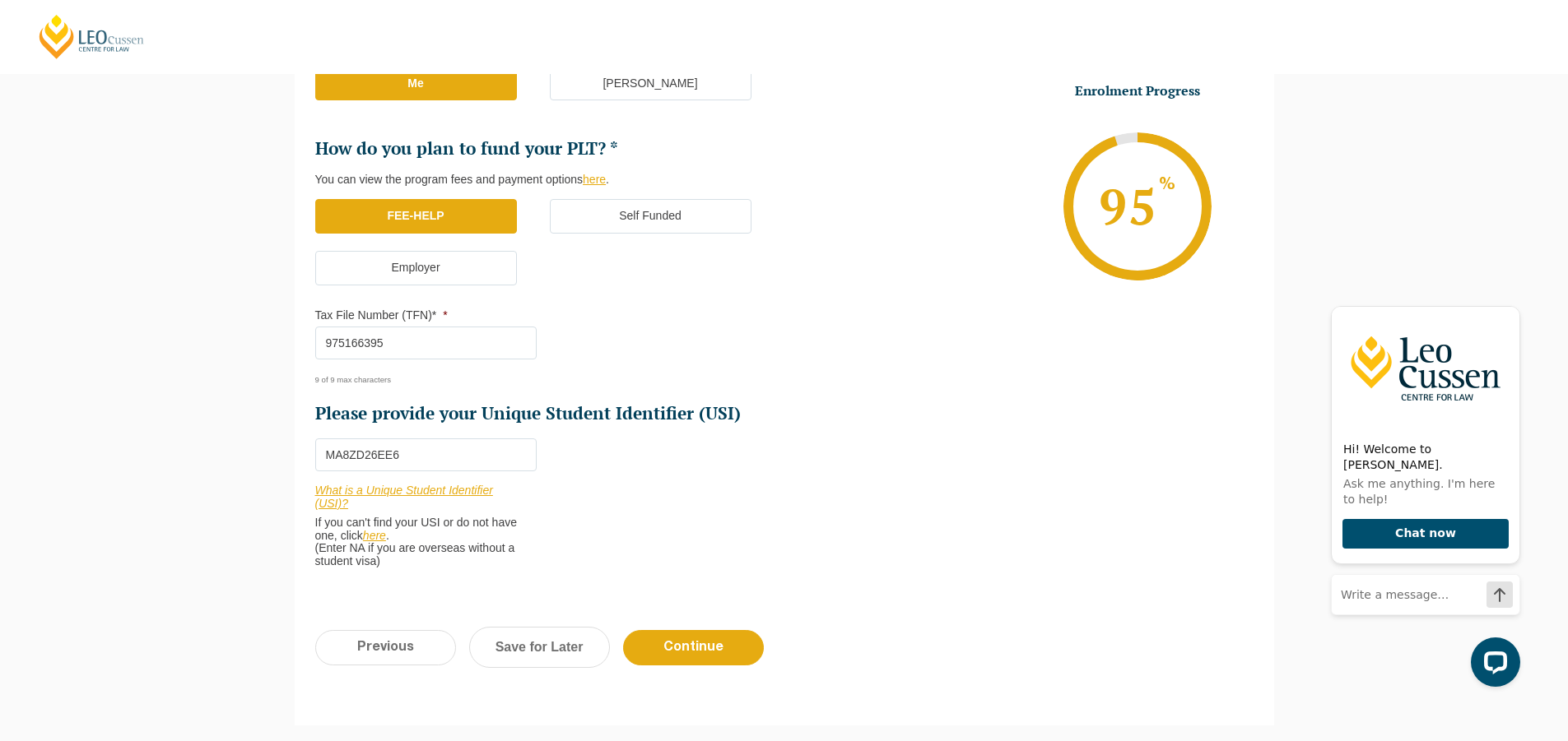
scroll to position [472, 0]
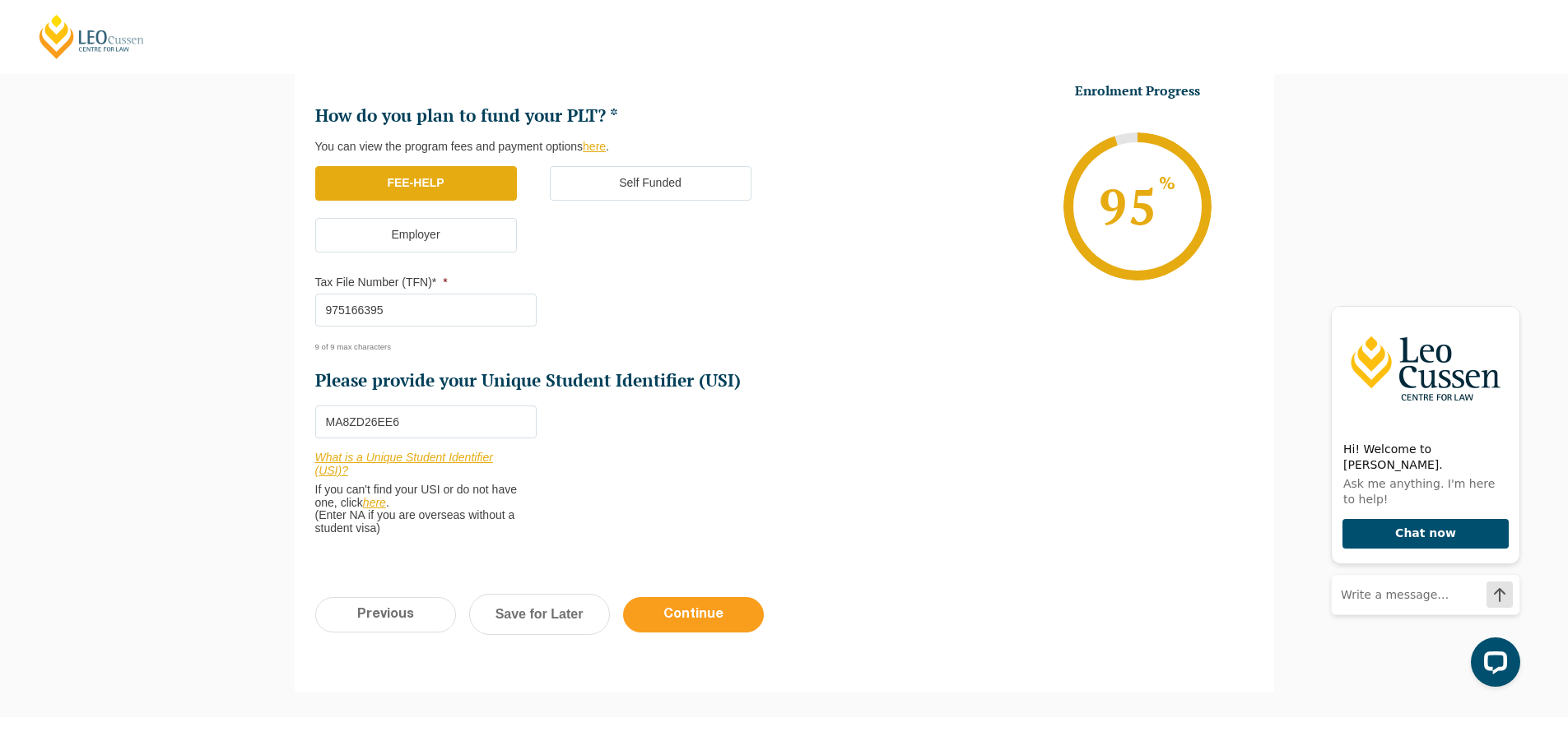
click at [703, 623] on input "Continue" at bounding box center [693, 615] width 141 height 35
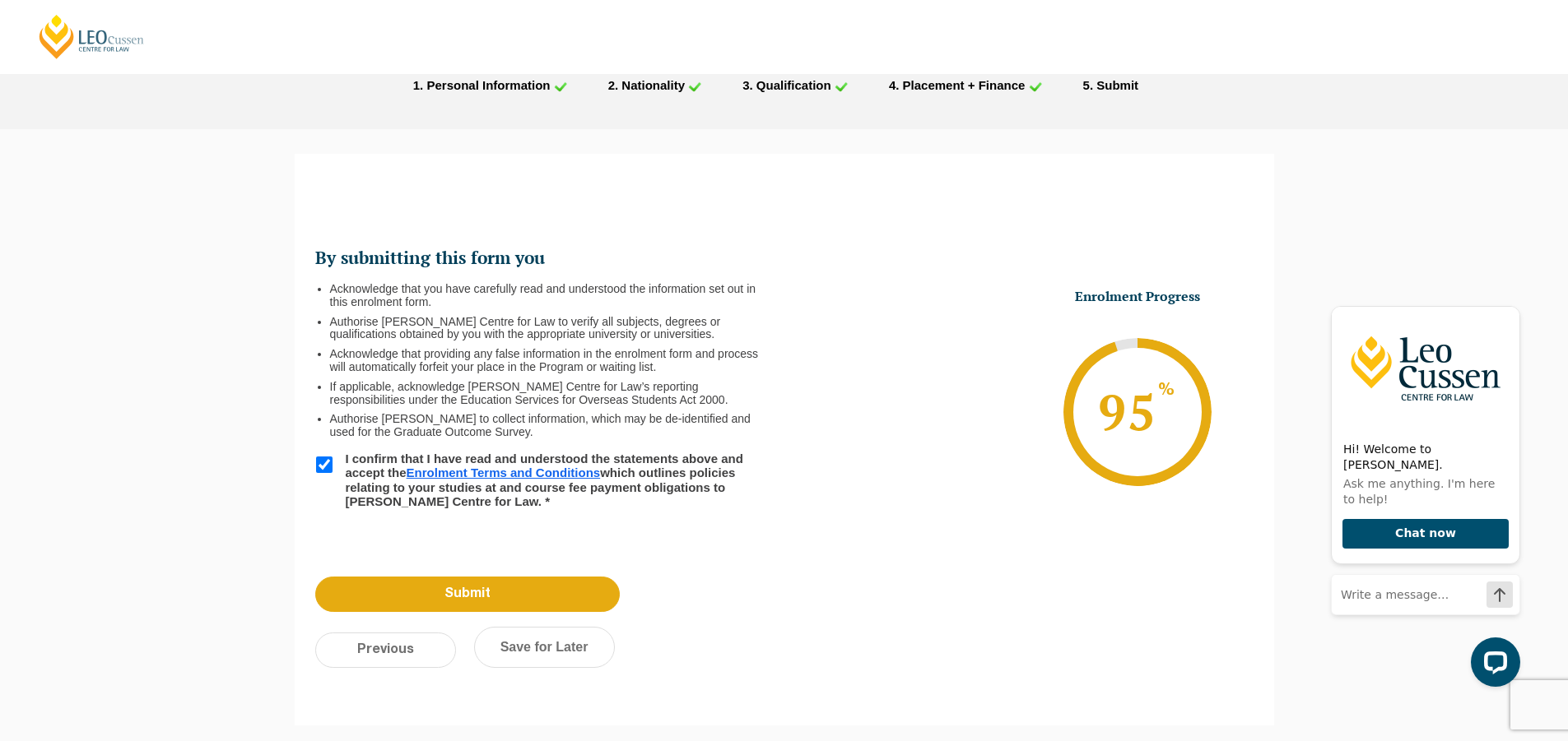
scroll to position [0, 0]
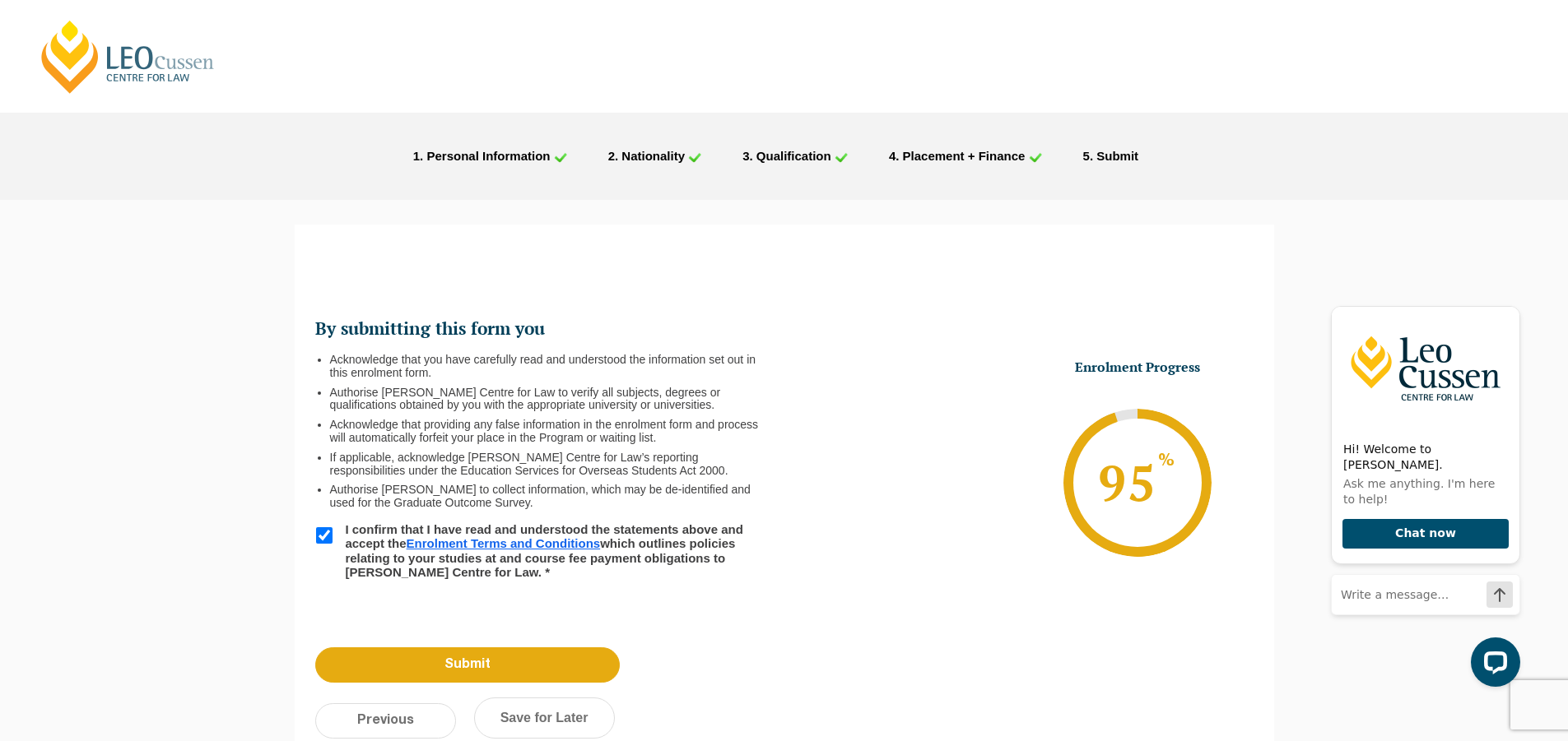
click at [606, 542] on label "I confirm that I have read and understood the statements above and accept the E…" at bounding box center [546, 551] width 422 height 57
click at [332, 542] on input "I confirm that I have read and understood the statements above and accept the E…" at bounding box center [323, 536] width 17 height 17
click at [583, 542] on link "Enrolment Terms and Conditions" at bounding box center [503, 543] width 195 height 14
click at [321, 537] on input "I confirm that I have read and understood the statements above and accept the E…" at bounding box center [323, 536] width 17 height 17
checkbox input "true"
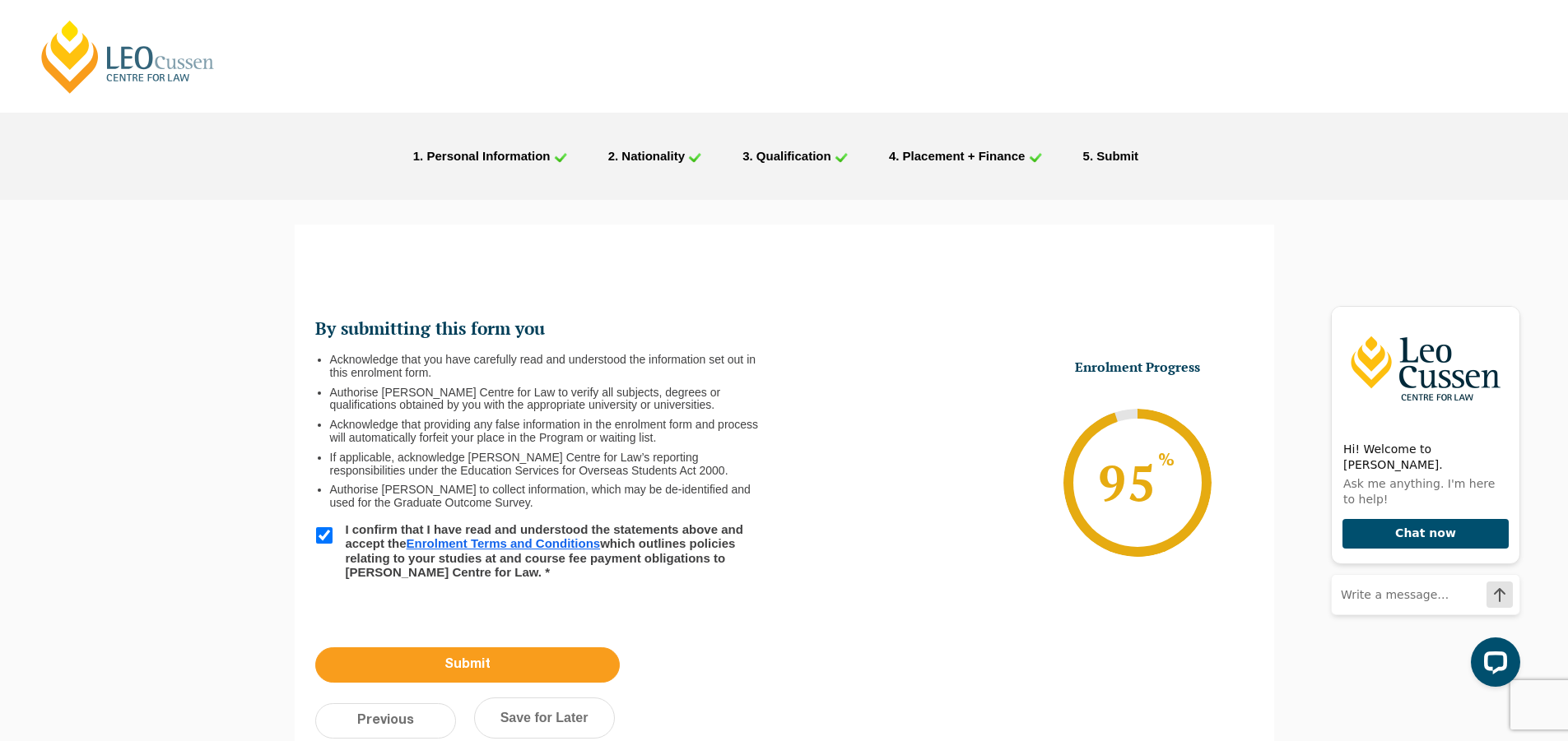
click at [460, 663] on input "Submit" at bounding box center [468, 665] width 305 height 35
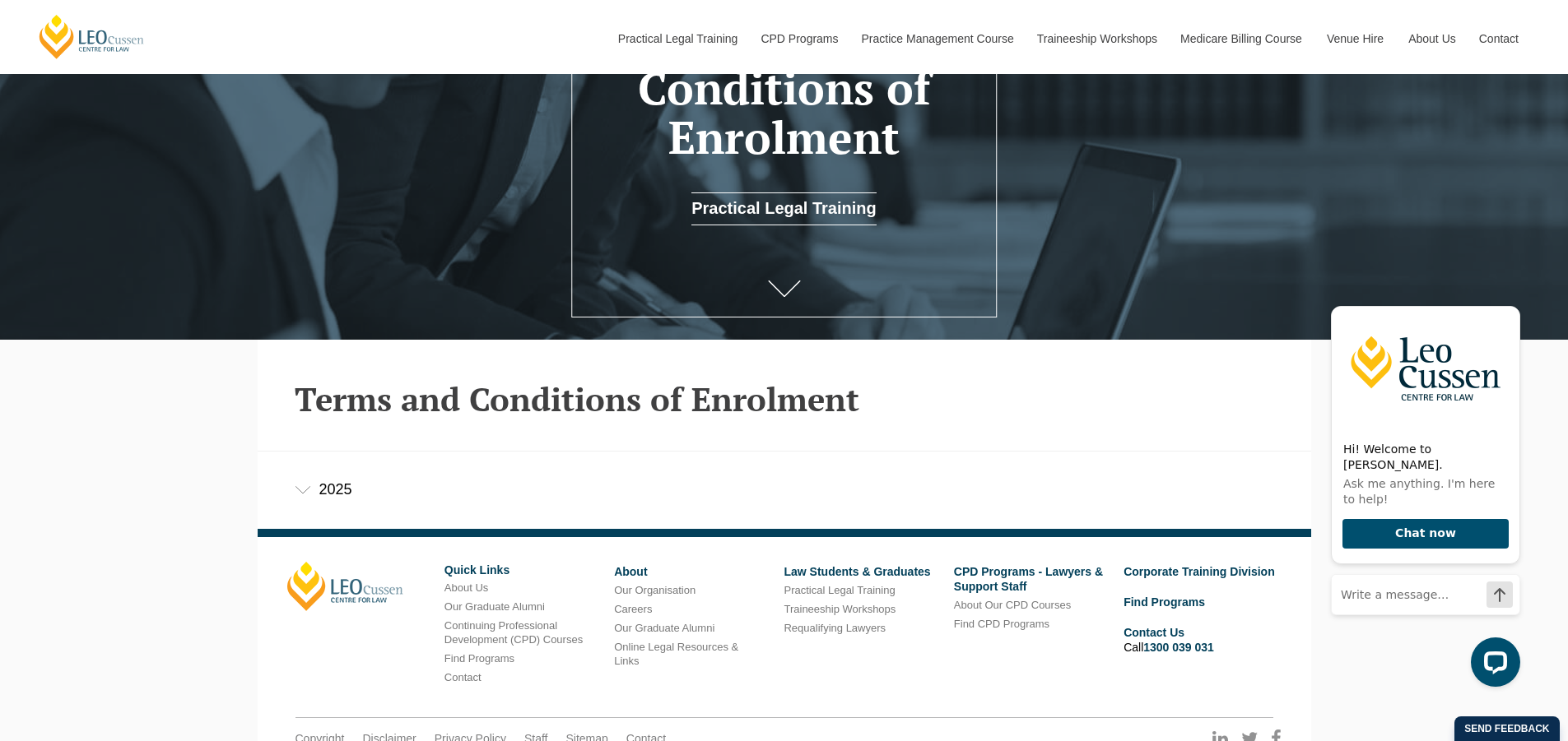
scroll to position [362, 0]
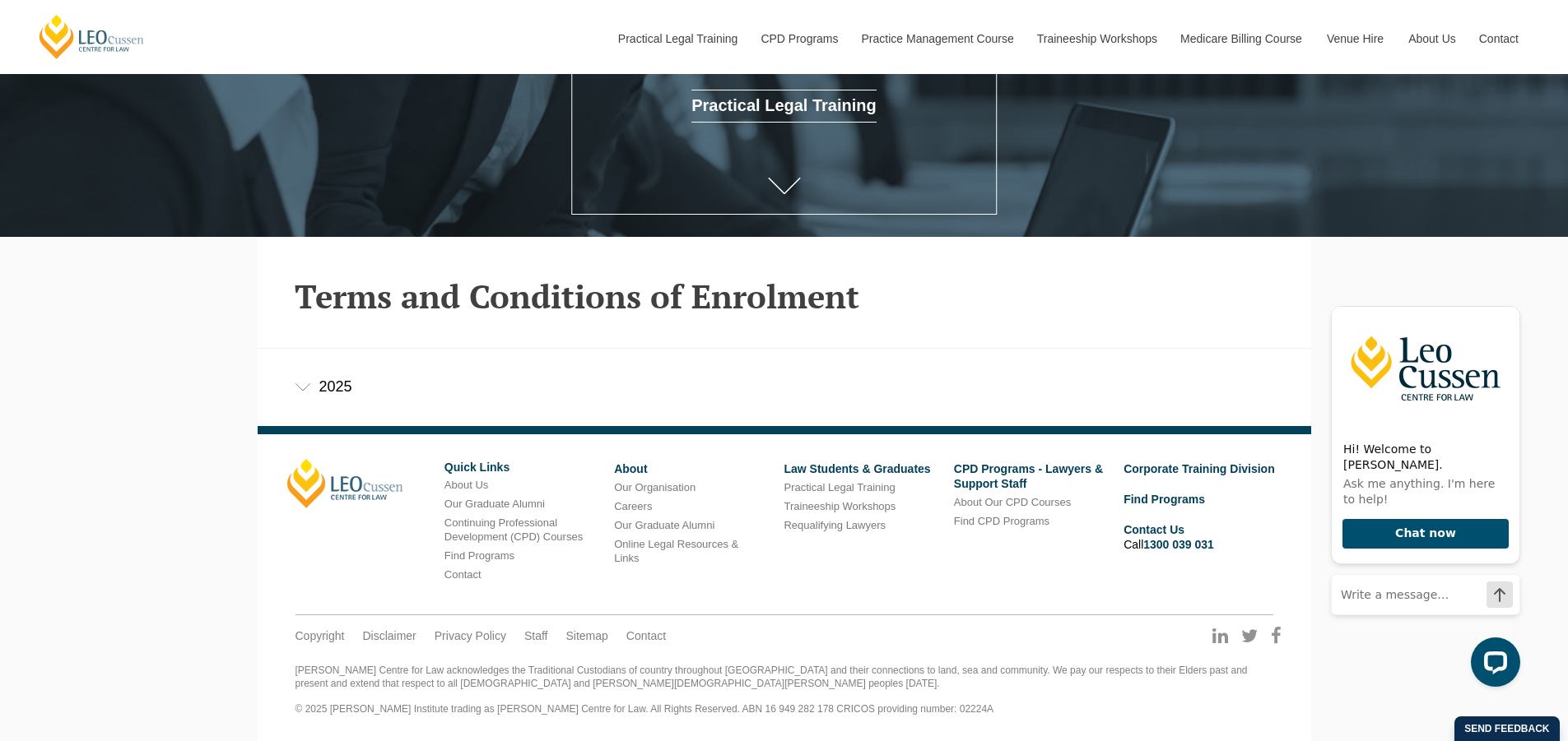
click at [341, 384] on div "2025" at bounding box center [784, 387] width 1053 height 77
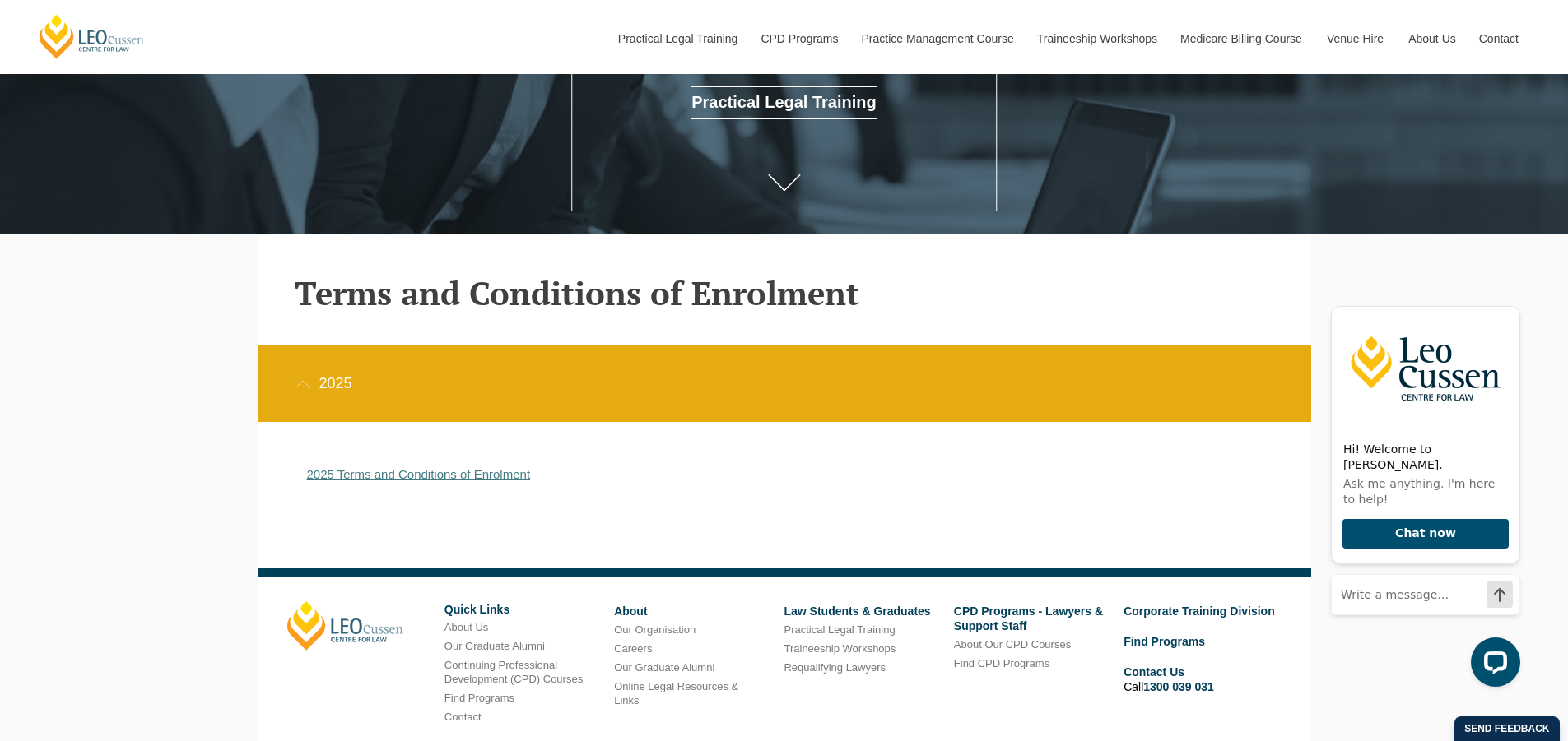
click at [472, 477] on link "2025 Terms and Conditions of Enrolment" at bounding box center [419, 474] width 224 height 14
